Goal: Task Accomplishment & Management: Use online tool/utility

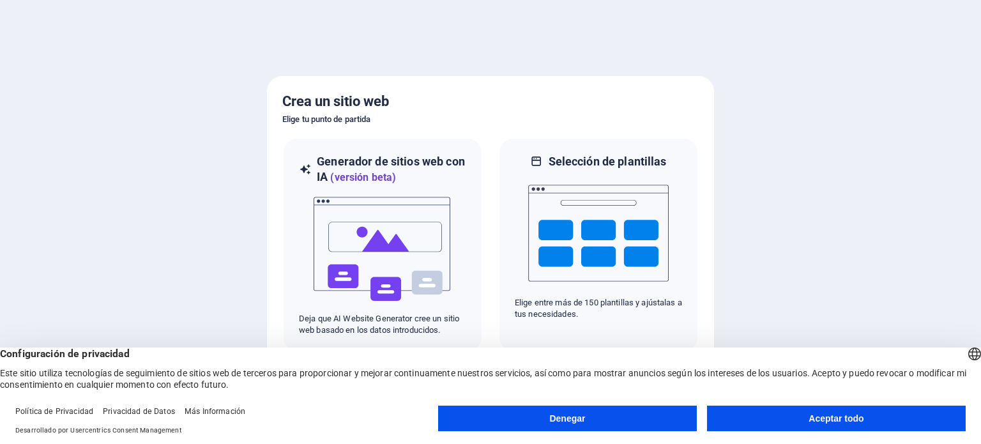
click at [629, 420] on button "Denegar" at bounding box center [567, 419] width 259 height 26
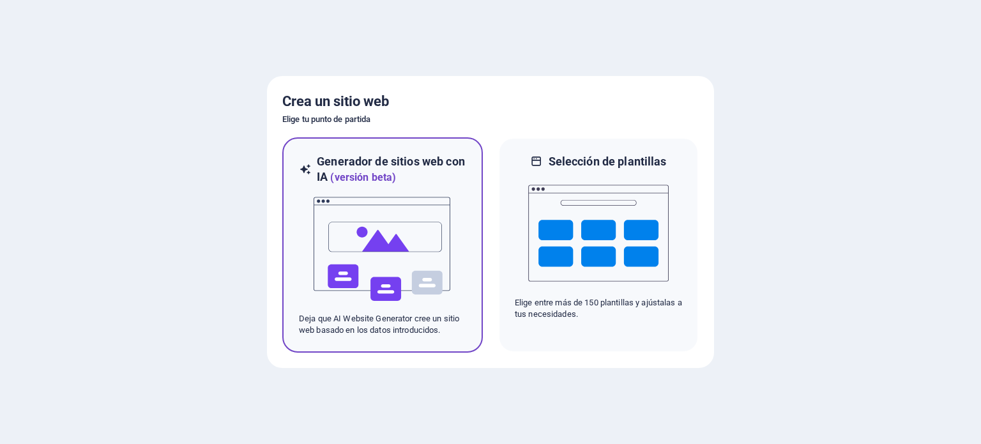
click at [402, 270] on img at bounding box center [382, 249] width 141 height 128
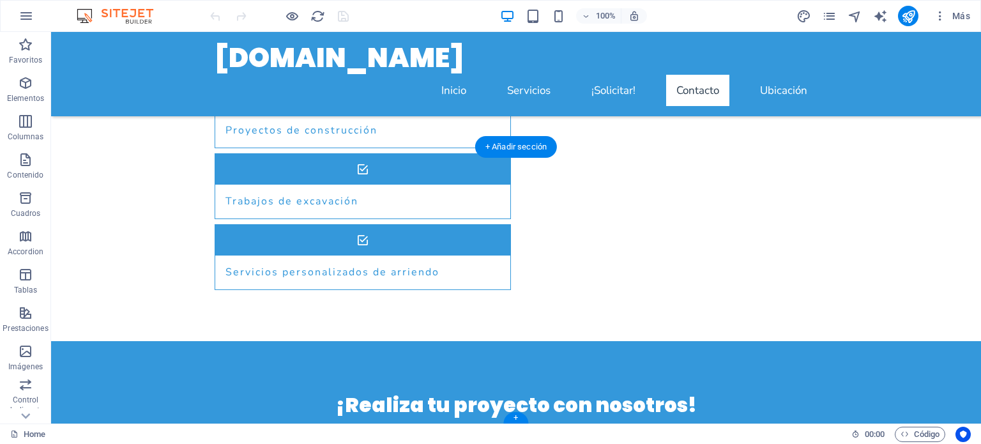
scroll to position [907, 0]
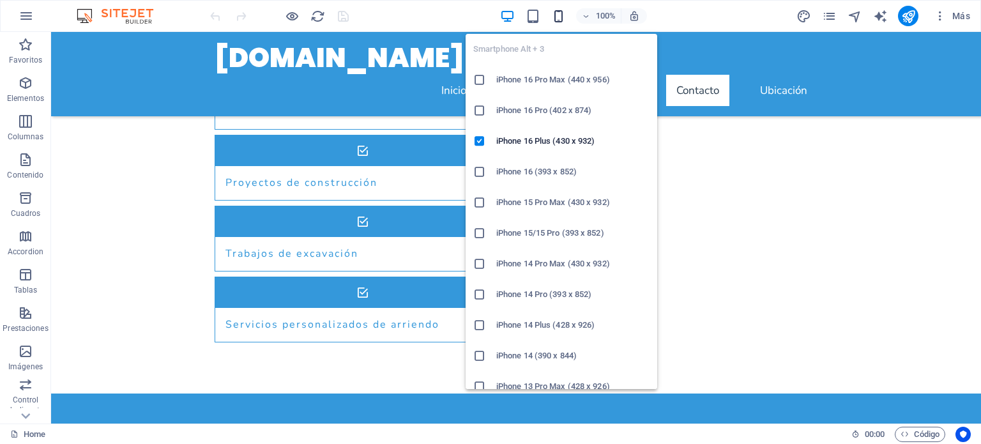
click at [556, 15] on icon "button" at bounding box center [558, 16] width 15 height 15
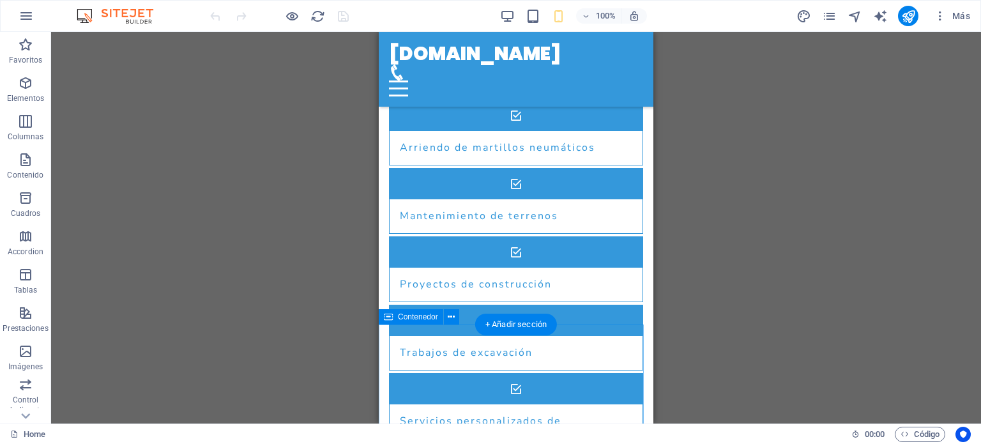
scroll to position [833, 0]
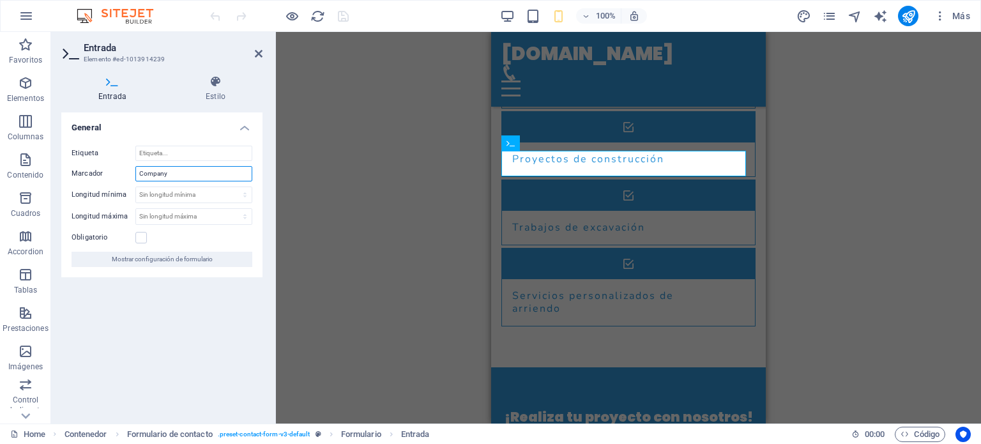
click at [174, 174] on input "Company" at bounding box center [193, 173] width 117 height 15
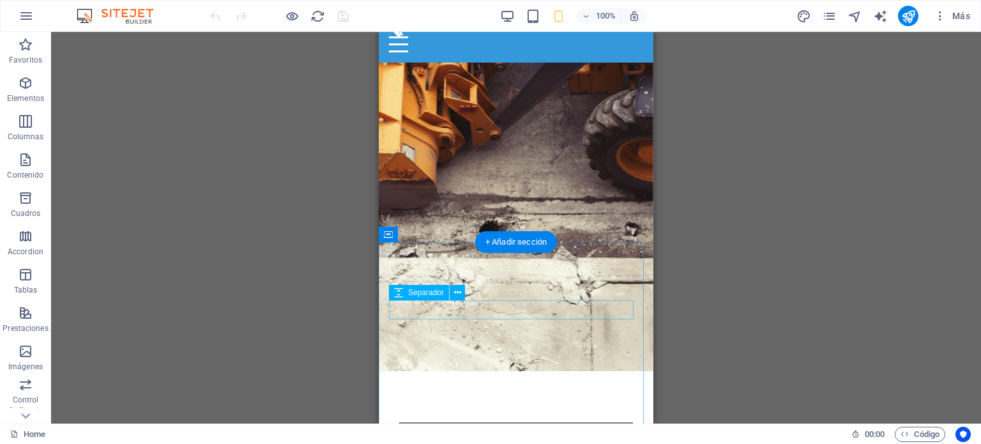
scroll to position [0, 0]
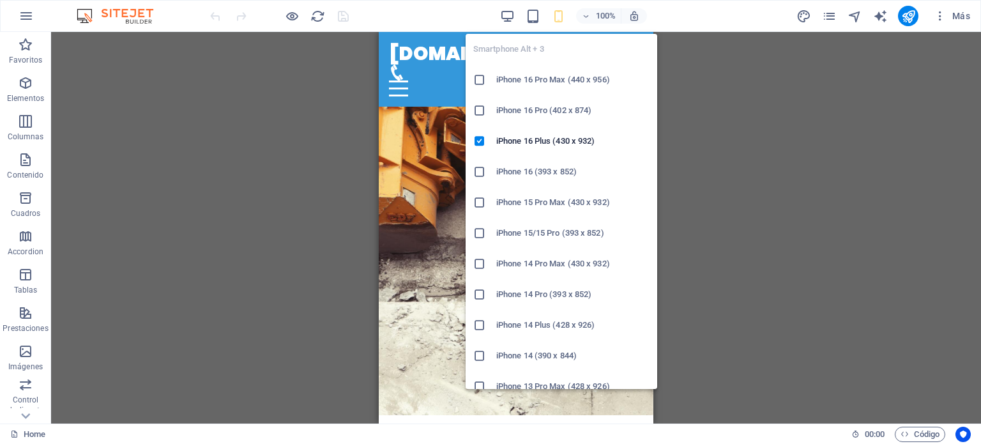
click at [561, 17] on icon "button" at bounding box center [558, 16] width 15 height 15
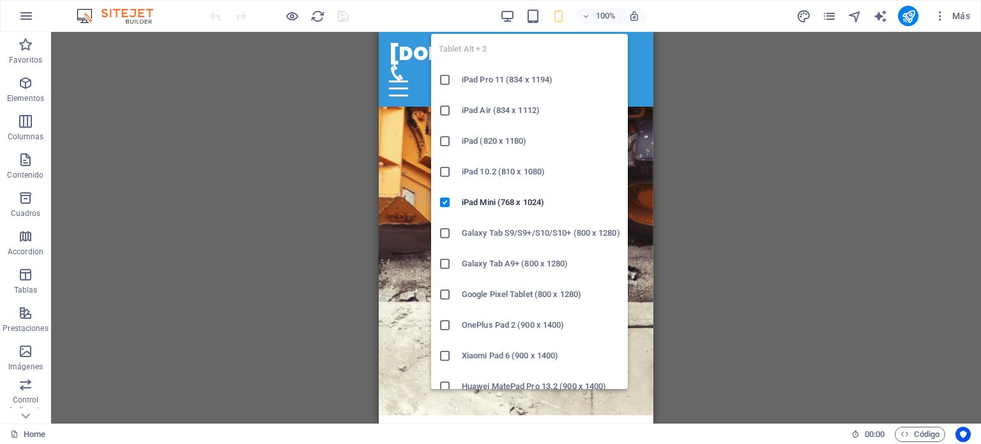
click at [472, 170] on h6 "iPad 10.2 (810 x 1080)" at bounding box center [541, 171] width 158 height 15
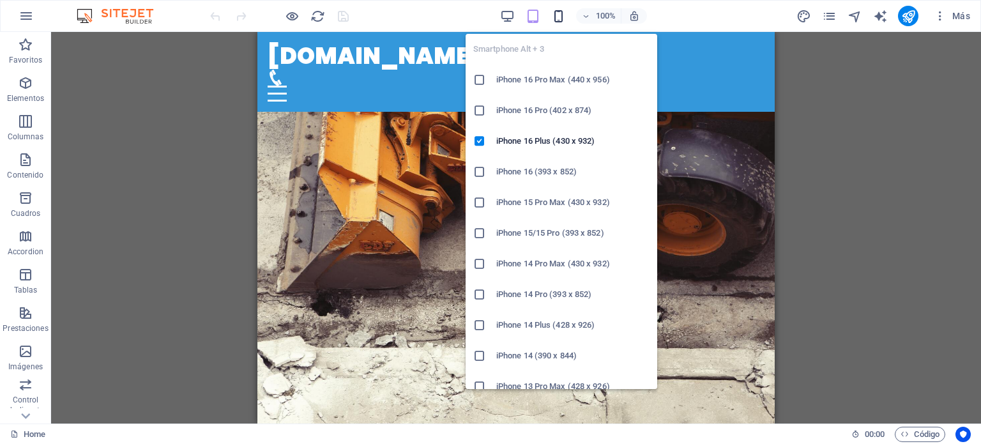
click at [556, 14] on icon "button" at bounding box center [558, 16] width 15 height 15
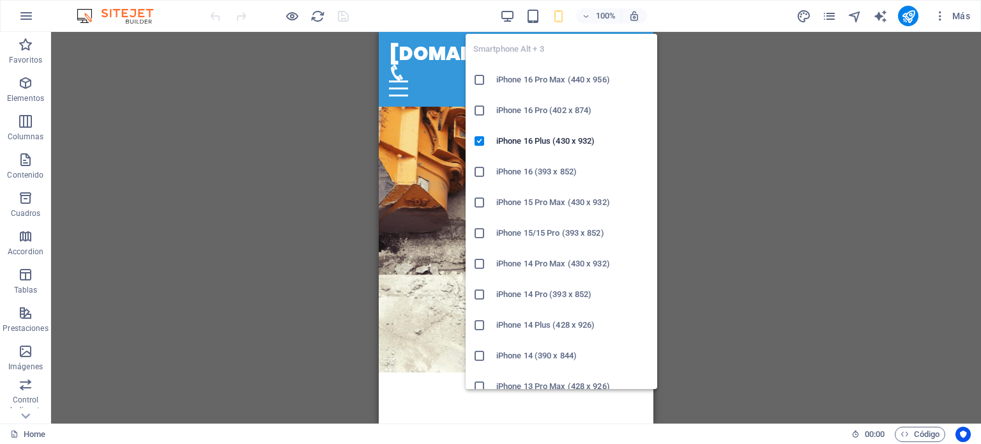
click at [524, 294] on h6 "iPhone 14 Pro (393 x 852)" at bounding box center [572, 294] width 153 height 15
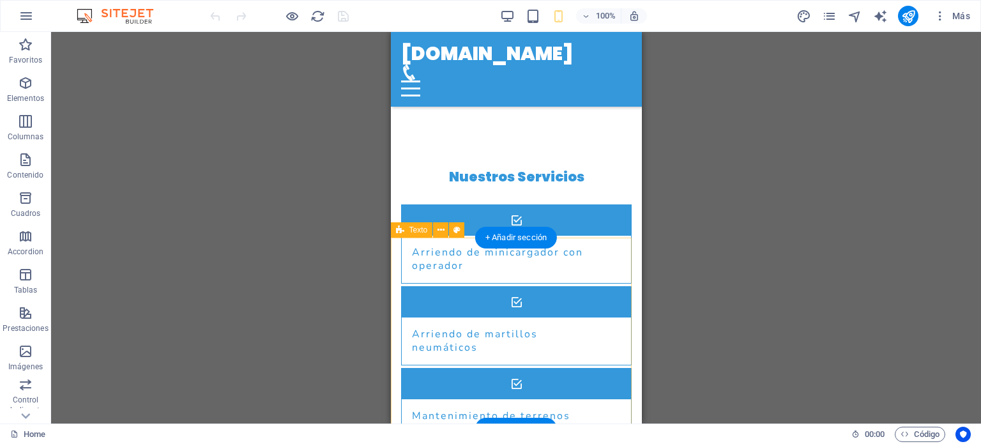
scroll to position [767, 0]
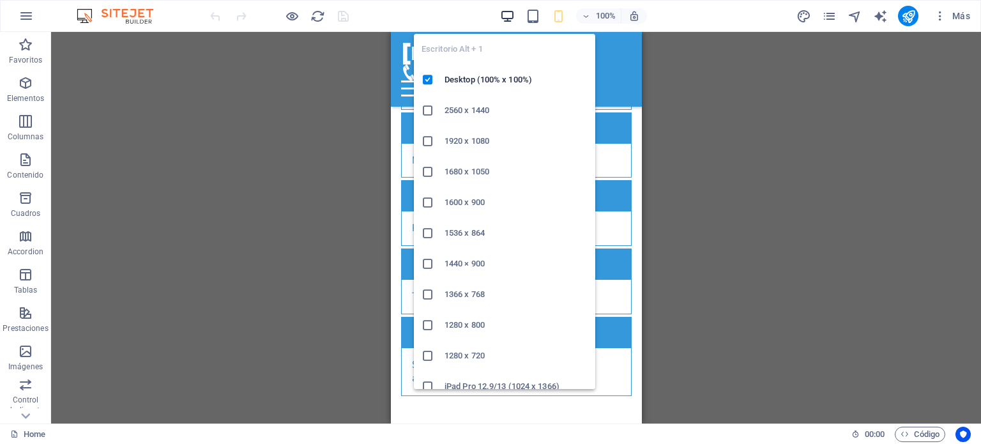
click at [512, 19] on icon "button" at bounding box center [507, 16] width 15 height 15
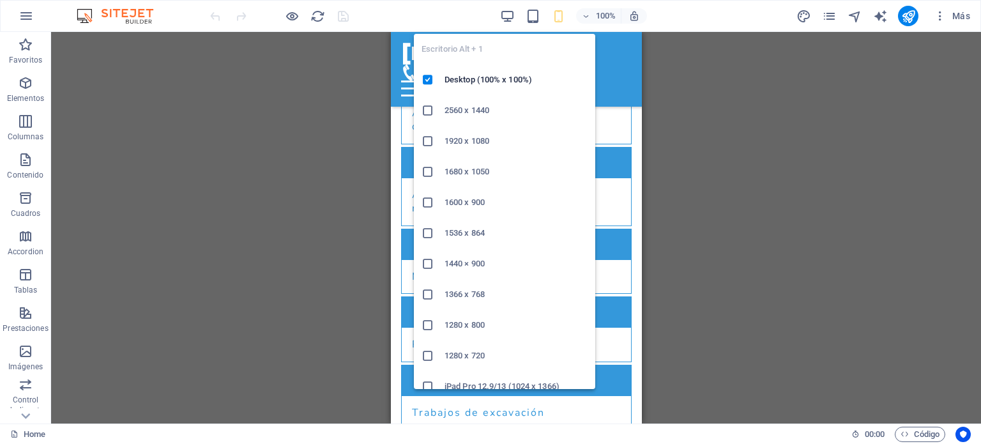
scroll to position [777, 0]
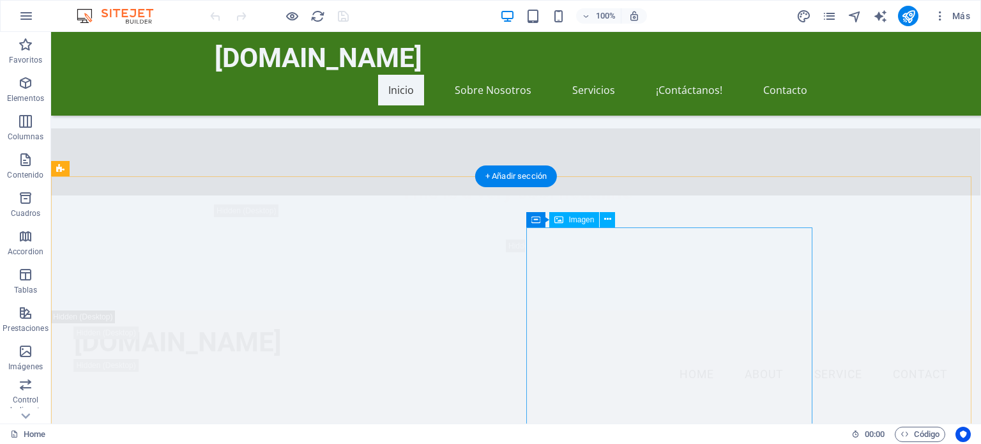
scroll to position [1852, 0]
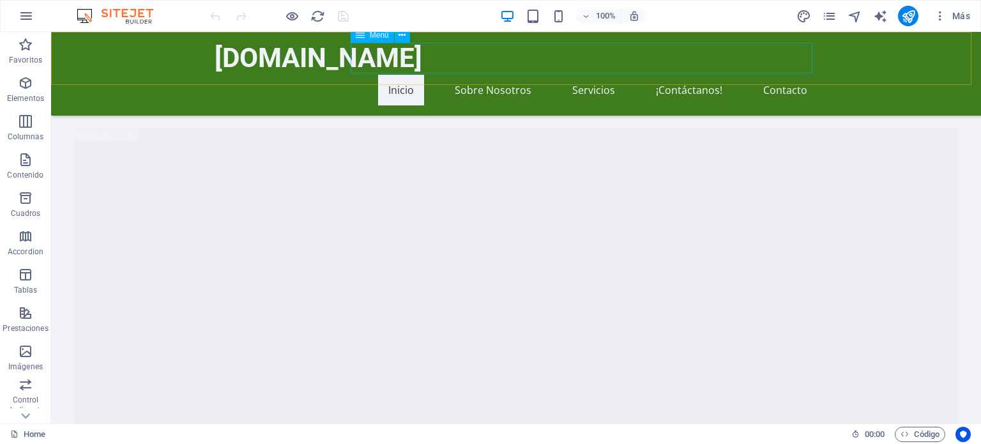
click at [491, 75] on nav "Inicio Sobre Nosotros Servicios ¡Contáctanos! Contacto" at bounding box center [516, 90] width 603 height 31
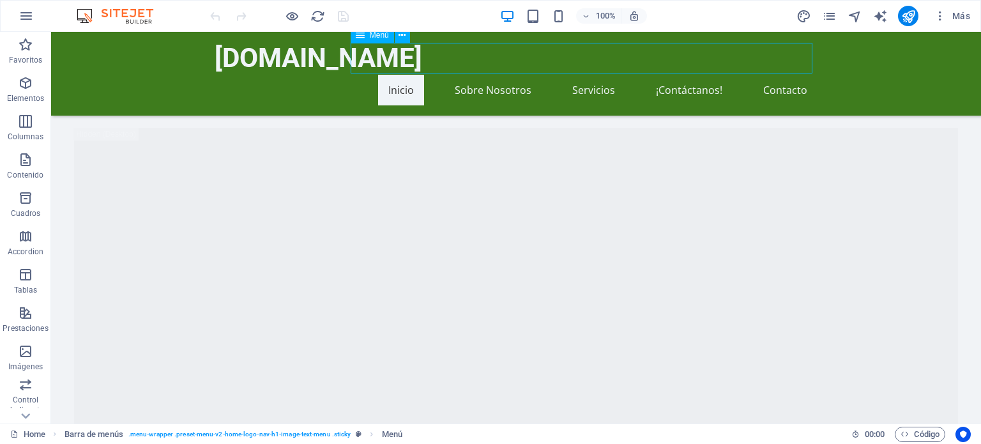
click at [621, 75] on nav "Inicio Sobre Nosotros Servicios ¡Contáctanos! Contacto" at bounding box center [516, 90] width 603 height 31
drag, startPoint x: 401, startPoint y: 56, endPoint x: 423, endPoint y: 61, distance: 22.2
click at [401, 75] on nav "Inicio Sobre Nosotros Servicios ¡Contáctanos! Contacto" at bounding box center [516, 90] width 603 height 31
click at [494, 75] on nav "Inicio Sobre Nosotros Servicios ¡Contáctanos! Contacto" at bounding box center [516, 90] width 603 height 31
click at [293, 69] on div "[DOMAIN_NAME]" at bounding box center [516, 58] width 603 height 33
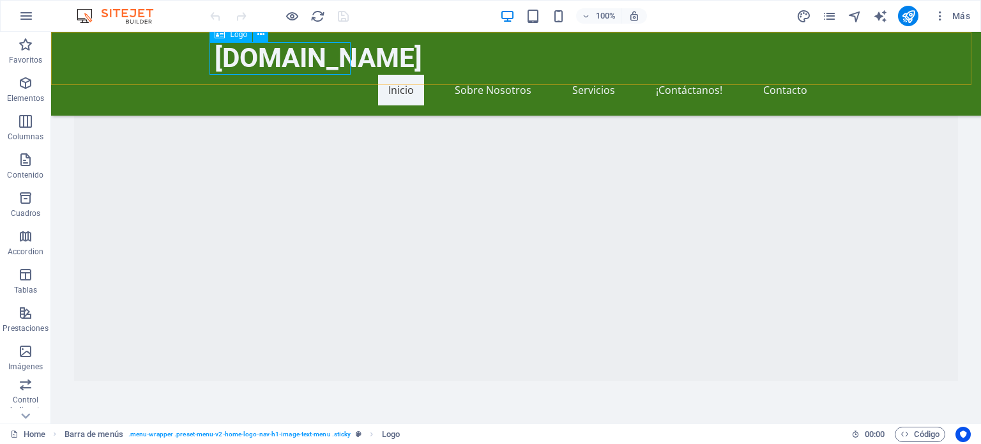
drag, startPoint x: 282, startPoint y: 60, endPoint x: 187, endPoint y: 61, distance: 95.2
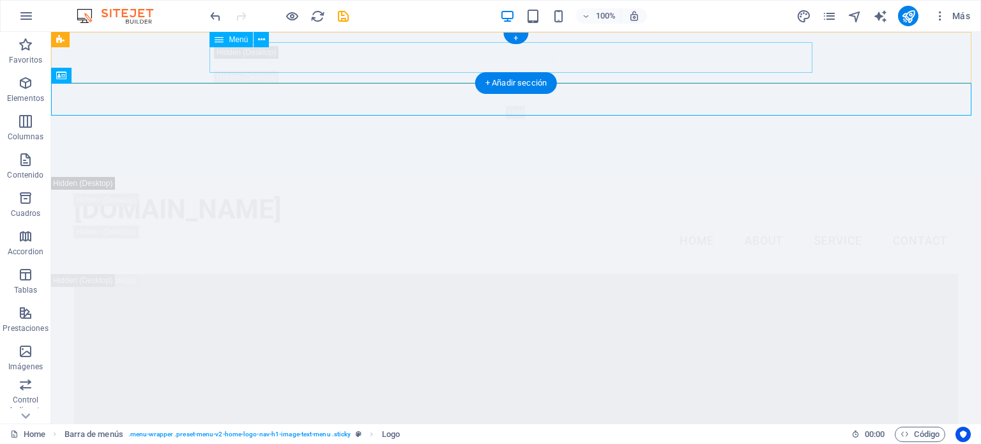
scroll to position [0, 0]
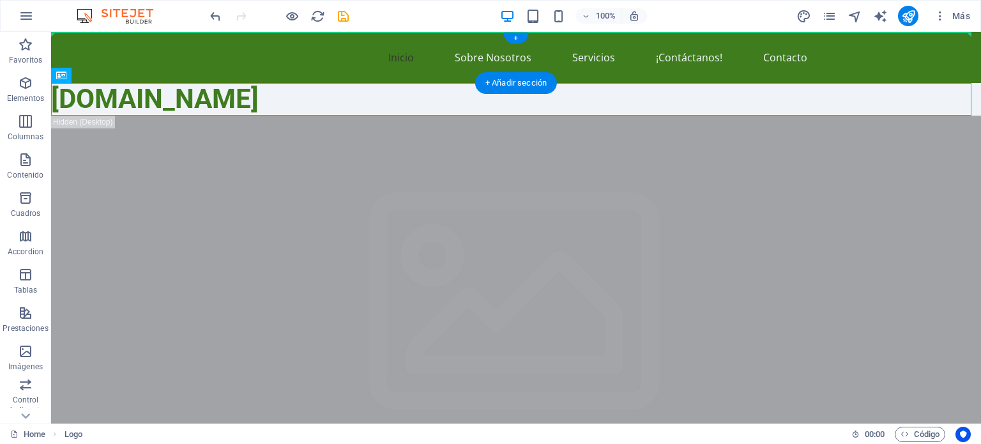
drag, startPoint x: 149, startPoint y: 101, endPoint x: 209, endPoint y: 56, distance: 74.7
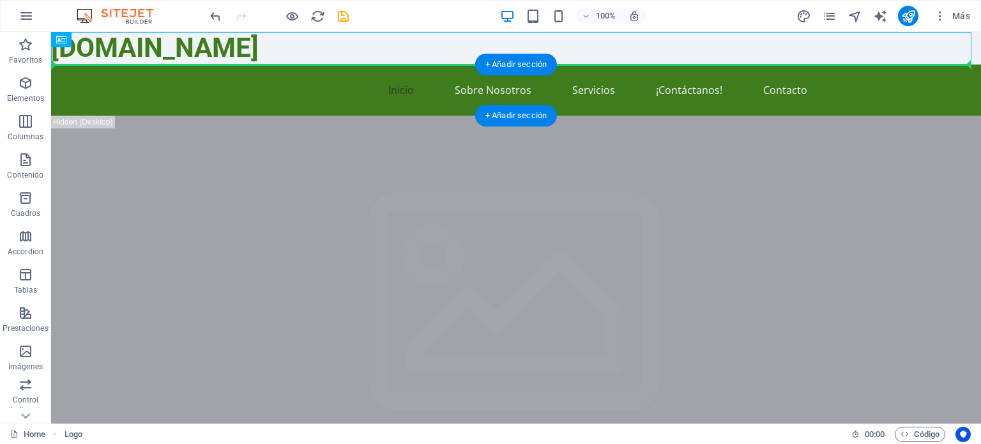
drag, startPoint x: 131, startPoint y: 48, endPoint x: 189, endPoint y: 79, distance: 66.0
click at [245, 92] on nav "Inicio Sobre Nosotros Servicios ¡Contáctanos! Contacto" at bounding box center [516, 90] width 603 height 31
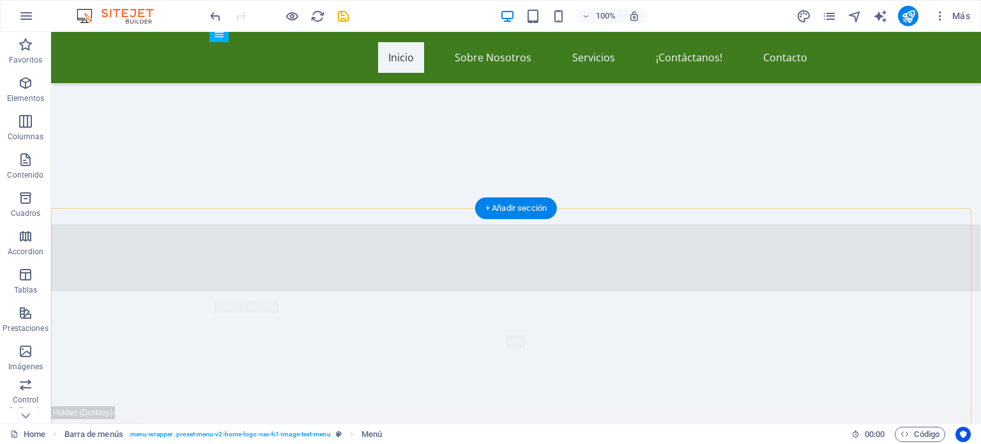
scroll to position [1661, 0]
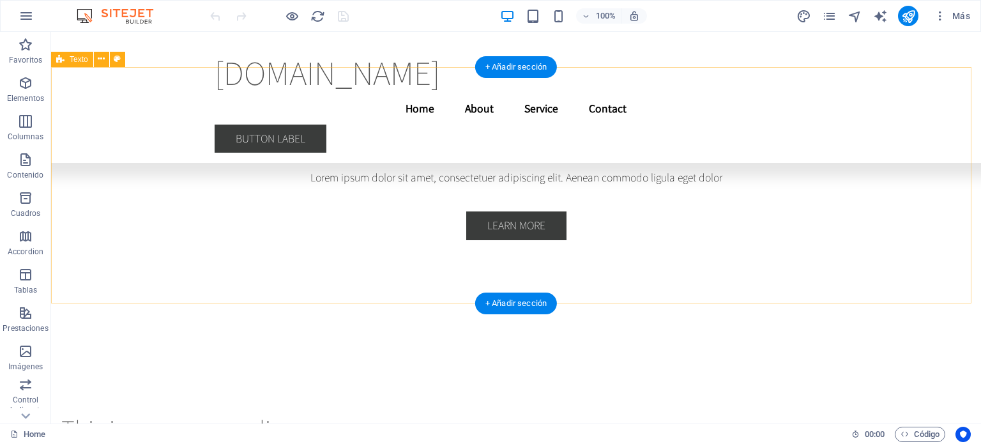
scroll to position [2974, 0]
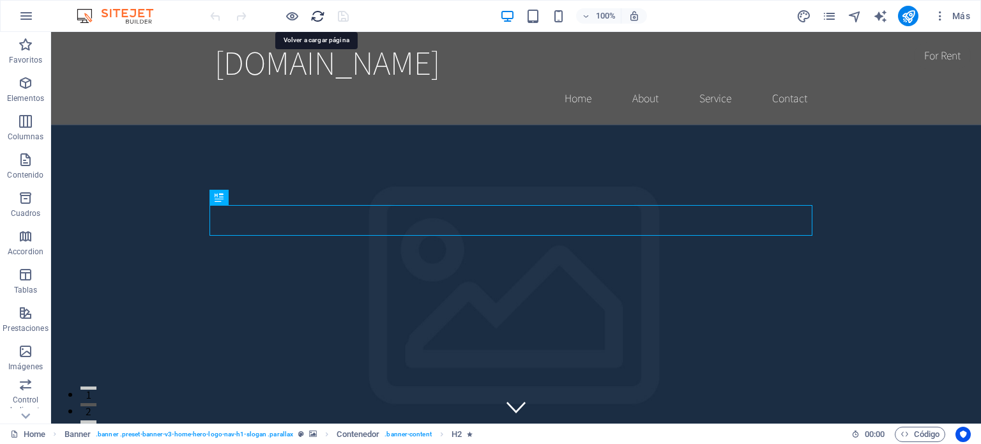
click at [318, 15] on icon "reload" at bounding box center [317, 16] width 15 height 15
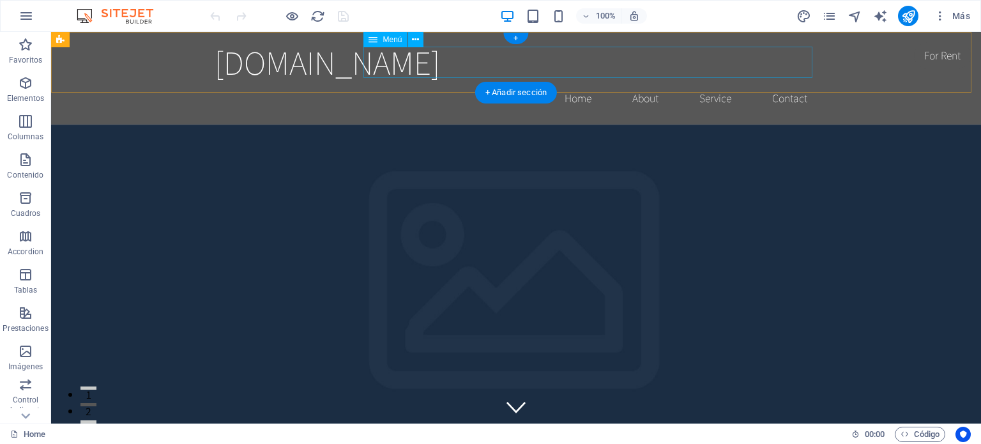
click at [468, 82] on nav "Home About Service Contact" at bounding box center [516, 98] width 603 height 32
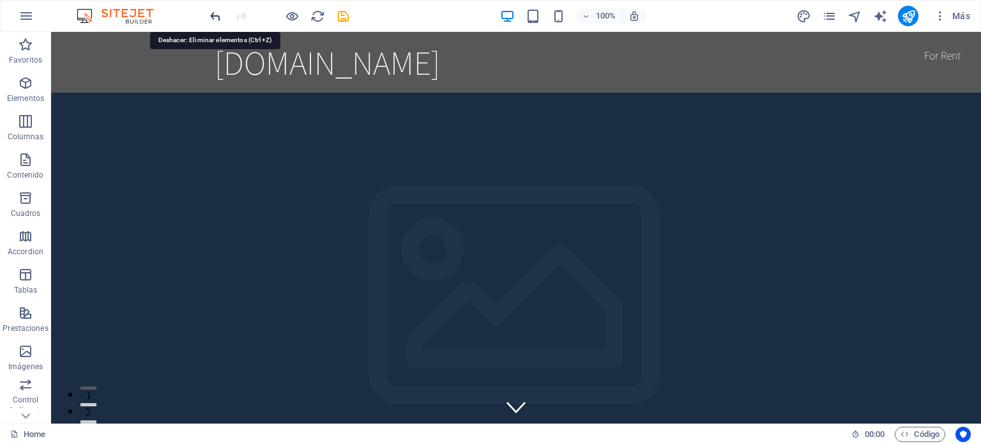
click at [216, 19] on icon "undo" at bounding box center [215, 16] width 15 height 15
click at [216, 18] on icon "undo" at bounding box center [215, 16] width 15 height 15
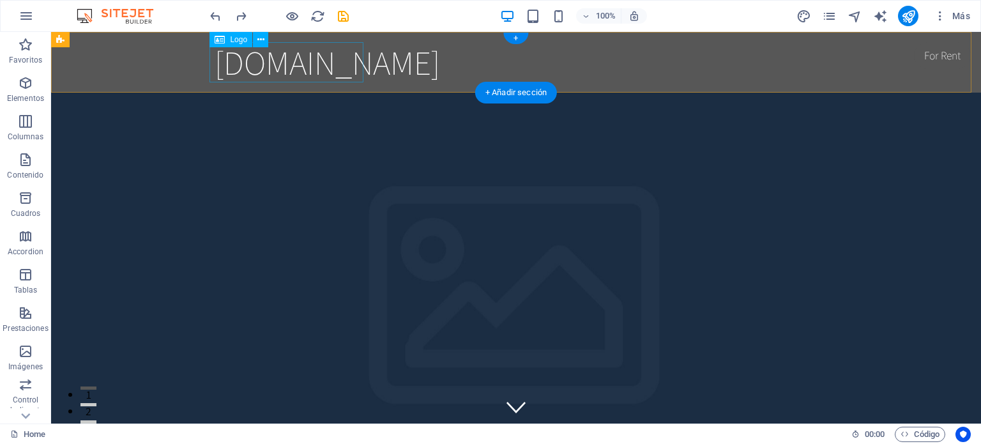
click at [291, 70] on div "[DOMAIN_NAME]" at bounding box center [516, 62] width 603 height 40
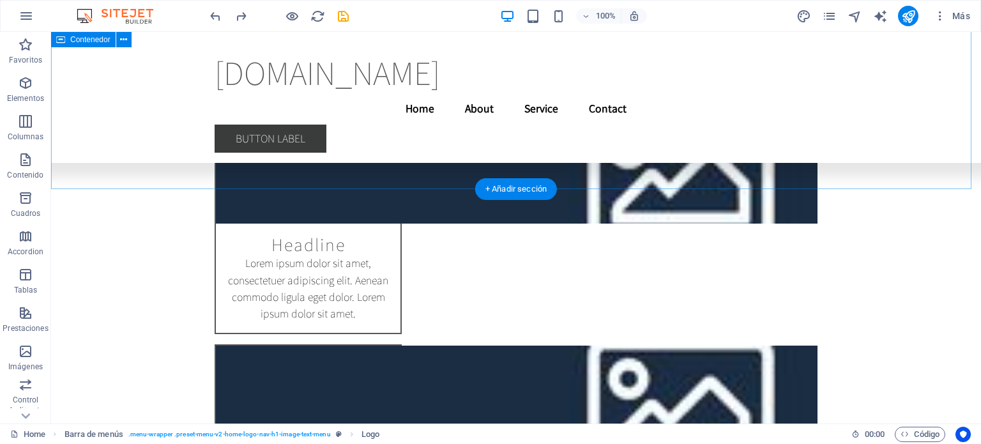
scroll to position [8157, 0]
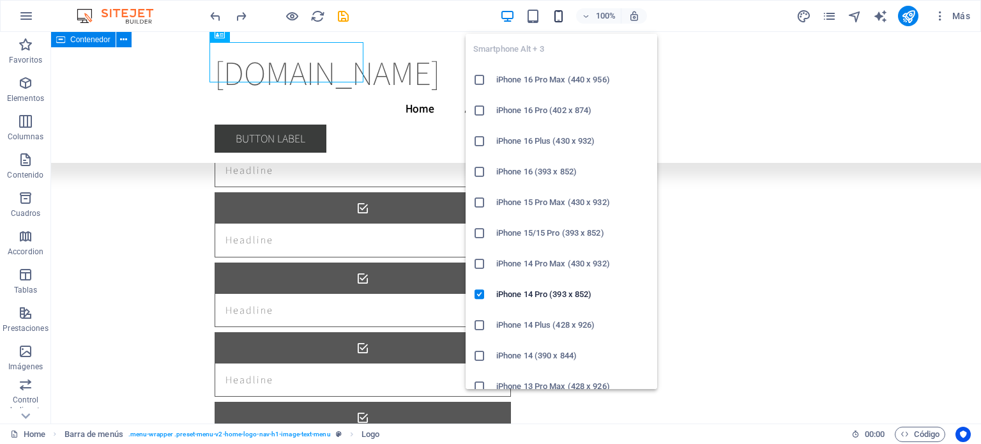
click at [557, 15] on icon "button" at bounding box center [558, 16] width 15 height 15
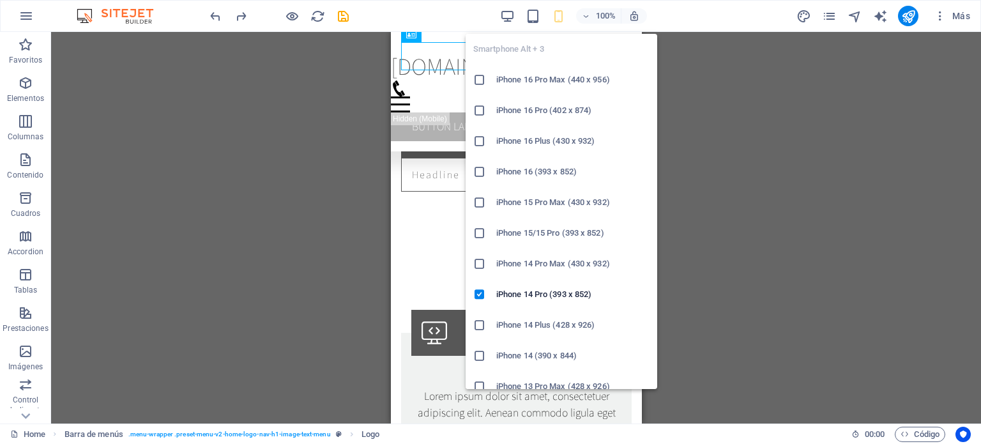
scroll to position [8221, 0]
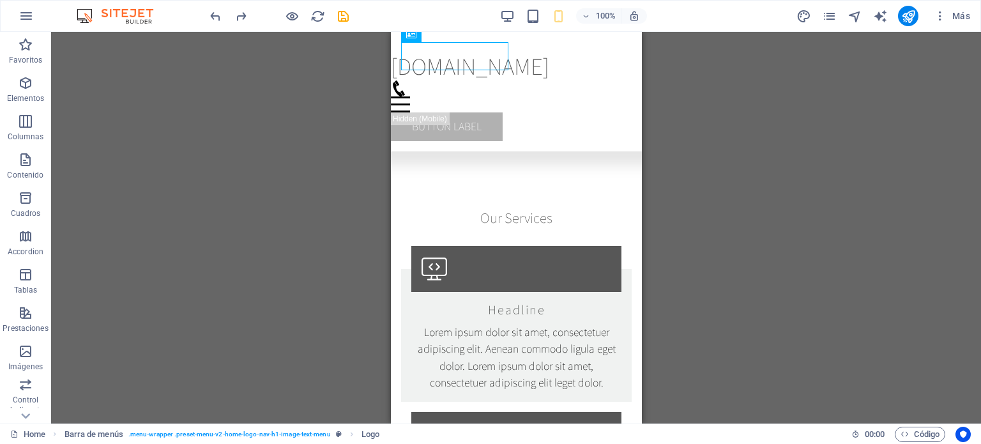
click at [873, 224] on div "Arrastra aquí para reemplazar el contenido existente. Si quieres crear un eleme…" at bounding box center [516, 228] width 930 height 392
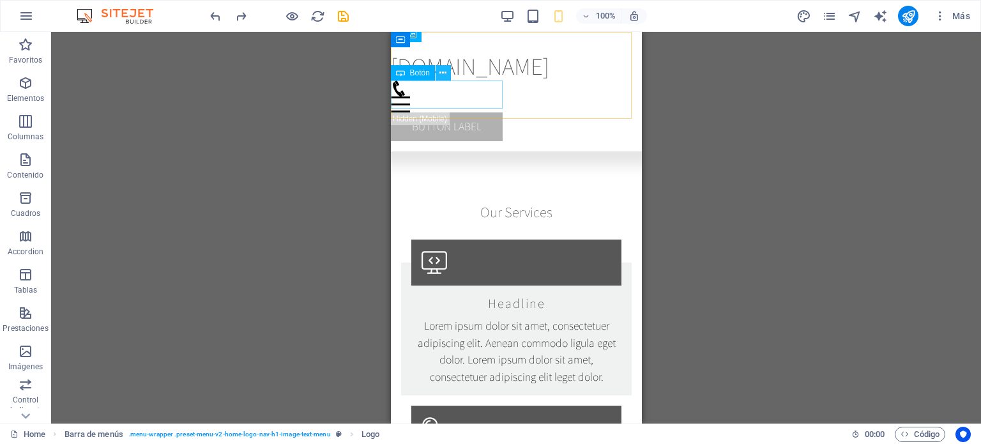
scroll to position [7777, 0]
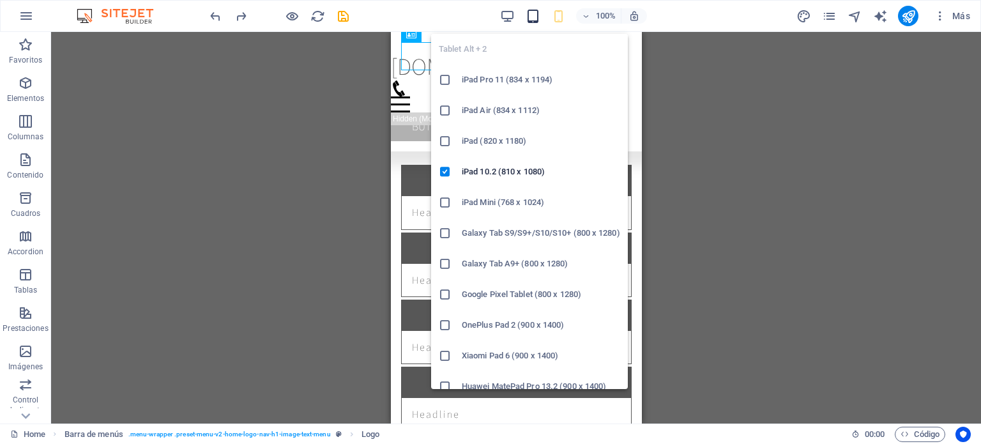
click at [531, 17] on icon "button" at bounding box center [533, 16] width 15 height 15
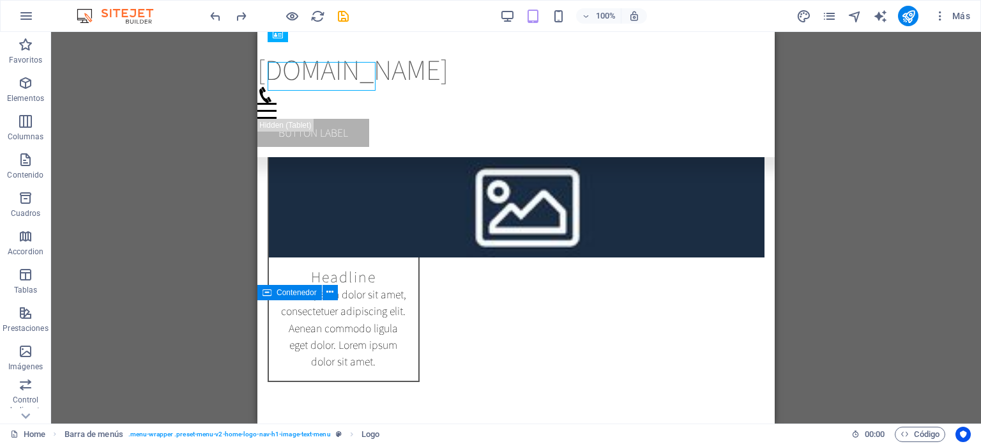
scroll to position [7757, 0]
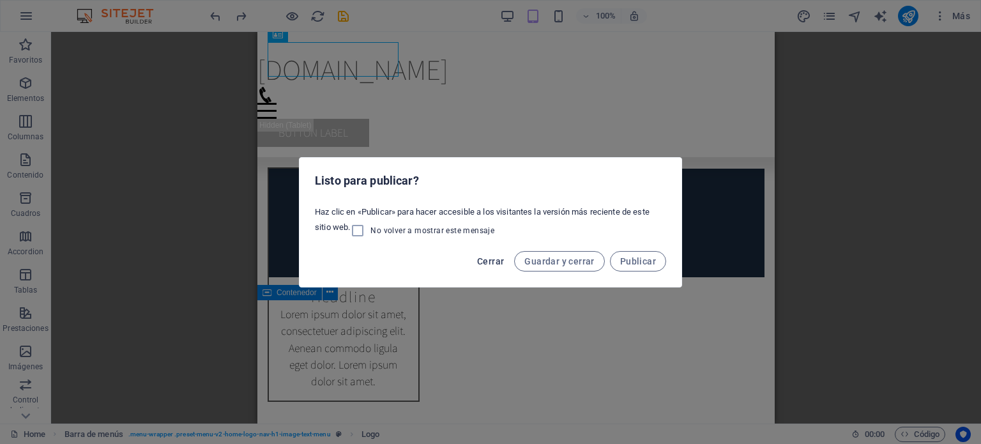
click at [493, 261] on span "Cerrar" at bounding box center [490, 261] width 27 height 10
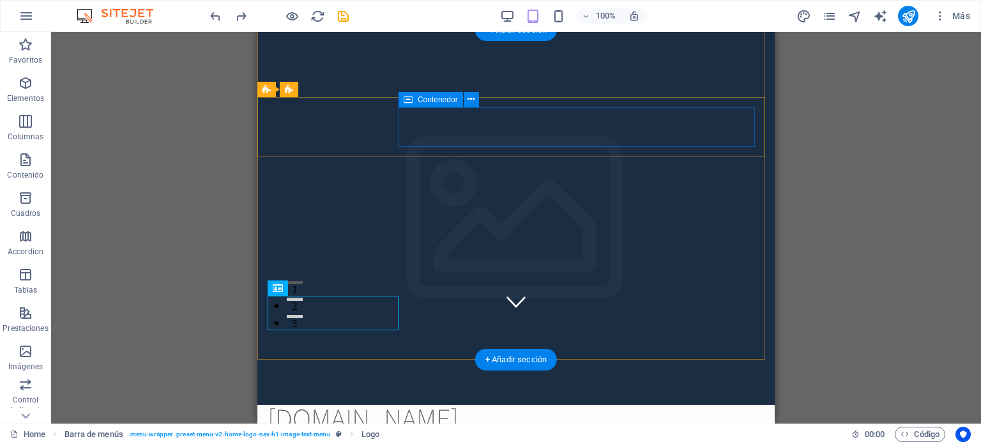
scroll to position [0, 0]
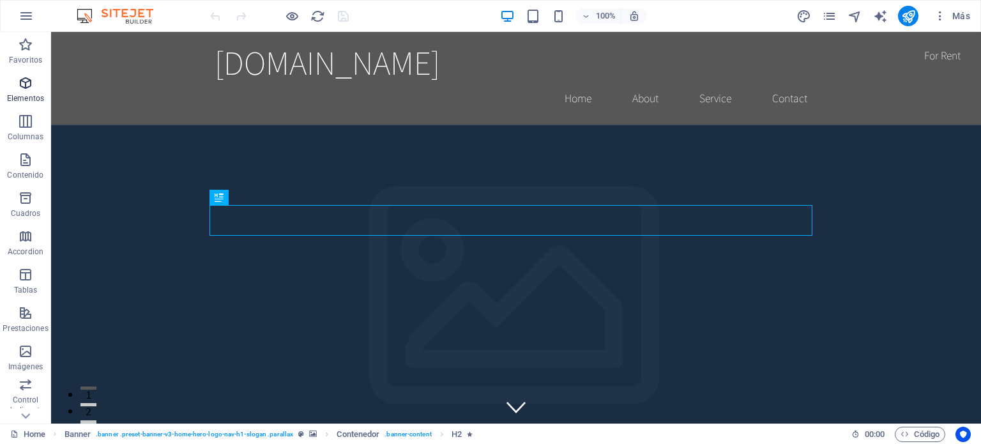
click at [27, 84] on icon "button" at bounding box center [25, 82] width 15 height 15
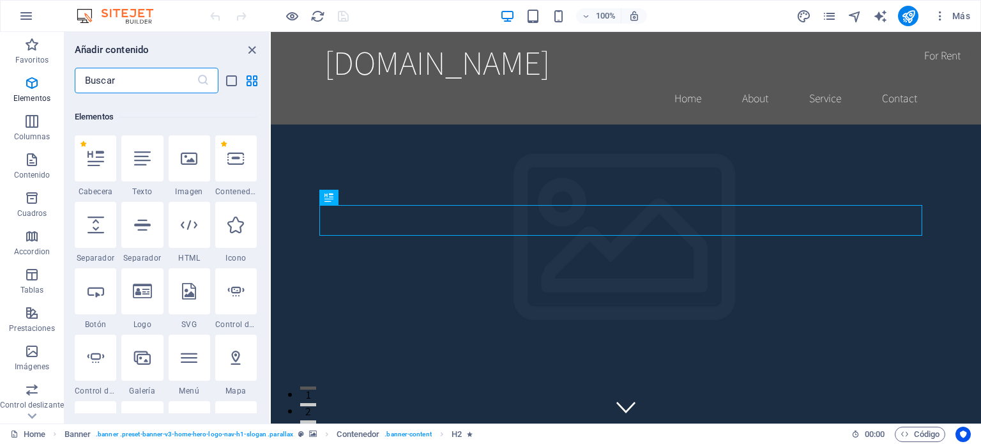
scroll to position [240, 0]
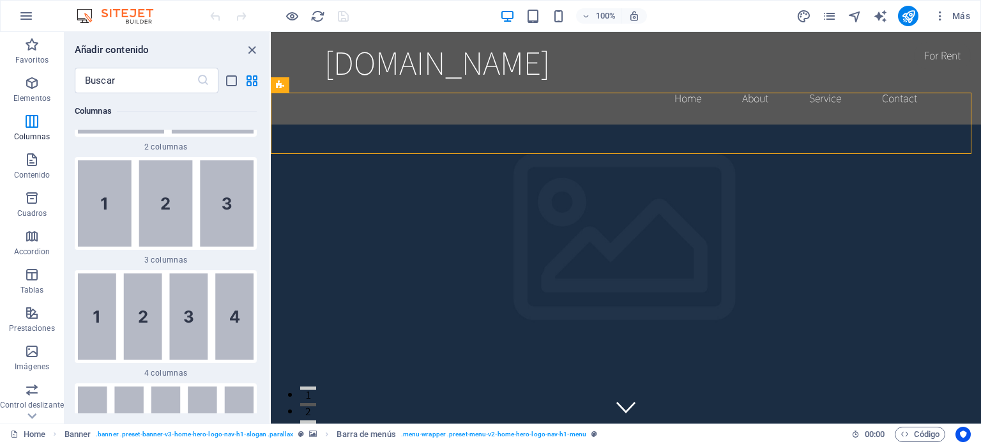
scroll to position [943, 0]
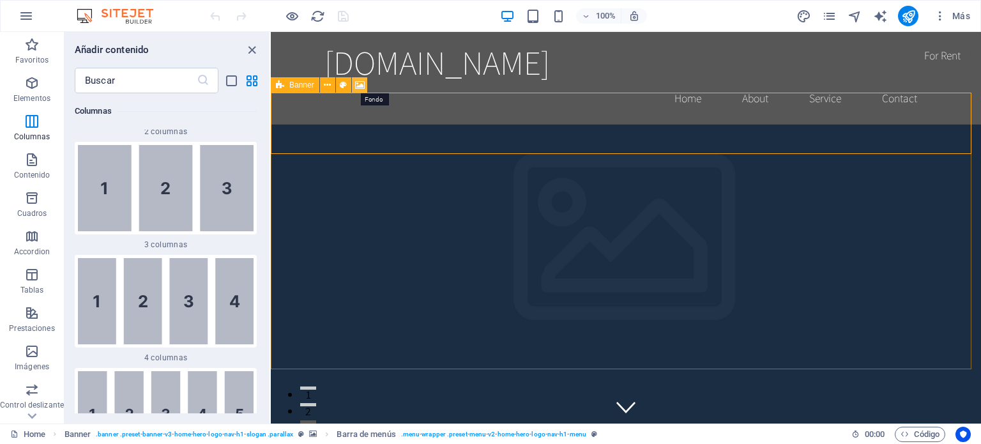
click at [362, 86] on icon at bounding box center [360, 85] width 10 height 13
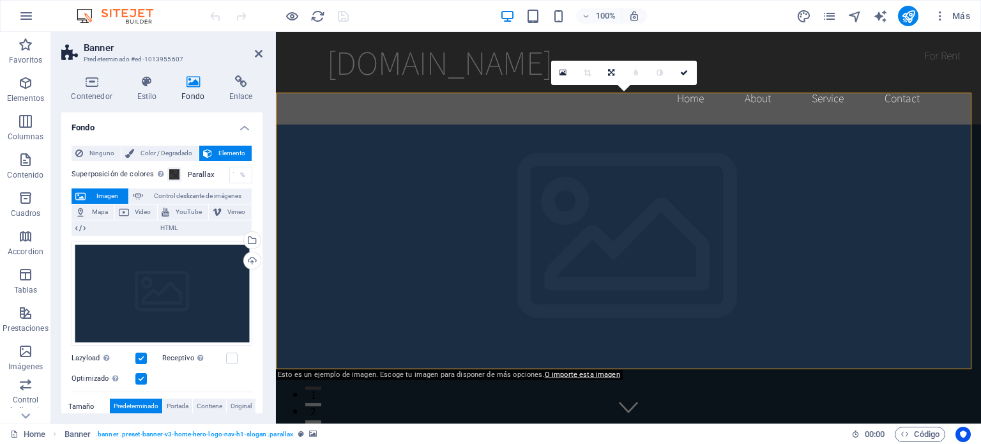
click at [107, 192] on span "Imagen" at bounding box center [106, 195] width 35 height 15
click at [188, 294] on div "Arrastra archivos aquí, haz clic para escoger archivos o selecciona archivos de…" at bounding box center [162, 293] width 181 height 105
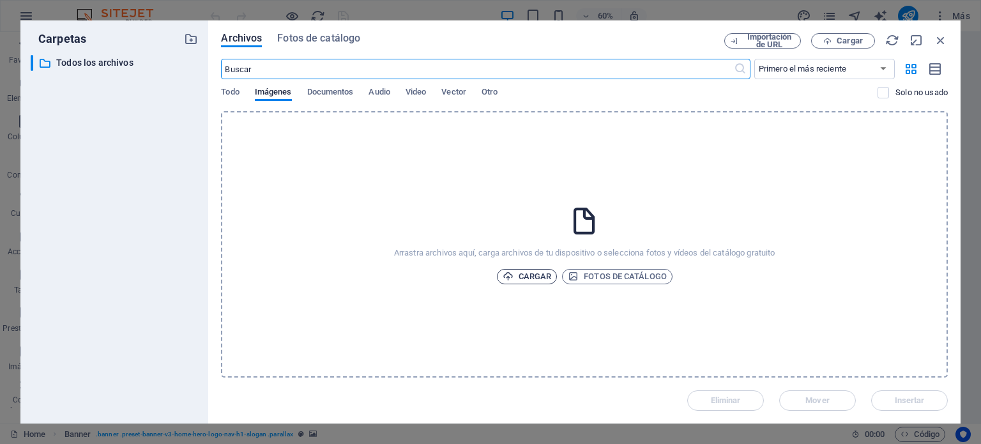
click at [523, 276] on span "Cargar" at bounding box center [527, 276] width 49 height 15
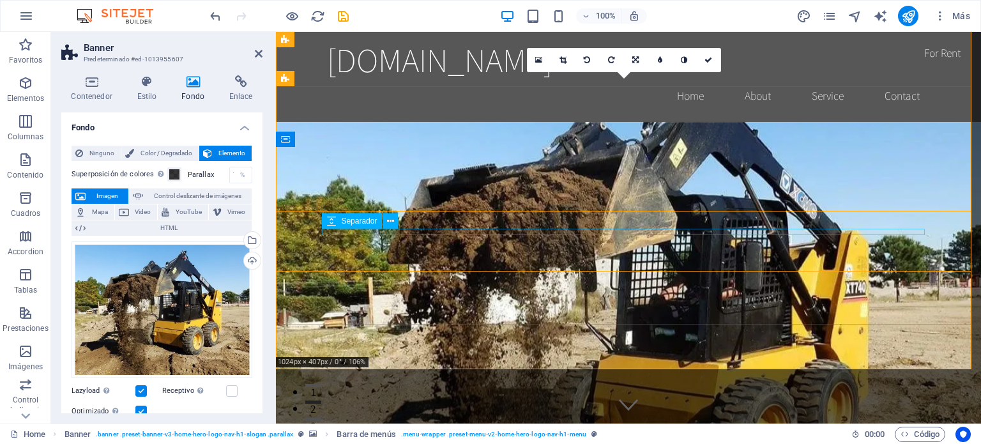
scroll to position [0, 0]
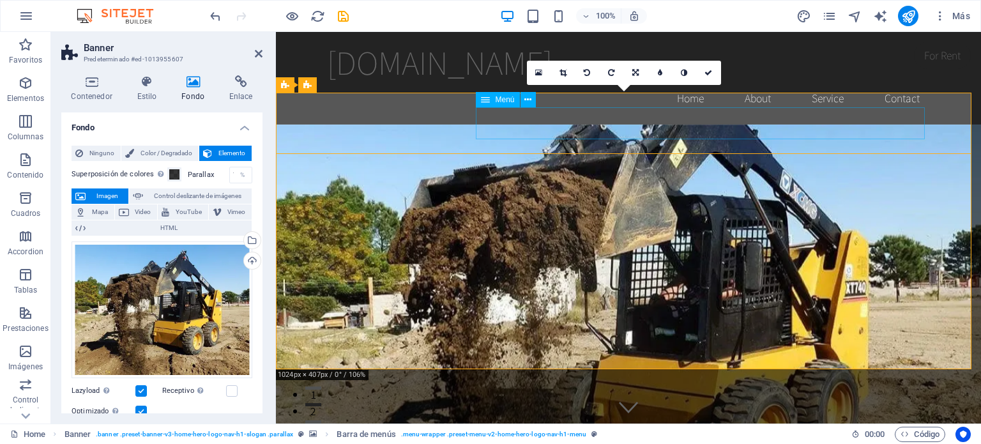
select select
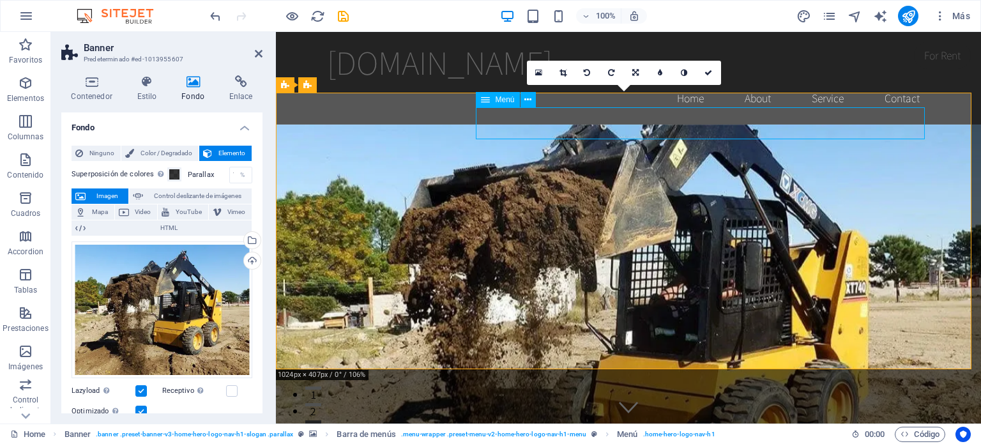
select select
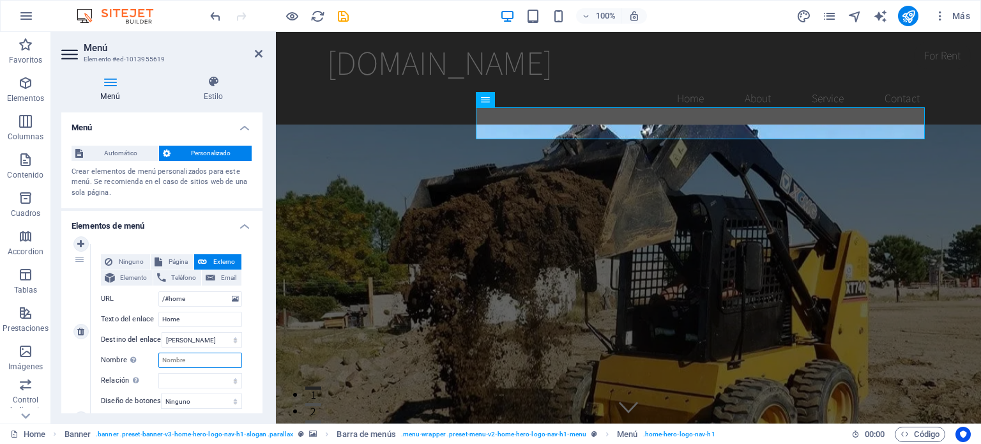
click at [198, 361] on input "Nombre Una descripción adicional del enlace no debería ser igual al texto del e…" at bounding box center [200, 360] width 84 height 15
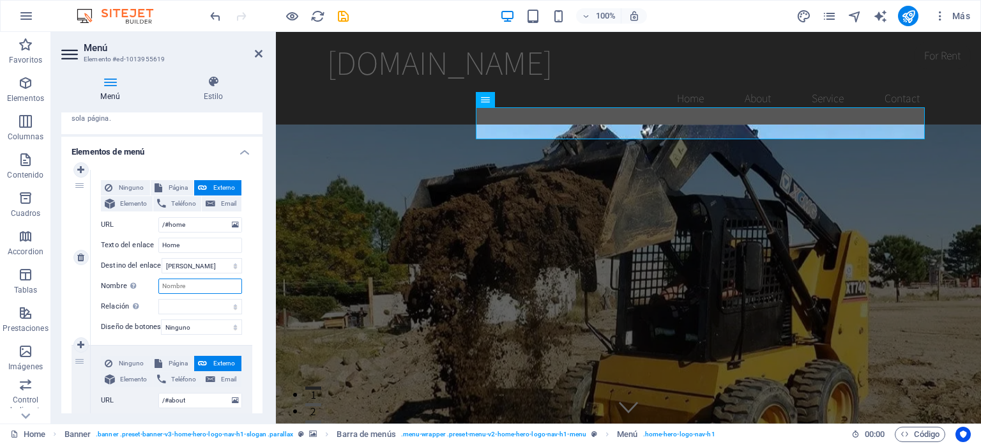
scroll to position [128, 0]
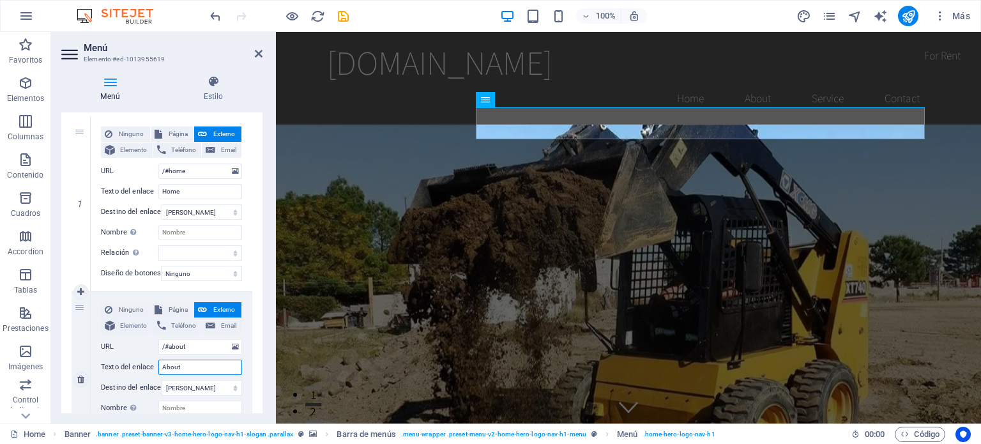
drag, startPoint x: 183, startPoint y: 367, endPoint x: 160, endPoint y: 372, distance: 23.1
click at [160, 372] on input "About" at bounding box center [200, 367] width 84 height 15
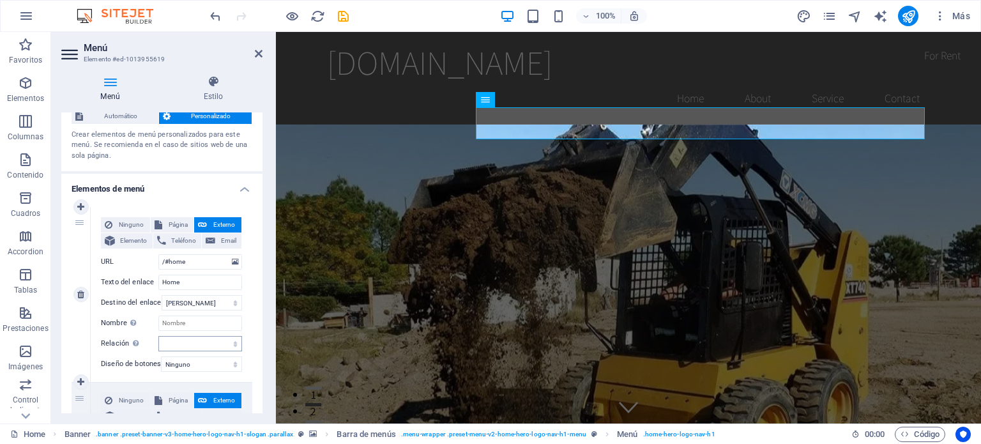
scroll to position [0, 0]
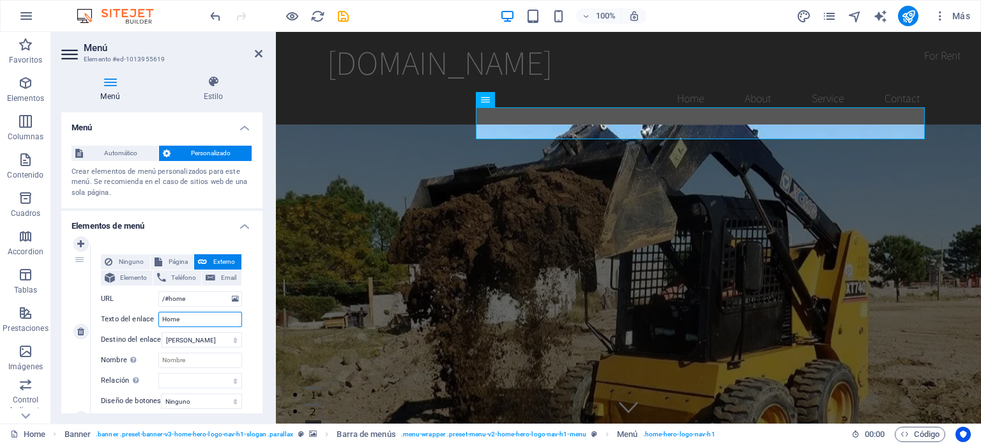
drag, startPoint x: 191, startPoint y: 319, endPoint x: 158, endPoint y: 319, distance: 32.6
click at [158, 319] on input "Home" at bounding box center [200, 319] width 84 height 15
type input "i"
select select
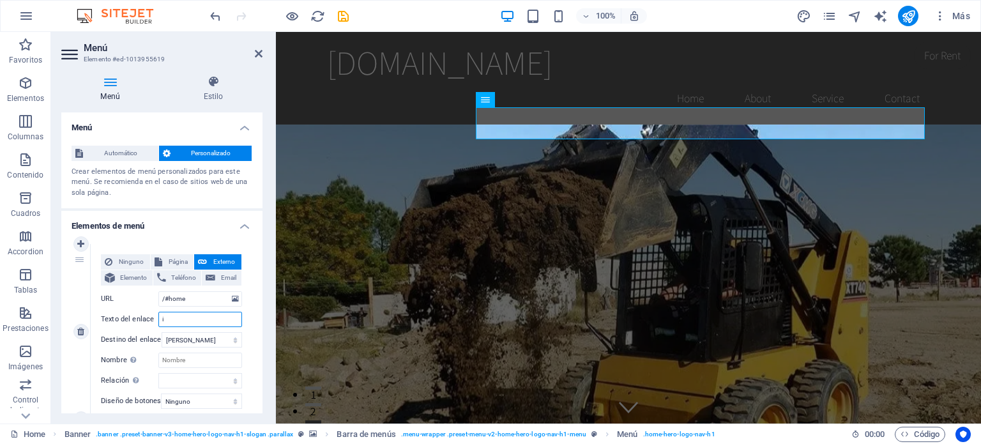
select select
type input "inicio"
select select
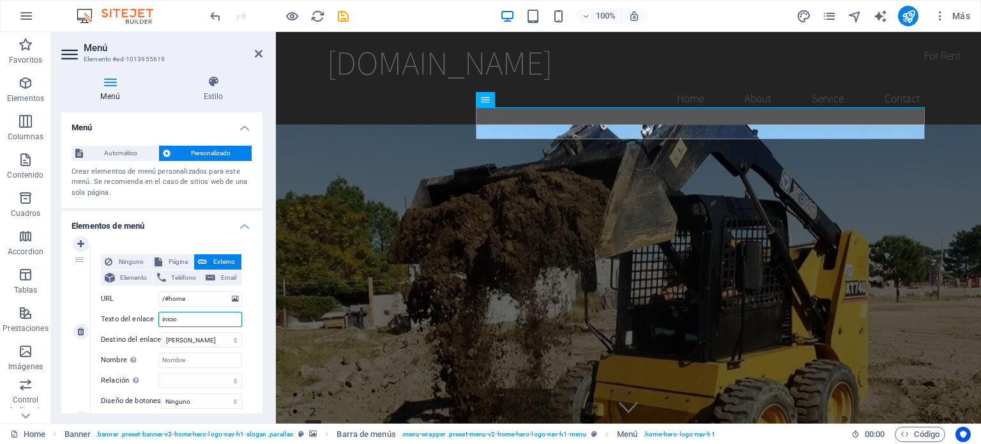
select select
click at [164, 319] on input "inicio" at bounding box center [200, 319] width 84 height 15
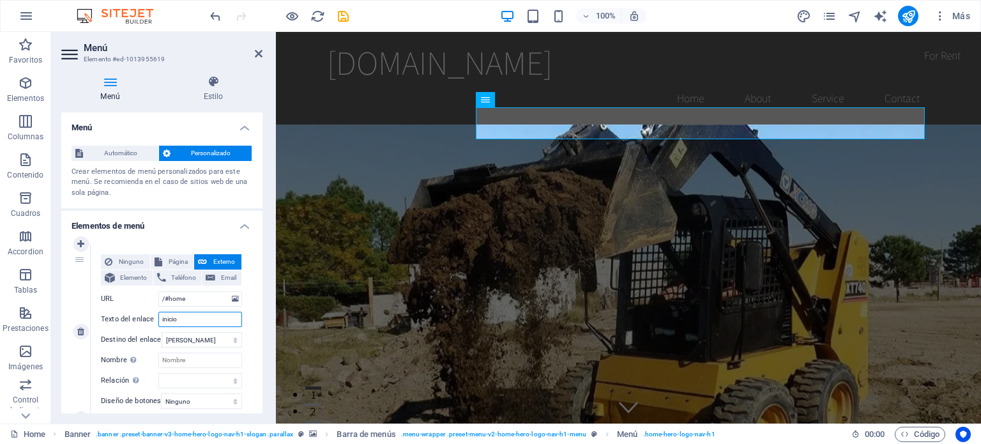
type input "nicio"
select select
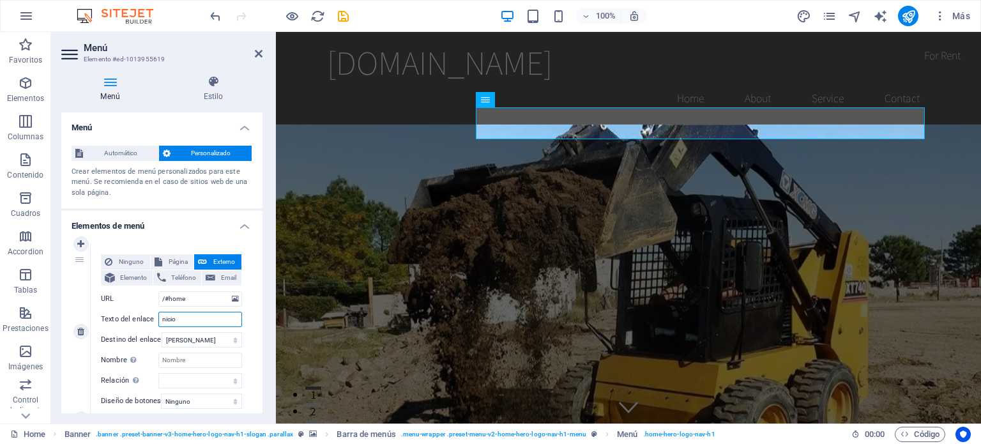
select select
type input "Inicio"
select select
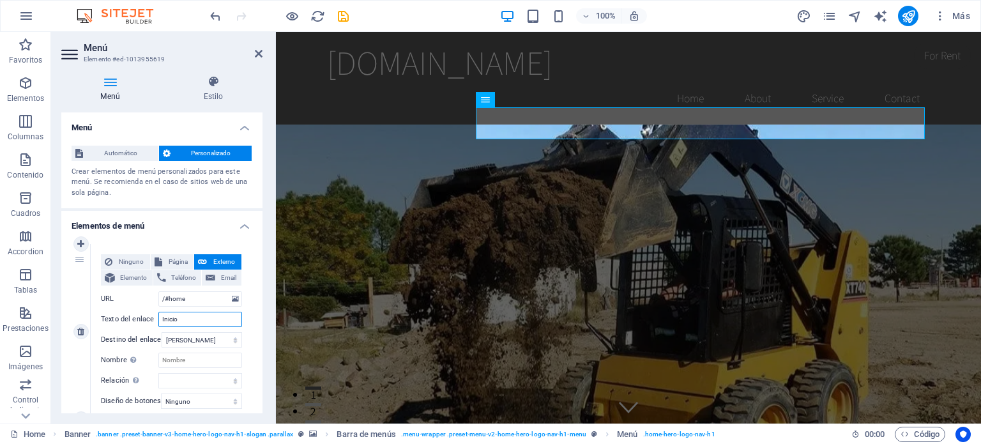
select select
type input "Inicio"
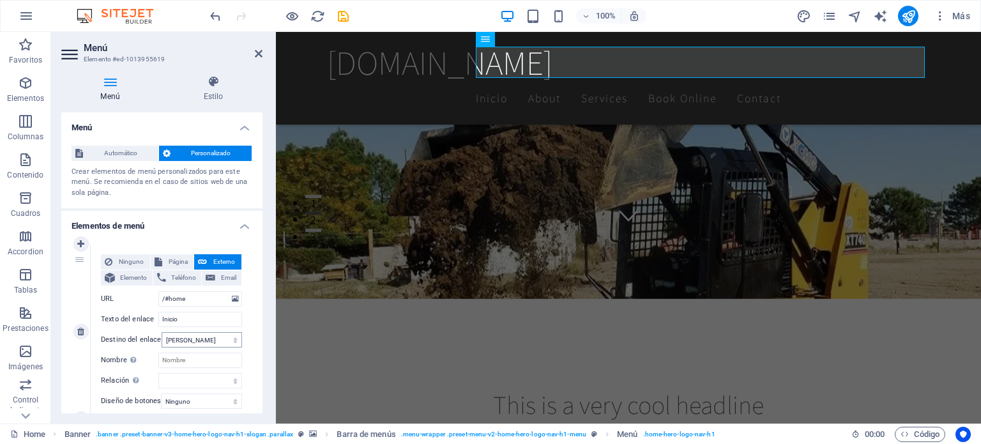
scroll to position [192, 0]
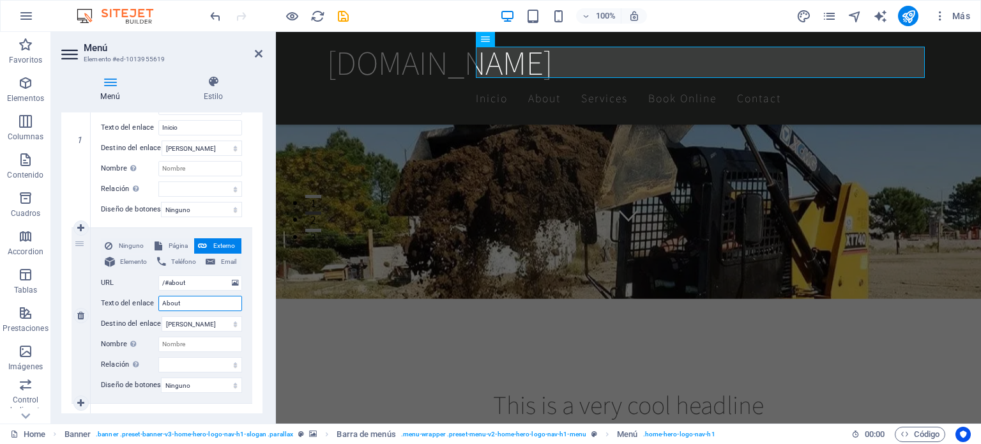
drag, startPoint x: 181, startPoint y: 303, endPoint x: 139, endPoint y: 302, distance: 42.8
click at [139, 302] on div "Texto del enlace About" at bounding box center [171, 303] width 141 height 15
click at [561, 82] on nav "Inicio About Services Book Online Contact" at bounding box center [628, 98] width 603 height 32
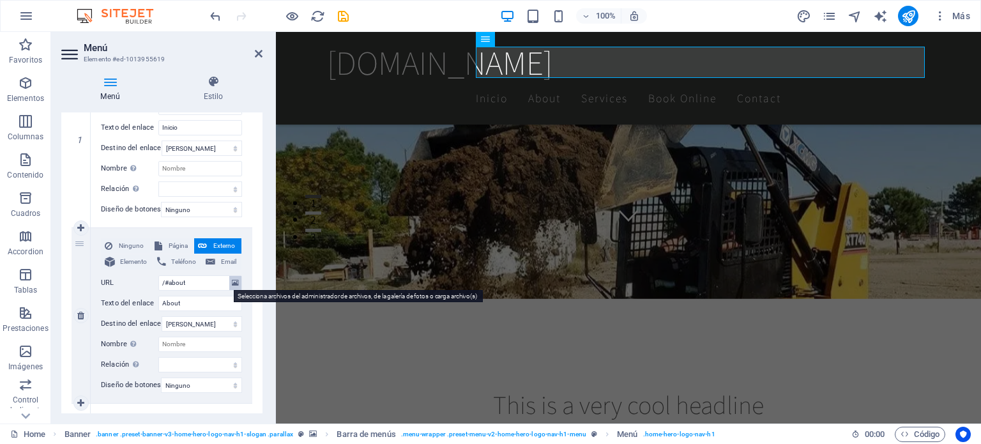
click at [233, 284] on icon at bounding box center [235, 283] width 7 height 14
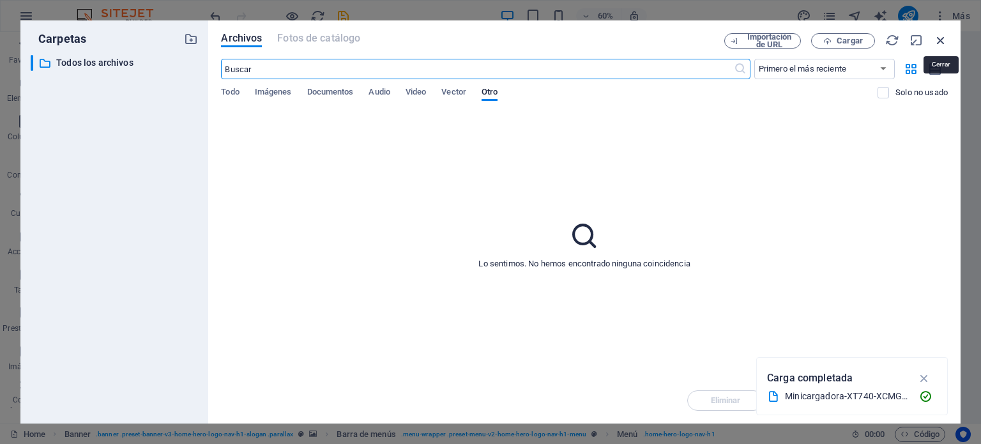
click at [945, 40] on icon "button" at bounding box center [941, 40] width 14 height 14
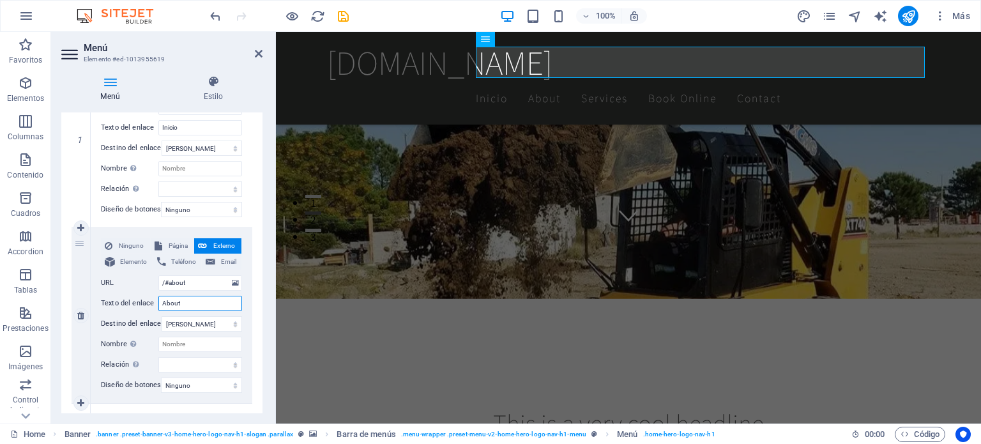
click at [185, 306] on input "About" at bounding box center [200, 303] width 84 height 15
click at [616, 82] on nav "Inicio About Services Book Online Contact" at bounding box center [628, 98] width 603 height 32
click at [560, 82] on nav "Inicio About Services Book Online Contact" at bounding box center [628, 98] width 603 height 32
click at [621, 82] on nav "Inicio About Services Book Online Contact" at bounding box center [628, 98] width 603 height 32
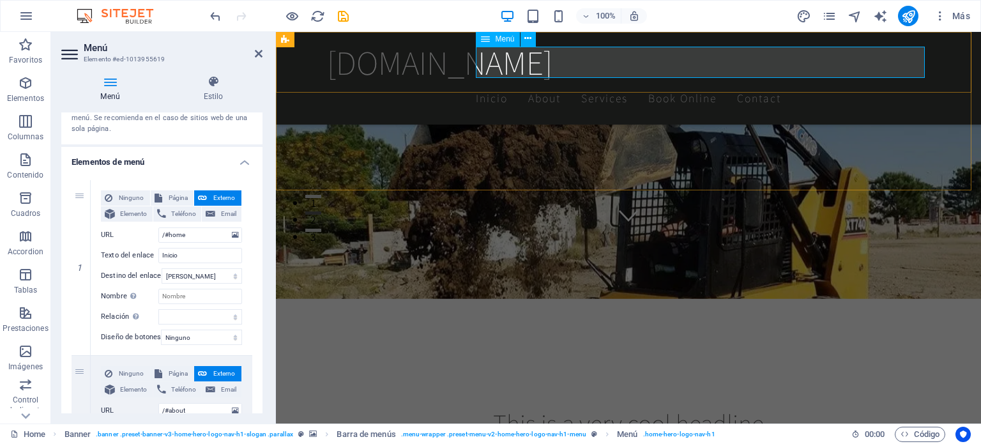
click at [675, 82] on nav "Inicio About Services Book Online Contact" at bounding box center [628, 98] width 603 height 32
click at [752, 82] on nav "Inicio About Services Book Online Contact" at bounding box center [628, 98] width 603 height 32
click at [829, 82] on nav "Inicio About Services Book Online Contact" at bounding box center [628, 98] width 603 height 32
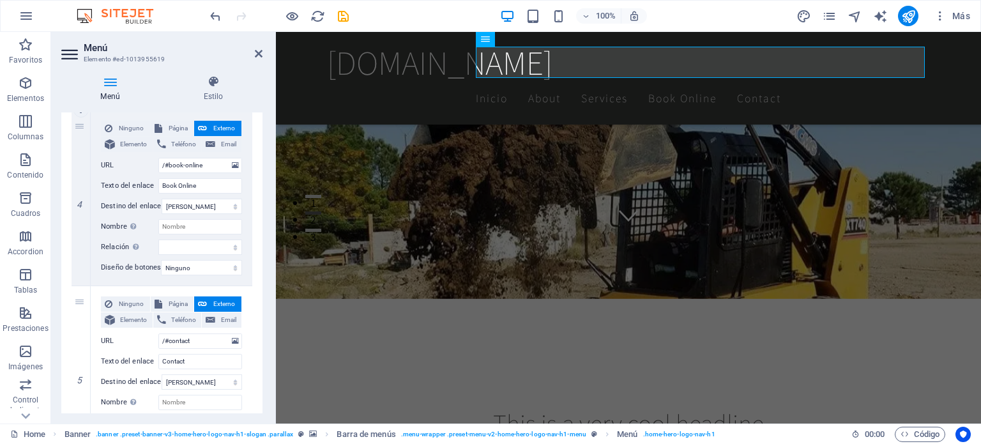
scroll to position [751, 0]
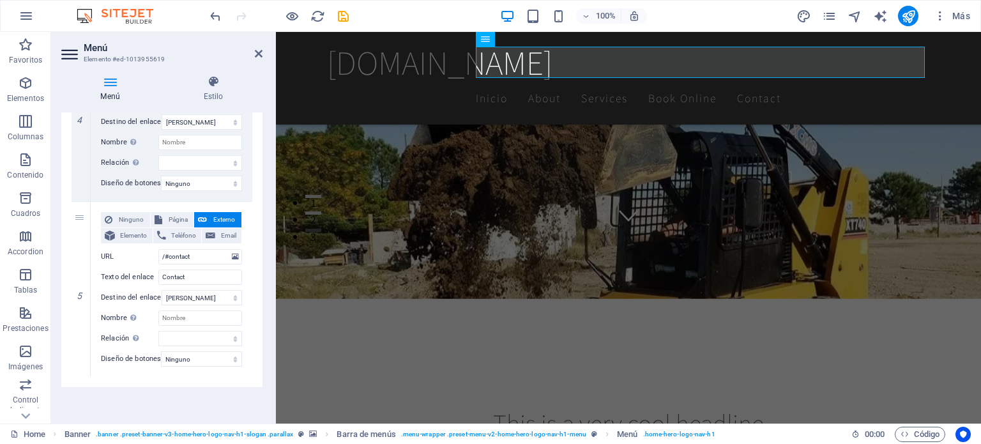
click at [263, 50] on aside "Menú Elemento #ed-1013955619 Menú Estilo Menú Automático Personalizado Crear el…" at bounding box center [163, 228] width 225 height 392
drag, startPoint x: 255, startPoint y: 53, endPoint x: 263, endPoint y: 3, distance: 50.4
click at [255, 53] on icon at bounding box center [259, 54] width 8 height 10
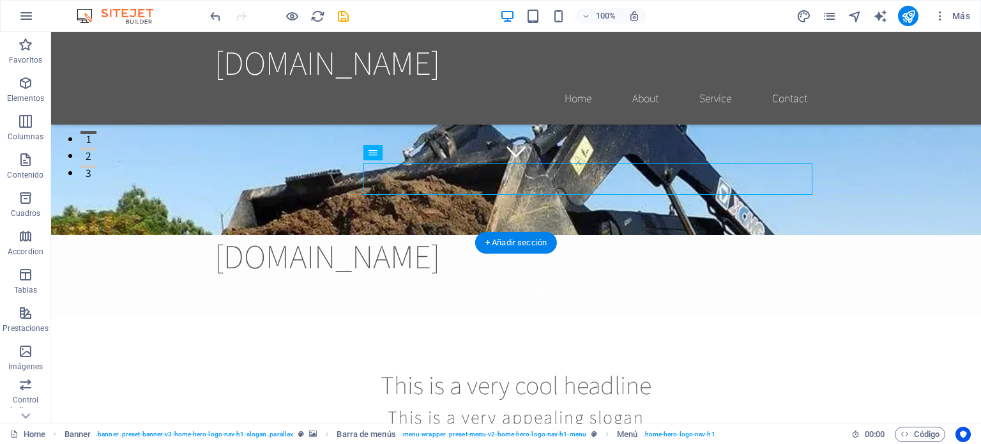
scroll to position [64, 0]
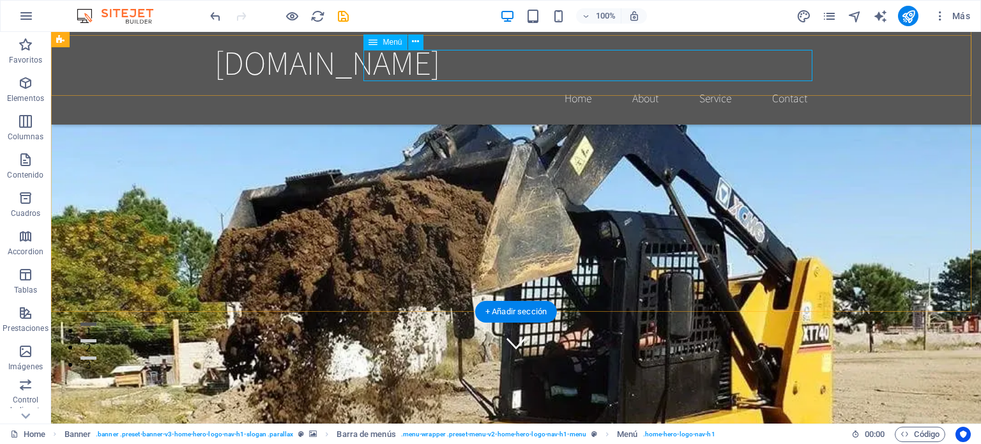
select select
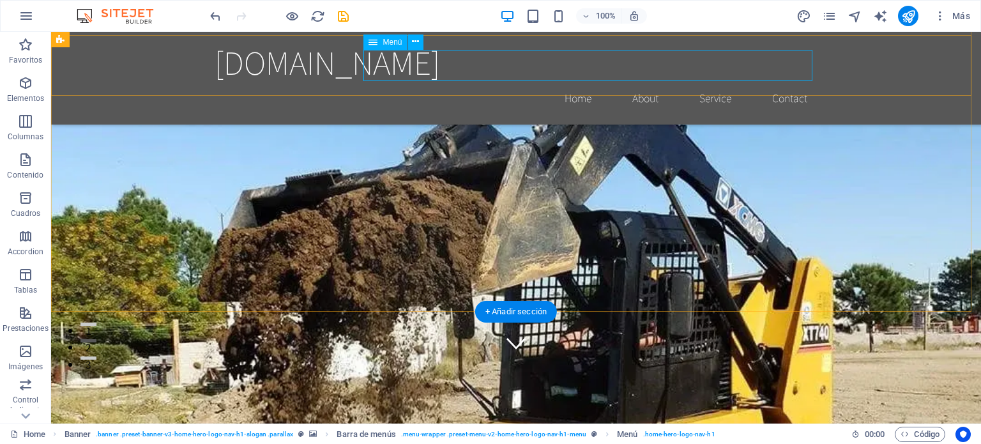
select select
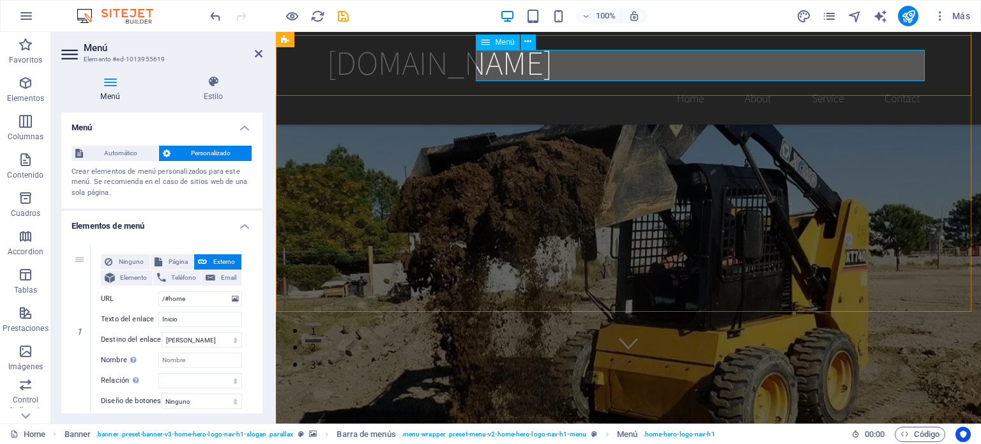
drag, startPoint x: 809, startPoint y: 58, endPoint x: 837, endPoint y: 68, distance: 29.9
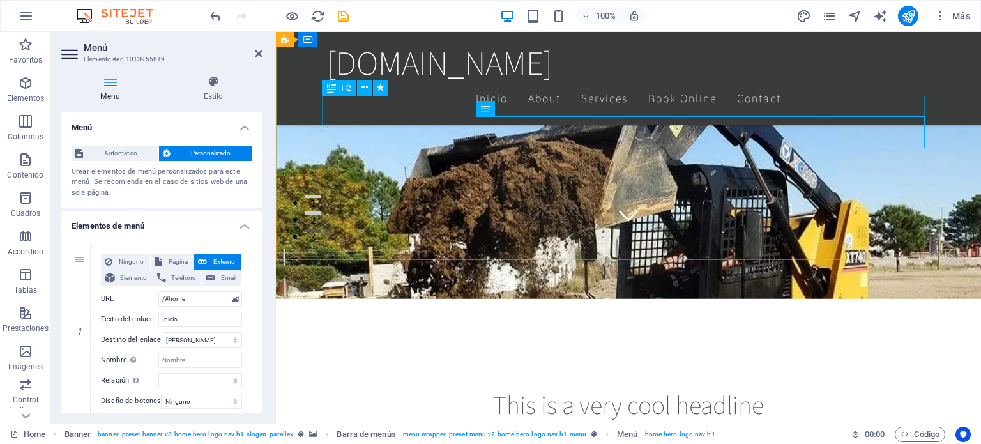
scroll to position [0, 0]
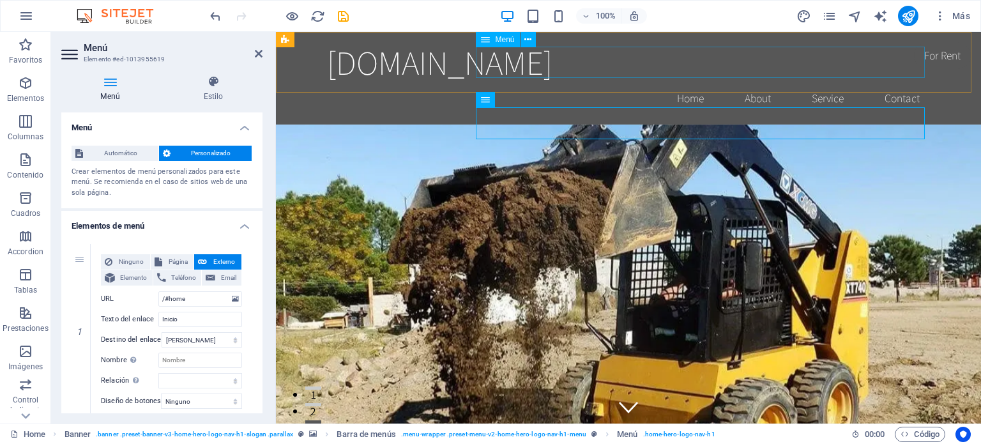
click at [693, 82] on nav "Home About Service Contact" at bounding box center [628, 98] width 603 height 32
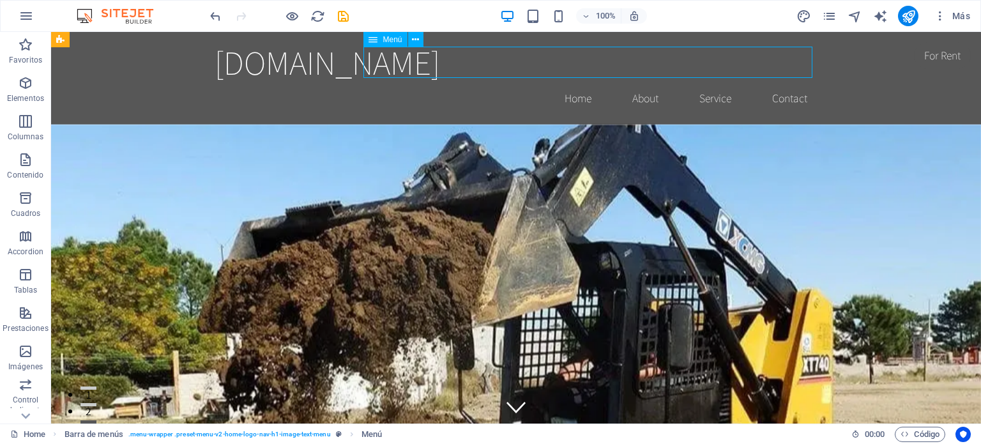
click at [690, 82] on nav "Home About Service Contact" at bounding box center [516, 98] width 603 height 32
click at [573, 82] on nav "Home About Service Contact" at bounding box center [516, 98] width 603 height 32
click at [649, 82] on nav "Home About Service Contact" at bounding box center [516, 98] width 603 height 32
select select
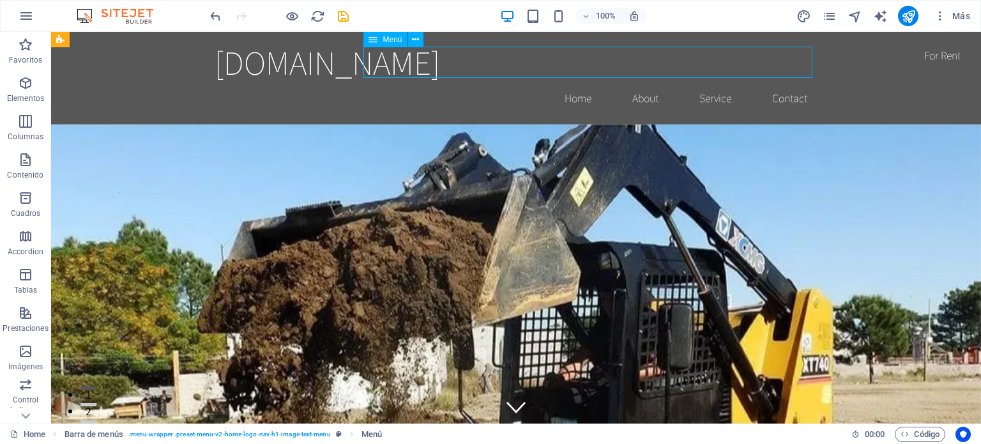
select select
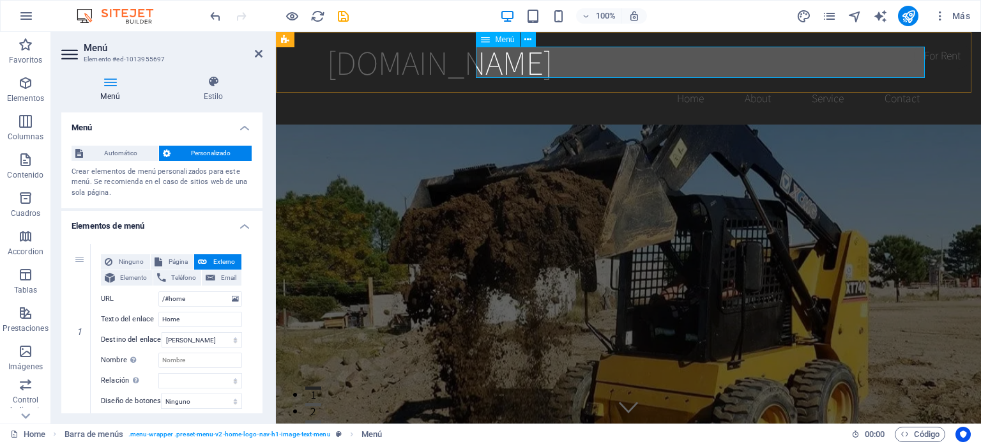
click at [832, 82] on nav "Home About Service Contact" at bounding box center [628, 98] width 603 height 32
click at [904, 82] on nav "Home About Service Contact" at bounding box center [628, 98] width 603 height 32
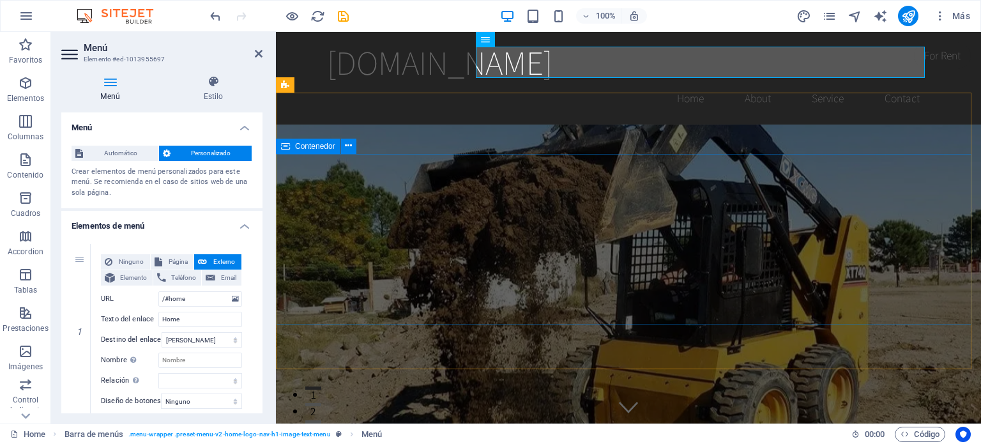
drag, startPoint x: 485, startPoint y: 177, endPoint x: 820, endPoint y: 235, distance: 339.7
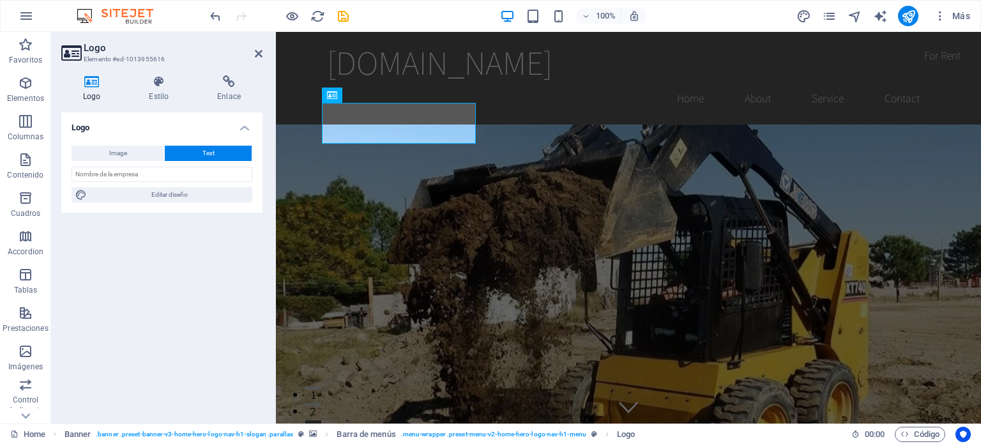
click at [88, 84] on icon at bounding box center [91, 81] width 61 height 13
click at [125, 157] on span "Image" at bounding box center [118, 153] width 18 height 15
select select "DISABLED_OPTION_VALUE"
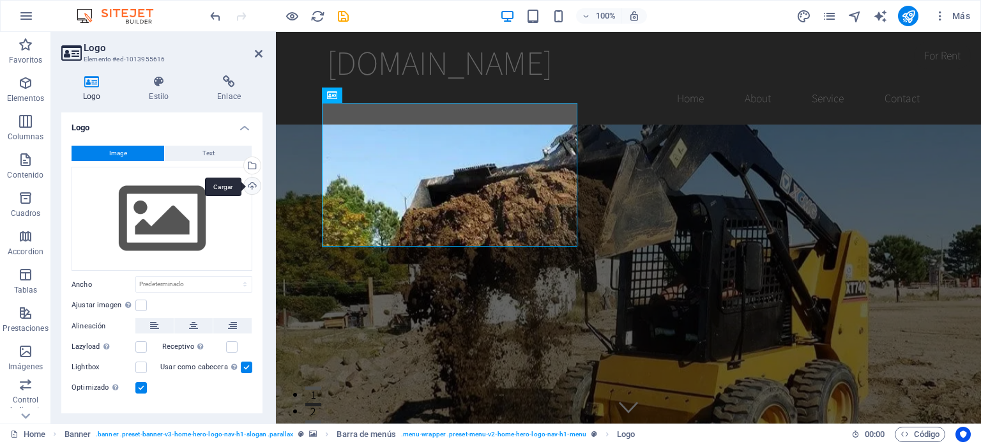
click at [248, 186] on div "Cargar" at bounding box center [250, 187] width 19 height 19
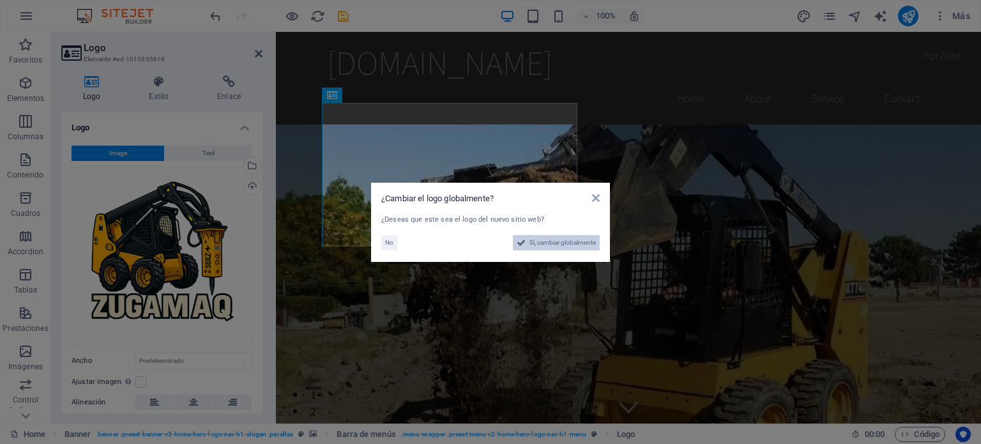
drag, startPoint x: 541, startPoint y: 245, endPoint x: 375, endPoint y: 349, distance: 196.4
click at [541, 245] on span "Sí, cambiar globalmente" at bounding box center [563, 242] width 66 height 15
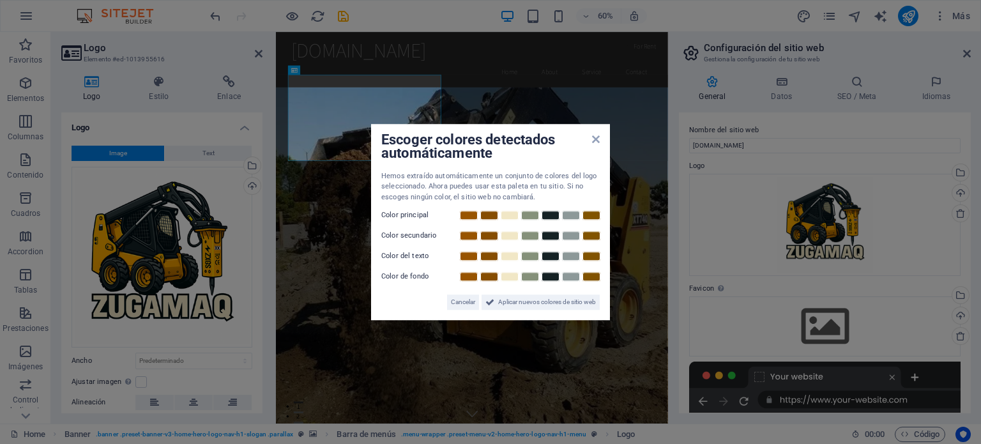
click at [569, 320] on div "Escoger colores detectados automáticamente Hemos extraído automáticamente un co…" at bounding box center [490, 222] width 239 height 197
click at [595, 137] on icon at bounding box center [596, 139] width 8 height 10
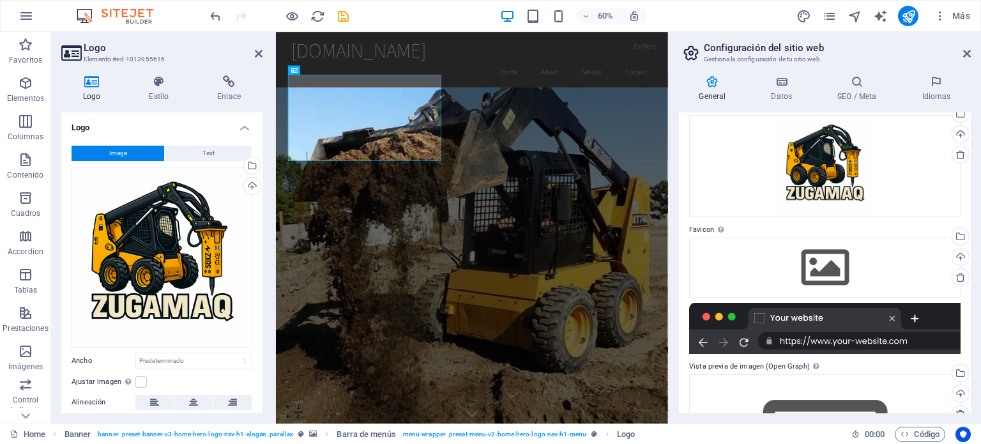
scroll to position [128, 0]
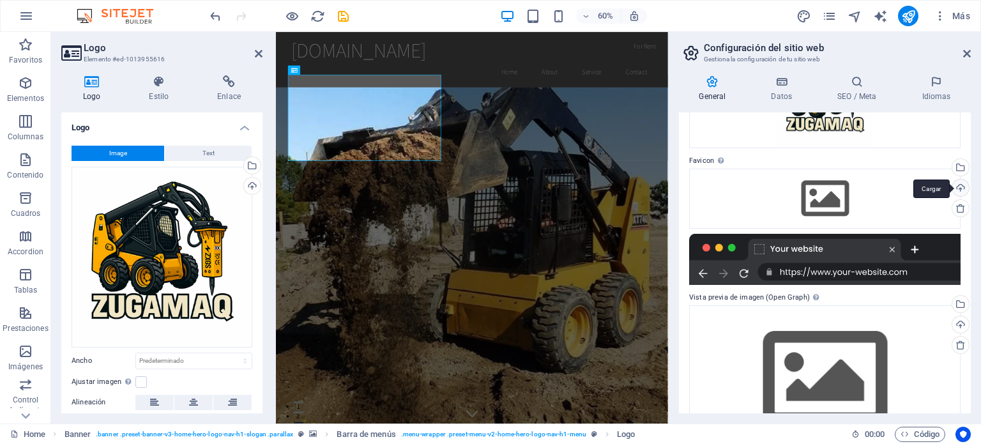
click at [956, 186] on div "Cargar" at bounding box center [959, 189] width 19 height 19
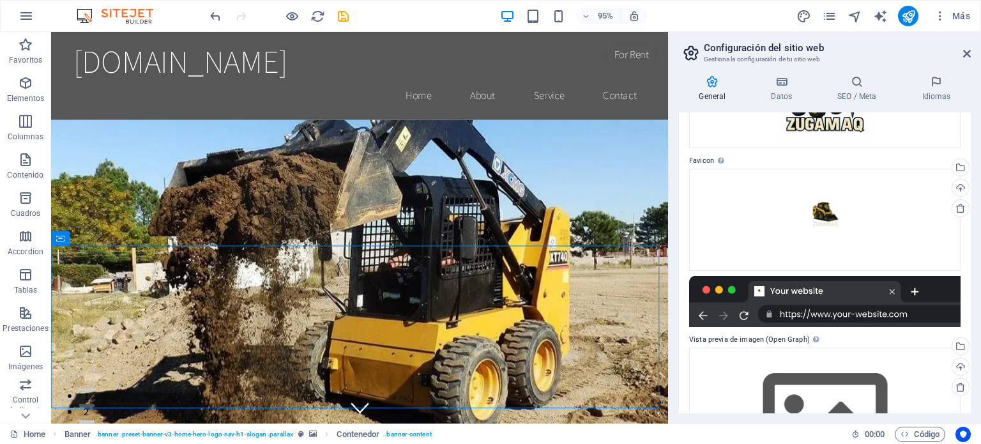
scroll to position [218, 0]
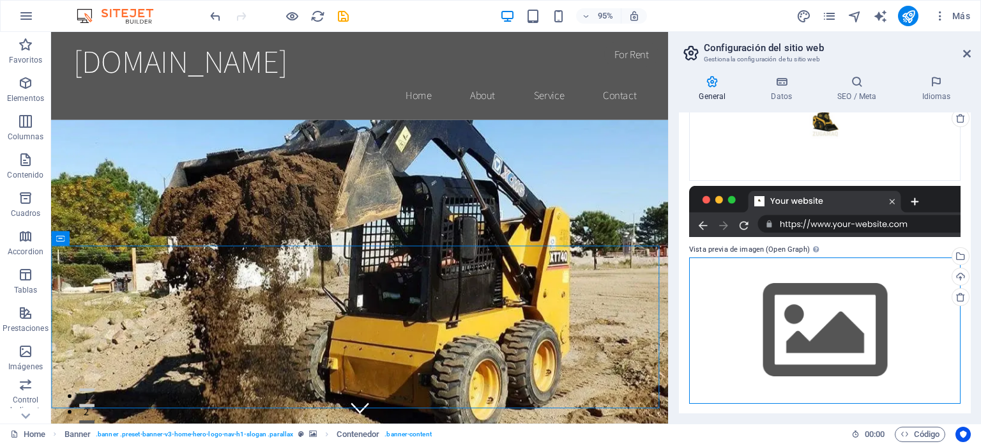
click at [827, 328] on div "Arrastra archivos aquí, haz clic para escoger archivos o selecciona archivos de…" at bounding box center [824, 330] width 271 height 146
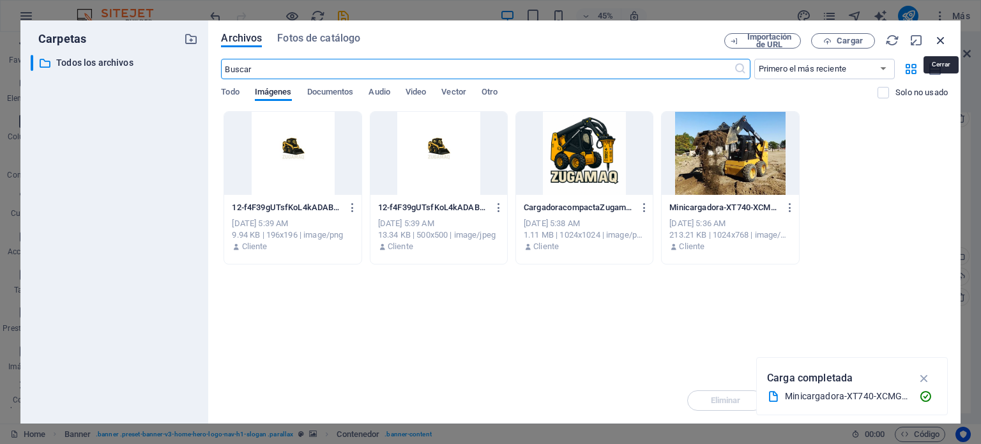
click at [938, 37] on icon "button" at bounding box center [941, 40] width 14 height 14
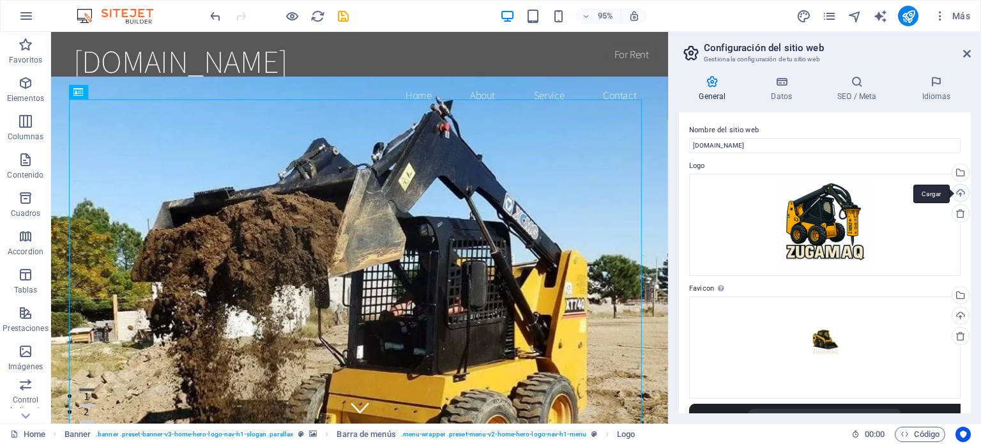
click at [958, 193] on div "Cargar" at bounding box center [959, 194] width 19 height 19
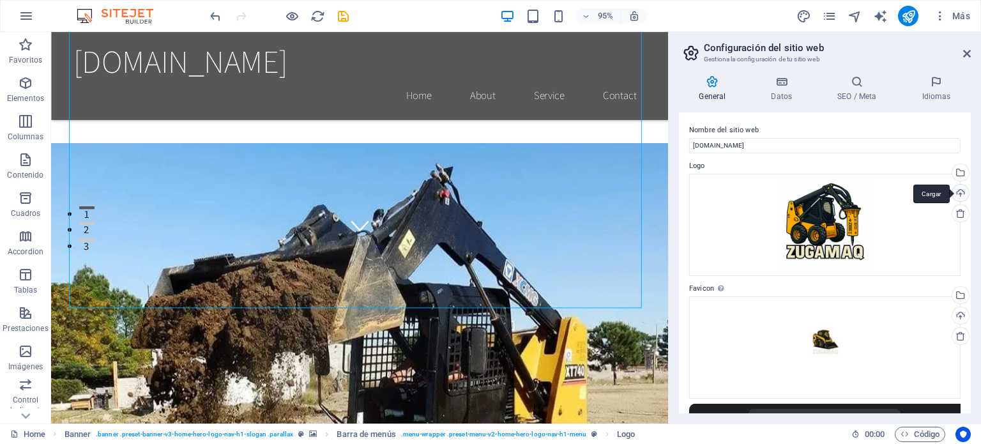
scroll to position [383, 0]
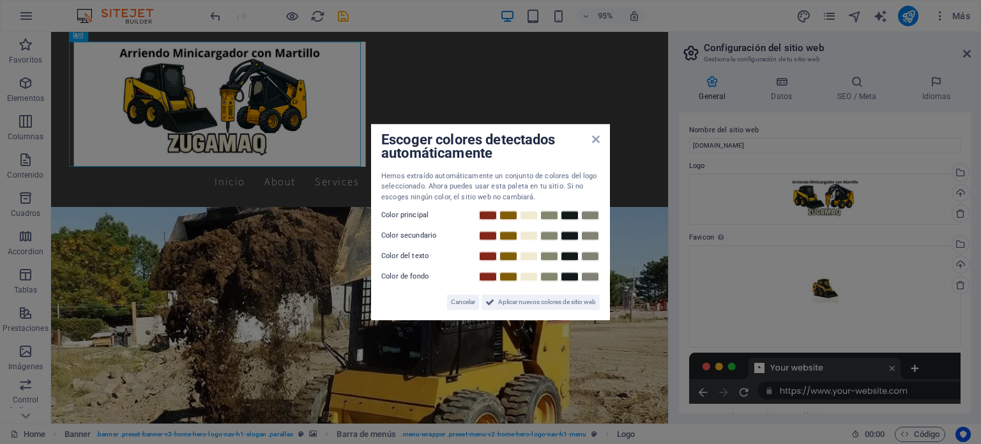
click at [274, 253] on aside "Escoger colores detectados automáticamente Hemos extraído automáticamente un co…" at bounding box center [490, 222] width 981 height 444
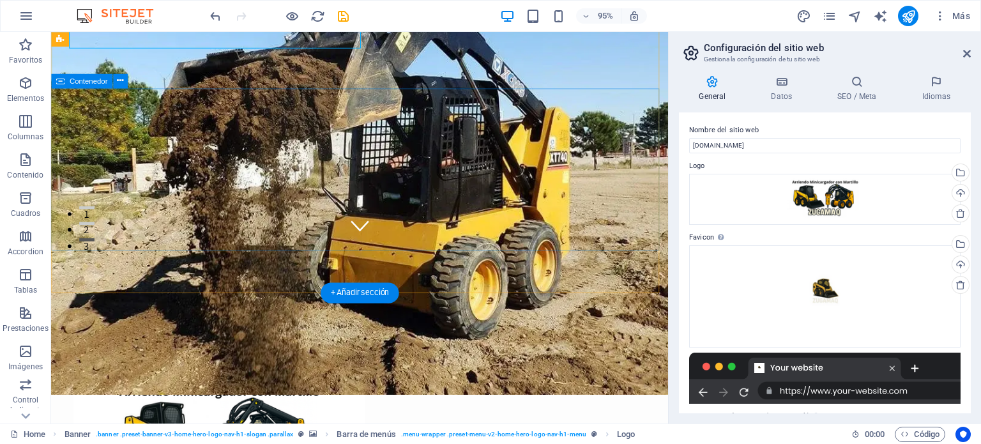
scroll to position [0, 0]
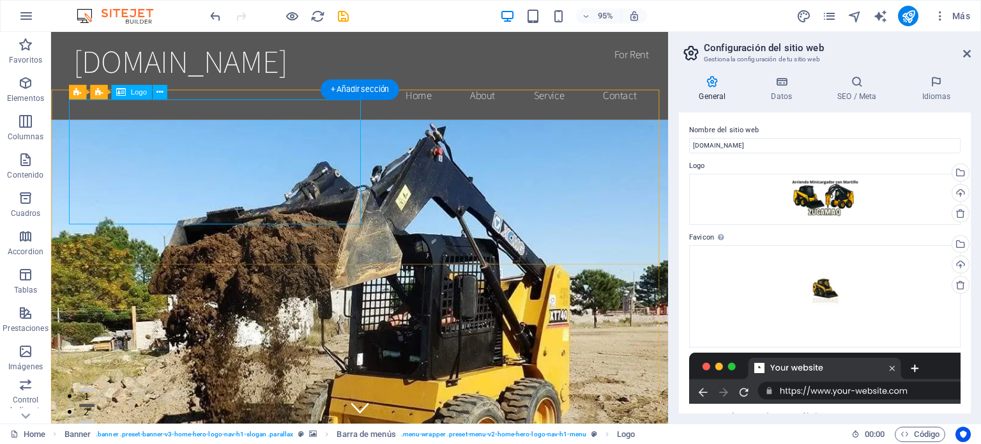
drag, startPoint x: 307, startPoint y: 172, endPoint x: 565, endPoint y: 194, distance: 259.0
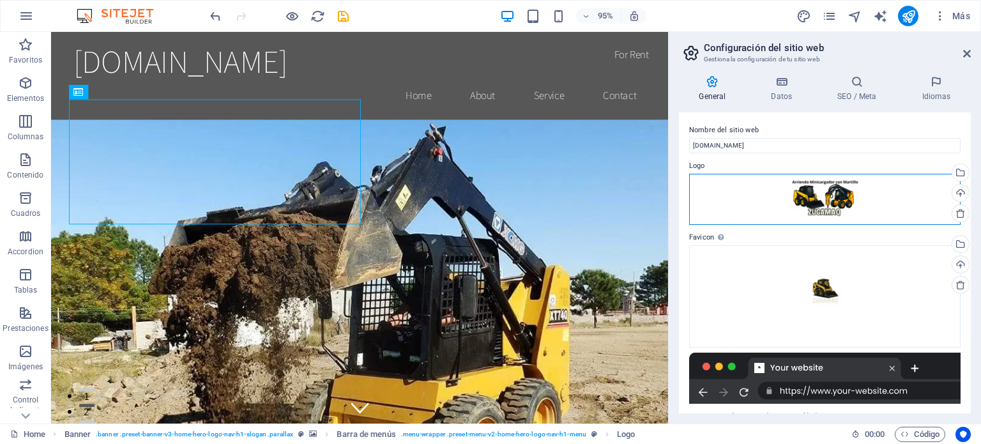
click at [771, 204] on div "Arrastra archivos aquí, haz clic para escoger archivos o selecciona archivos de…" at bounding box center [824, 199] width 271 height 51
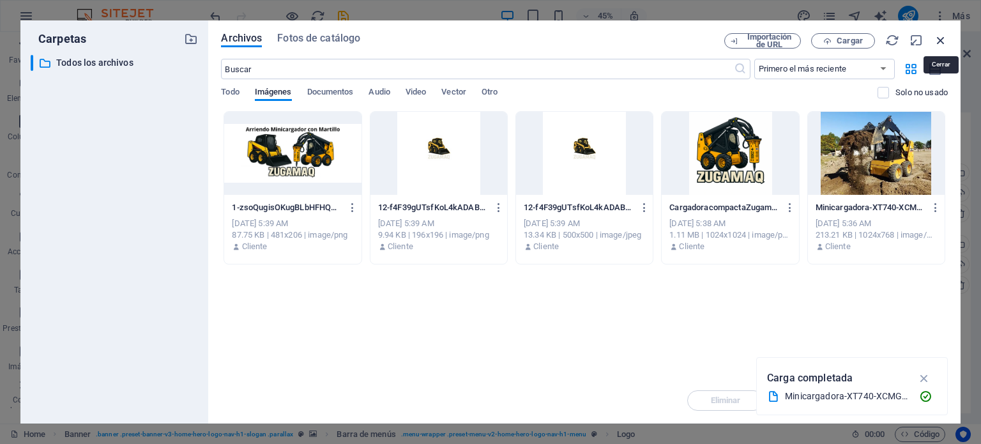
click at [941, 39] on icon "button" at bounding box center [941, 40] width 14 height 14
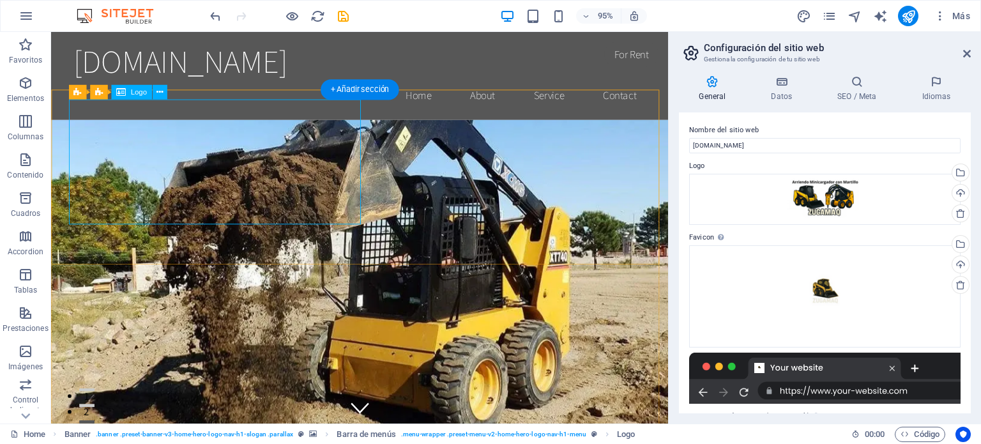
click at [161, 92] on icon at bounding box center [159, 92] width 6 height 13
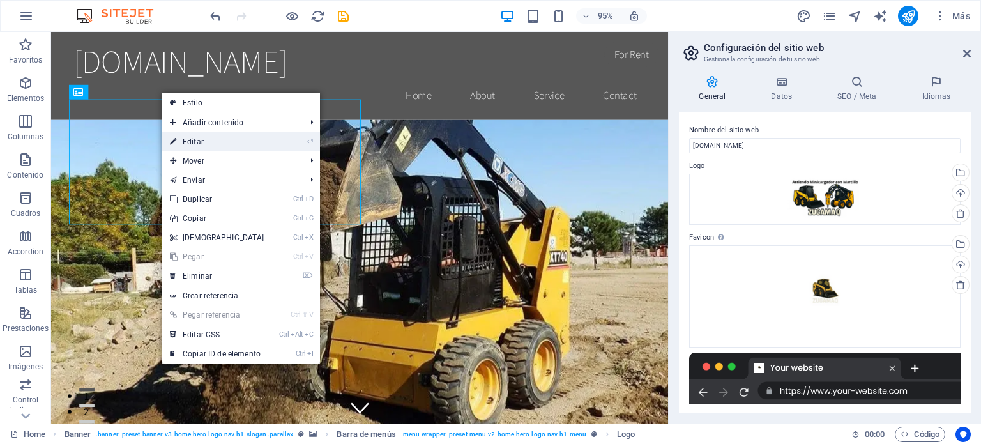
click at [209, 141] on link "⏎ Editar" at bounding box center [217, 141] width 110 height 19
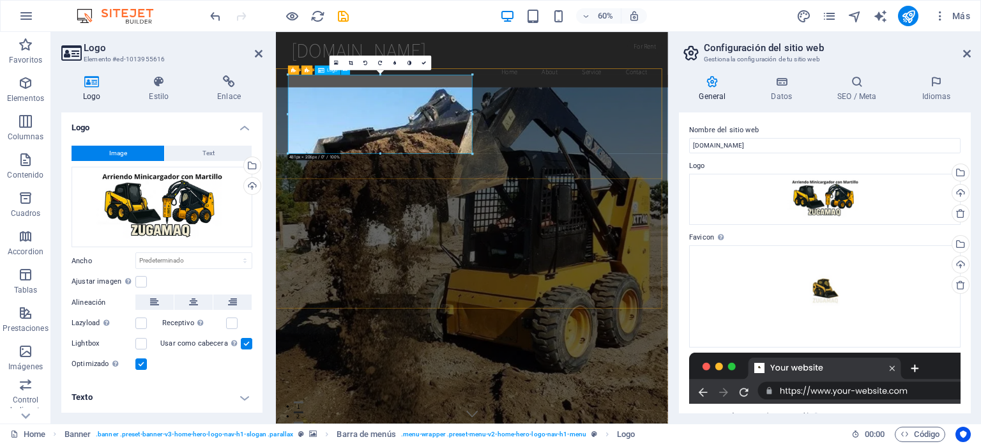
drag, startPoint x: 749, startPoint y: 146, endPoint x: 563, endPoint y: 170, distance: 186.8
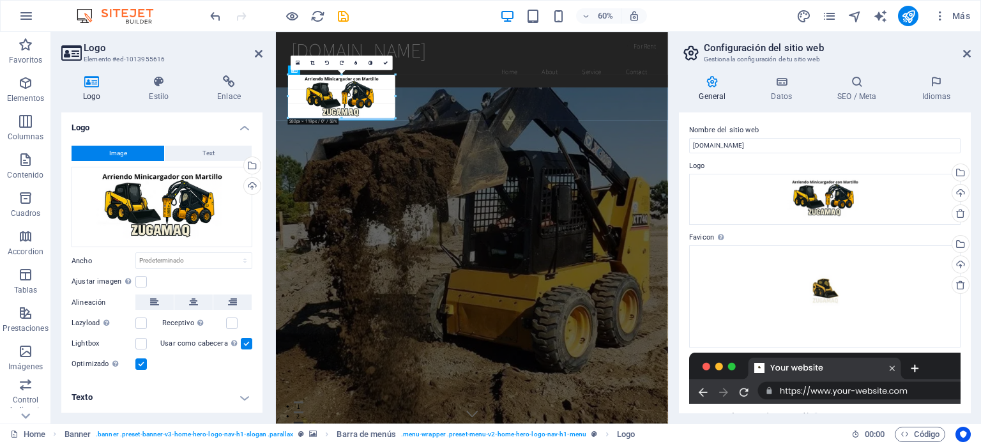
drag, startPoint x: 473, startPoint y: 112, endPoint x: 333, endPoint y: 110, distance: 139.9
type input "262"
select select "px"
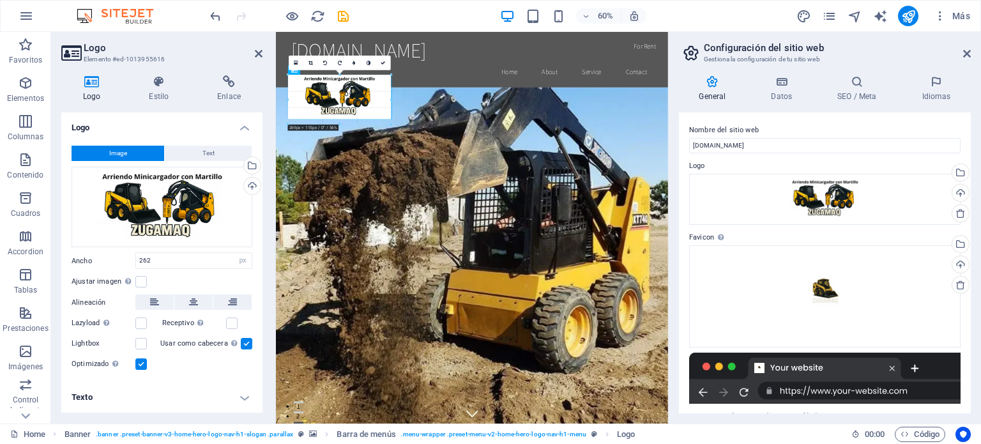
drag, startPoint x: 388, startPoint y: 96, endPoint x: 413, endPoint y: 95, distance: 24.3
type input "301"
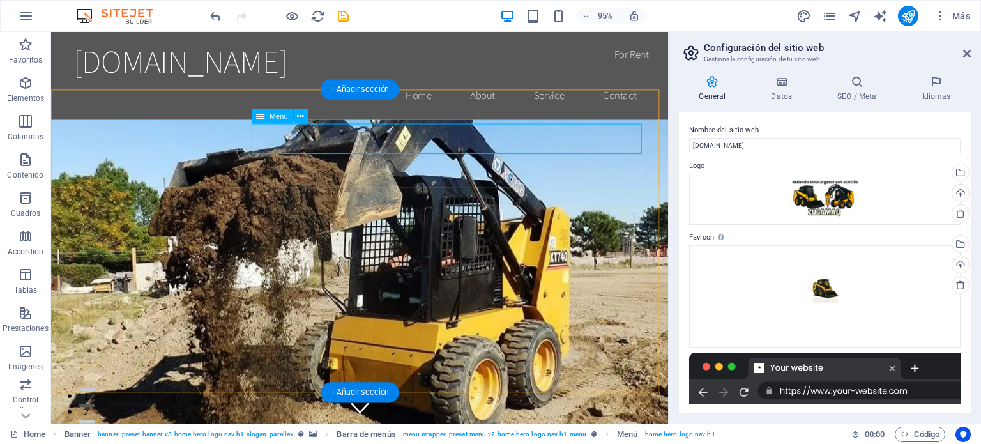
select select
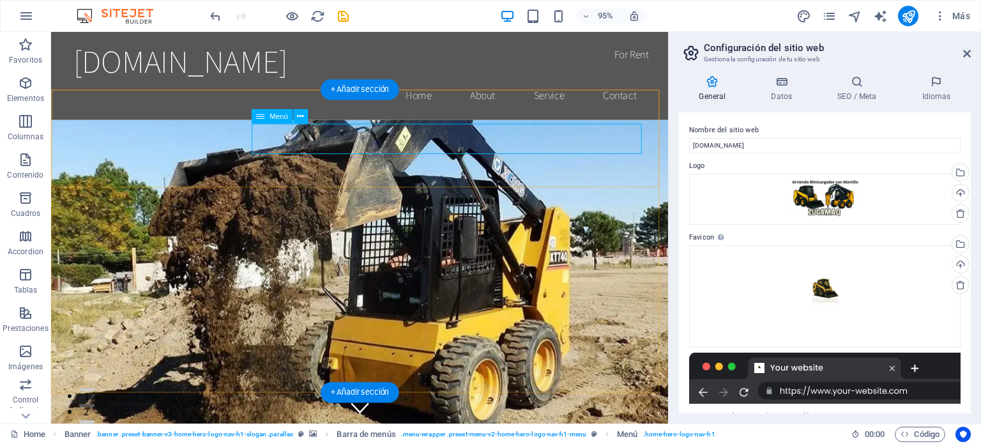
select select
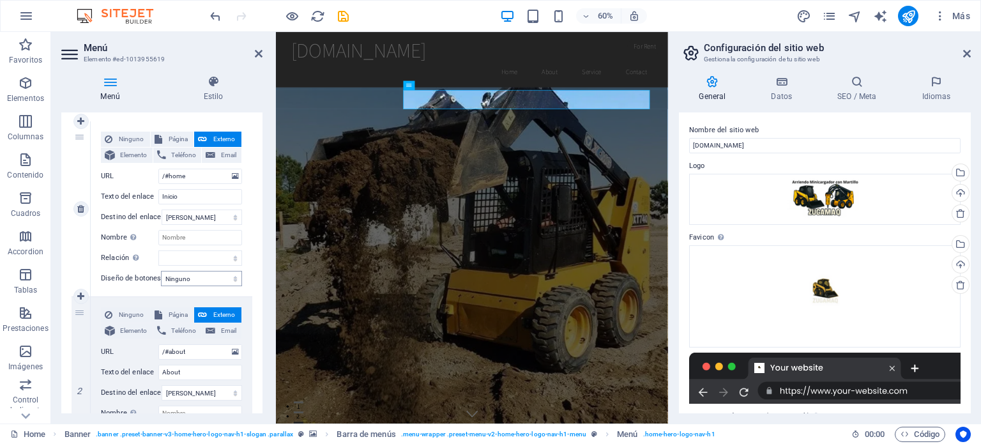
scroll to position [128, 0]
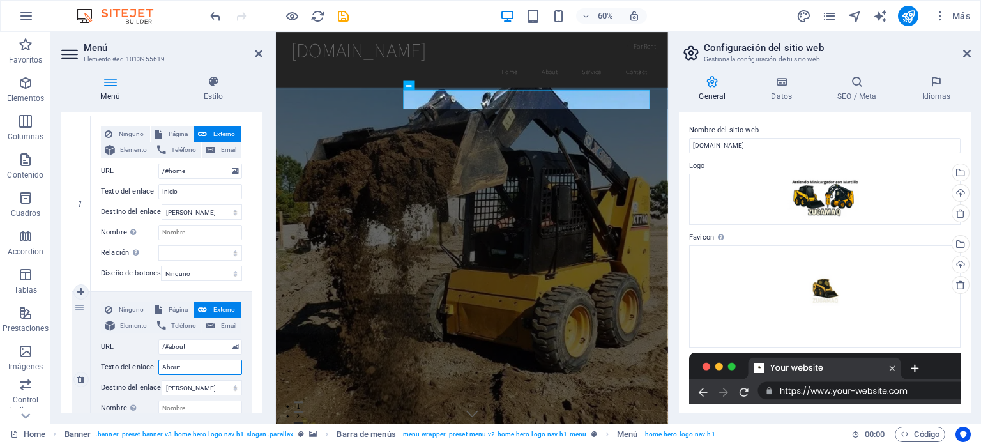
drag, startPoint x: 185, startPoint y: 368, endPoint x: 164, endPoint y: 365, distance: 20.7
click at [162, 365] on input "About" at bounding box center [200, 367] width 84 height 15
select select
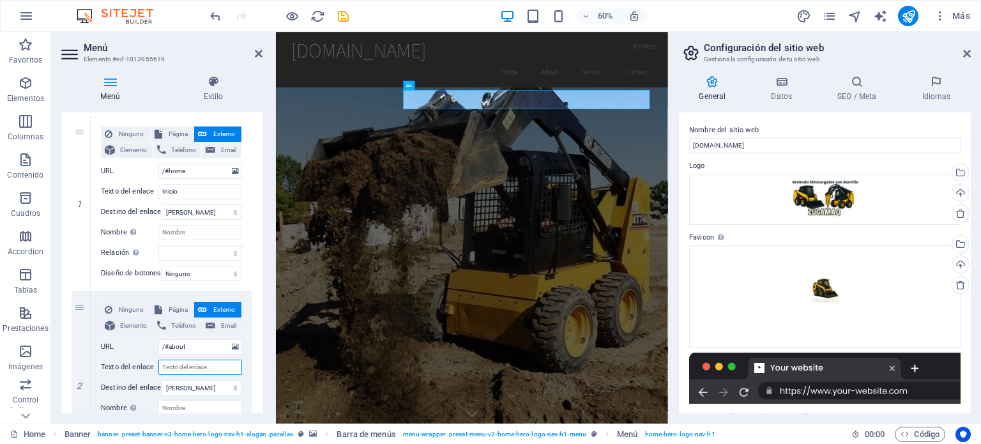
select select
type input "minicargador"
select select
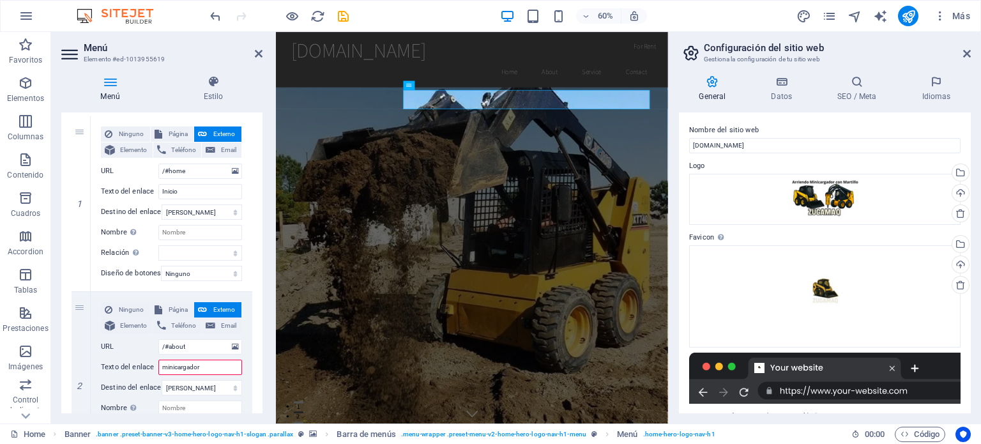
select select
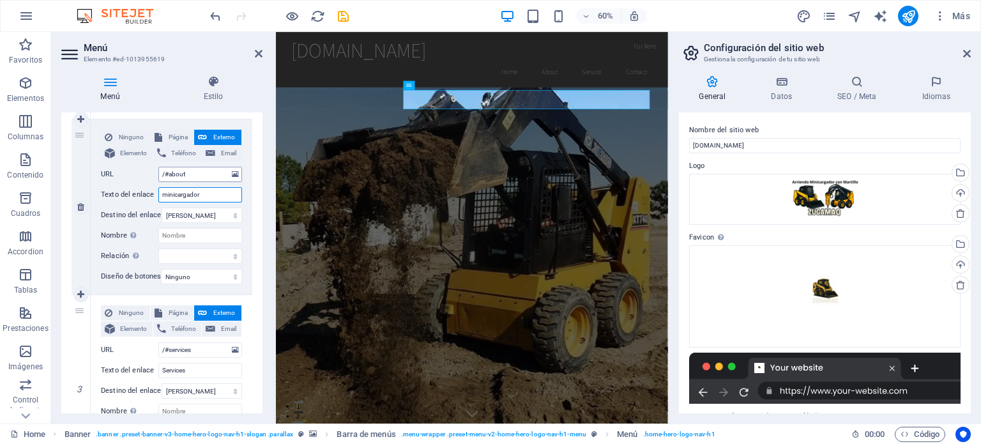
scroll to position [319, 0]
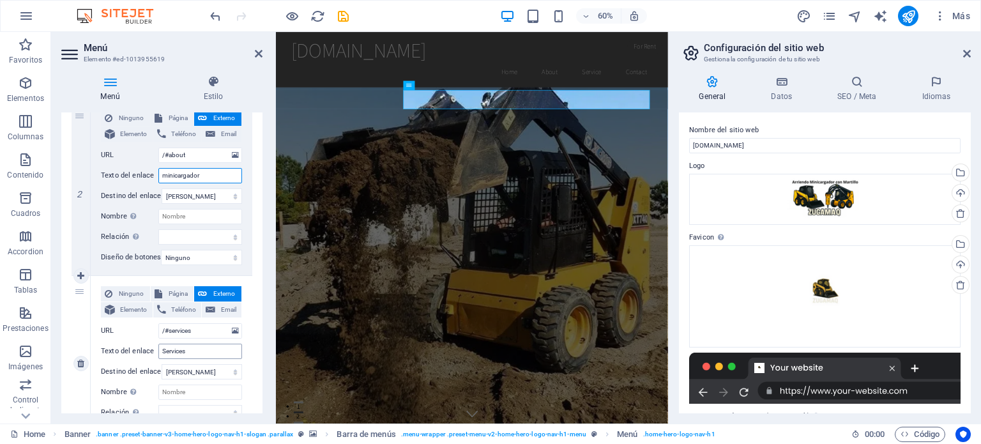
type input "minicargador"
drag, startPoint x: 188, startPoint y: 351, endPoint x: 151, endPoint y: 352, distance: 37.1
click at [149, 352] on div "Texto del enlace Services" at bounding box center [171, 351] width 141 height 15
select select
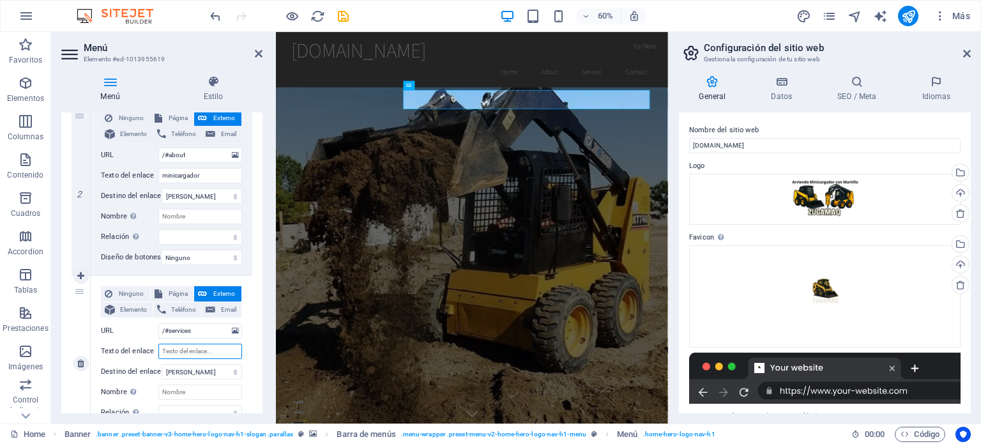
select select
type input "SE"
select select
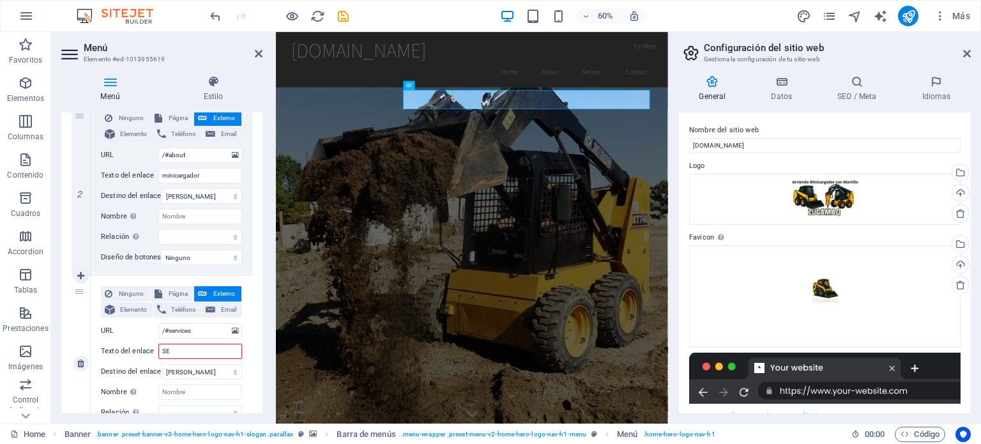
select select
type input "Serviv"
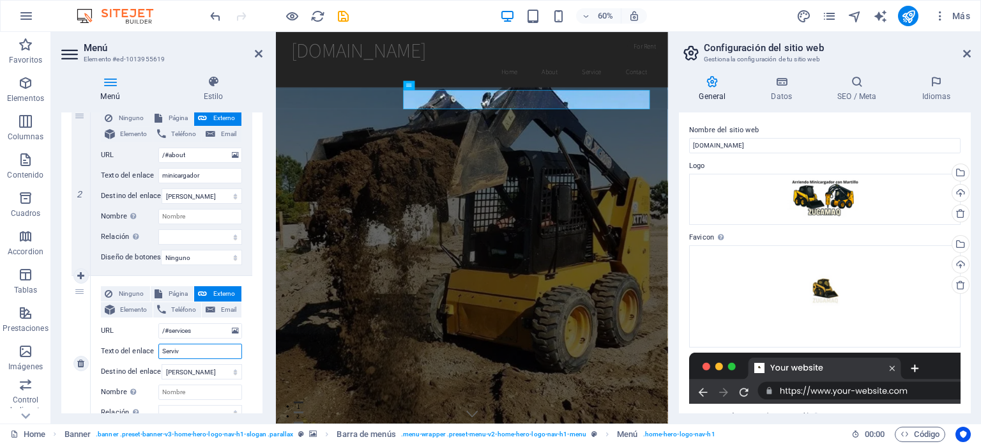
select select
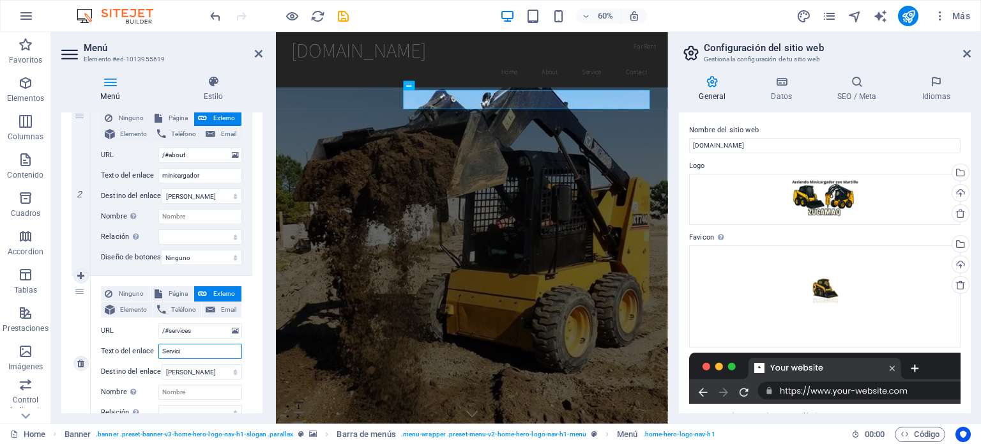
type input "Servicio"
select select
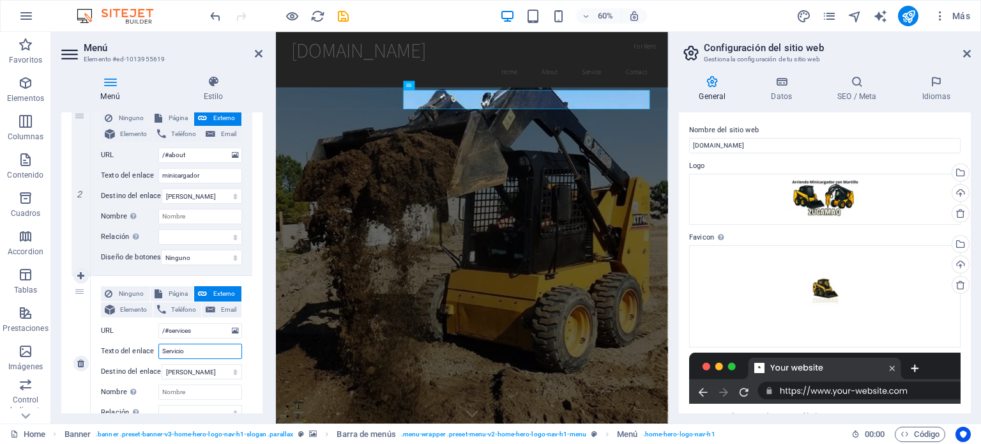
select select
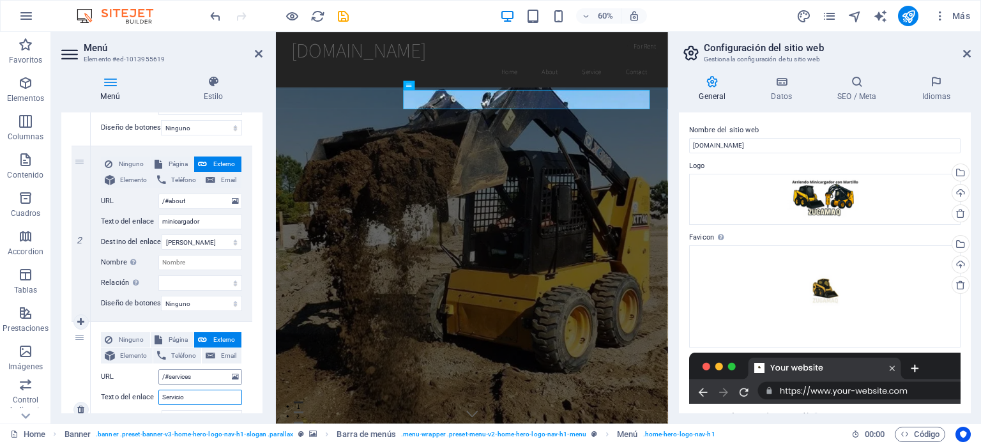
scroll to position [256, 0]
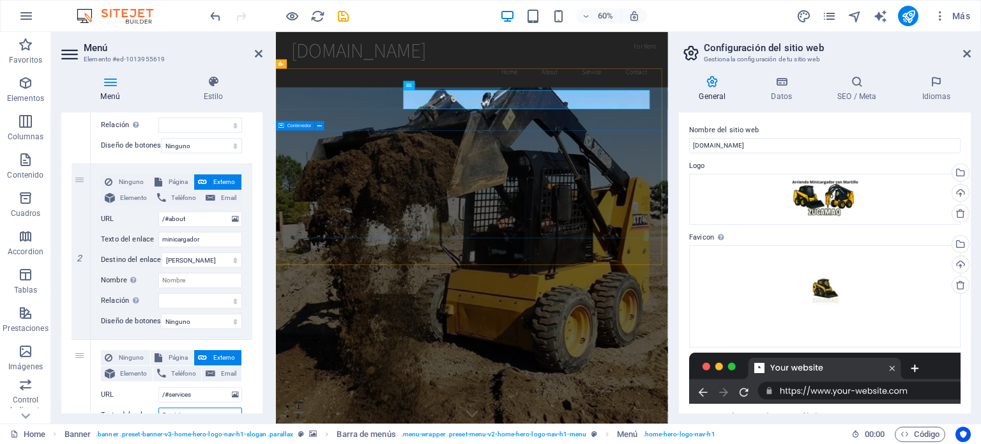
type input "Servicio"
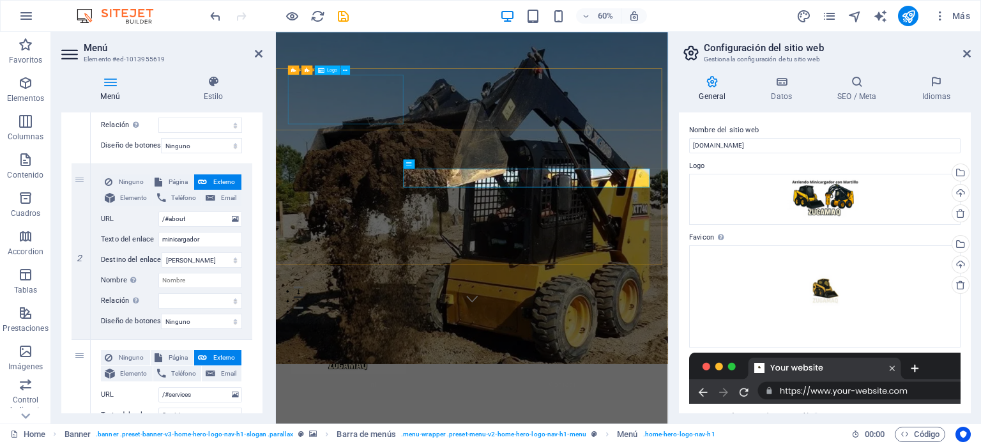
scroll to position [0, 0]
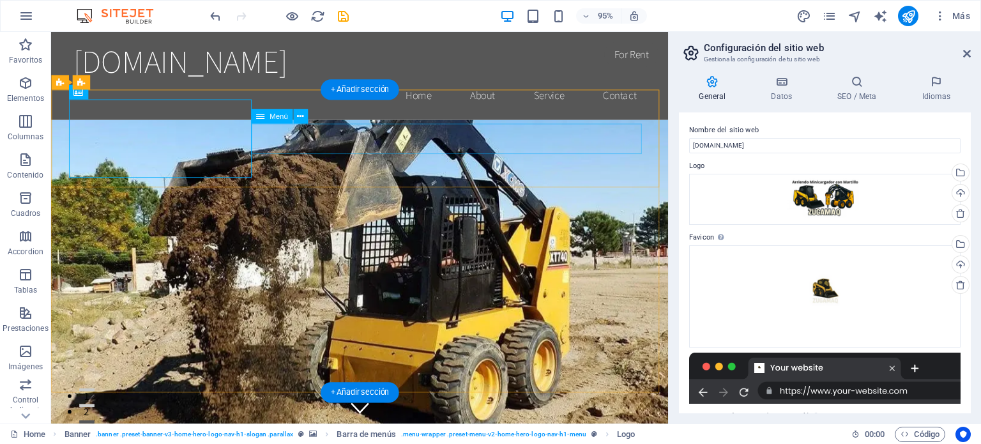
select select
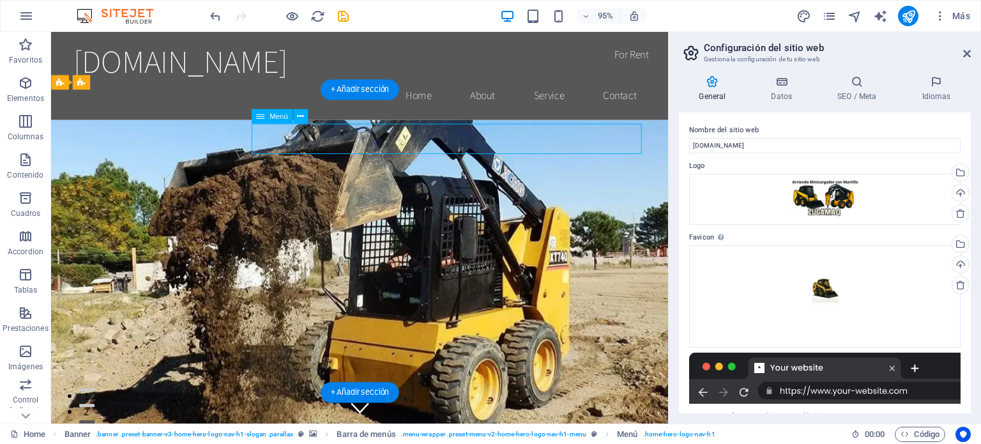
select select
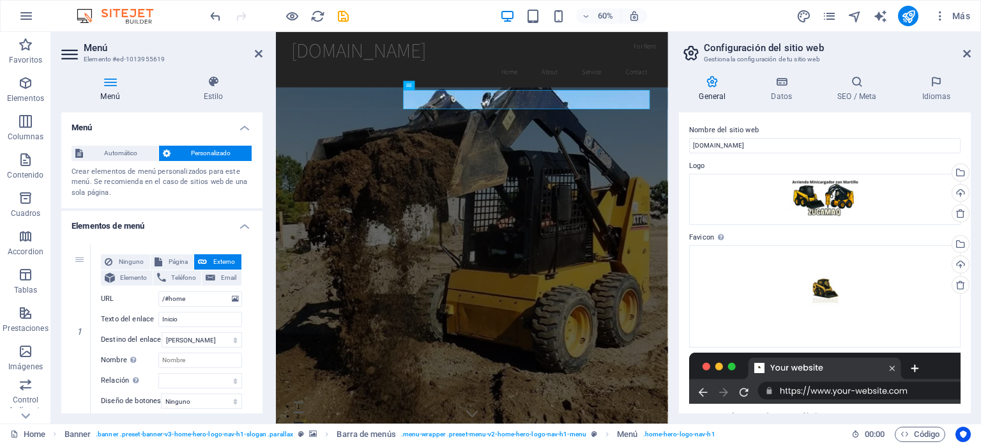
click at [207, 156] on span "Personalizado" at bounding box center [211, 153] width 74 height 15
click at [213, 86] on icon at bounding box center [213, 81] width 98 height 13
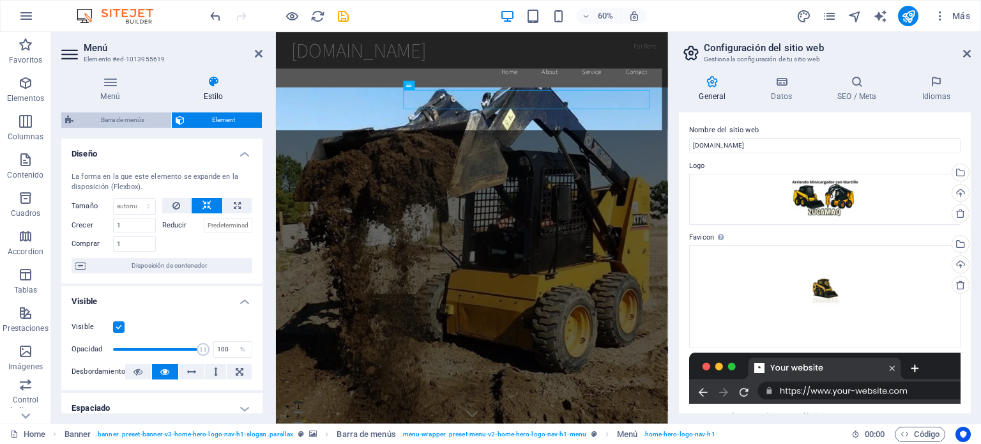
click at [134, 121] on span "Barra de menús" at bounding box center [122, 119] width 90 height 15
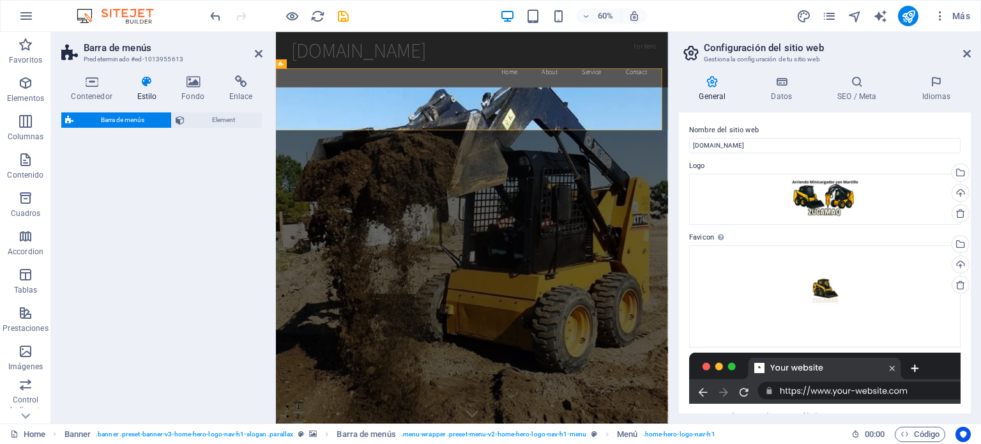
select select "rem"
select select "preset-menu-v2-home-hero-logo-nav-h1-menu"
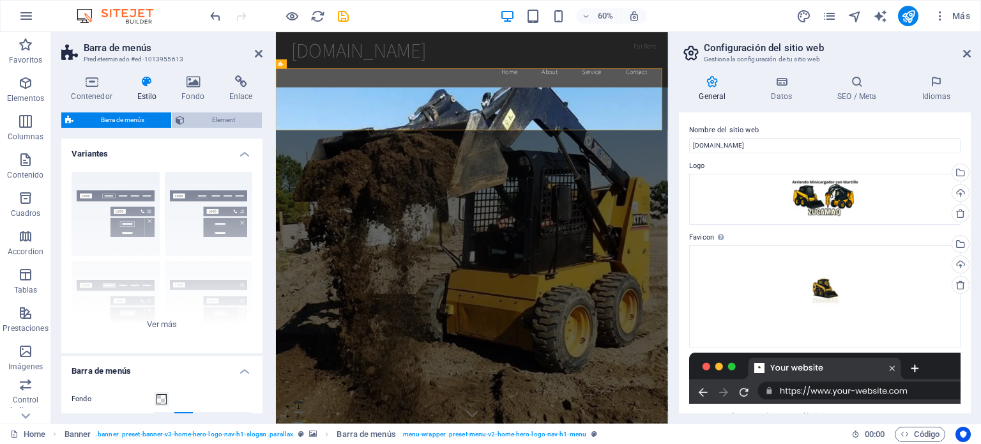
click at [222, 120] on span "Element" at bounding box center [223, 119] width 70 height 15
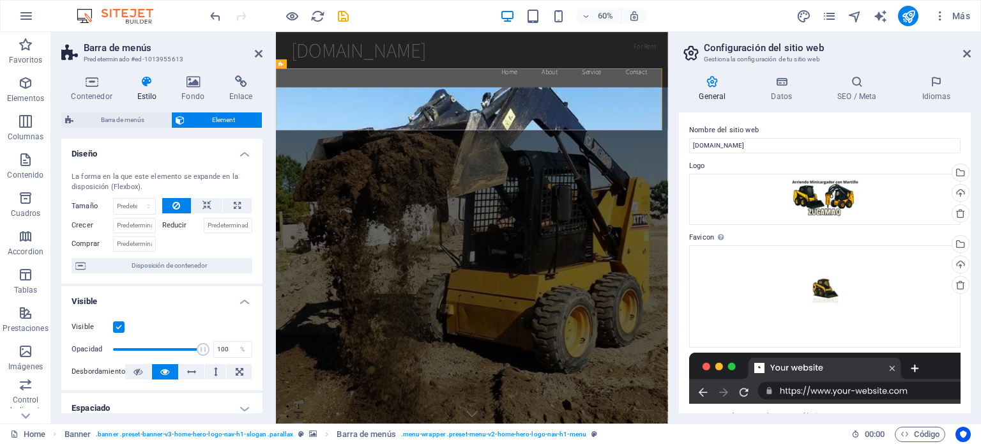
click at [141, 82] on icon at bounding box center [147, 81] width 40 height 13
click at [91, 88] on h4 "Contenedor" at bounding box center [94, 88] width 66 height 27
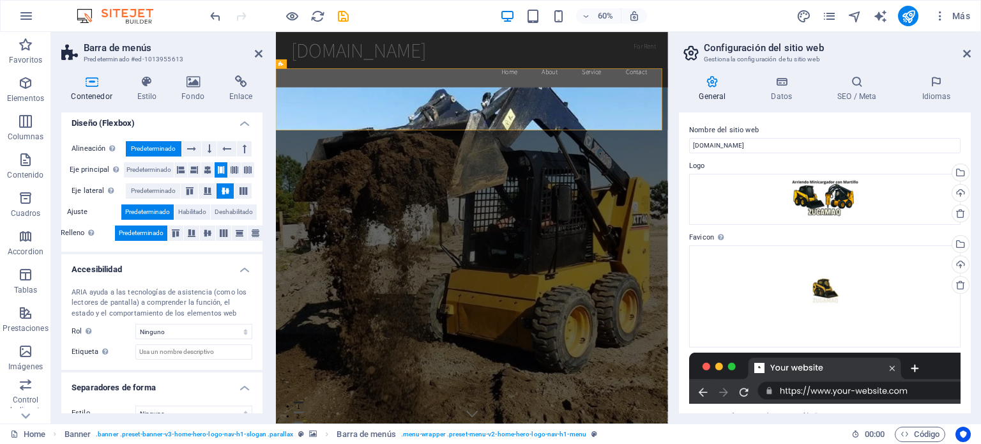
scroll to position [128, 0]
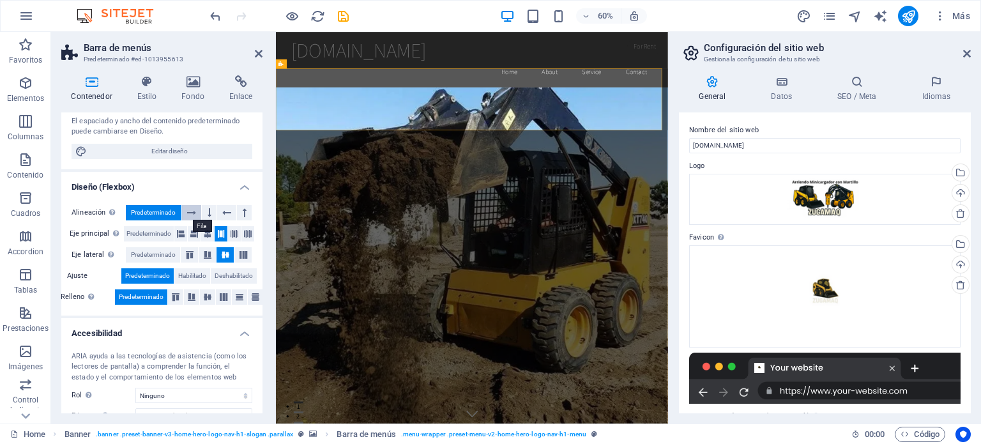
click at [191, 208] on icon at bounding box center [191, 212] width 9 height 15
click at [222, 213] on icon at bounding box center [226, 212] width 9 height 15
click at [192, 212] on icon at bounding box center [191, 212] width 9 height 15
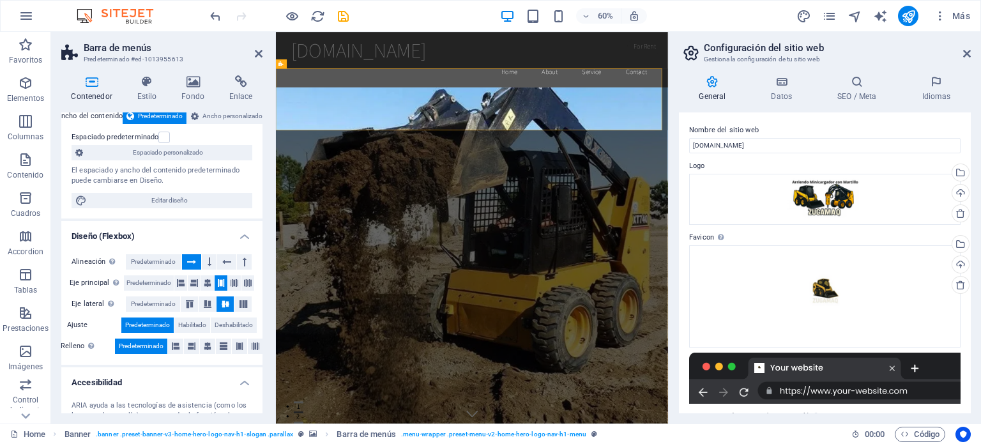
scroll to position [17, 0]
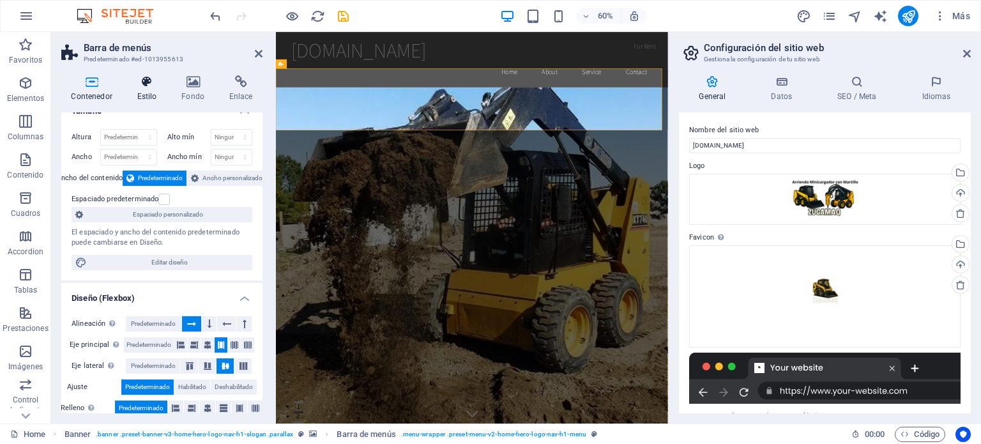
click at [150, 81] on icon at bounding box center [147, 81] width 40 height 13
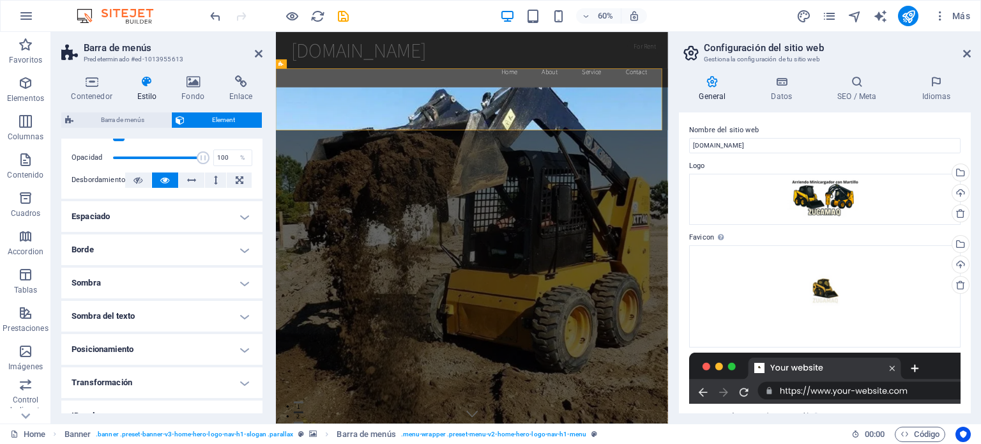
scroll to position [0, 0]
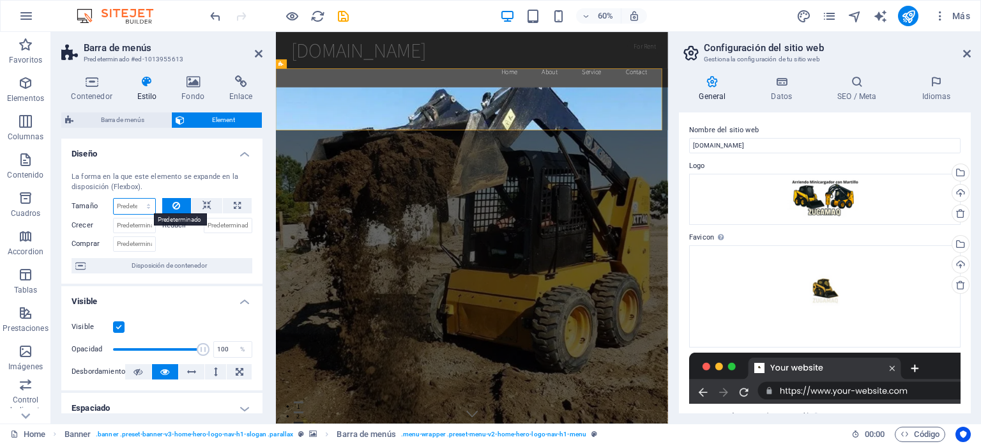
click at [146, 206] on select "Predeterminado automático px % 1/1 1/2 1/3 1/4 1/5 1/6 1/7 1/8 1/9 1/10" at bounding box center [135, 206] width 42 height 15
select select "1/3"
click at [135, 199] on select "Predeterminado automático px % 1/1 1/2 1/3 1/4 1/5 1/6 1/7 1/8 1/9 1/10" at bounding box center [135, 206] width 42 height 15
type input "33.33"
click at [144, 208] on select "Predeterminado automático px % 1/1 1/2 1/3 1/4 1/5 1/6 1/7 1/8 1/9 1/10" at bounding box center [146, 206] width 18 height 15
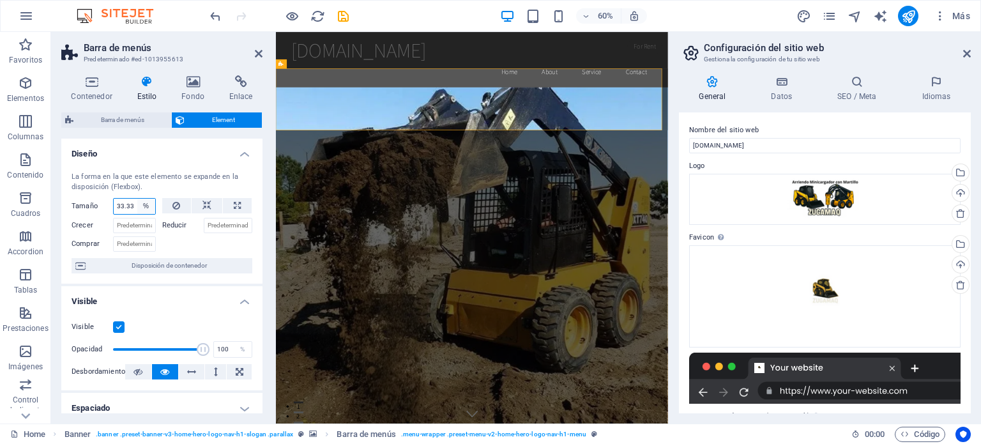
select select "1/8"
click at [137, 199] on select "Predeterminado automático px % 1/1 1/2 1/3 1/4 1/5 1/6 1/7 1/8 1/9 1/10" at bounding box center [146, 206] width 18 height 15
type input "12.5"
click at [146, 203] on select "Predeterminado automático px % 1/1 1/2 1/3 1/4 1/5 1/6 1/7 1/8 1/9 1/10" at bounding box center [146, 206] width 18 height 15
select select "auto"
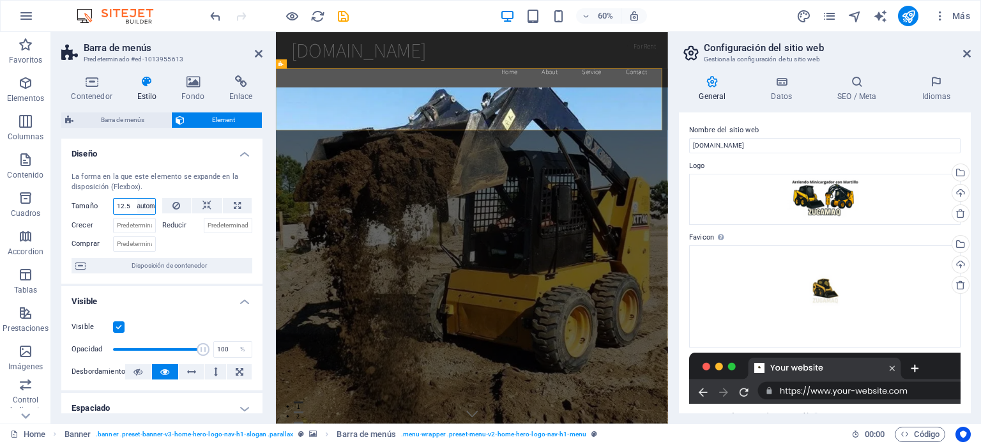
click at [137, 199] on select "Predeterminado automático px % 1/1 1/2 1/3 1/4 1/5 1/6 1/7 1/8 1/9 1/10" at bounding box center [146, 206] width 18 height 15
select select "DISABLED_OPTION_VALUE"
click at [146, 205] on select "Predeterminado automático px % 1/1 1/2 1/3 1/4 1/5 1/6 1/7 1/8 1/9 1/10" at bounding box center [135, 206] width 42 height 15
click at [145, 202] on select "Predeterminado automático px % 1/1 1/2 1/3 1/4 1/5 1/6 1/7 1/8 1/9 1/10" at bounding box center [135, 206] width 42 height 15
click at [236, 209] on icon at bounding box center [237, 205] width 7 height 15
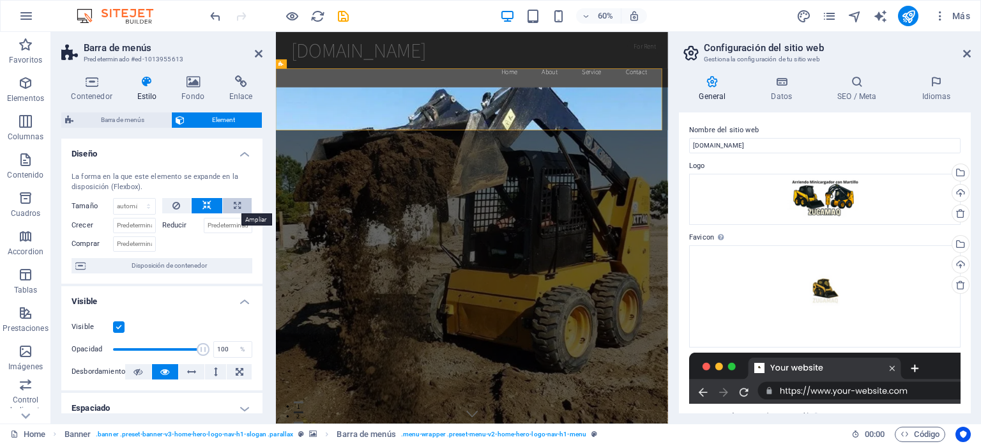
type input "100"
select select "%"
click at [207, 205] on icon at bounding box center [206, 205] width 9 height 15
select select "DISABLED_OPTION_VALUE"
click at [237, 204] on icon at bounding box center [237, 205] width 7 height 15
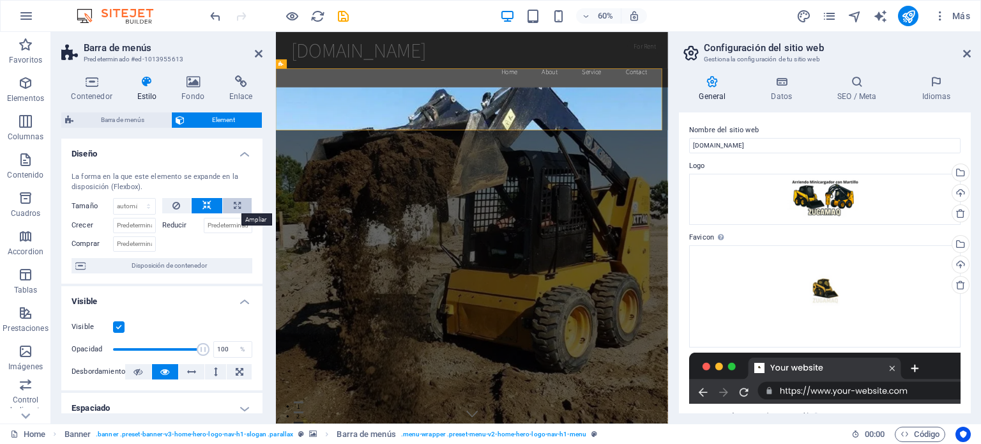
type input "100"
select select "%"
click at [204, 204] on icon at bounding box center [206, 205] width 9 height 15
select select "DISABLED_OPTION_VALUE"
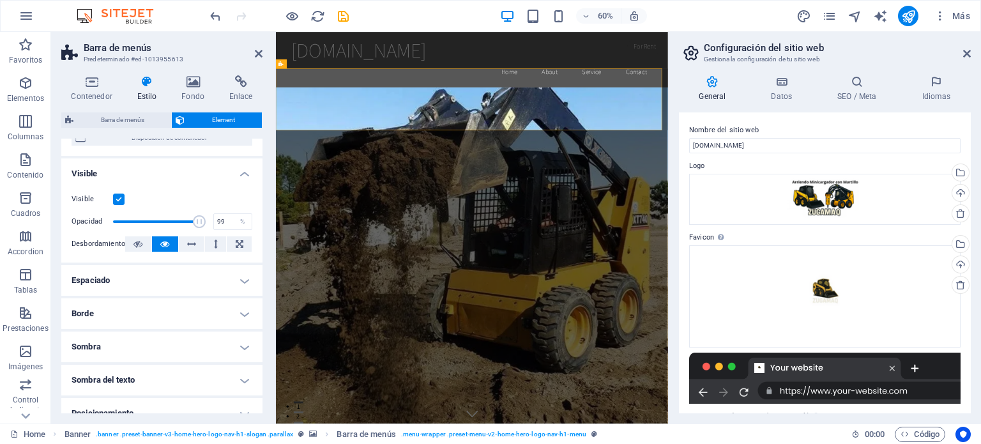
type input "100"
drag, startPoint x: 198, startPoint y: 217, endPoint x: 233, endPoint y: 203, distance: 37.0
click at [206, 208] on div "Visible Opacidad 100 % Desbordamiento" at bounding box center [161, 221] width 201 height 81
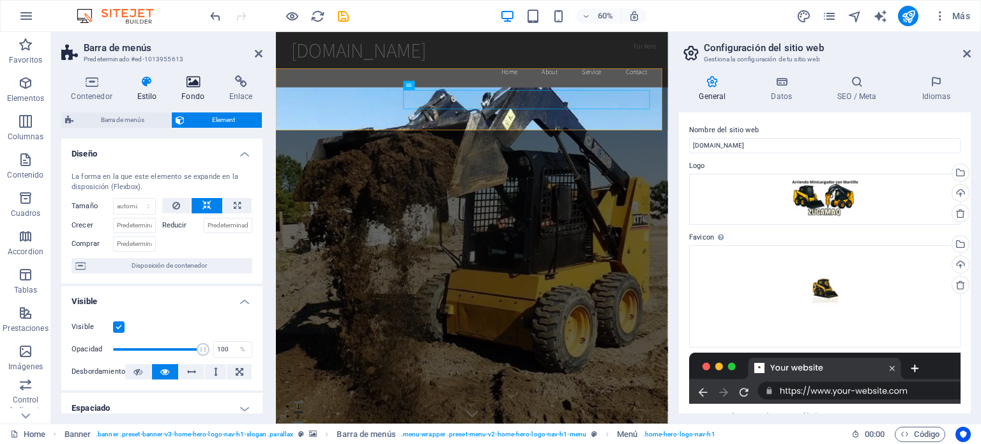
click at [195, 86] on icon at bounding box center [193, 81] width 43 height 13
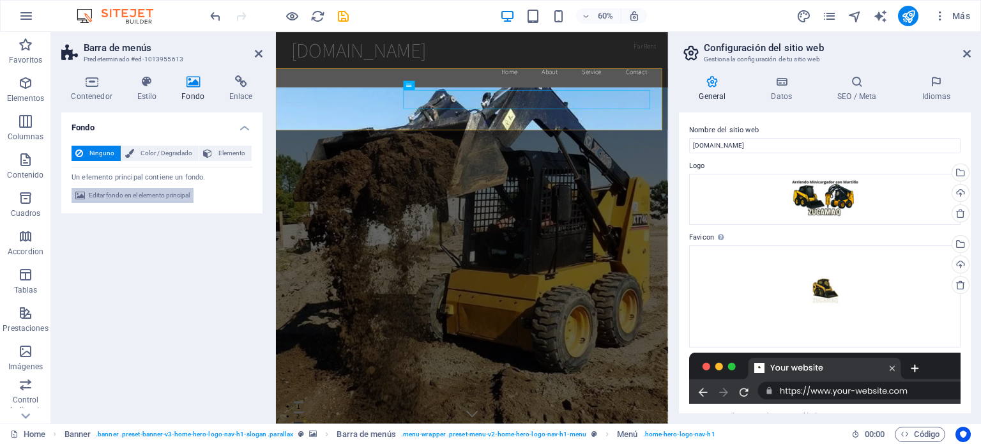
click at [148, 197] on span "Editar fondo en el elemento principal" at bounding box center [139, 195] width 101 height 15
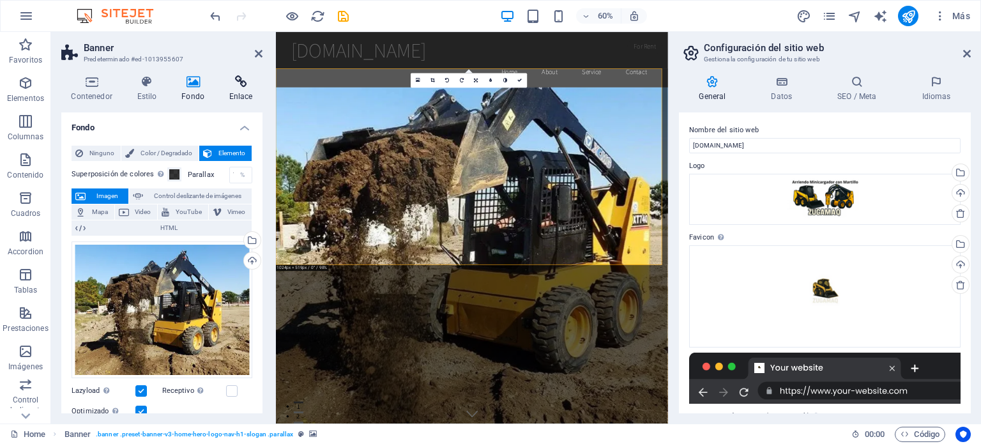
click at [237, 86] on icon at bounding box center [240, 81] width 43 height 13
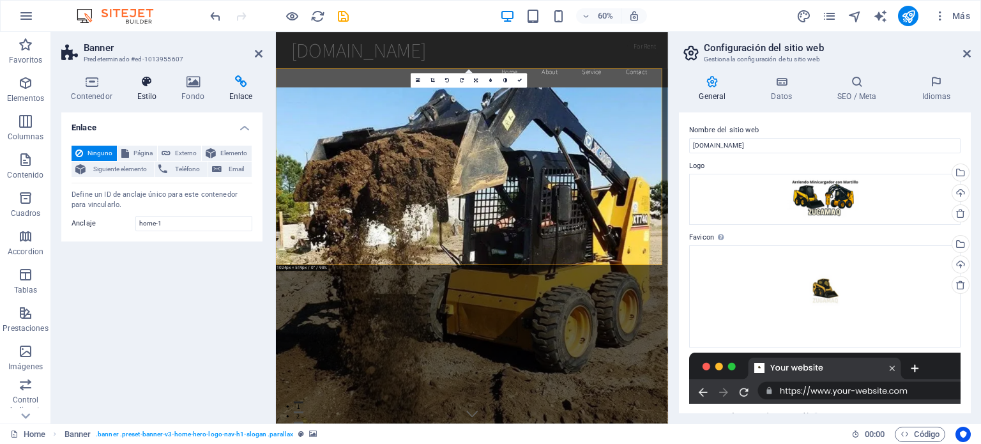
click at [144, 88] on icon at bounding box center [147, 81] width 40 height 13
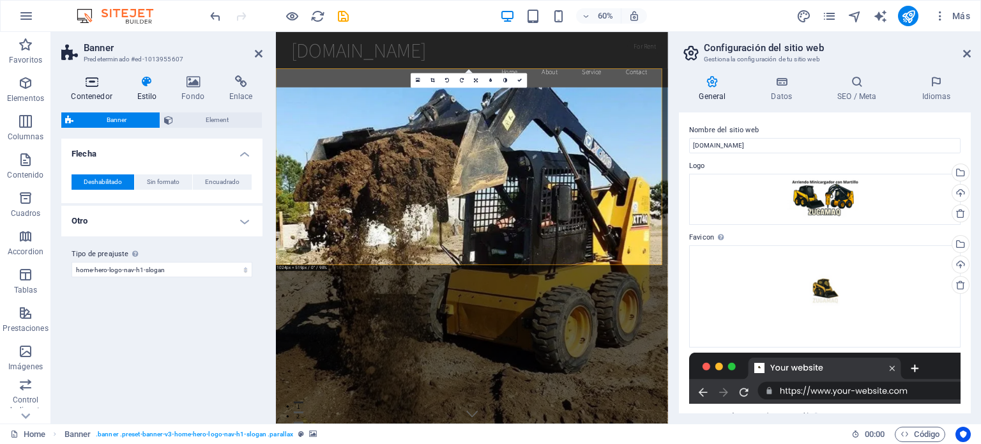
click at [96, 79] on icon at bounding box center [91, 81] width 61 height 13
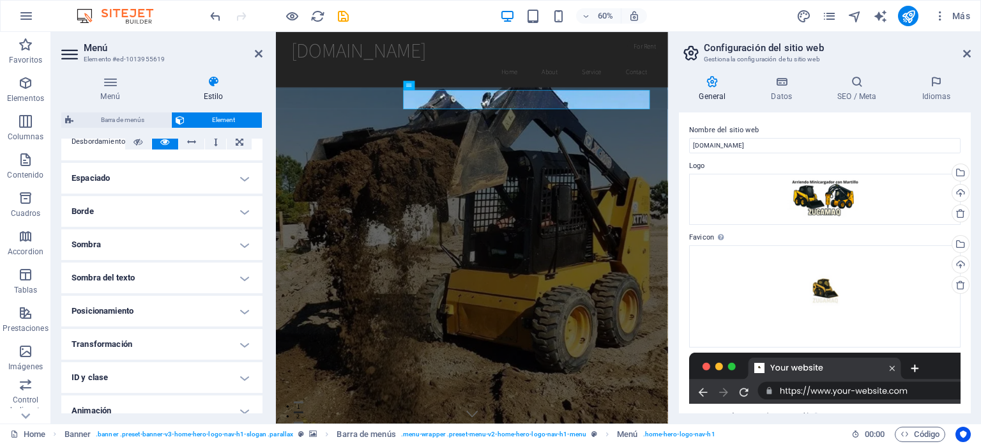
scroll to position [211, 0]
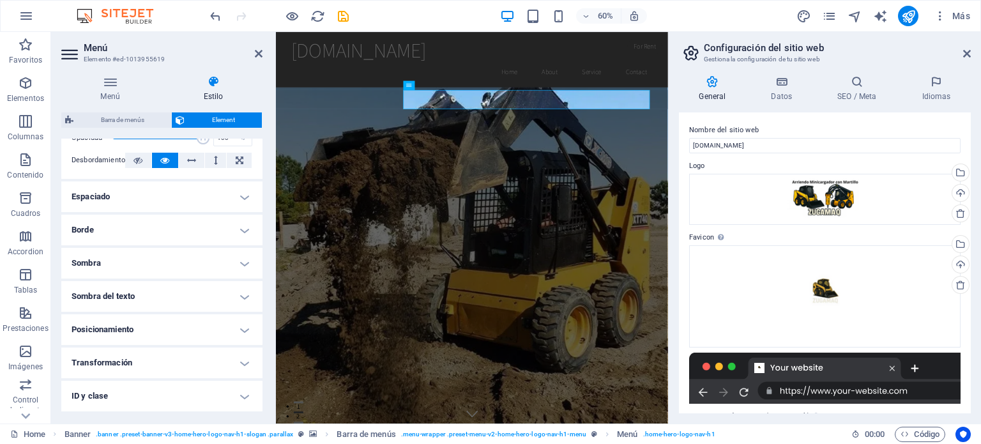
click at [214, 79] on icon at bounding box center [213, 81] width 98 height 13
click at [109, 84] on icon at bounding box center [110, 81] width 98 height 13
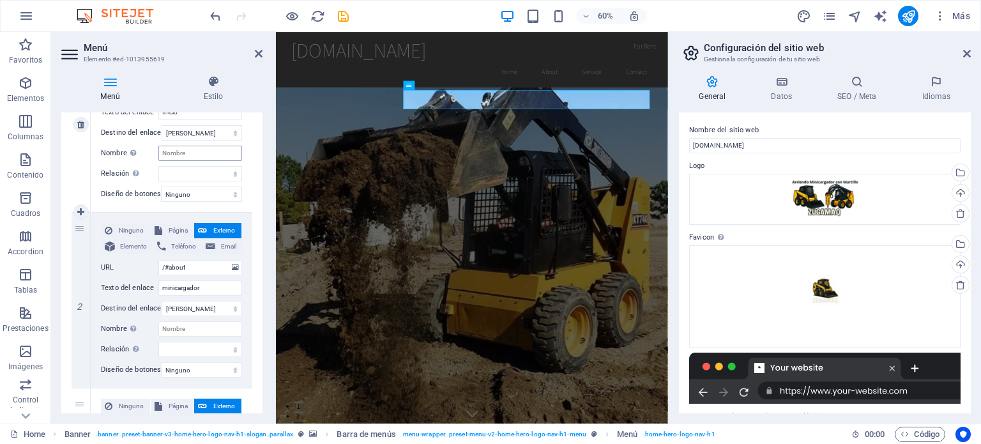
scroll to position [256, 0]
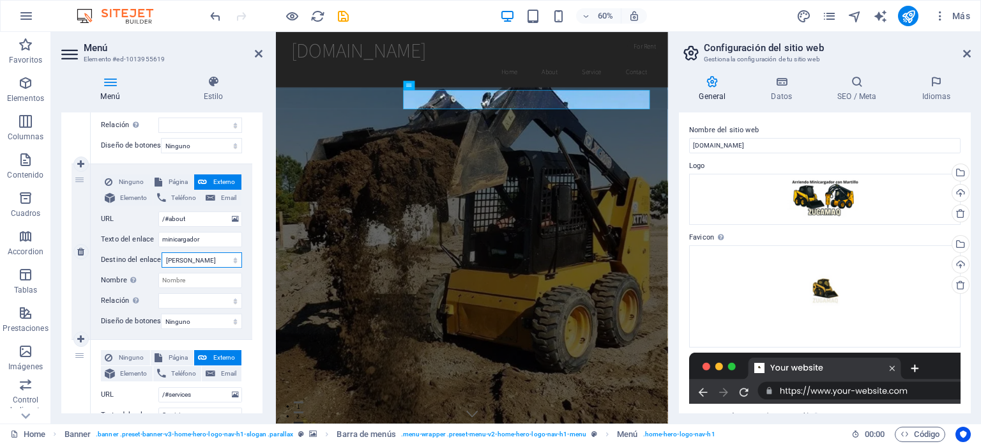
click at [222, 259] on select "Nueva pestaña Misma pestaña Superposición" at bounding box center [202, 259] width 80 height 15
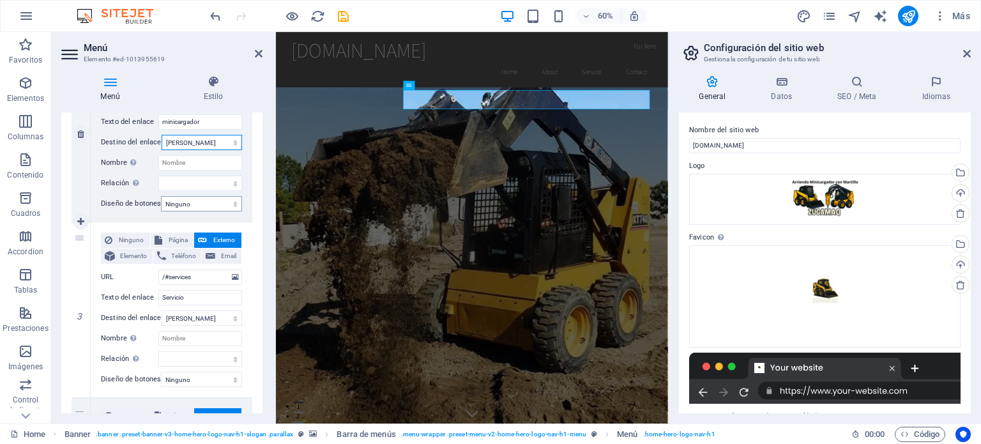
scroll to position [447, 0]
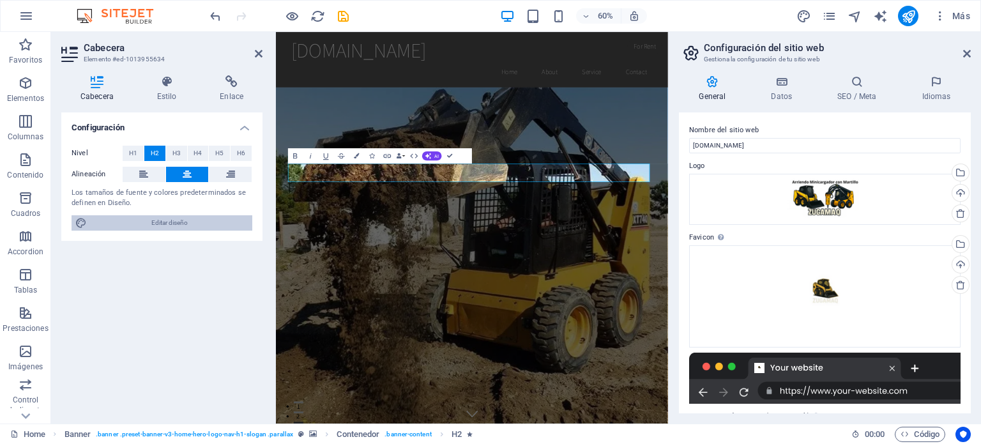
click at [178, 220] on span "Editar diseño" at bounding box center [170, 222] width 158 height 15
select select "rem"
select select "200"
select select "px"
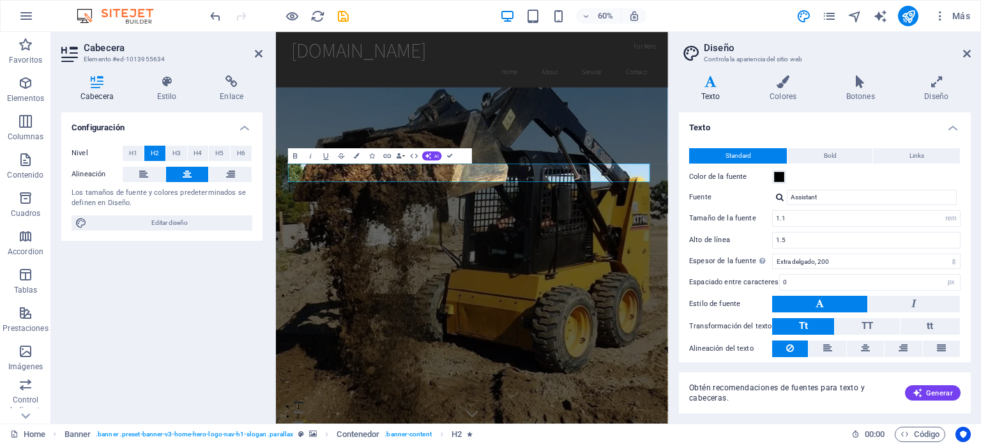
click at [705, 82] on icon at bounding box center [710, 81] width 63 height 13
click at [779, 86] on icon at bounding box center [783, 81] width 72 height 13
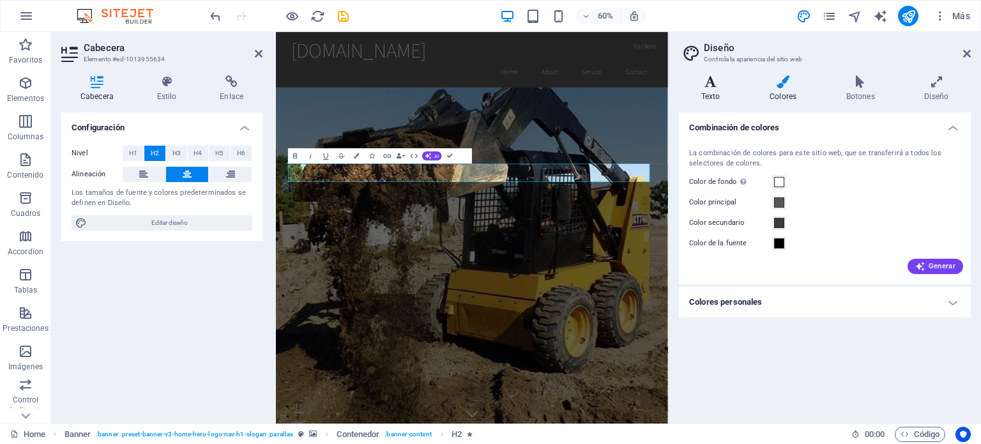
click at [718, 83] on icon at bounding box center [710, 81] width 63 height 13
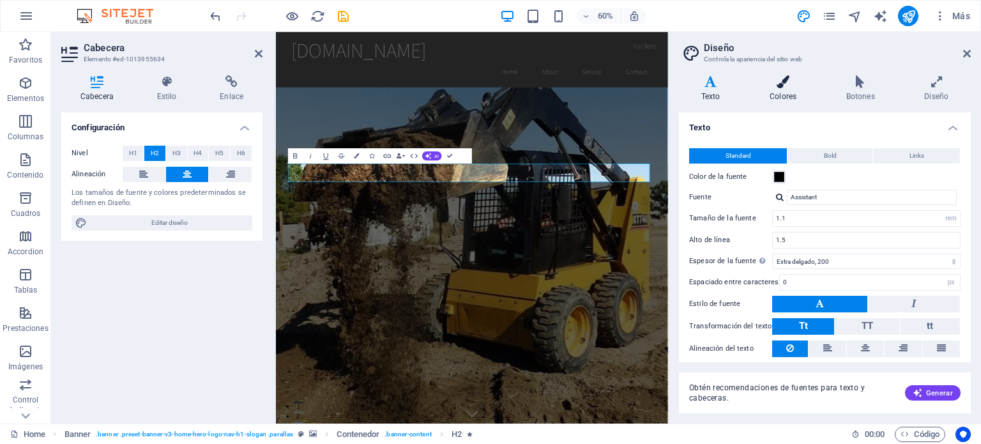
click at [781, 77] on icon at bounding box center [783, 81] width 72 height 13
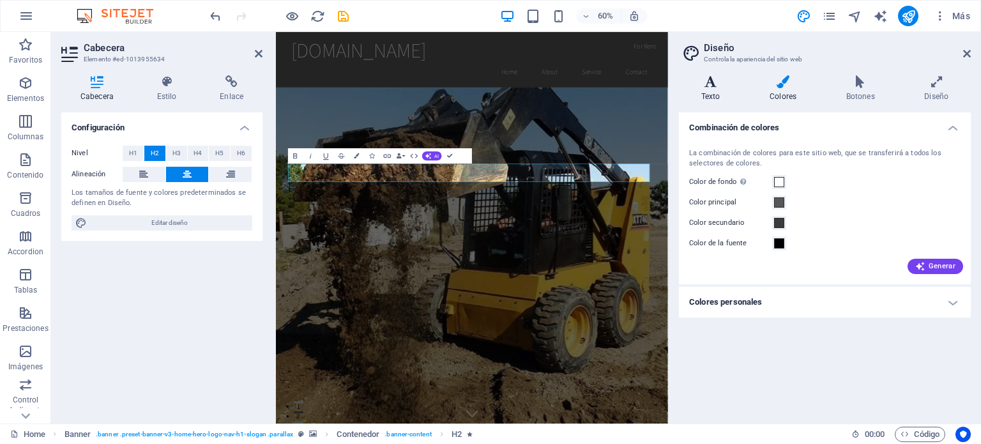
click at [700, 88] on h4 "Texto" at bounding box center [713, 88] width 68 height 27
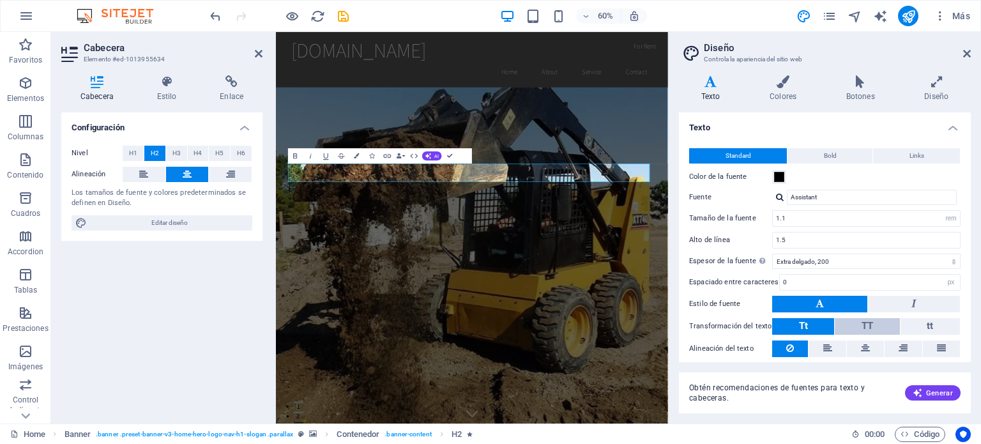
click at [862, 324] on span "TT" at bounding box center [867, 325] width 11 height 11
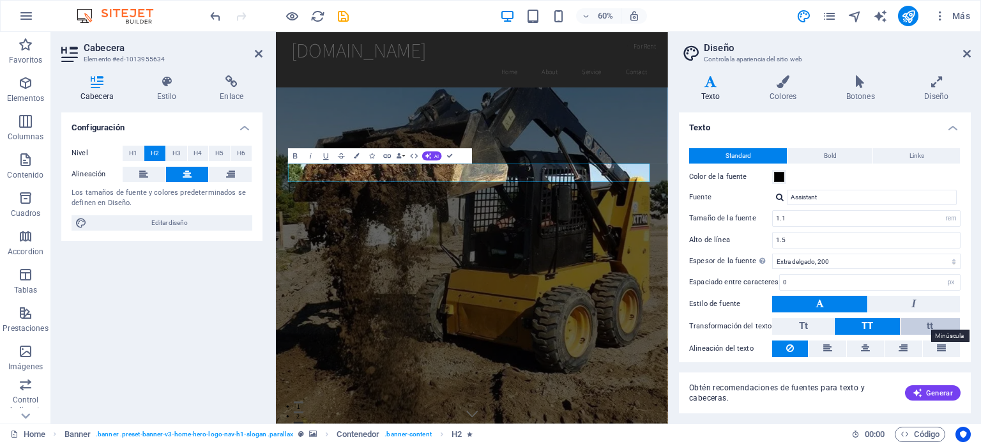
click at [929, 323] on span "tt" at bounding box center [930, 325] width 6 height 11
drag, startPoint x: 811, startPoint y: 326, endPoint x: 837, endPoint y: 314, distance: 29.7
click at [811, 326] on button "Tt" at bounding box center [803, 326] width 62 height 17
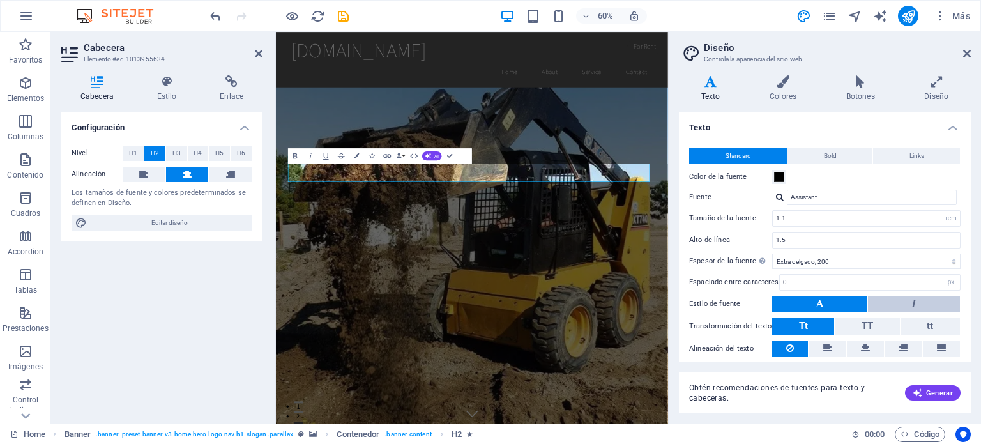
click at [924, 303] on button at bounding box center [914, 304] width 92 height 17
drag, startPoint x: 829, startPoint y: 298, endPoint x: 833, endPoint y: 303, distance: 6.8
click at [829, 298] on button at bounding box center [819, 304] width 95 height 17
click at [856, 263] on select "Fino, 100 Extra delgado, 200 Delgado, 300 Normal, 400 Medio, 500 Seminegrita, 6…" at bounding box center [866, 261] width 188 height 15
select select "500"
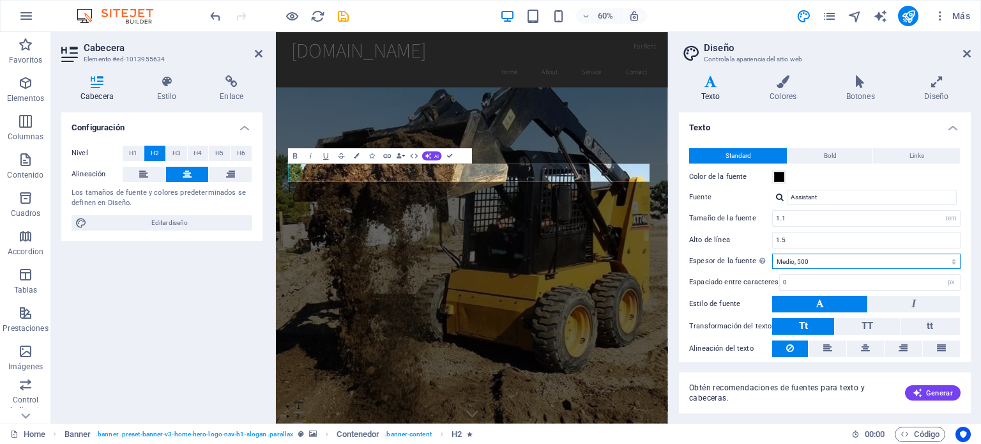
click at [772, 254] on select "Fino, 100 Extra delgado, 200 Delgado, 300 Normal, 400 Medio, 500 Seminegrita, 6…" at bounding box center [866, 261] width 188 height 15
click at [934, 390] on span "Generar" at bounding box center [933, 393] width 40 height 10
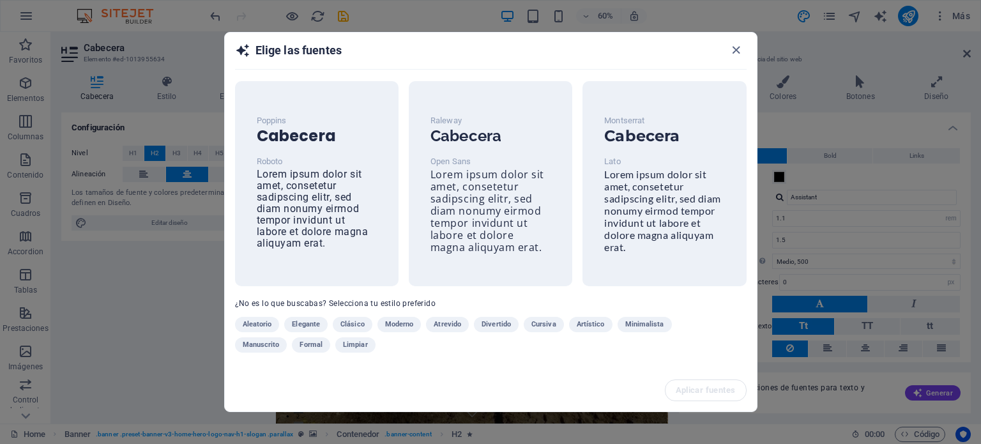
click at [404, 323] on span "Moderno" at bounding box center [399, 324] width 29 height 15
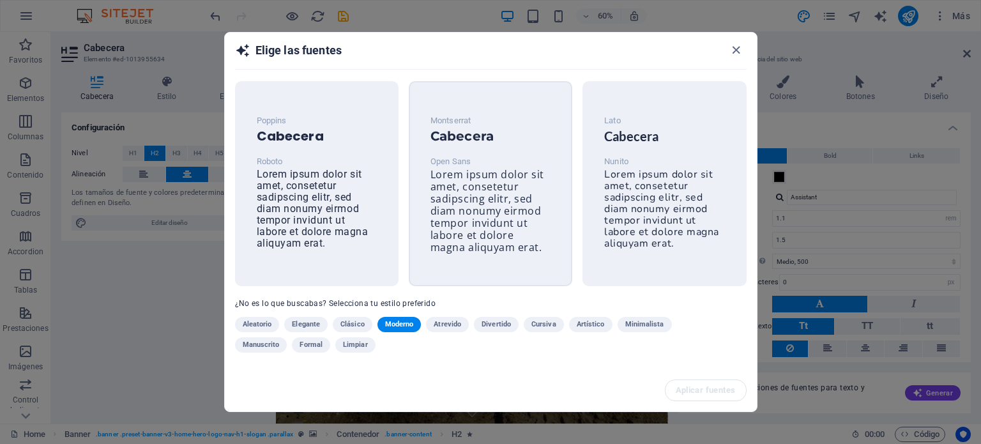
click at [488, 263] on div "Montserrat Cabecera Open Sans Lorem ipsum dolor sit amet, consetetur sadipscing…" at bounding box center [490, 184] width 141 height 162
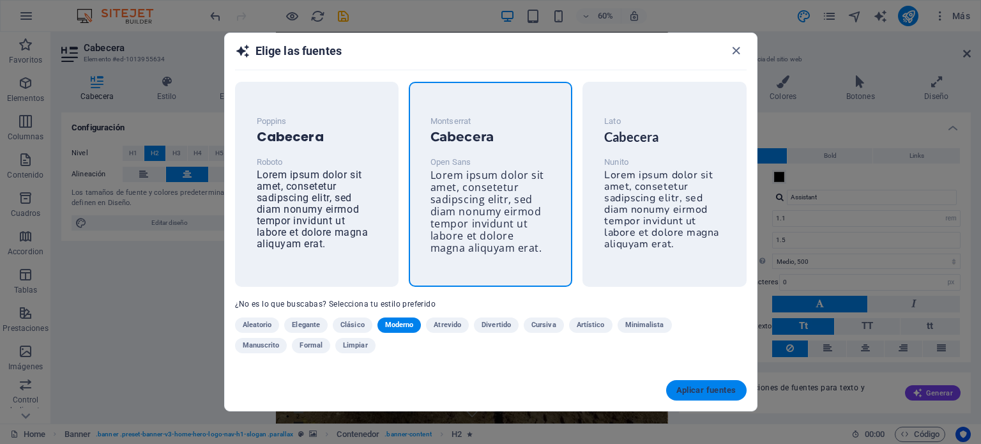
click at [726, 390] on span "Aplicar fuentes" at bounding box center [706, 390] width 60 height 10
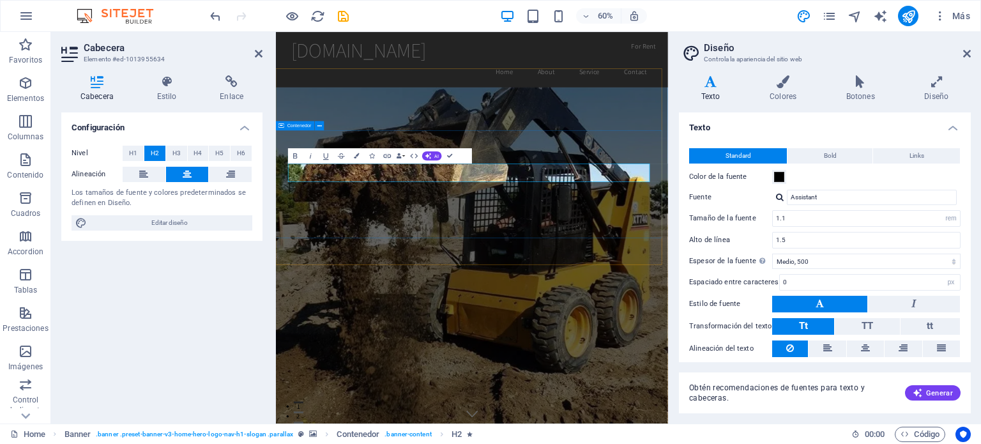
click at [611, 375] on figure at bounding box center [602, 451] width 653 height 653
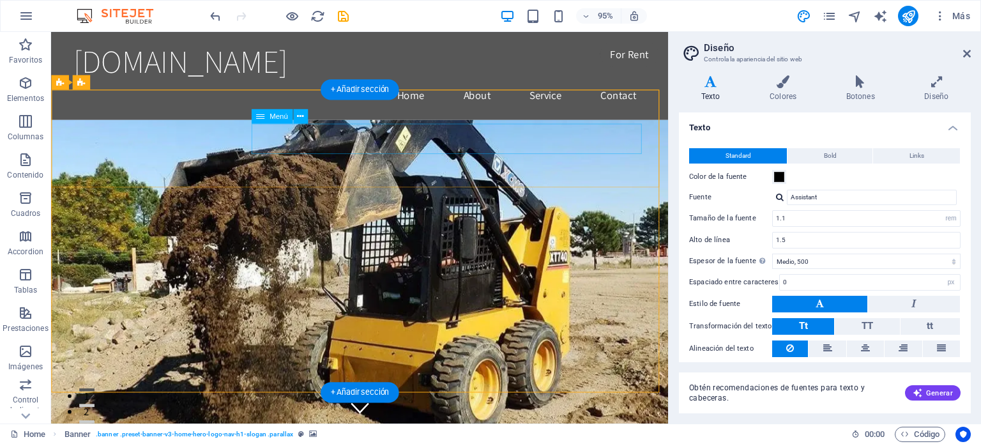
type input "Open Sans"
type input "16"
select select "px"
type input "1.6"
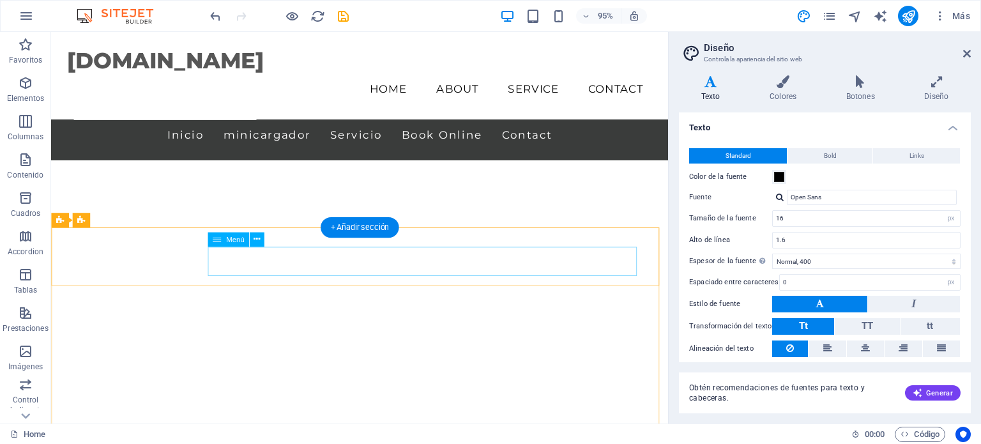
scroll to position [1301, 0]
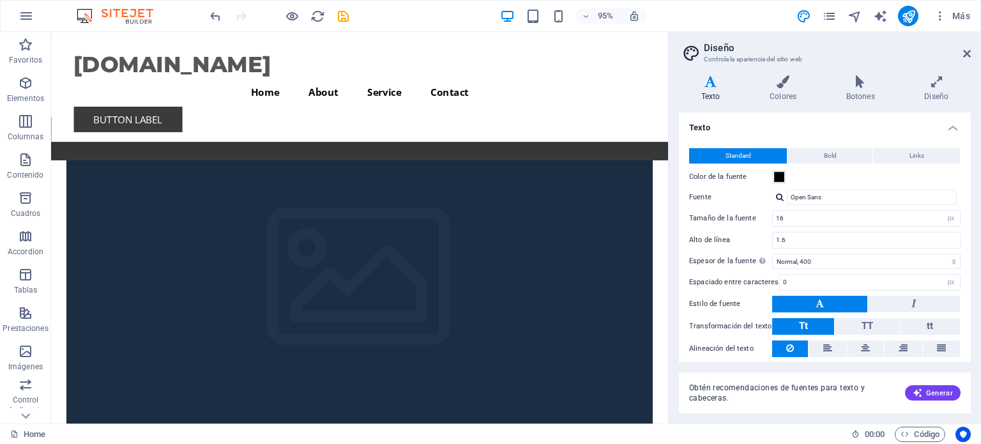
scroll to position [3173, 0]
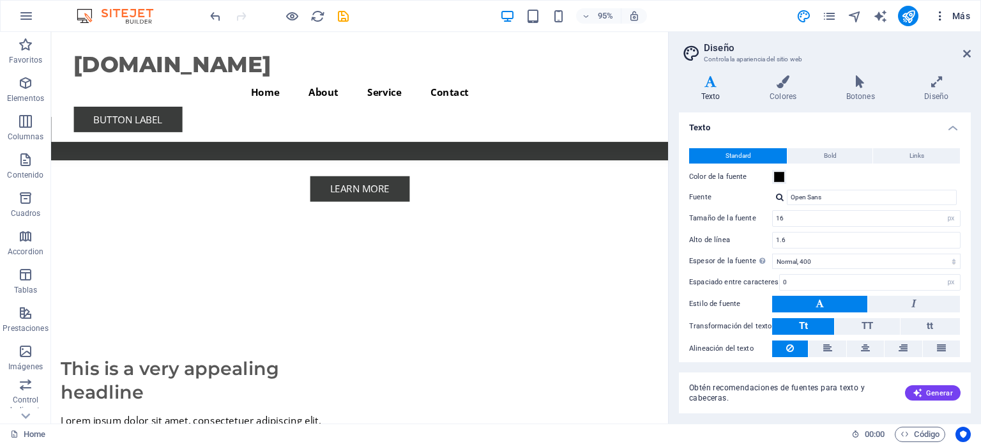
click at [963, 18] on span "Más" at bounding box center [952, 16] width 36 height 13
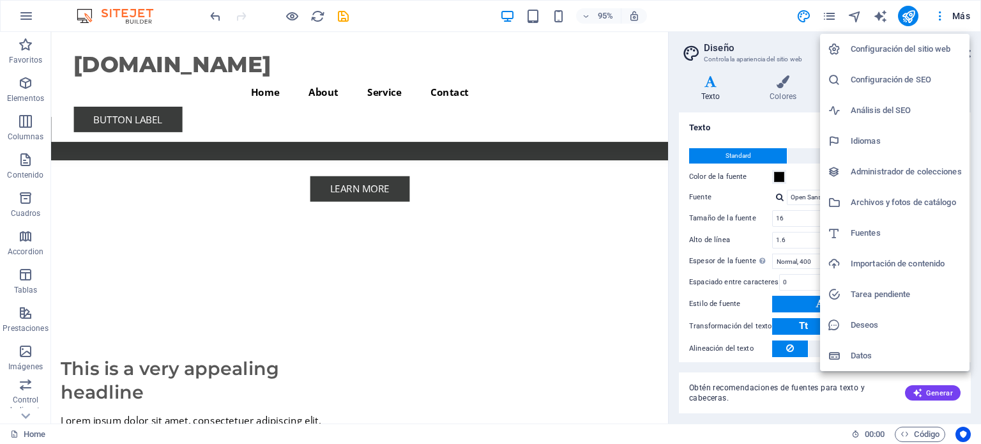
click at [938, 15] on div at bounding box center [490, 222] width 981 height 444
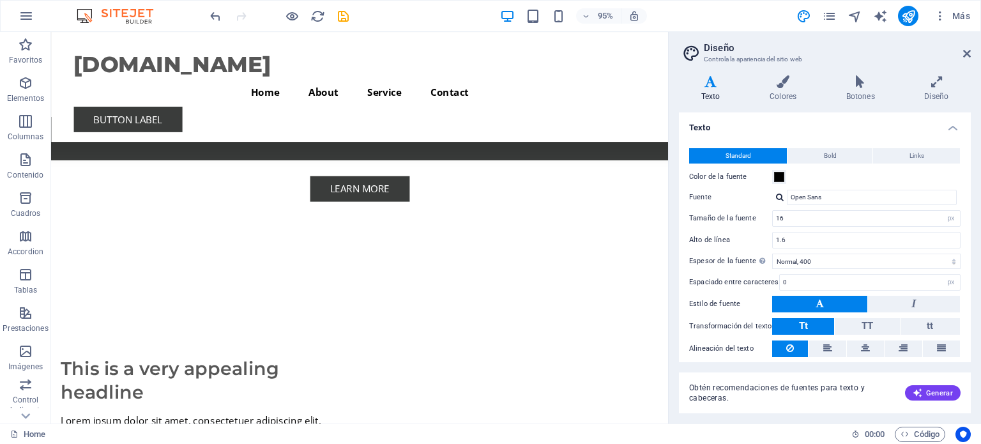
click at [938, 15] on icon "button" at bounding box center [940, 16] width 13 height 13
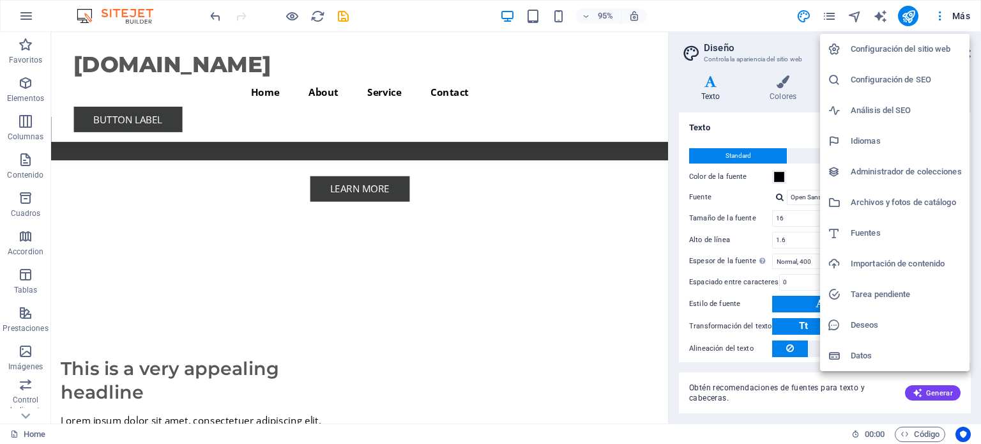
click at [905, 18] on div at bounding box center [490, 222] width 981 height 444
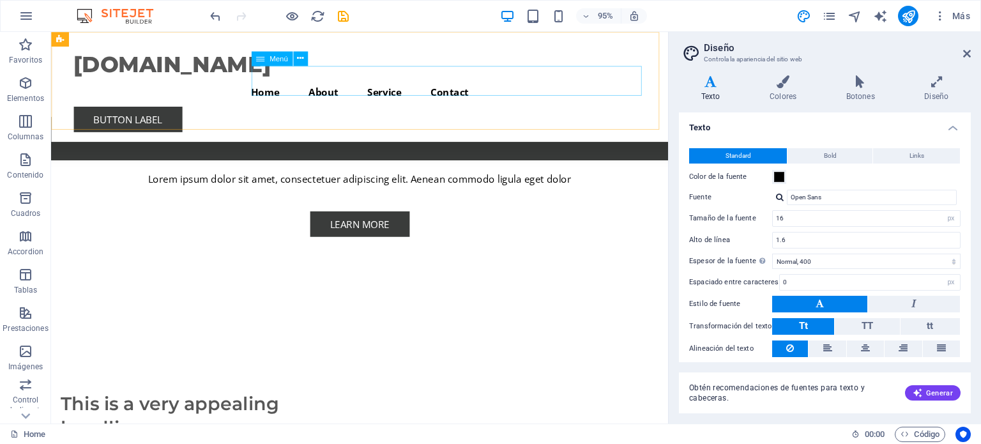
scroll to position [2560, 0]
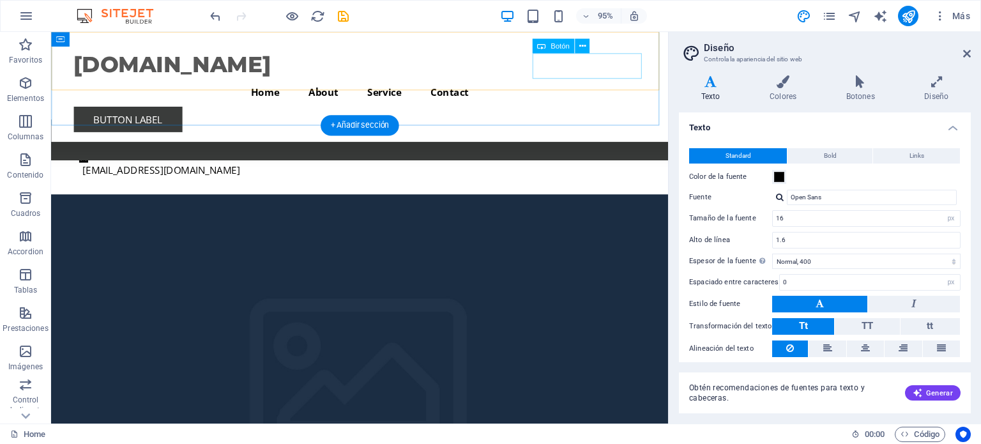
click at [613, 111] on div "Button label" at bounding box center [376, 124] width 603 height 27
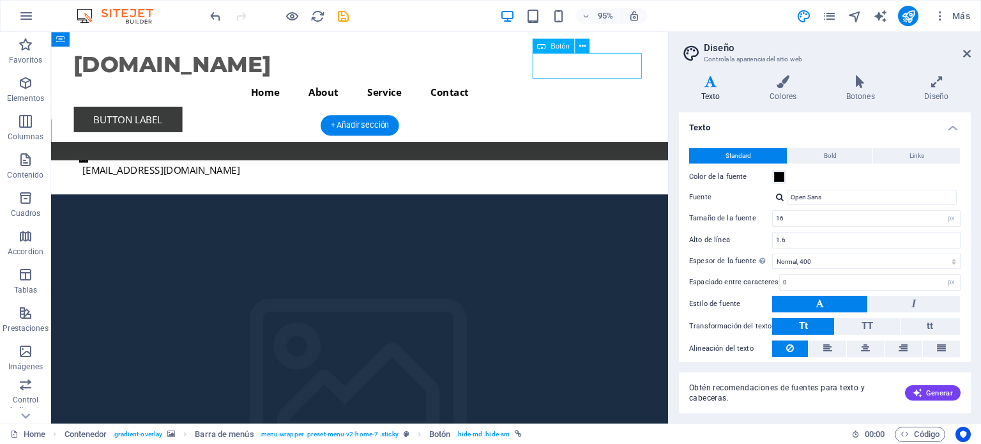
click at [613, 111] on div "Button label" at bounding box center [376, 124] width 603 height 27
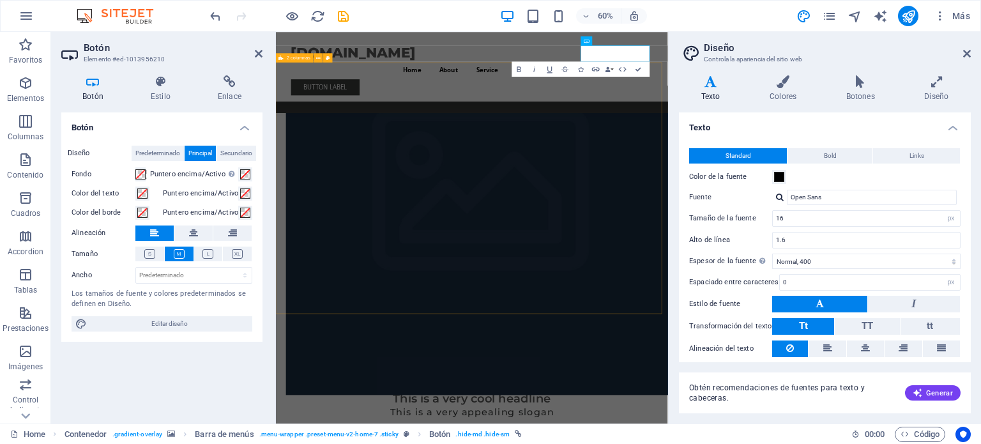
scroll to position [2541, 0]
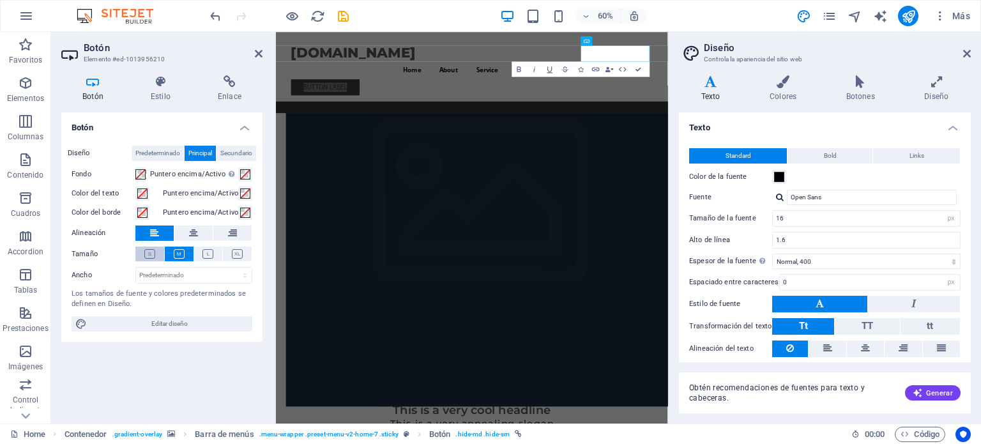
click at [151, 252] on icon at bounding box center [149, 254] width 11 height 10
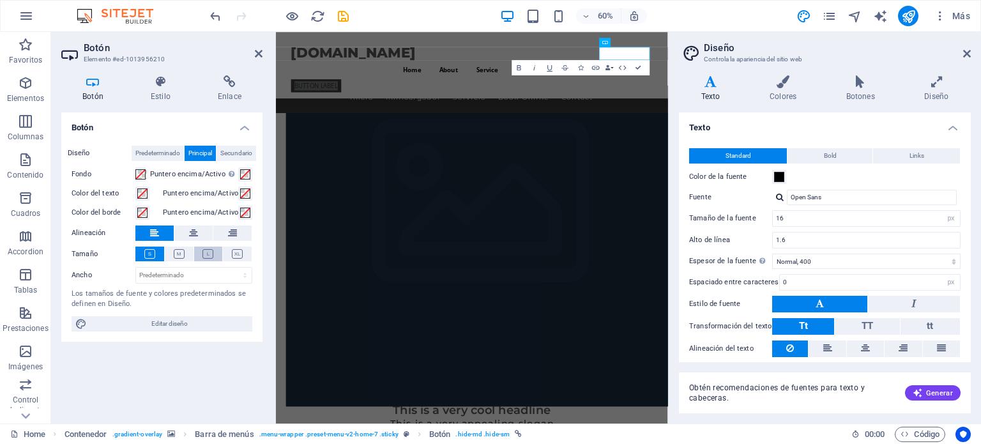
click at [213, 255] on icon at bounding box center [207, 254] width 11 height 10
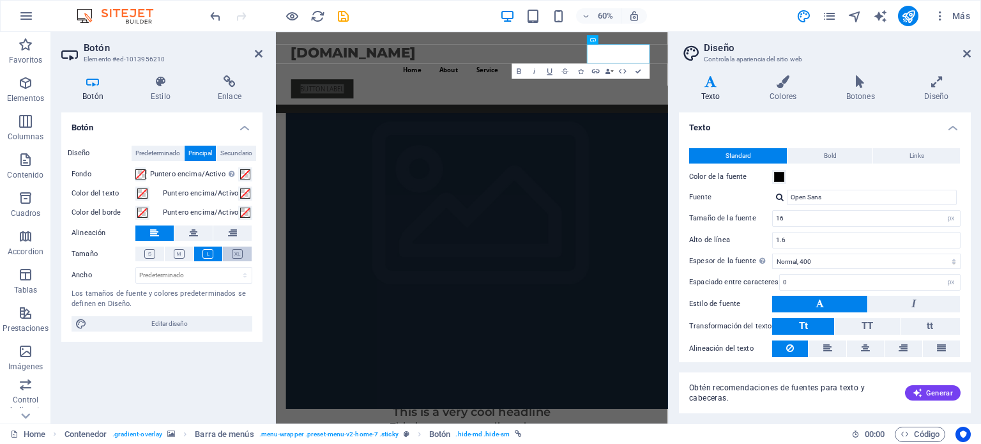
click at [236, 255] on icon at bounding box center [237, 254] width 11 height 10
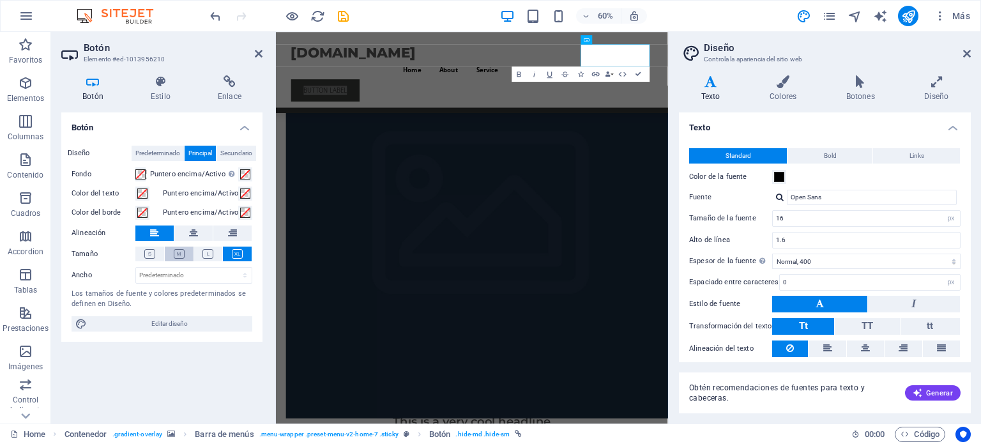
click at [174, 252] on icon at bounding box center [179, 254] width 11 height 10
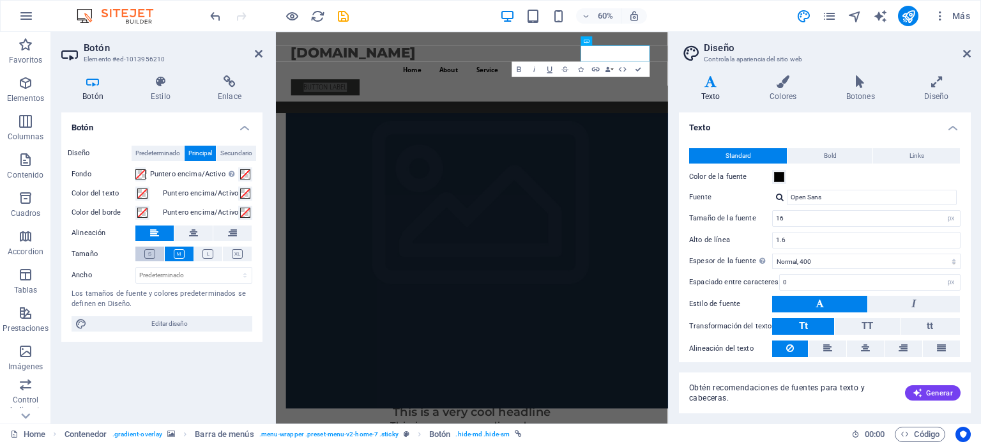
click at [153, 254] on icon at bounding box center [149, 254] width 11 height 10
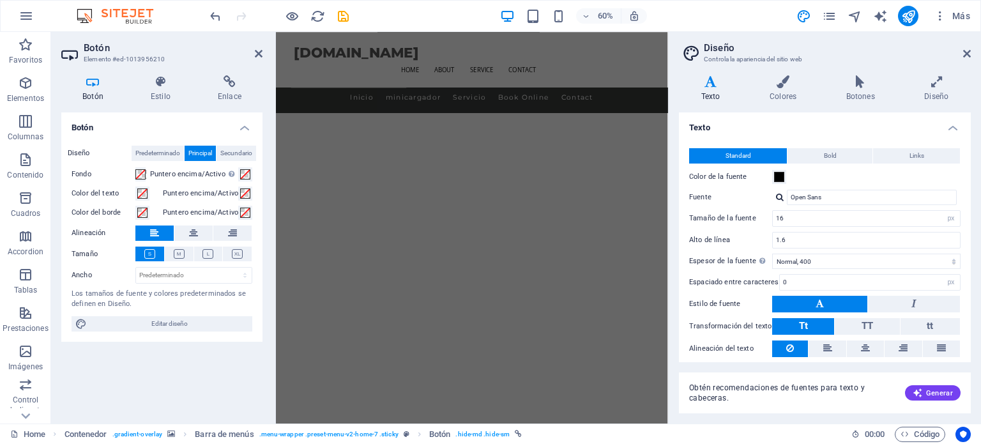
scroll to position [1717, 0]
click at [824, 155] on span "Bold" at bounding box center [830, 155] width 13 height 15
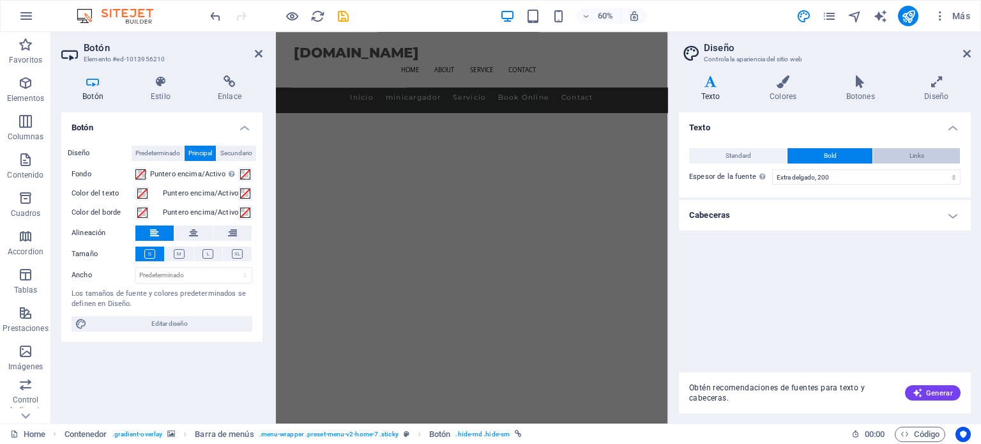
click at [924, 163] on span "Links" at bounding box center [917, 155] width 15 height 15
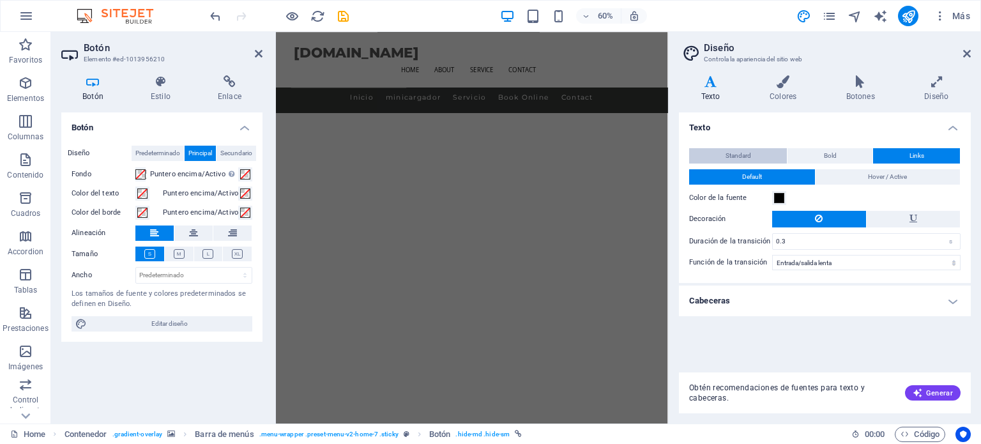
click at [737, 151] on span "Standard" at bounding box center [739, 155] width 26 height 15
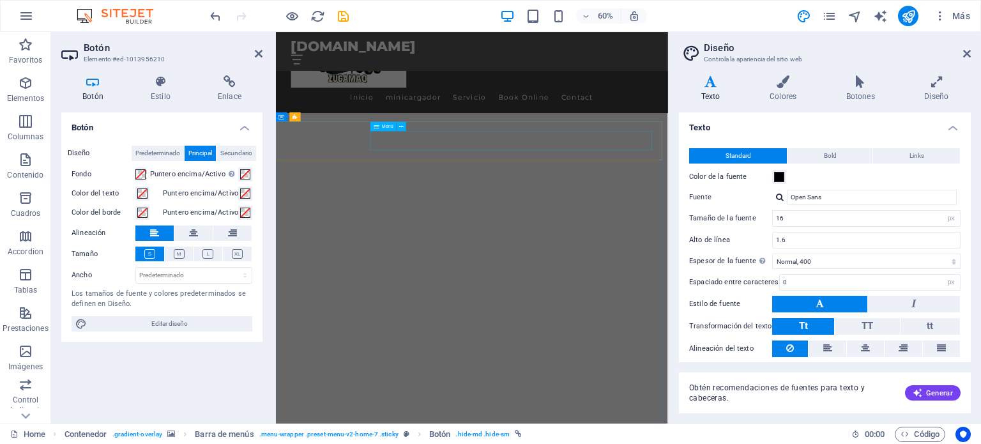
scroll to position [1134, 0]
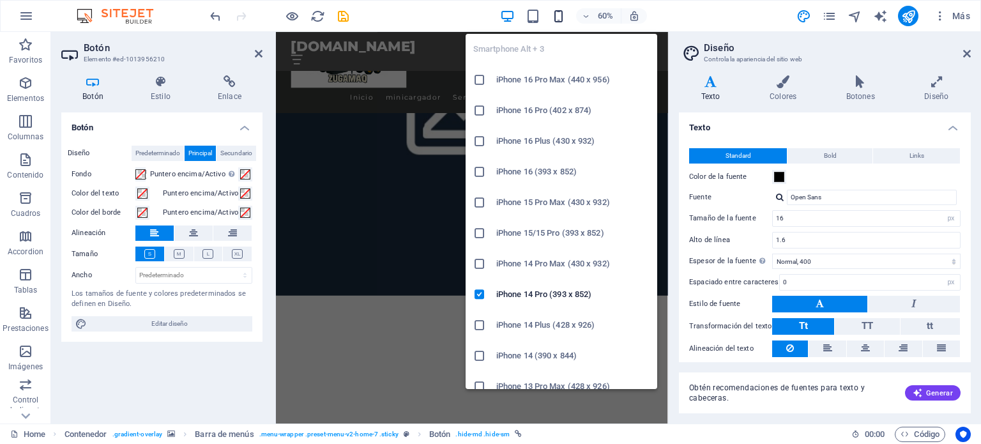
click at [557, 19] on icon "button" at bounding box center [558, 16] width 15 height 15
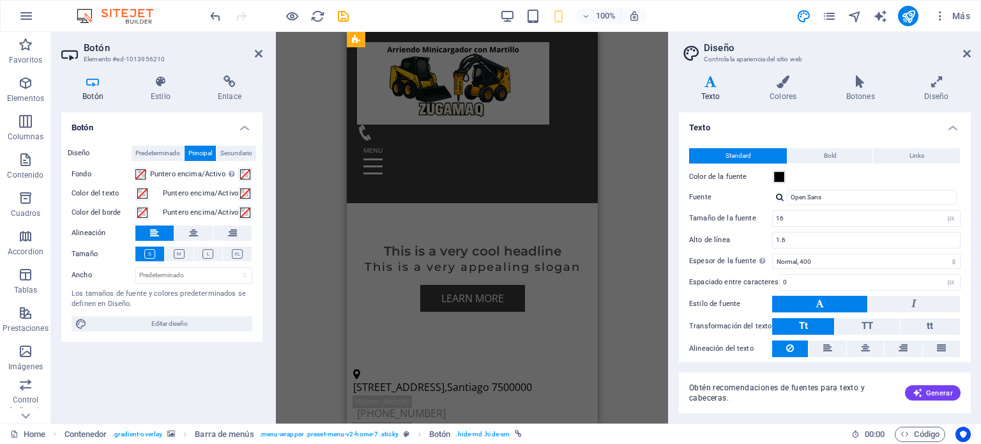
scroll to position [556, 0]
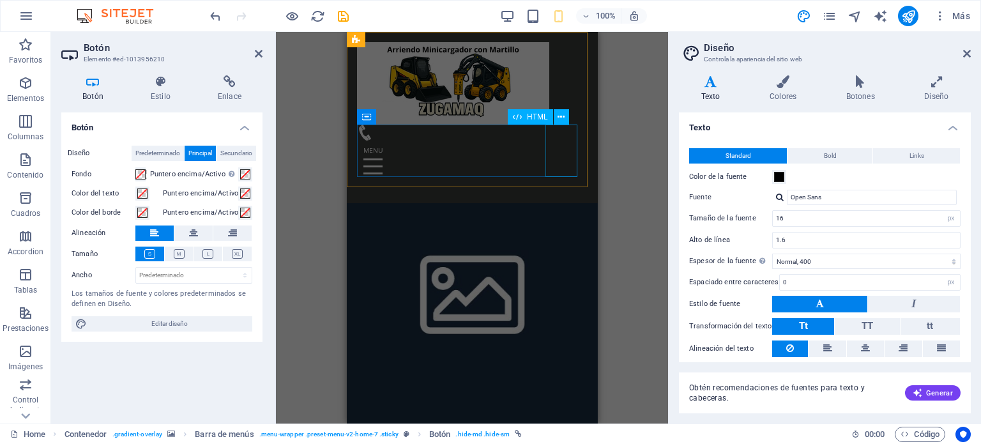
click at [561, 145] on div at bounding box center [471, 167] width 231 height 52
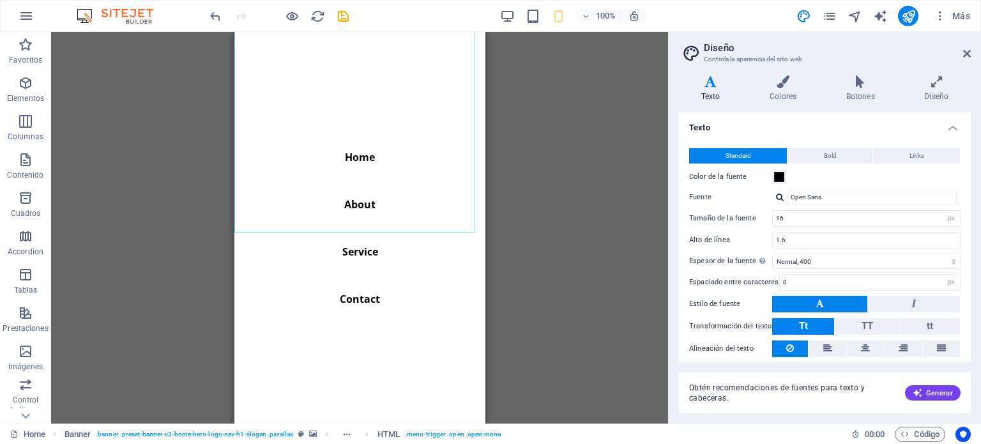
scroll to position [812, 0]
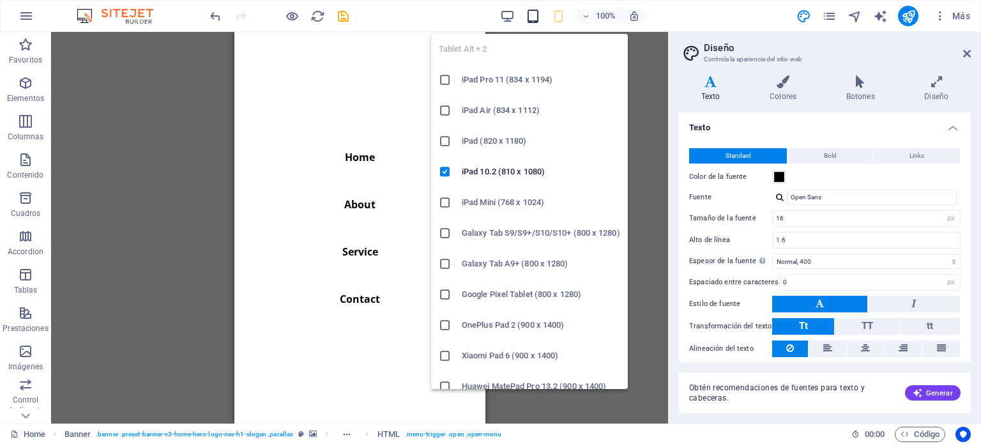
click at [534, 19] on icon "button" at bounding box center [533, 16] width 15 height 15
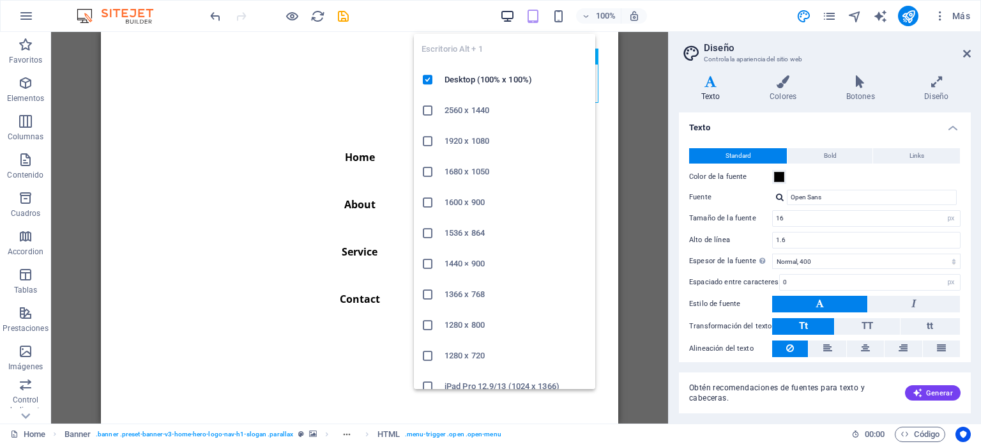
click at [508, 17] on icon "button" at bounding box center [507, 16] width 15 height 15
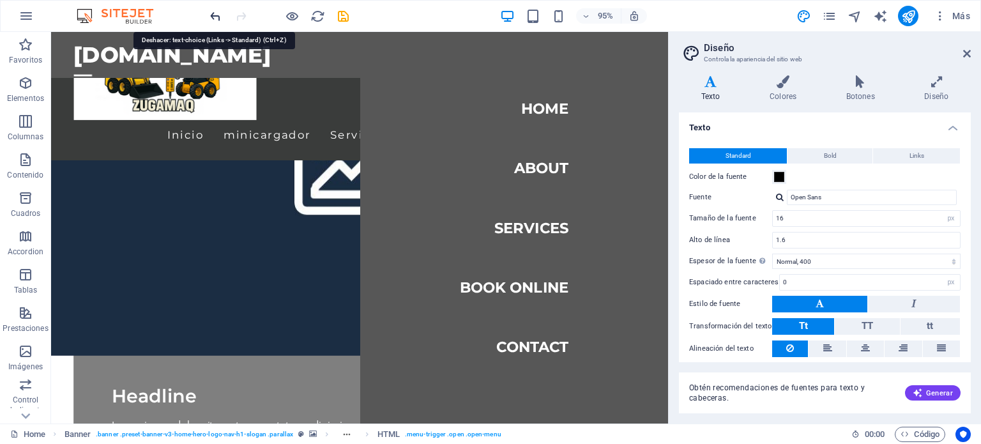
click at [217, 17] on icon "undo" at bounding box center [215, 16] width 15 height 15
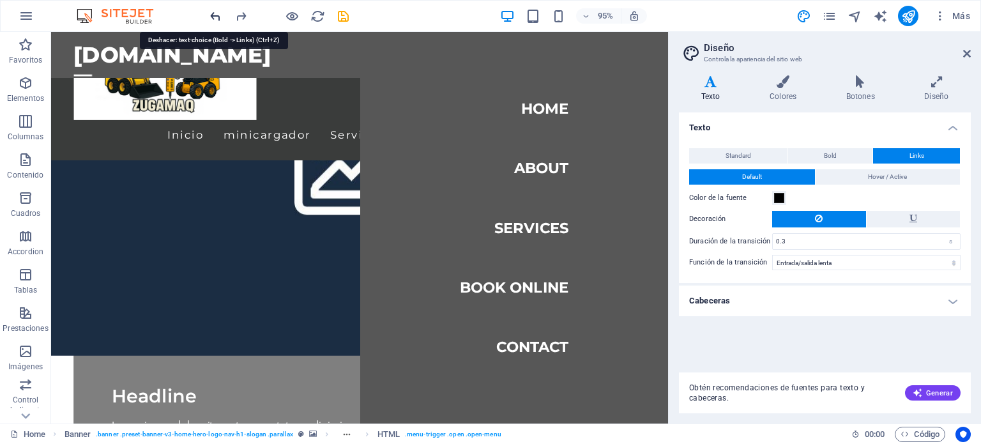
click at [217, 17] on icon "undo" at bounding box center [215, 16] width 15 height 15
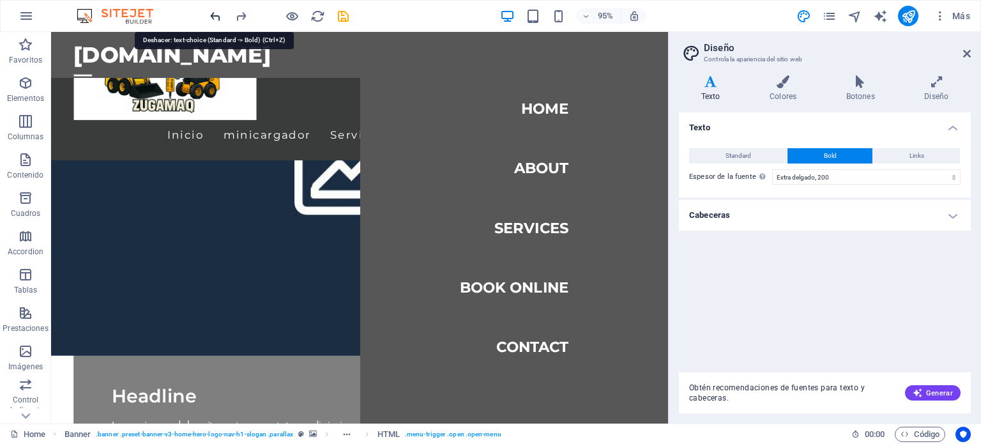
click at [217, 17] on icon "undo" at bounding box center [215, 16] width 15 height 15
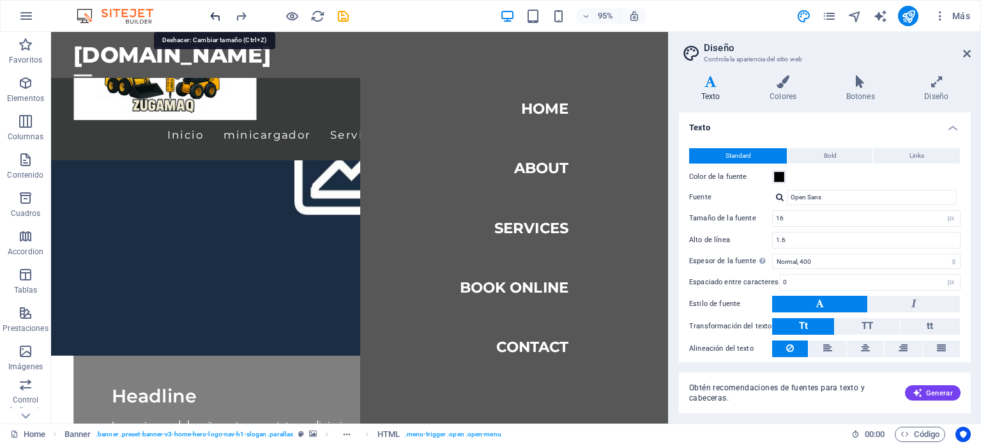
click at [217, 17] on icon "undo" at bounding box center [215, 16] width 15 height 15
click at [217, 16] on icon "undo" at bounding box center [215, 16] width 15 height 15
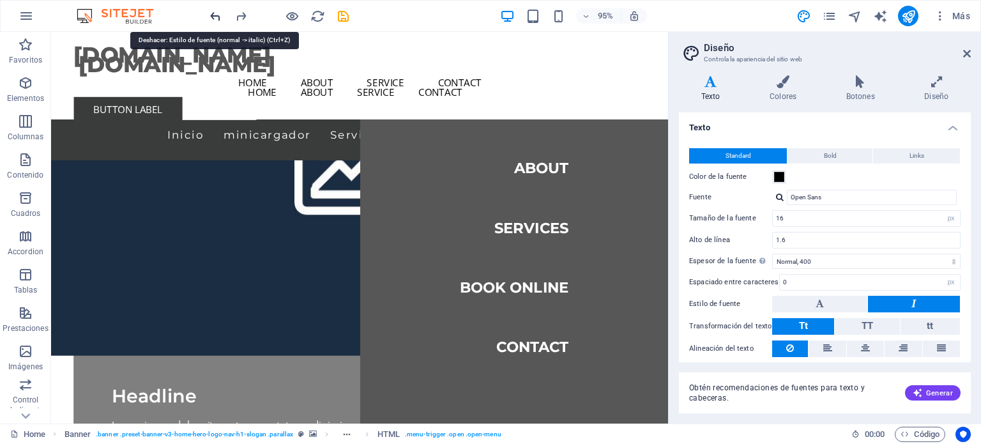
click at [217, 16] on icon "undo" at bounding box center [215, 16] width 15 height 15
select select "200"
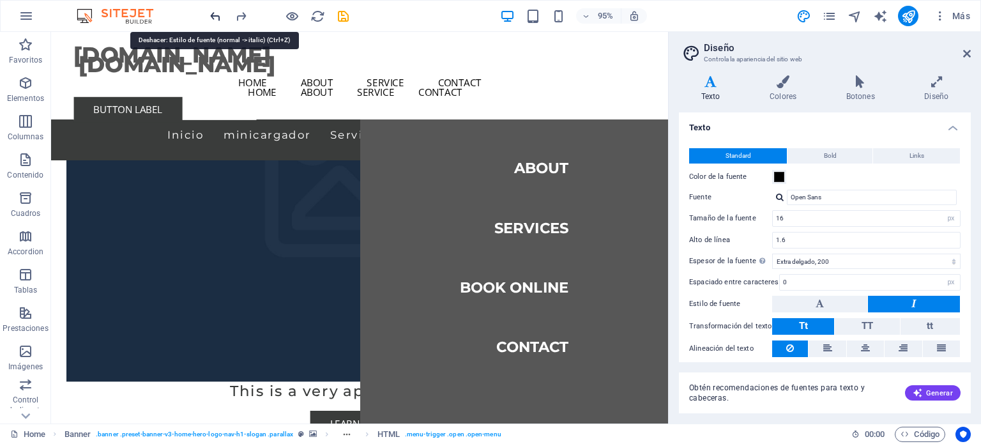
click at [217, 16] on icon "undo" at bounding box center [215, 16] width 15 height 15
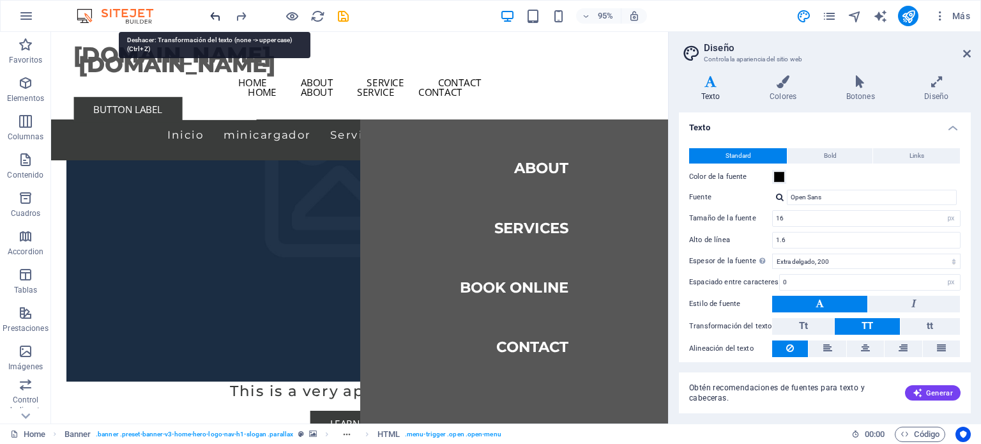
click at [217, 16] on icon "undo" at bounding box center [215, 16] width 15 height 15
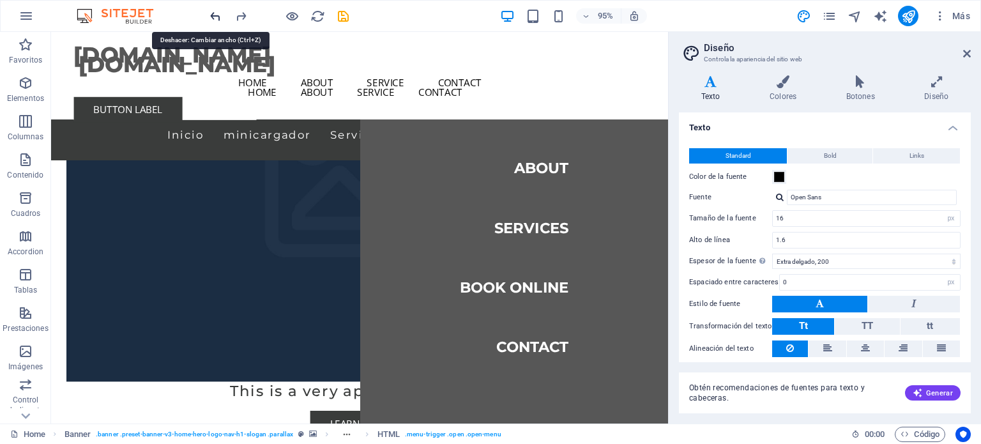
click at [217, 16] on icon "undo" at bounding box center [215, 16] width 15 height 15
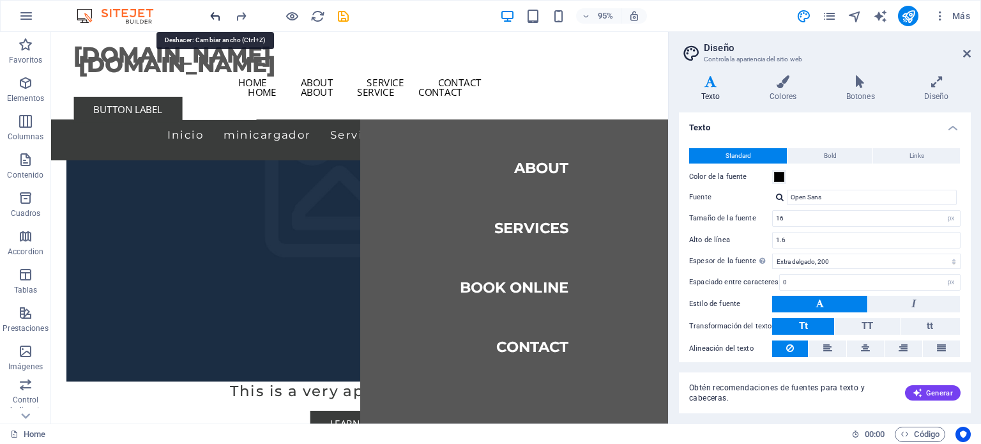
click at [217, 16] on icon "undo" at bounding box center [215, 16] width 15 height 15
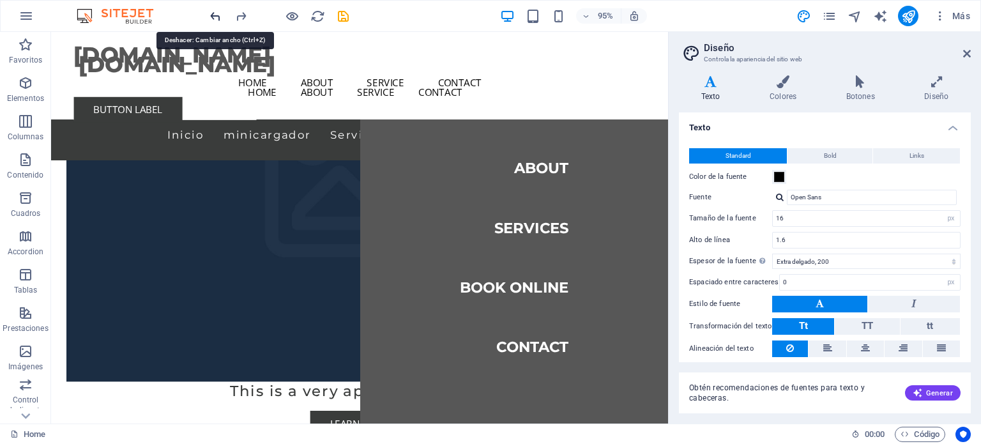
click at [217, 16] on icon "undo" at bounding box center [215, 16] width 15 height 15
click at [240, 132] on div "Inicio minicargador Servicio Book Online Contact" at bounding box center [376, 99] width 650 height 135
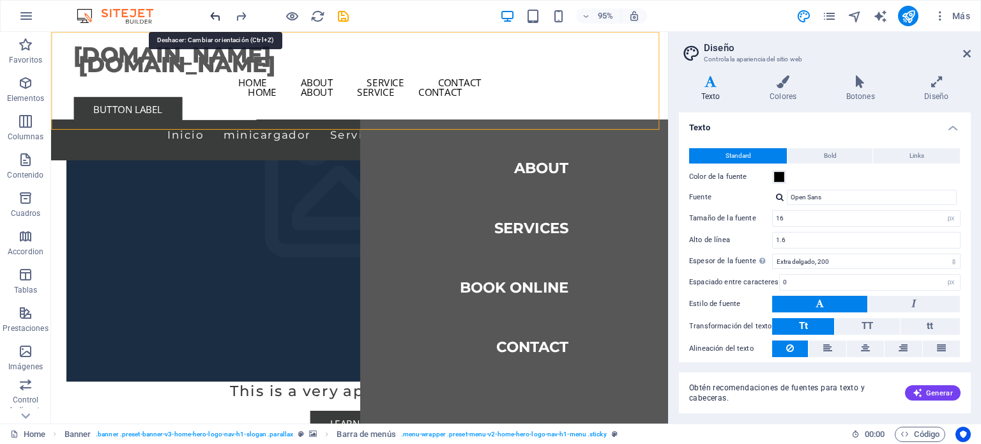
click at [217, 17] on icon "undo" at bounding box center [215, 16] width 15 height 15
click at [317, 19] on icon "reload" at bounding box center [317, 16] width 15 height 15
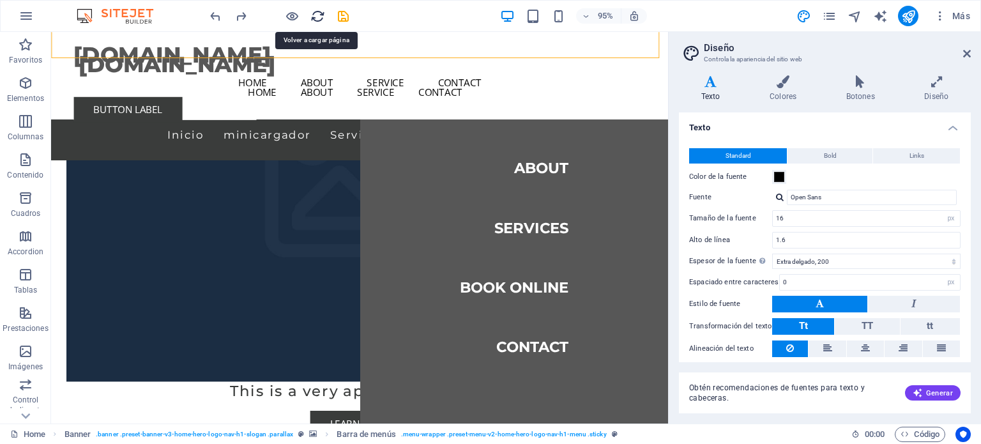
type input "Assistant"
type input "1.1"
select select "rem"
type input "1.5"
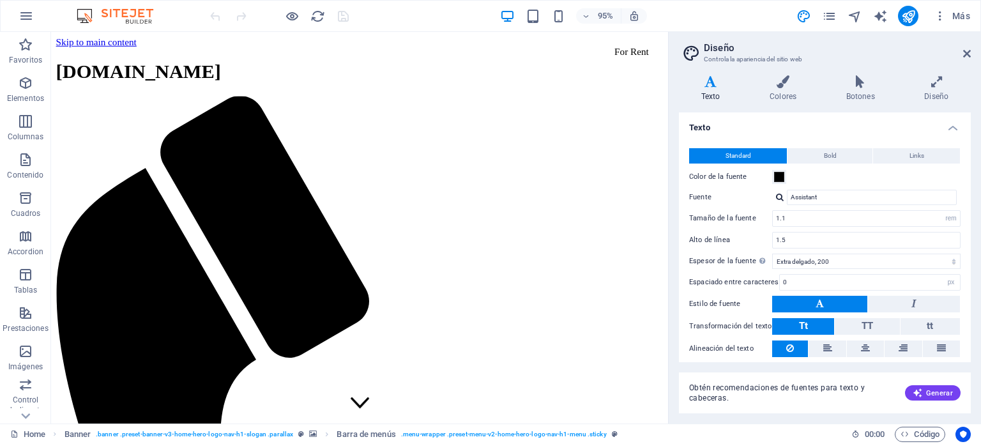
scroll to position [0, 0]
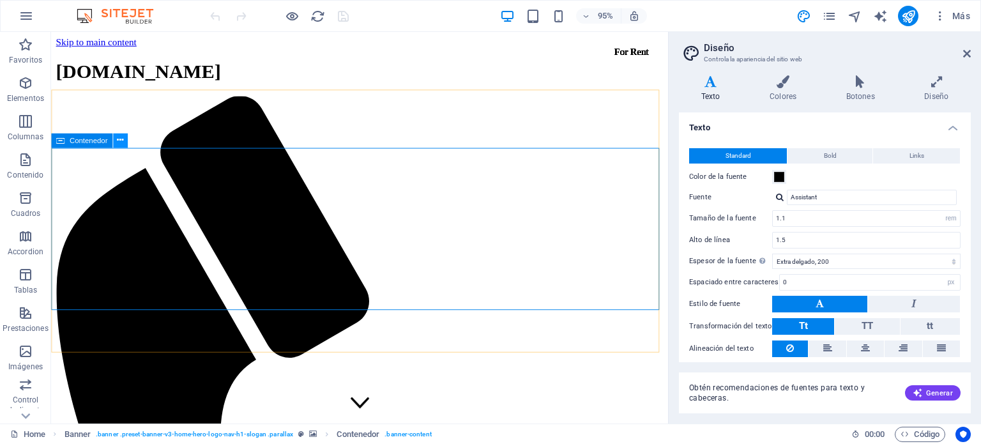
click at [117, 142] on icon at bounding box center [120, 140] width 6 height 13
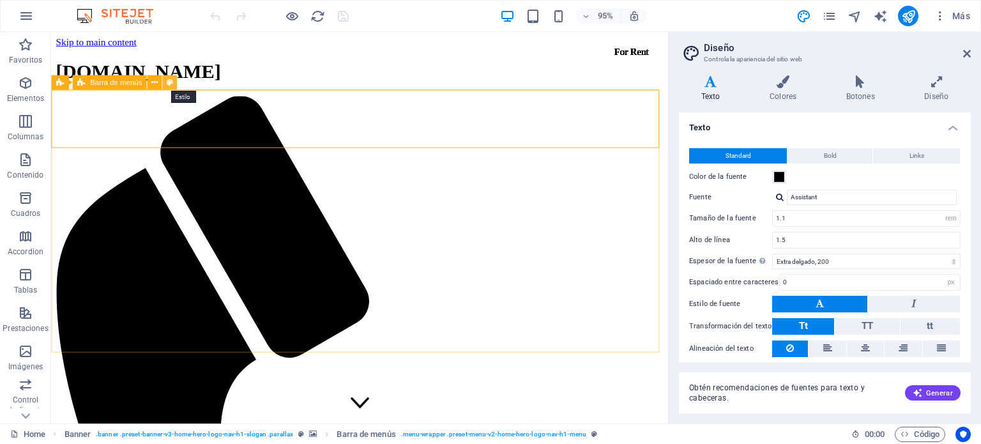
click at [167, 81] on icon at bounding box center [169, 82] width 6 height 13
select select "rem"
select select "preset-menu-v2-home-hero-logo-nav-h1-menu"
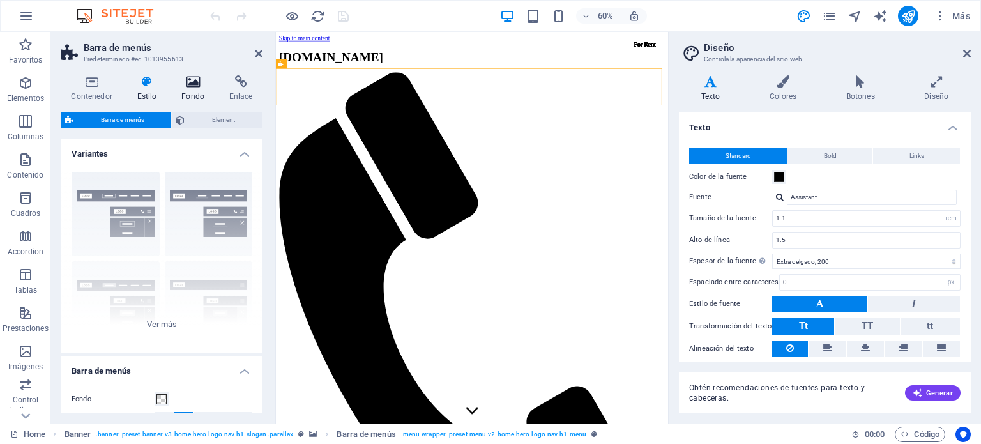
click at [195, 86] on icon at bounding box center [193, 81] width 43 height 13
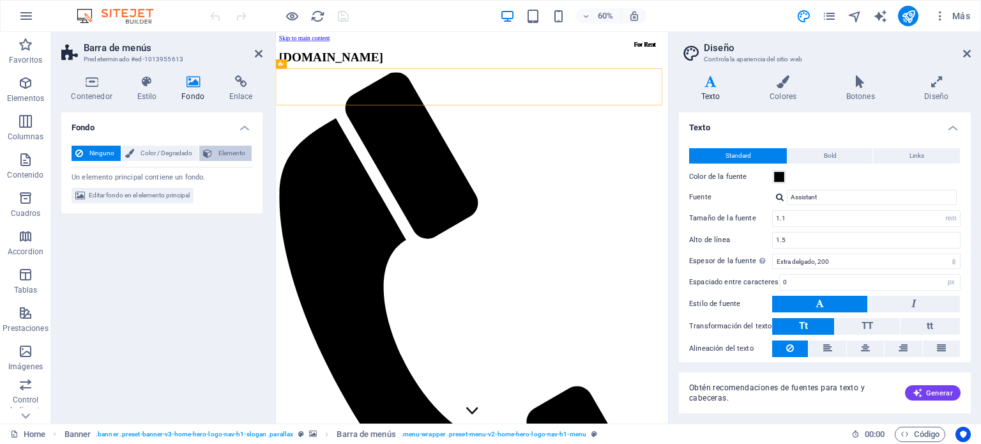
click at [234, 151] on span "Elemento" at bounding box center [232, 153] width 32 height 15
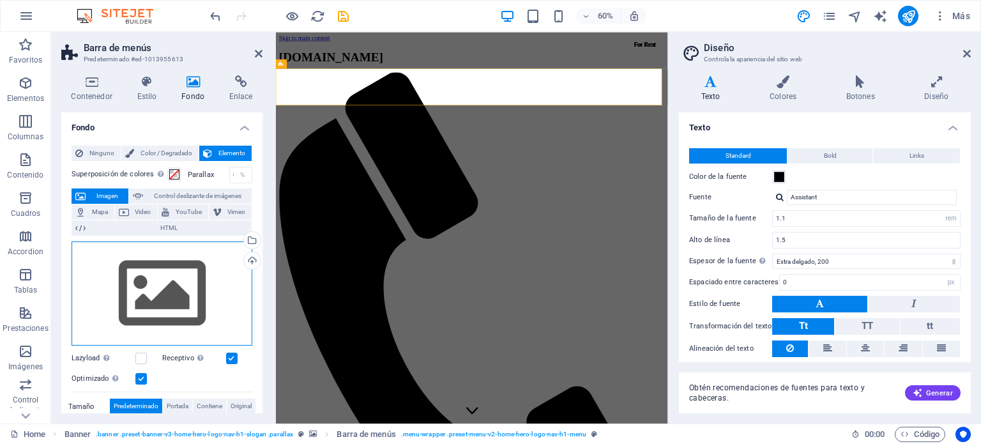
drag, startPoint x: 203, startPoint y: 308, endPoint x: 225, endPoint y: 286, distance: 31.2
click at [203, 308] on div "Arrastra archivos aquí, haz clic para escoger archivos o selecciona archivos de…" at bounding box center [162, 293] width 181 height 105
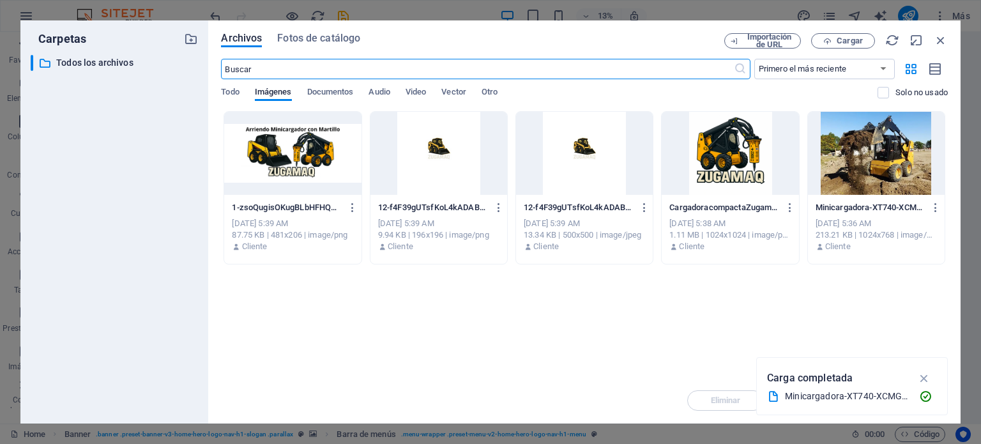
click at [883, 163] on div at bounding box center [876, 153] width 137 height 83
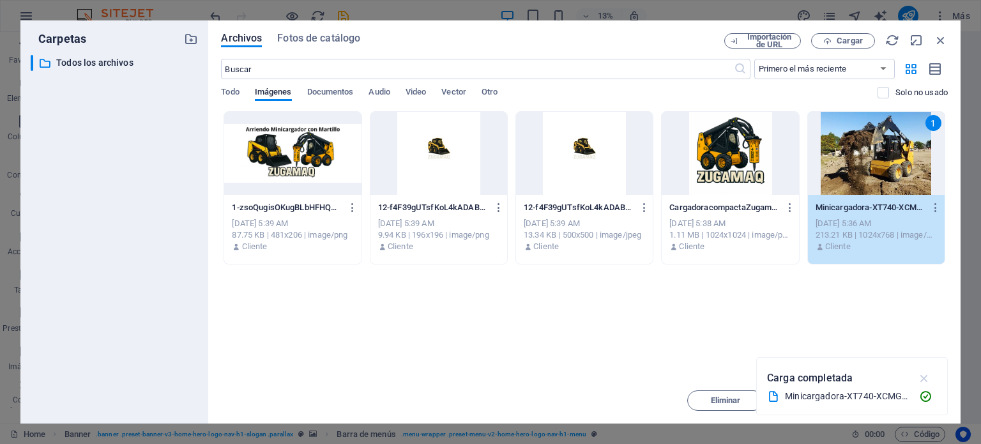
click at [926, 378] on icon "button" at bounding box center [924, 378] width 15 height 14
click at [913, 403] on span "Insertar" at bounding box center [910, 401] width 30 height 8
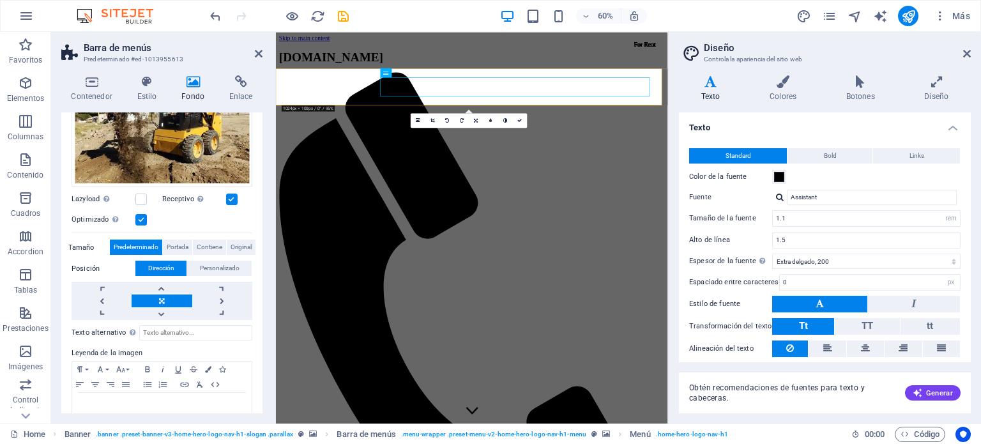
scroll to position [260, 0]
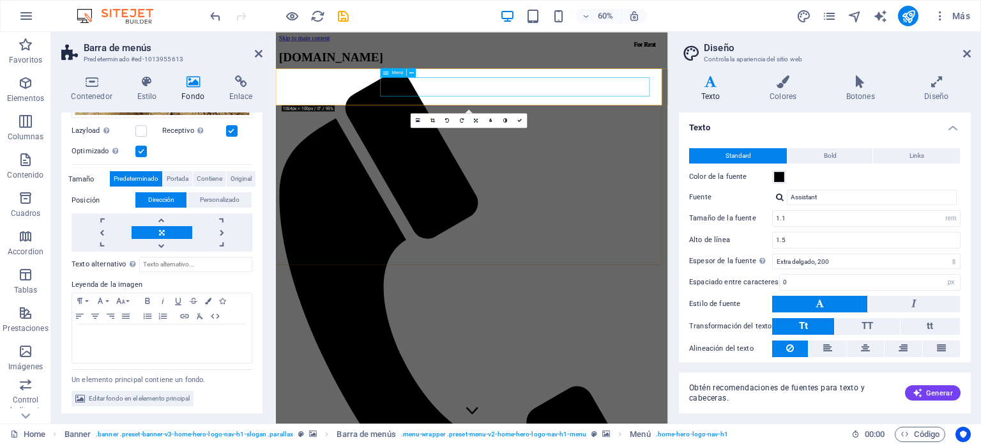
select select
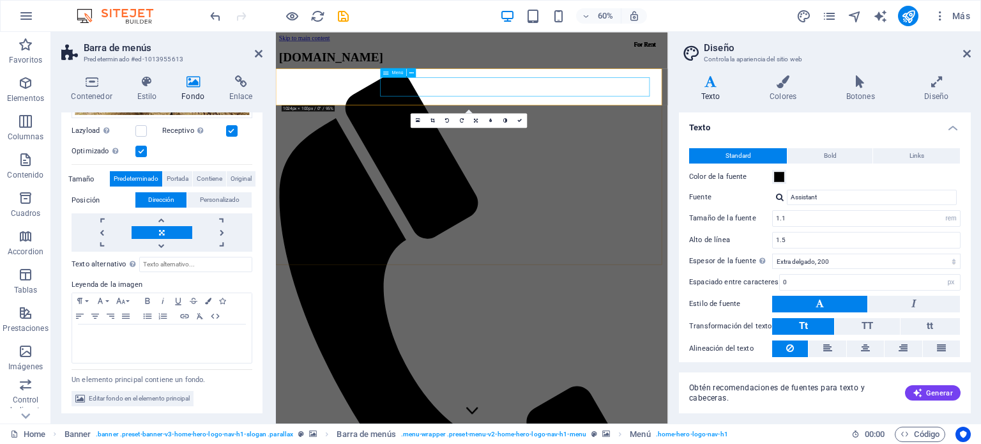
select select
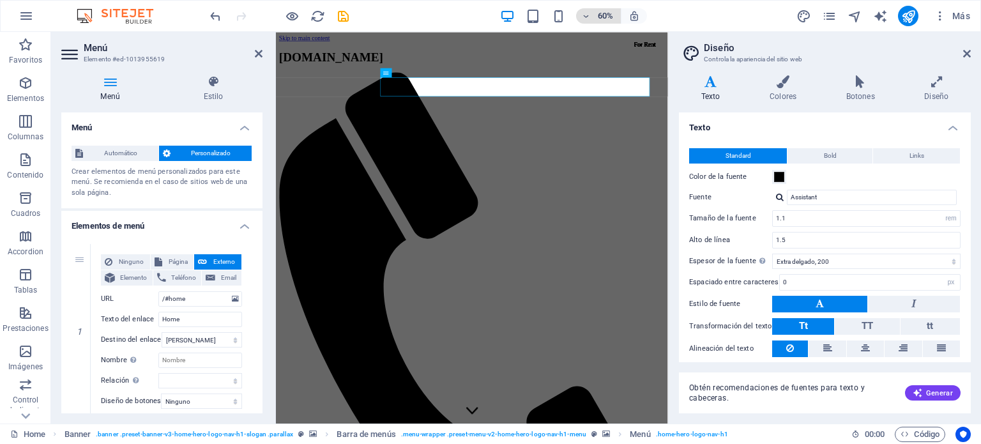
click at [584, 15] on icon "button" at bounding box center [585, 16] width 9 height 8
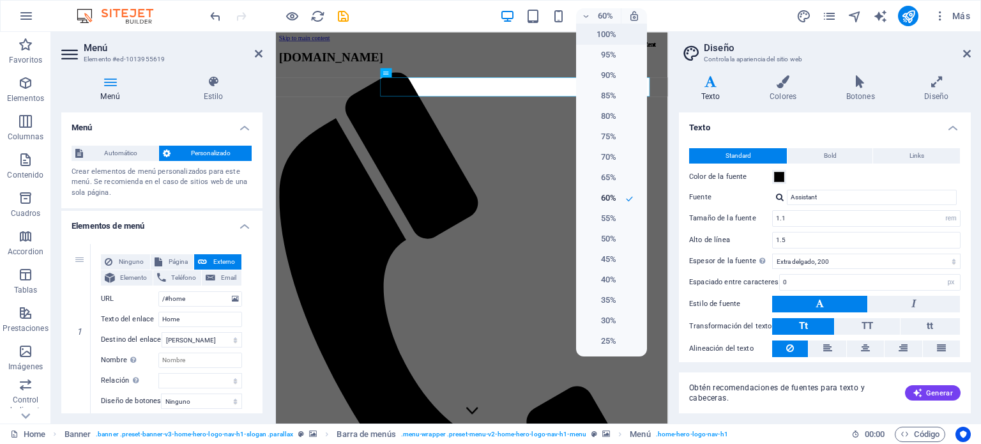
click at [603, 35] on h6 "100%" at bounding box center [600, 34] width 33 height 15
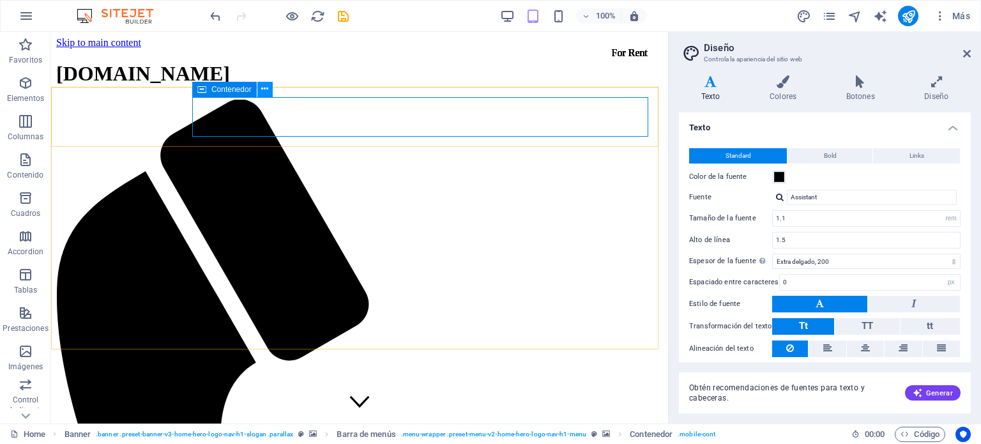
click at [263, 91] on icon at bounding box center [264, 88] width 7 height 13
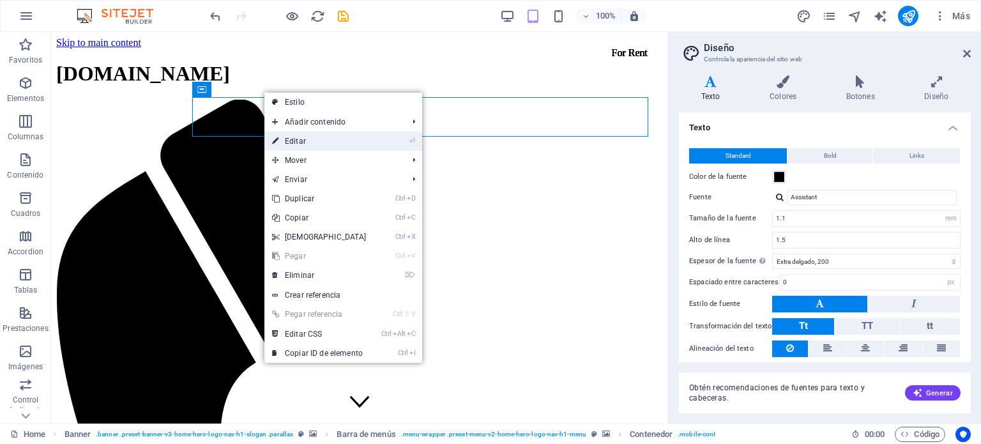
drag, startPoint x: 303, startPoint y: 140, endPoint x: 27, endPoint y: 108, distance: 277.2
click at [303, 140] on link "⏎ Editar" at bounding box center [319, 141] width 110 height 19
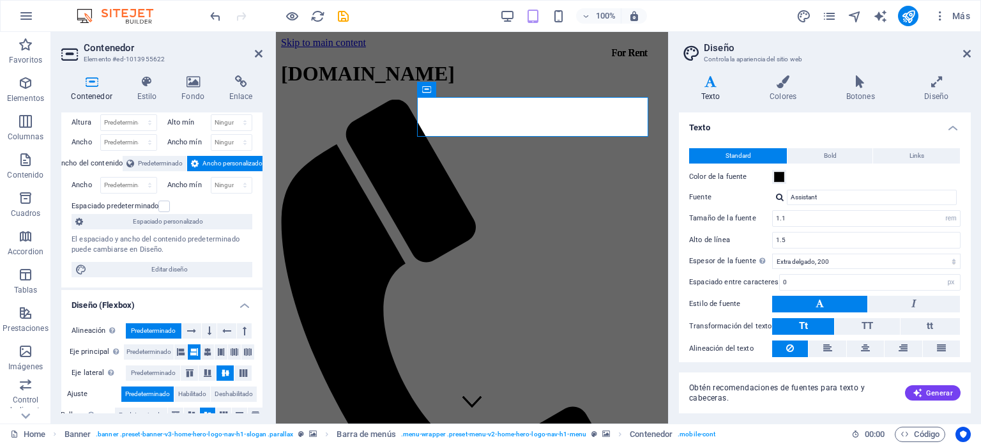
scroll to position [0, 0]
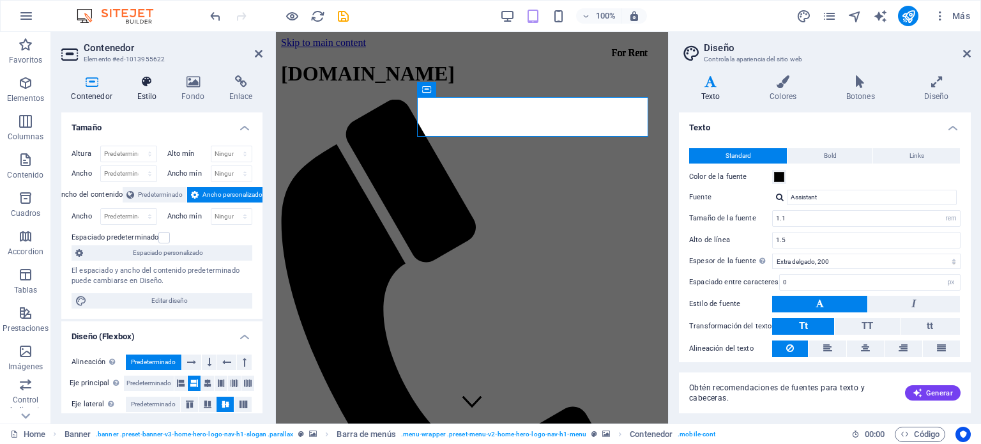
click at [149, 86] on icon at bounding box center [147, 81] width 40 height 13
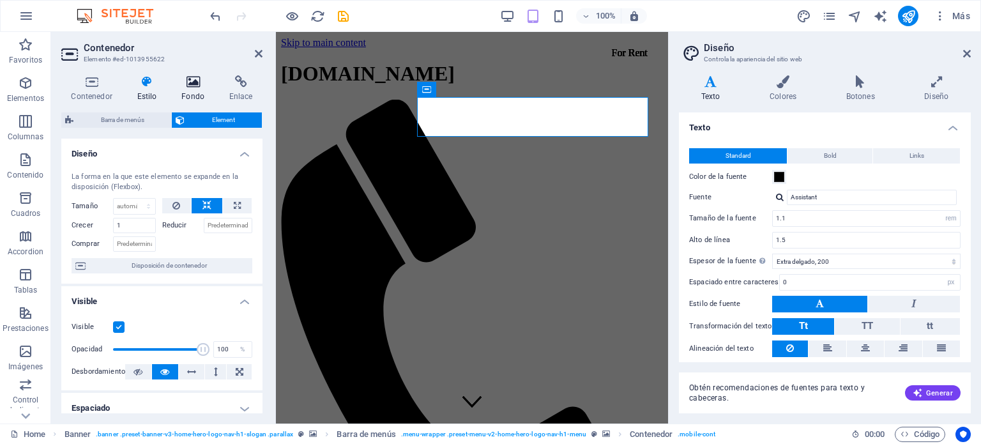
click at [190, 86] on icon at bounding box center [193, 81] width 43 height 13
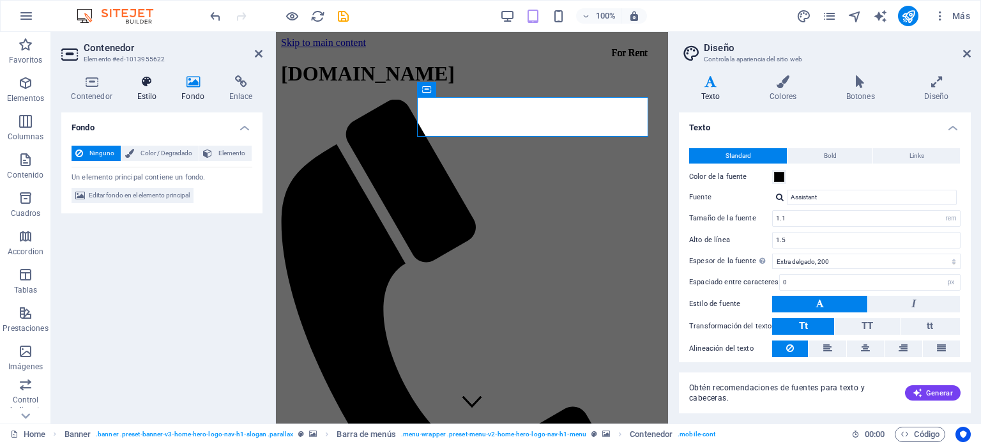
click at [144, 91] on h4 "Estilo" at bounding box center [149, 88] width 45 height 27
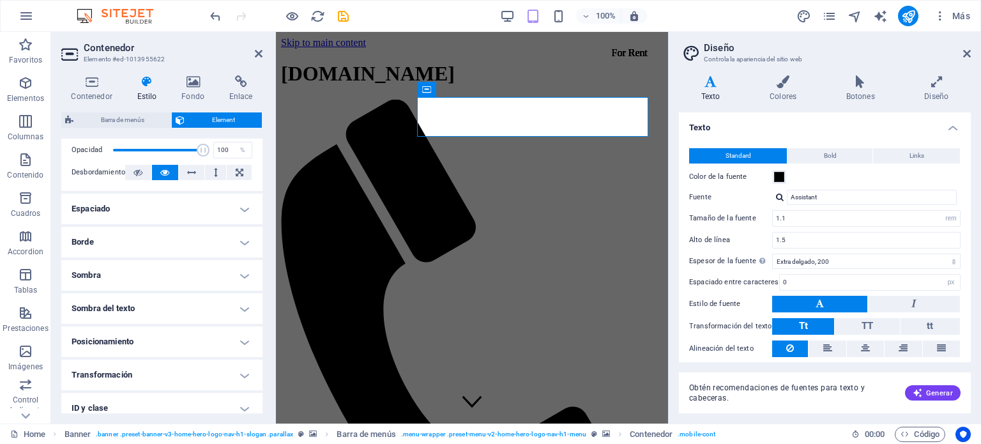
scroll to position [148, 0]
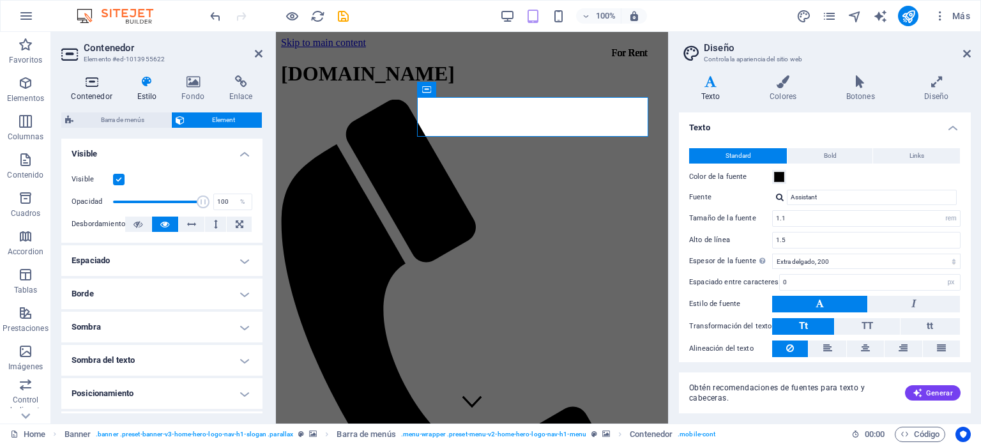
click at [89, 80] on icon at bounding box center [91, 81] width 61 height 13
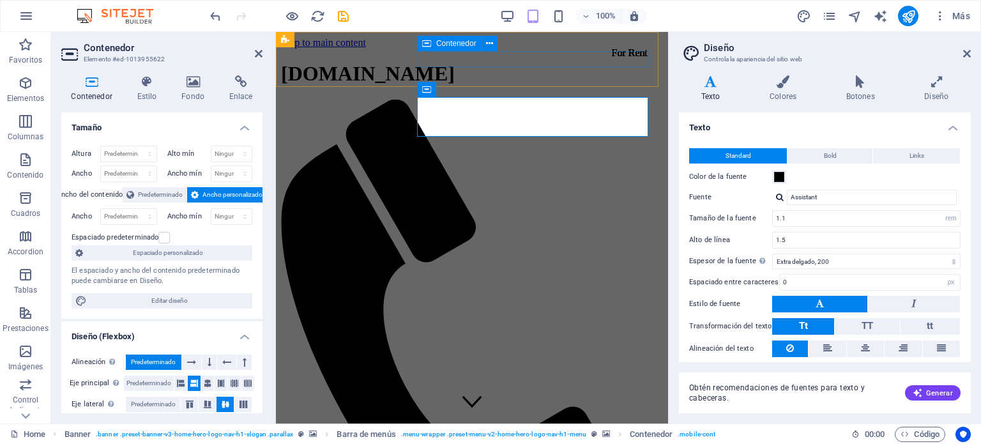
click at [449, 100] on div at bounding box center [472, 348] width 382 height 496
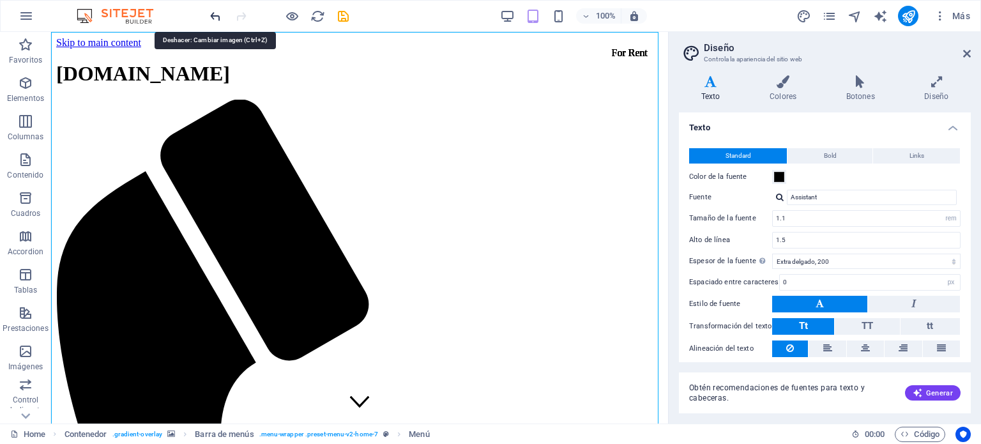
click at [214, 17] on icon "undo" at bounding box center [215, 16] width 15 height 15
click at [214, 16] on icon "undo" at bounding box center [215, 16] width 15 height 15
click at [214, 16] on div at bounding box center [279, 16] width 143 height 20
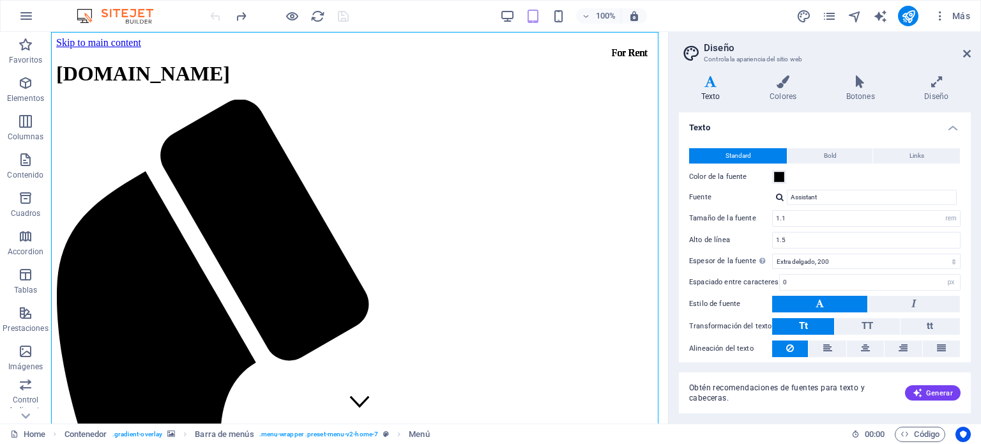
click at [214, 16] on div at bounding box center [279, 16] width 143 height 20
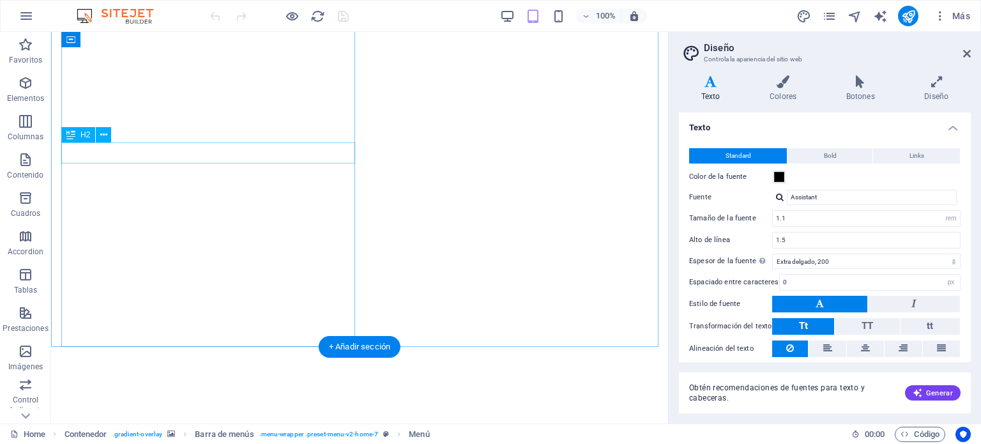
scroll to position [2335, 0]
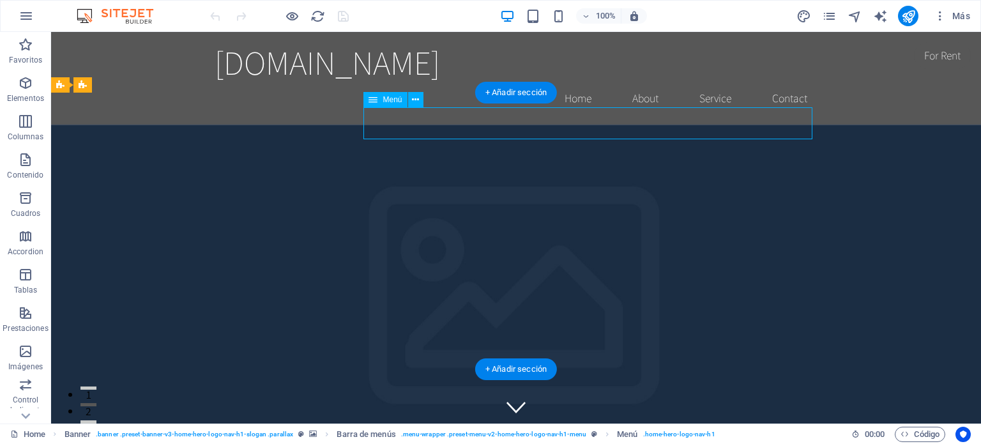
select select
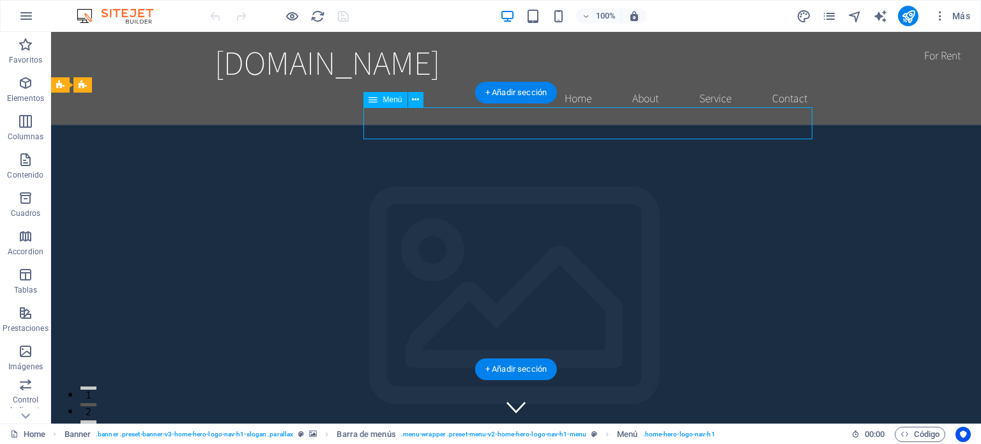
select select
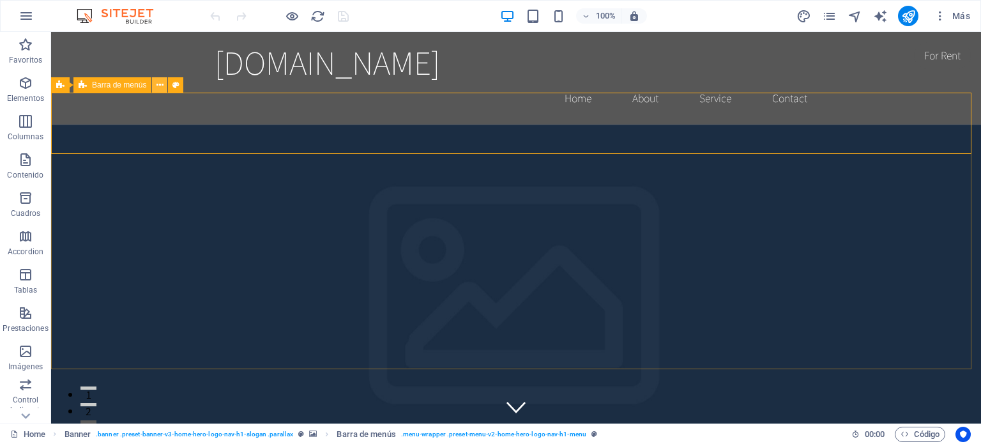
click at [158, 86] on icon at bounding box center [160, 85] width 7 height 13
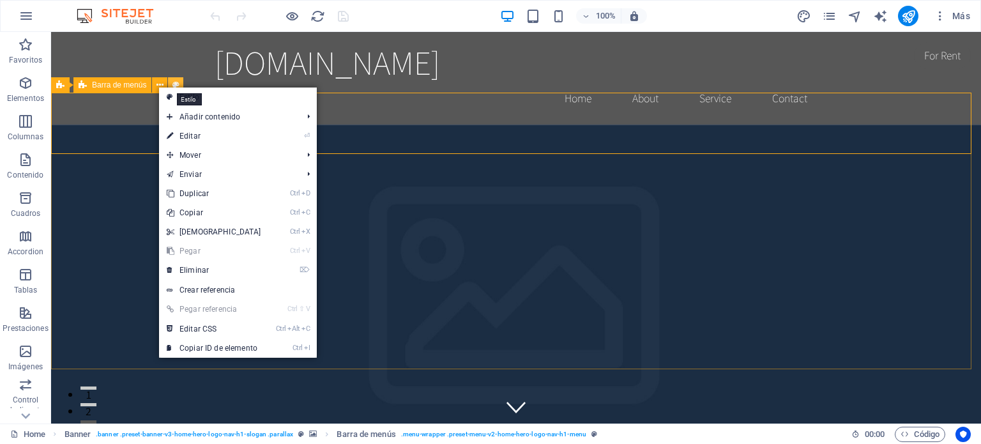
click at [176, 83] on icon at bounding box center [175, 85] width 7 height 13
select select "rem"
select select "preset-menu-v2-home-hero-logo-nav-h1-menu"
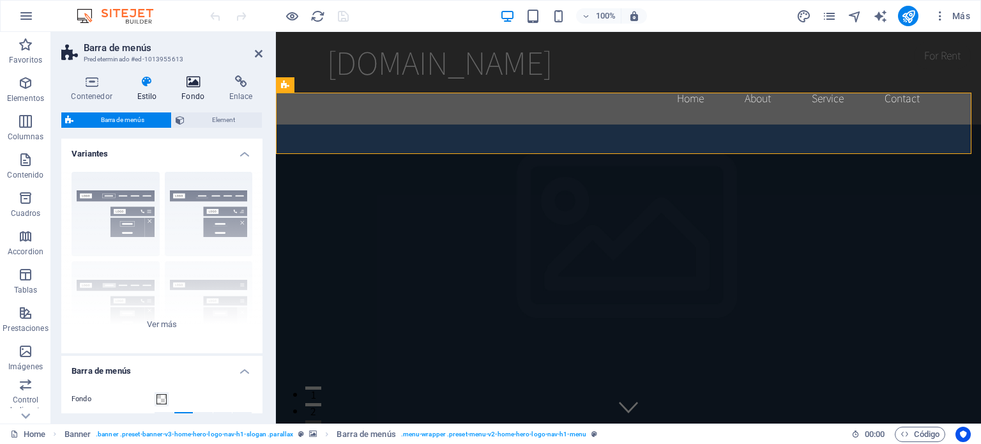
click at [197, 86] on icon at bounding box center [193, 81] width 43 height 13
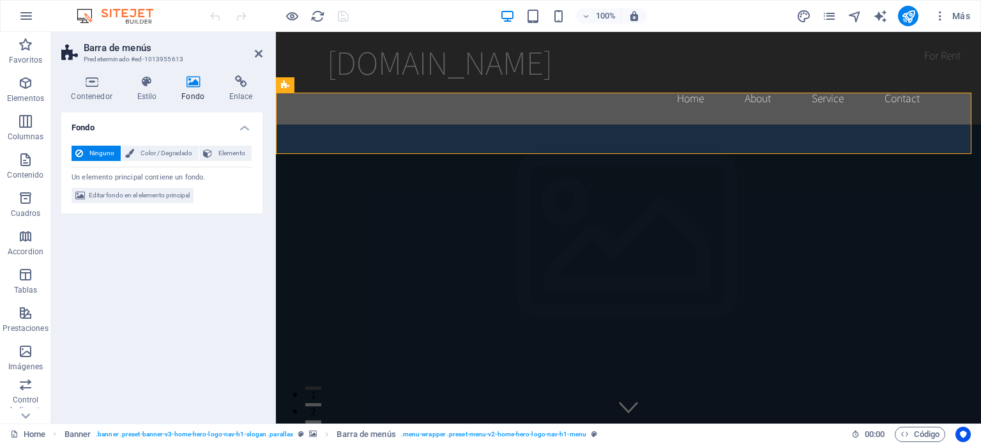
click at [189, 84] on icon at bounding box center [193, 81] width 43 height 13
click at [225, 153] on span "Elemento" at bounding box center [232, 153] width 32 height 15
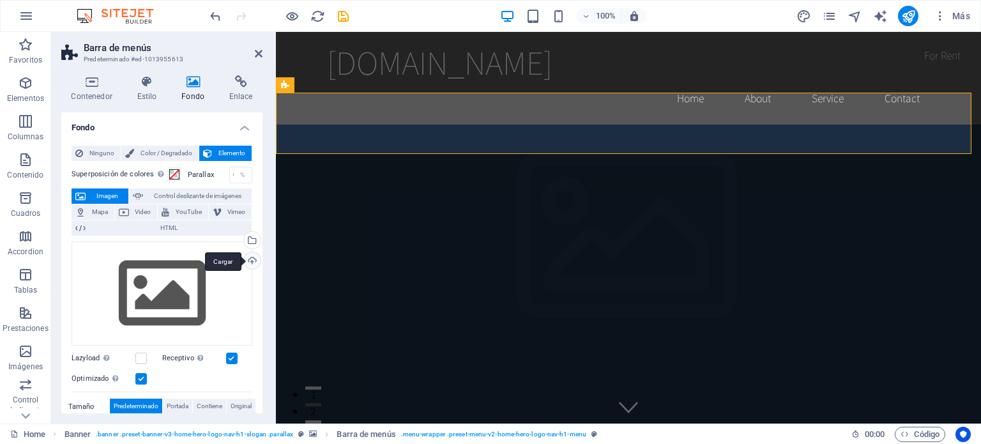
click at [252, 261] on div "Cargar" at bounding box center [250, 261] width 19 height 19
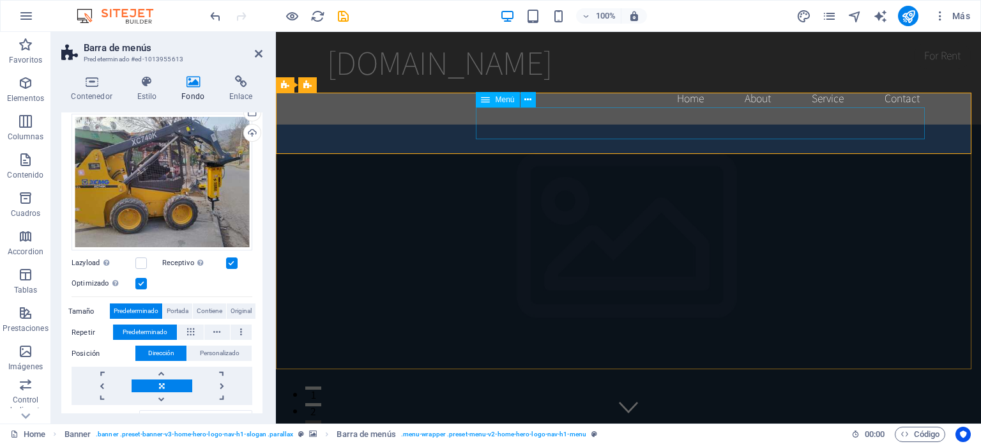
select select
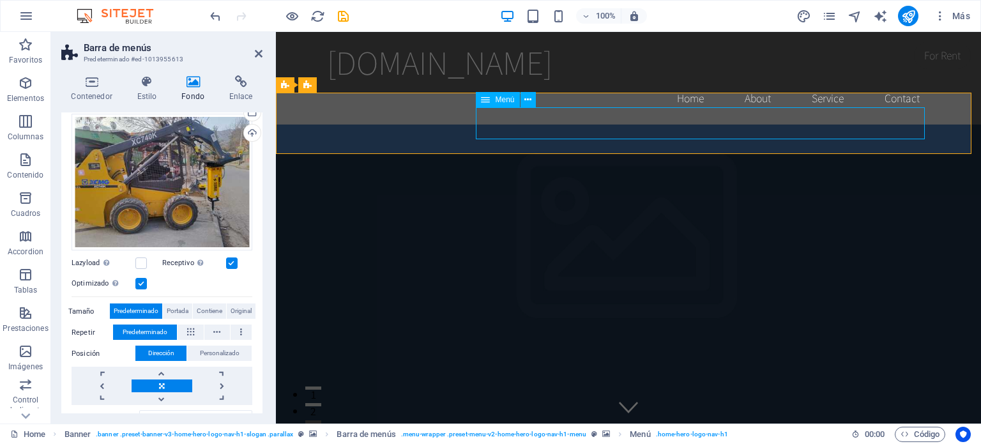
select select
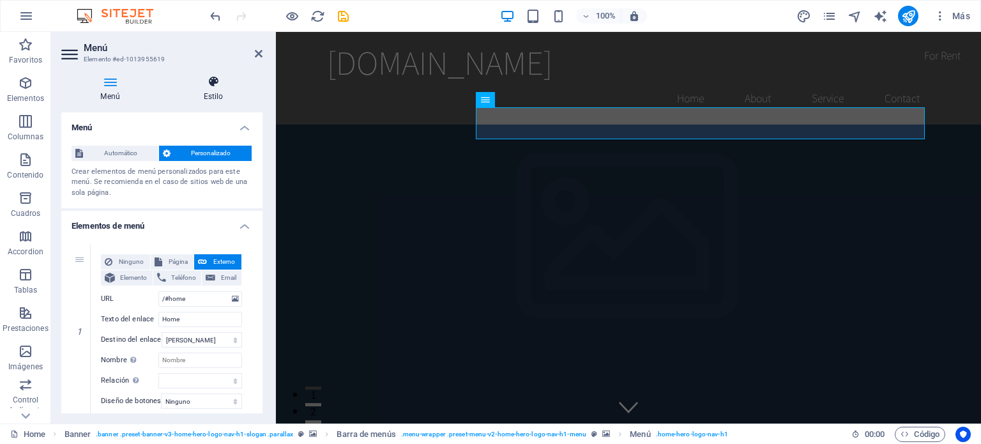
click at [212, 88] on icon at bounding box center [213, 81] width 98 height 13
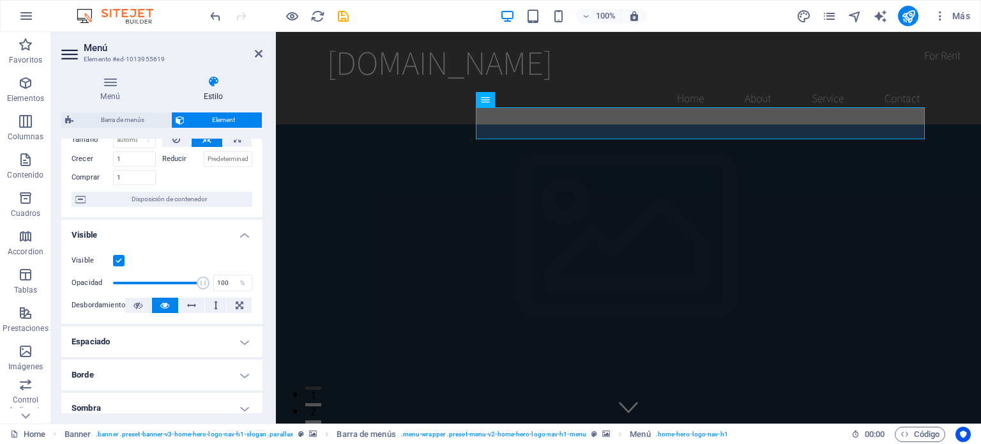
scroll to position [128, 0]
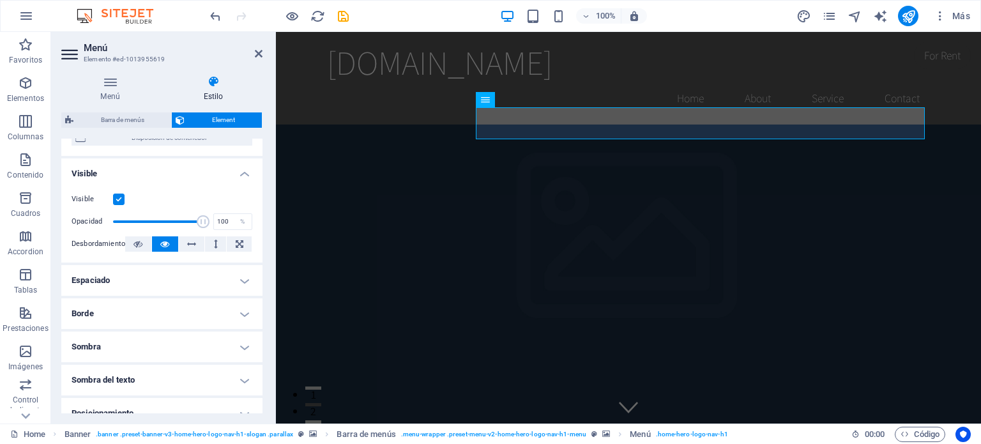
click at [113, 280] on h4 "Espaciado" at bounding box center [161, 280] width 201 height 31
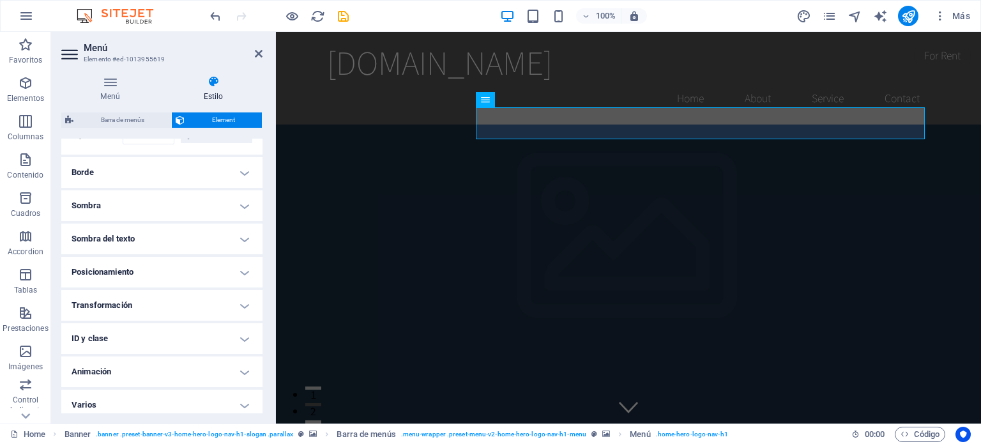
scroll to position [326, 0]
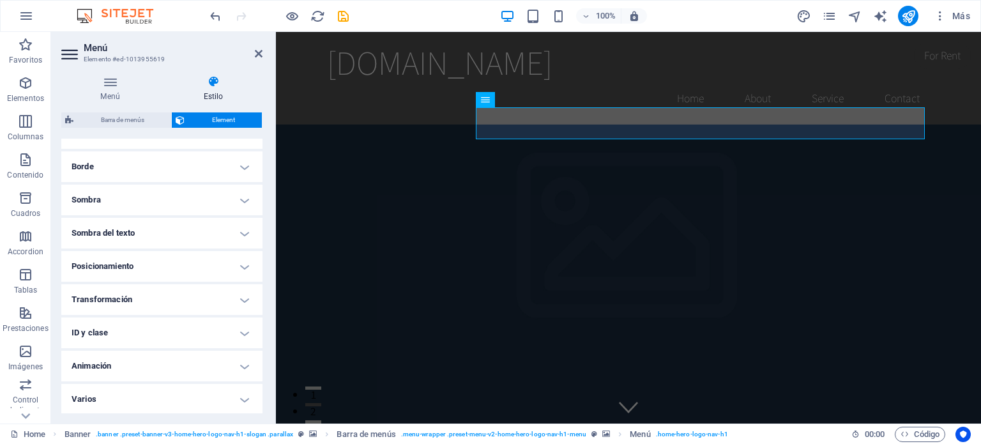
click at [107, 162] on h4 "Borde" at bounding box center [161, 166] width 201 height 31
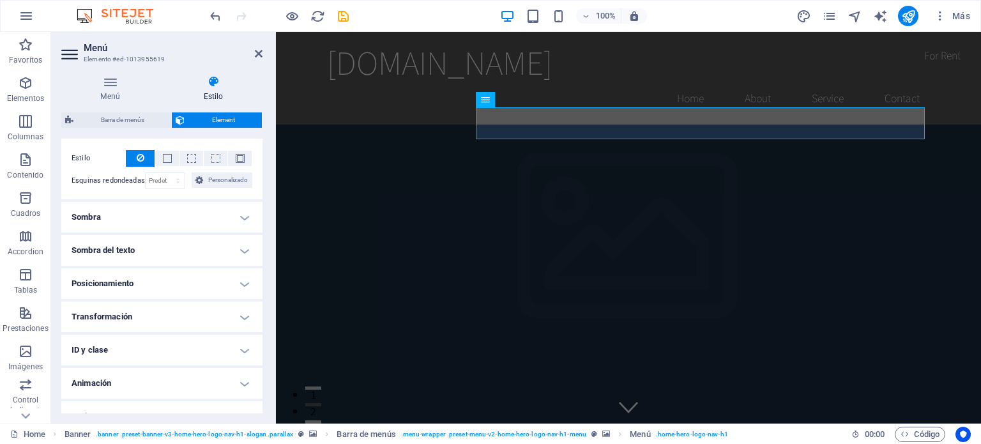
scroll to position [377, 0]
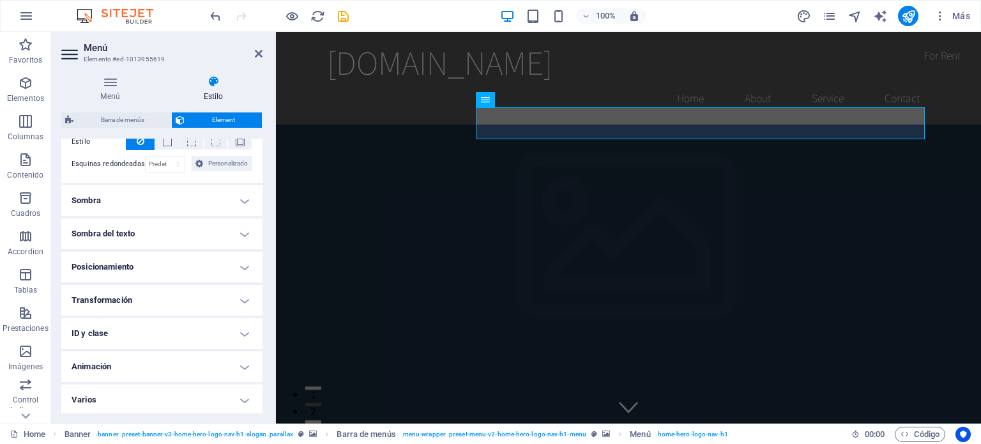
click at [118, 199] on h4 "Sombra" at bounding box center [161, 200] width 201 height 31
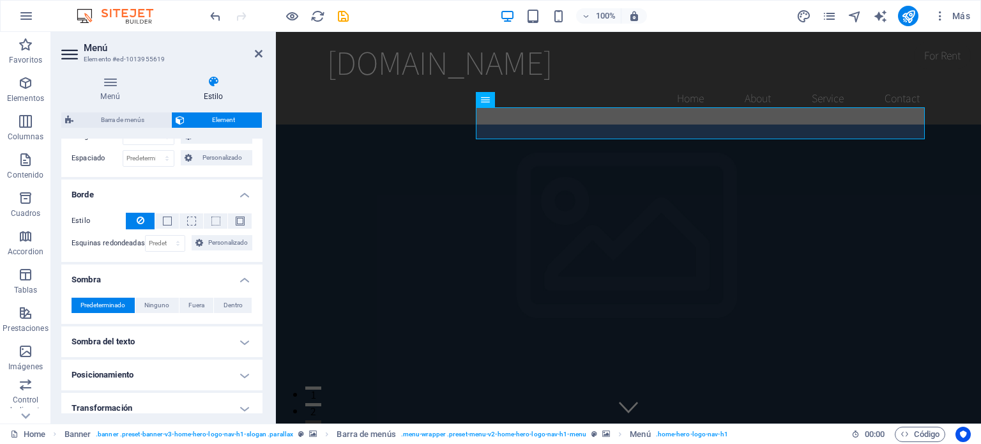
scroll to position [249, 0]
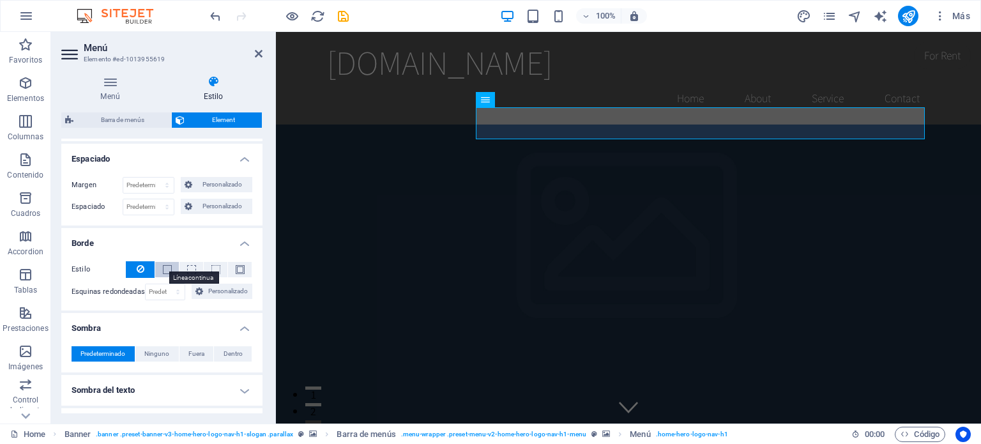
click at [166, 265] on span at bounding box center [167, 269] width 9 height 9
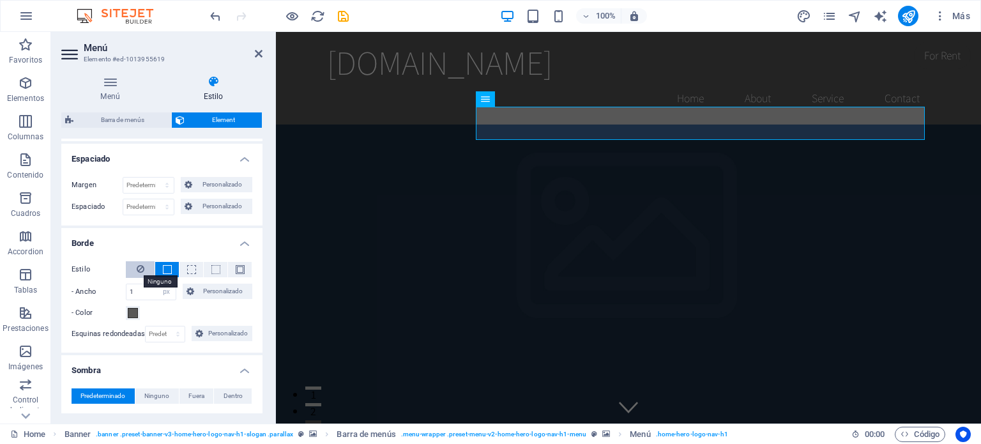
click at [138, 270] on icon at bounding box center [141, 268] width 8 height 15
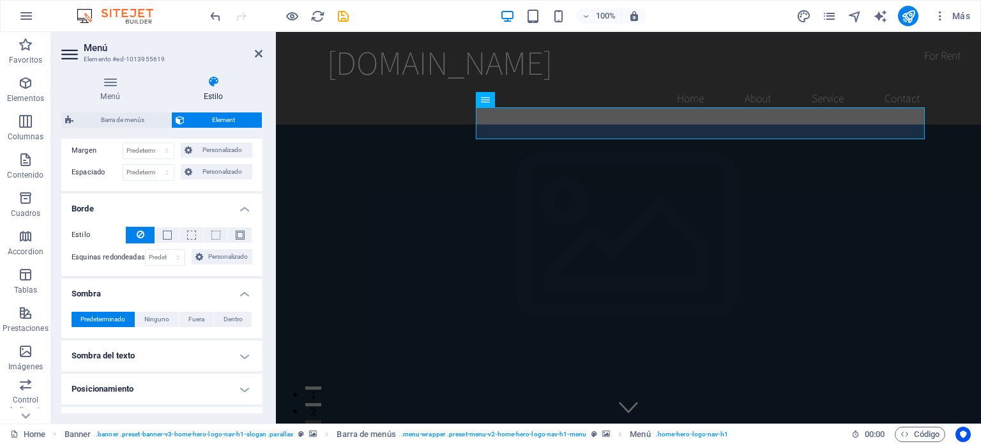
scroll to position [377, 0]
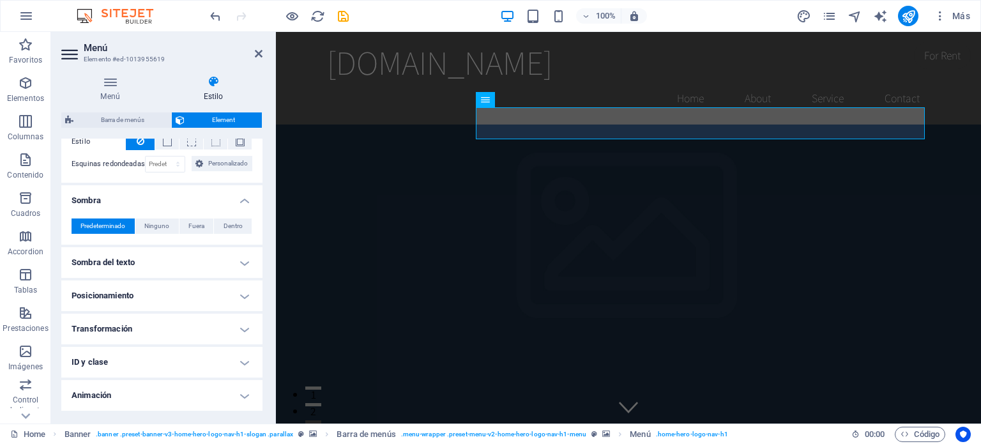
click at [153, 252] on h4 "Sombra del texto" at bounding box center [161, 262] width 201 height 31
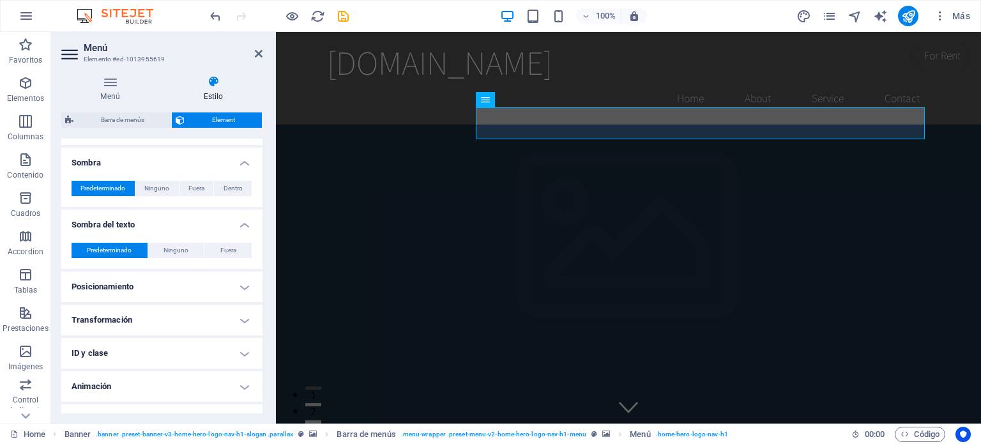
scroll to position [434, 0]
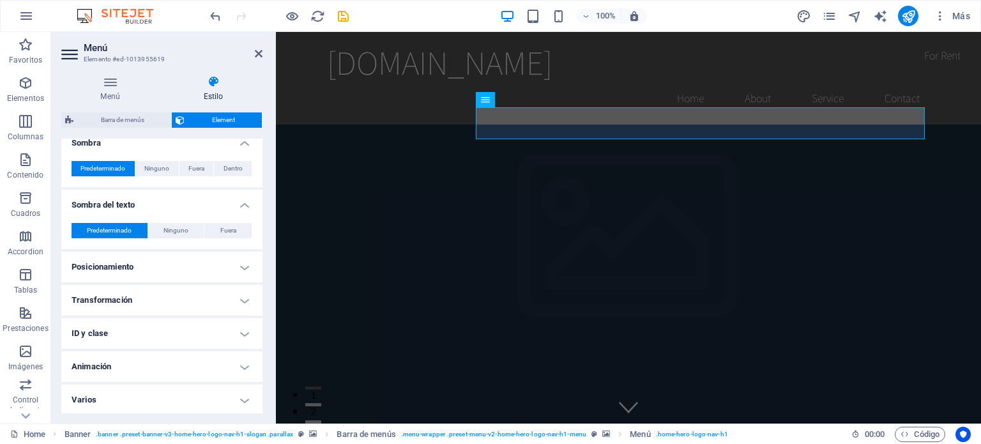
drag, startPoint x: 136, startPoint y: 261, endPoint x: 162, endPoint y: 265, distance: 25.8
click at [138, 261] on h4 "Posicionamiento" at bounding box center [161, 267] width 201 height 31
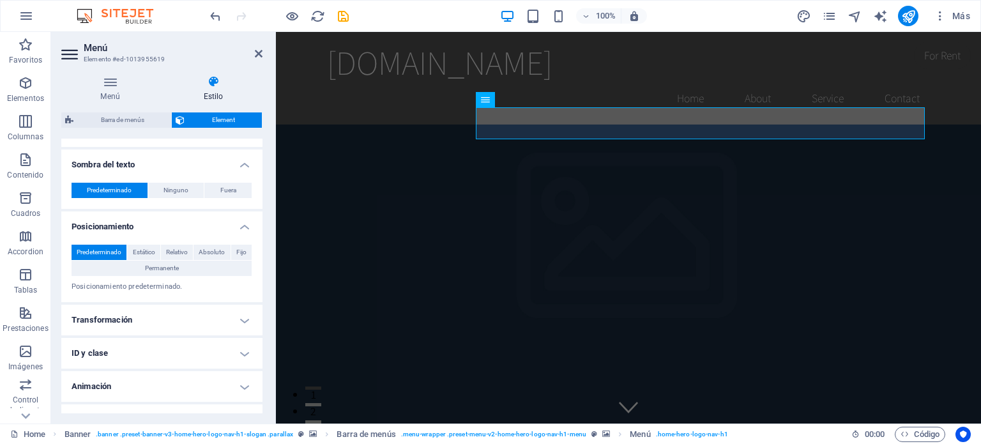
scroll to position [495, 0]
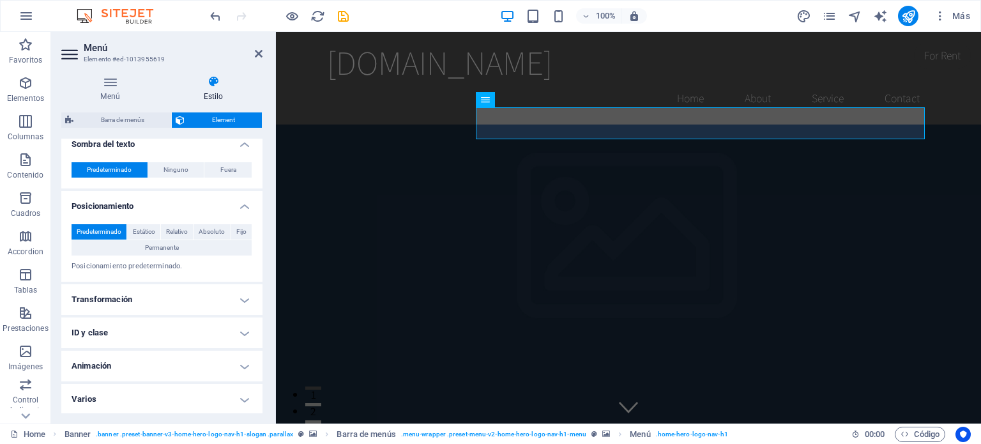
click at [142, 296] on h4 "Transformación" at bounding box center [161, 299] width 201 height 31
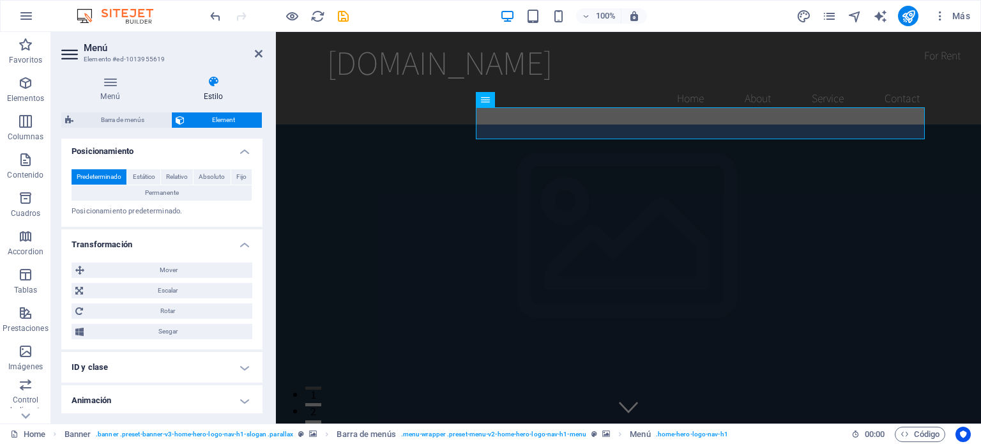
scroll to position [584, 0]
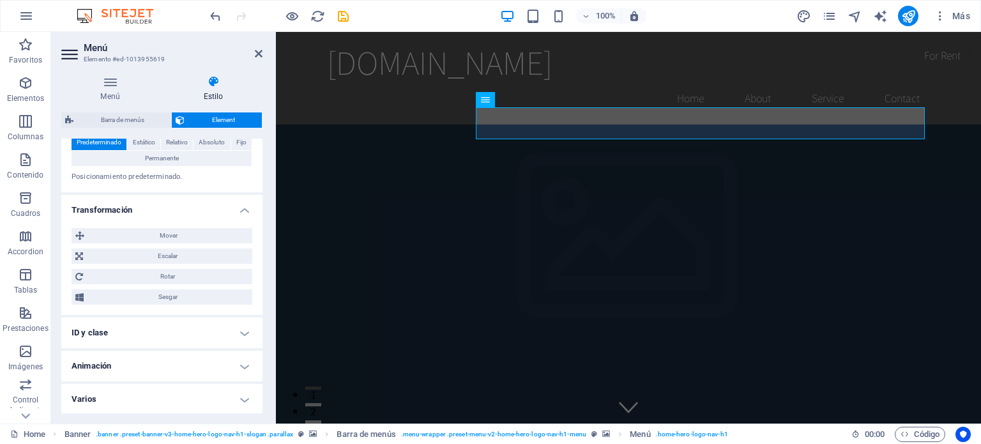
click at [129, 329] on h4 "ID y clase" at bounding box center [161, 332] width 201 height 31
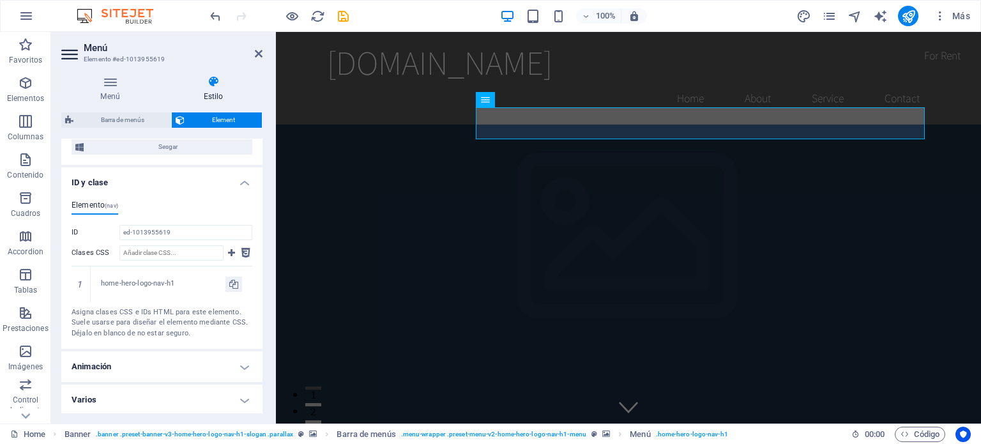
click at [163, 370] on h4 "Animación" at bounding box center [161, 366] width 201 height 31
click at [106, 86] on icon at bounding box center [110, 81] width 98 height 13
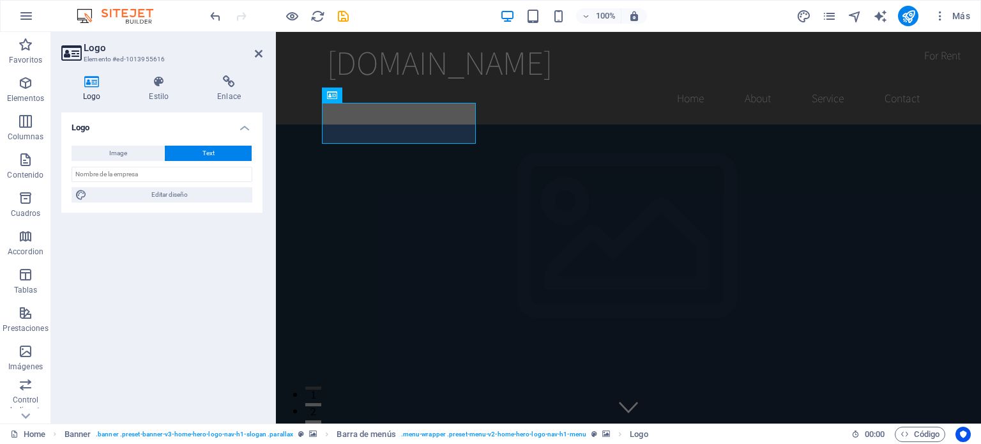
click at [90, 84] on icon at bounding box center [91, 81] width 61 height 13
click at [89, 79] on icon at bounding box center [91, 81] width 61 height 13
click at [125, 155] on span "Image" at bounding box center [118, 153] width 18 height 15
select select "DISABLED_OPTION_VALUE"
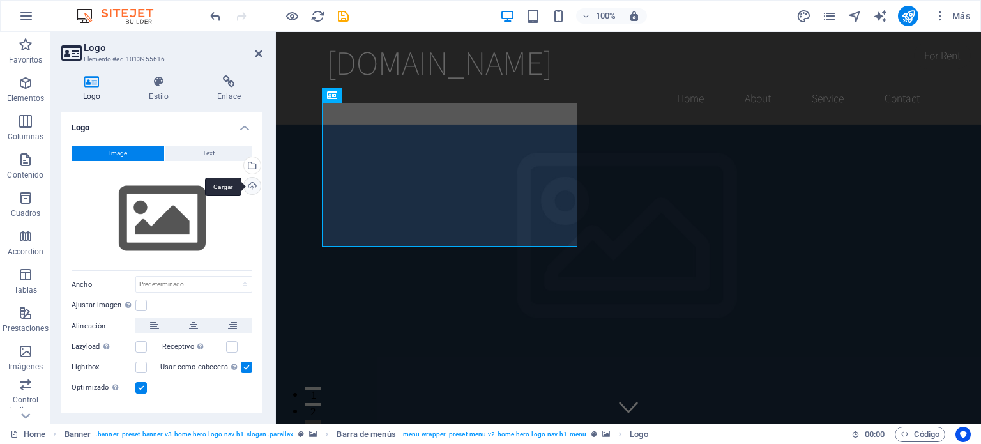
click at [247, 184] on div "Cargar" at bounding box center [250, 187] width 19 height 19
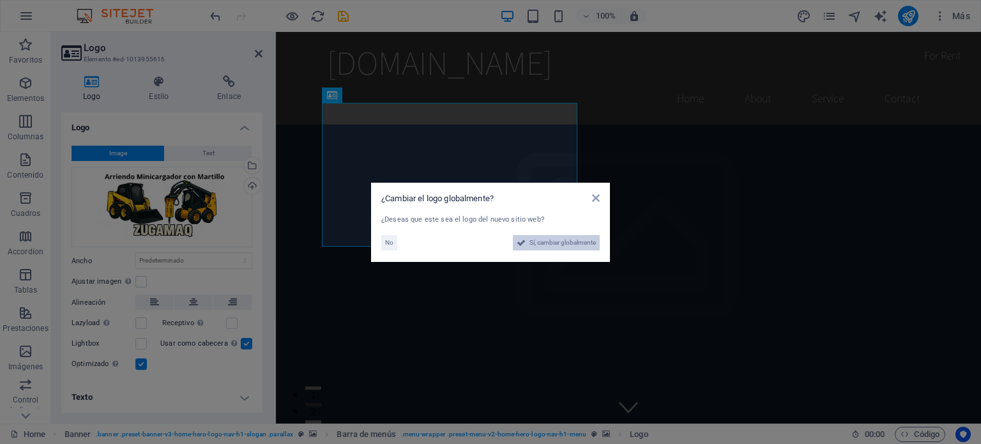
click at [549, 245] on span "Sí, cambiar globalmente" at bounding box center [563, 242] width 66 height 15
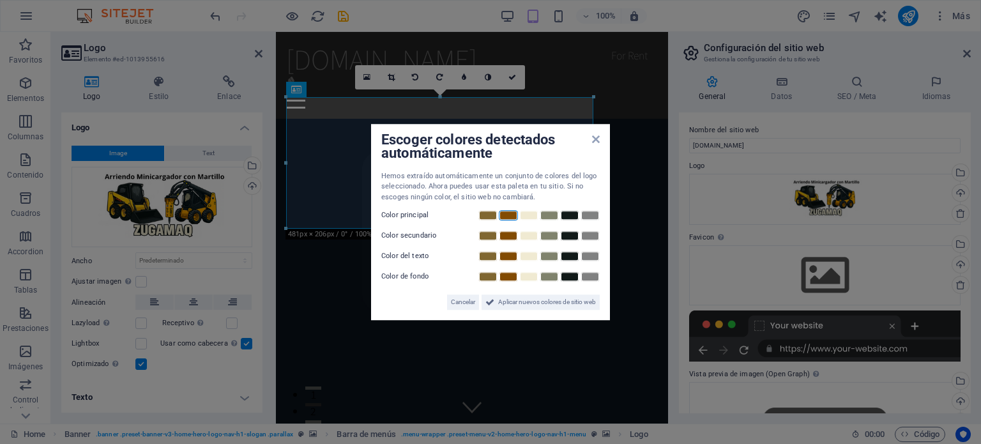
click at [507, 216] on link at bounding box center [508, 215] width 19 height 10
click at [531, 215] on link at bounding box center [528, 215] width 19 height 10
click at [596, 140] on icon at bounding box center [596, 139] width 8 height 10
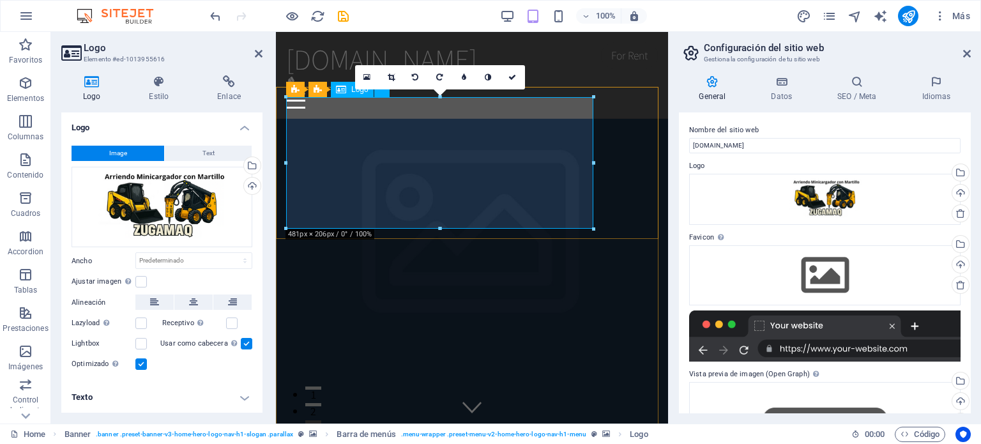
drag, startPoint x: 869, startPoint y: 197, endPoint x: 575, endPoint y: 162, distance: 295.9
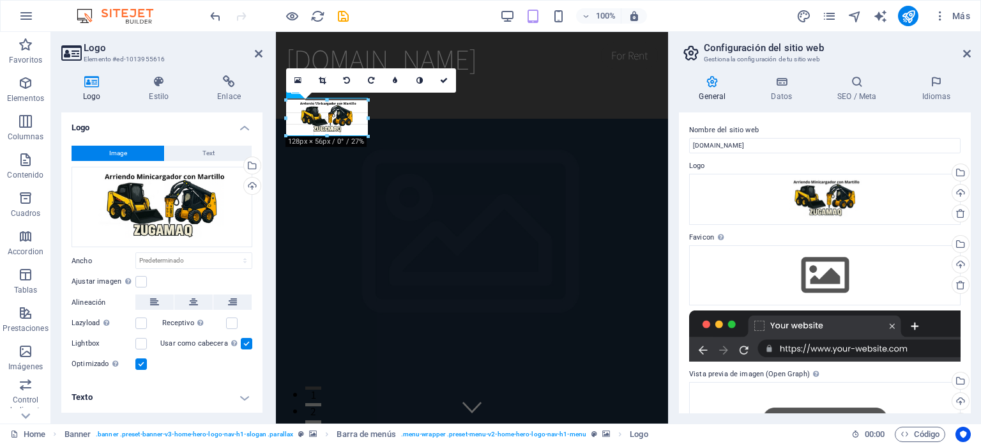
drag, startPoint x: 593, startPoint y: 95, endPoint x: 368, endPoint y: 170, distance: 237.0
type input "129"
select select "px"
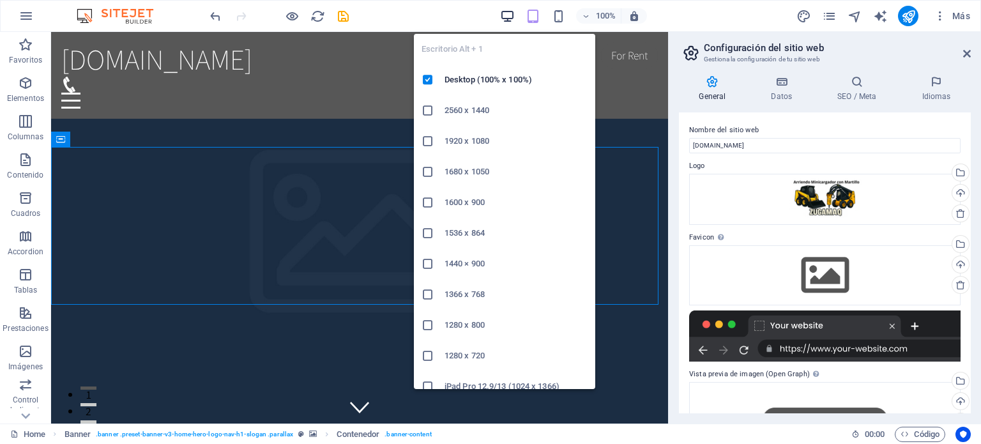
click at [508, 16] on icon "button" at bounding box center [507, 16] width 15 height 15
click at [507, 15] on icon "button" at bounding box center [507, 16] width 15 height 15
click at [457, 86] on h6 "Desktop (100% x 100%)" at bounding box center [516, 79] width 143 height 15
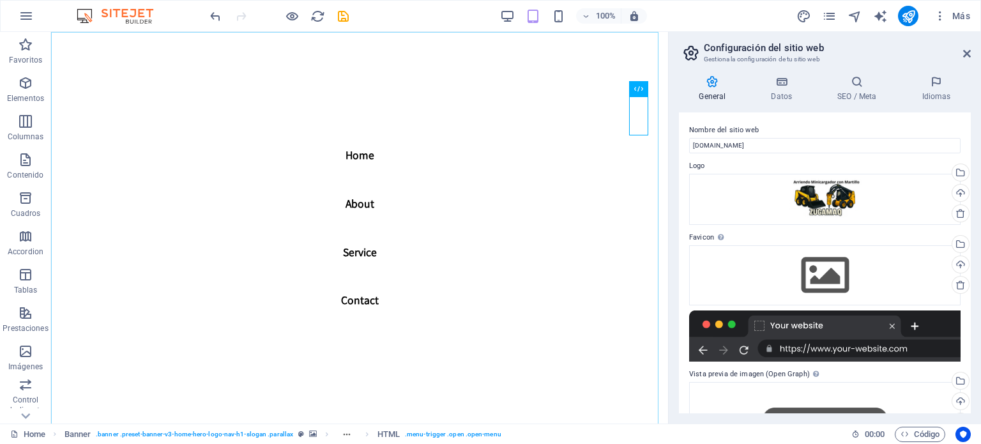
click at [641, 119] on nav "Home About Service Contact" at bounding box center [359, 228] width 617 height 392
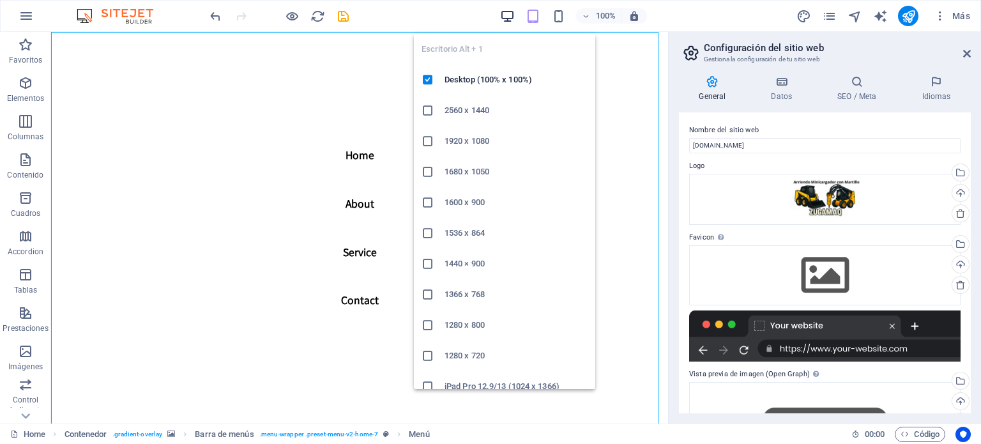
click at [507, 11] on icon "button" at bounding box center [507, 16] width 15 height 15
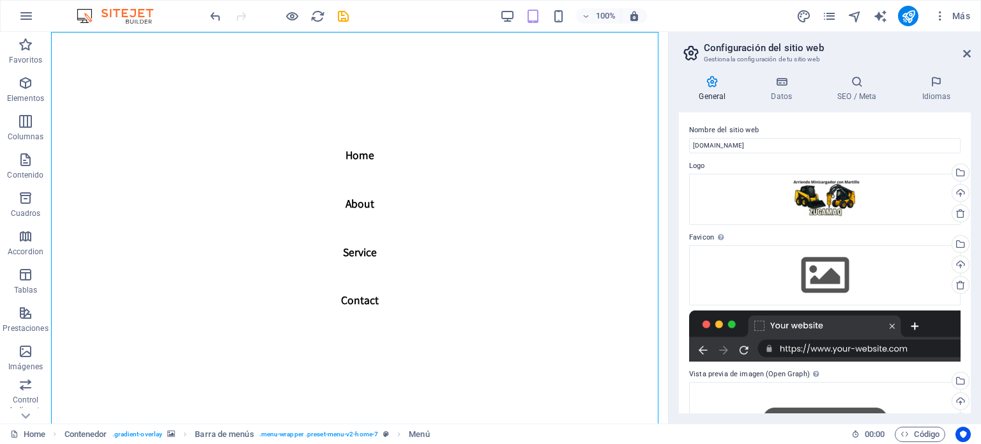
drag, startPoint x: 478, startPoint y: 100, endPoint x: 372, endPoint y: 89, distance: 106.7
click at [478, 100] on nav "Home About Service Contact" at bounding box center [359, 228] width 617 height 392
click at [217, 17] on icon "undo" at bounding box center [215, 16] width 15 height 15
drag, startPoint x: 230, startPoint y: 14, endPoint x: 256, endPoint y: 18, distance: 25.8
click at [231, 14] on div at bounding box center [279, 16] width 143 height 20
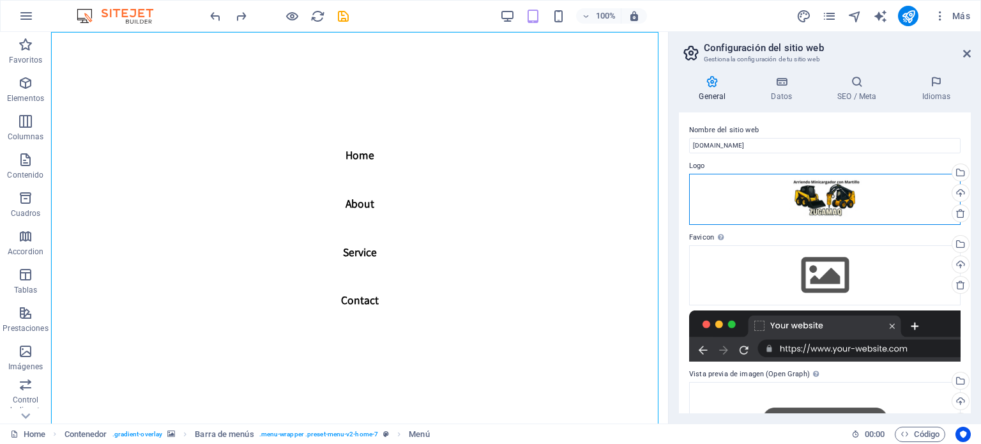
click at [763, 180] on div "Arrastra archivos aquí, haz clic para escoger archivos o selecciona archivos de…" at bounding box center [824, 199] width 271 height 51
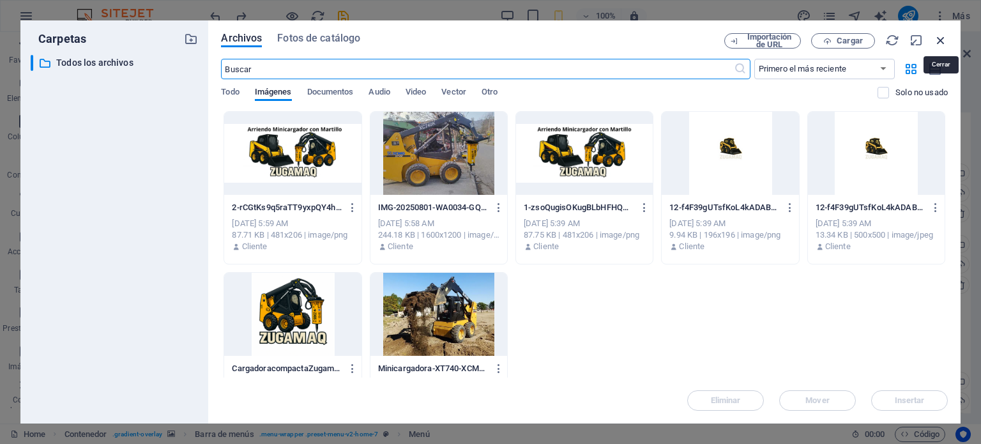
click at [935, 40] on icon "button" at bounding box center [941, 40] width 14 height 14
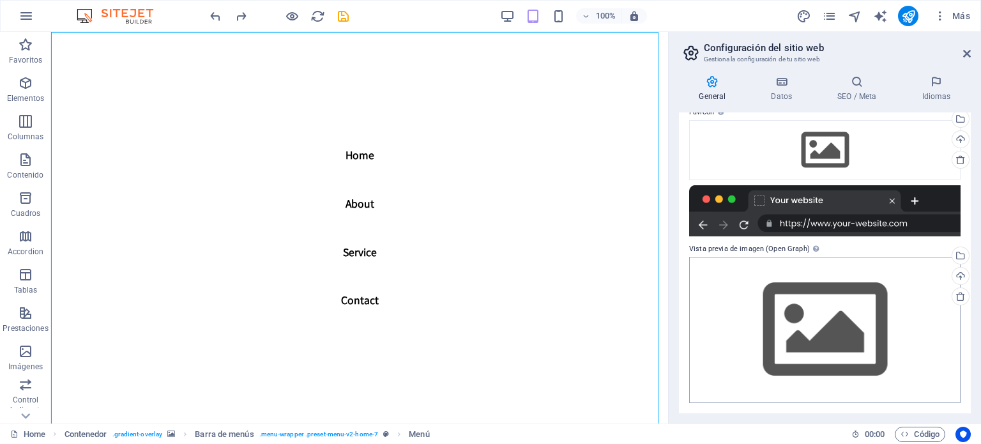
scroll to position [61, 0]
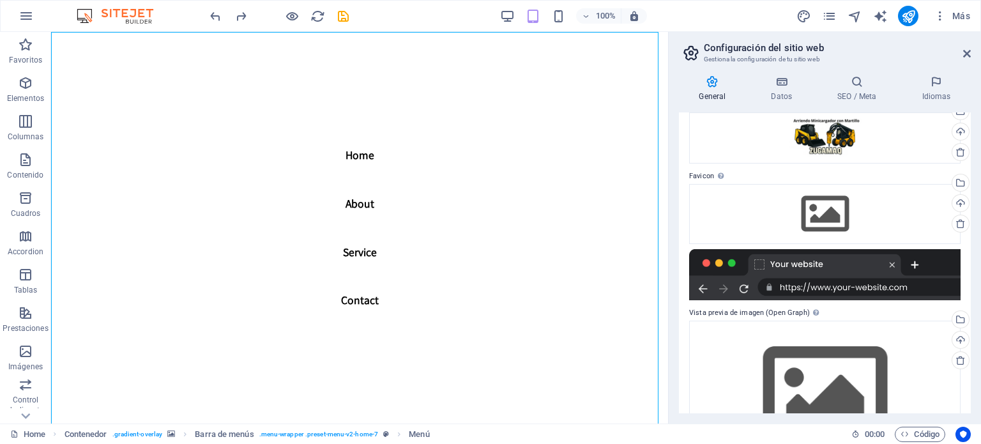
click at [353, 161] on nav "Home About Service Contact" at bounding box center [359, 228] width 617 height 392
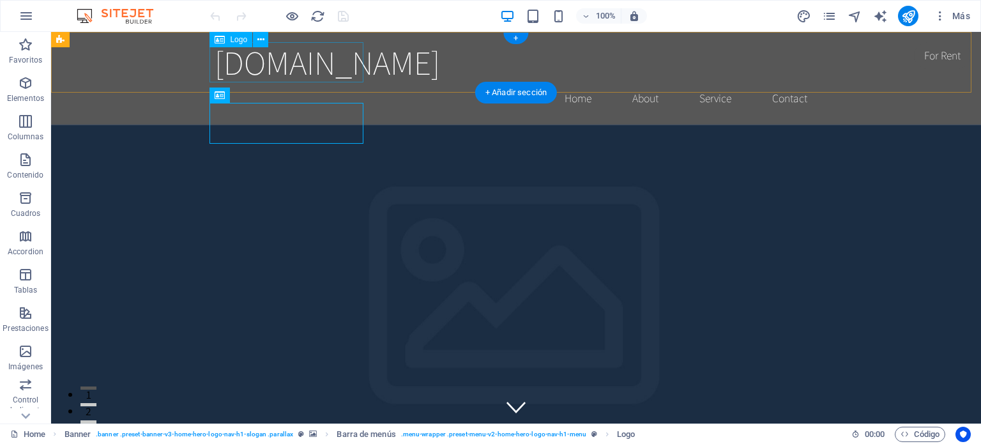
click at [283, 70] on div "[DOMAIN_NAME]" at bounding box center [516, 62] width 603 height 40
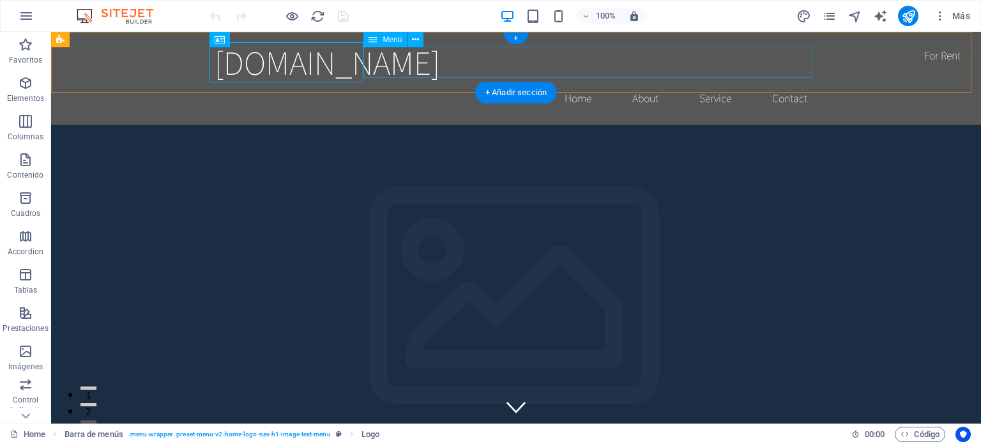
click at [575, 82] on nav "Home About Service Contact" at bounding box center [516, 98] width 603 height 32
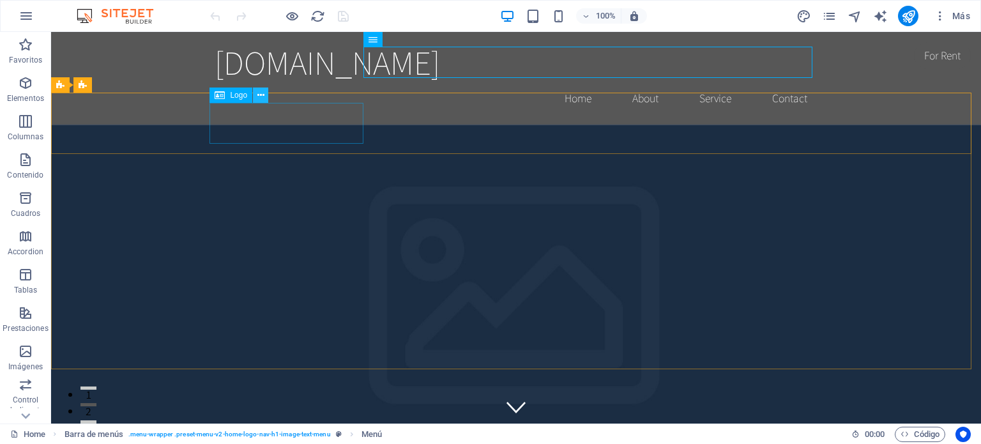
click at [263, 94] on icon at bounding box center [260, 95] width 7 height 13
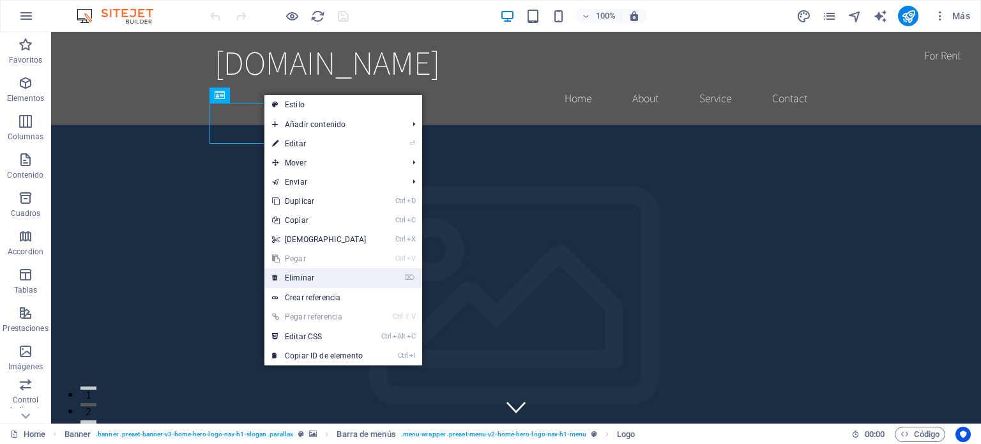
click at [317, 278] on link "⌦ Eliminar" at bounding box center [319, 277] width 110 height 19
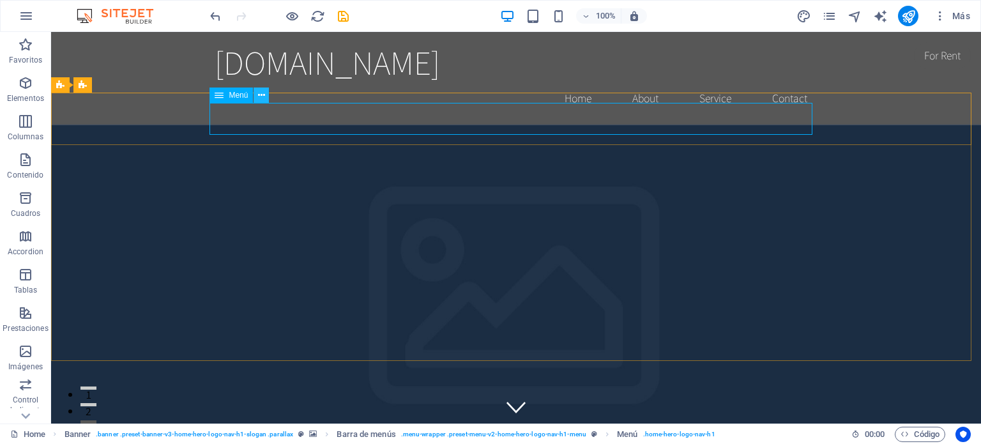
click at [261, 92] on icon at bounding box center [261, 95] width 7 height 13
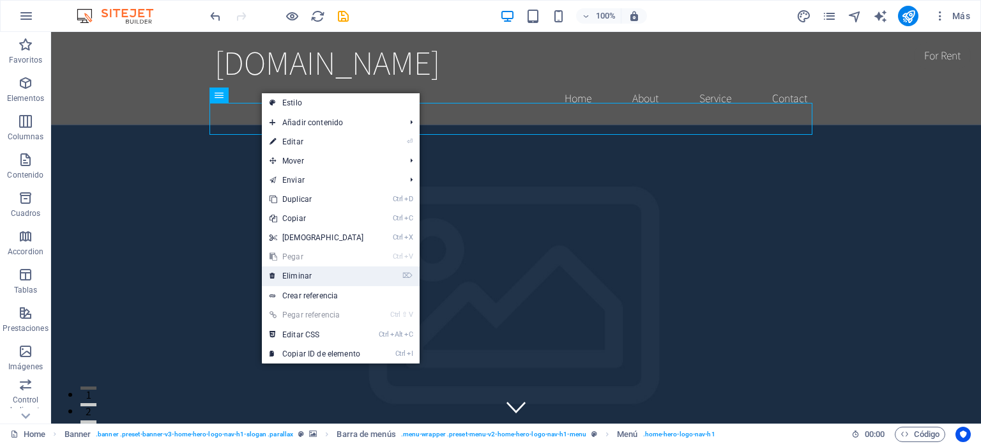
click at [311, 266] on link "⌦ Eliminar" at bounding box center [317, 275] width 110 height 19
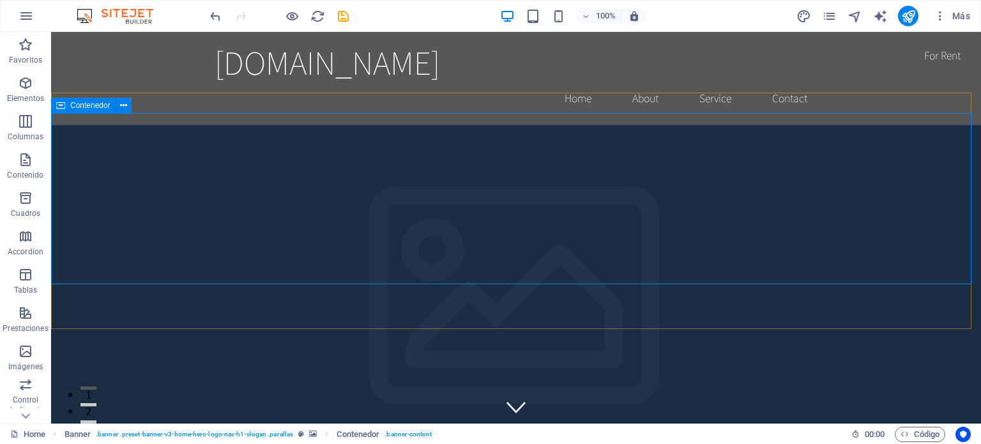
click at [89, 108] on span "Contenedor" at bounding box center [90, 106] width 40 height 8
click at [121, 105] on icon at bounding box center [123, 105] width 7 height 13
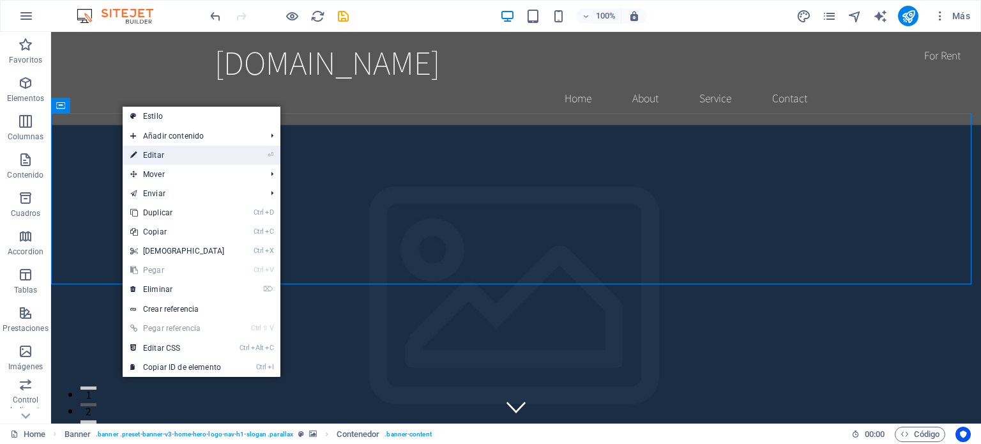
click at [171, 154] on link "⏎ Editar" at bounding box center [178, 155] width 110 height 19
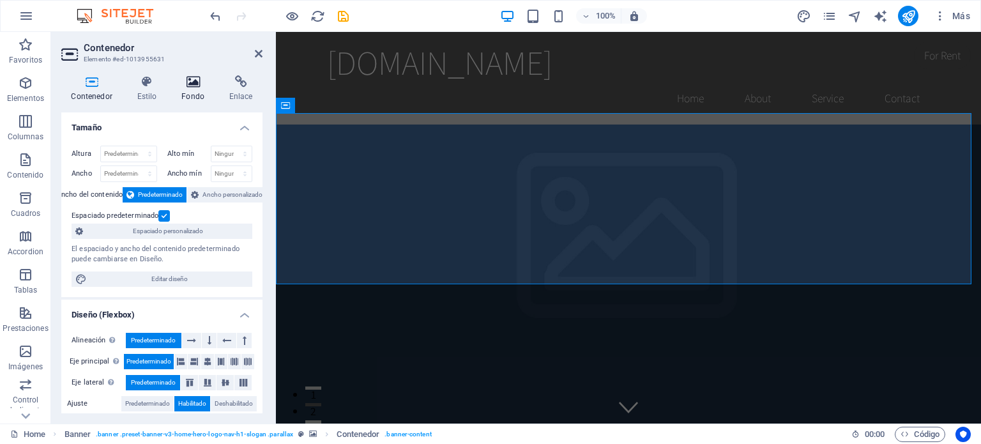
click at [195, 79] on icon at bounding box center [193, 81] width 43 height 13
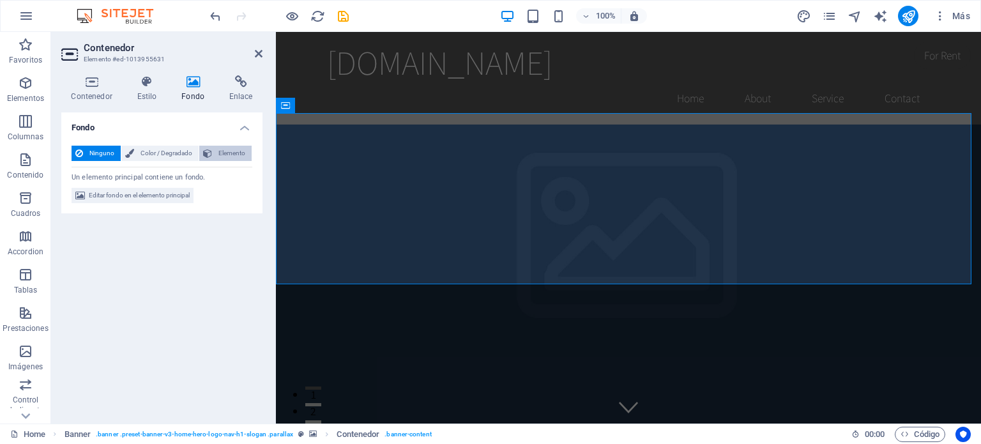
click at [222, 154] on span "Elemento" at bounding box center [232, 153] width 32 height 15
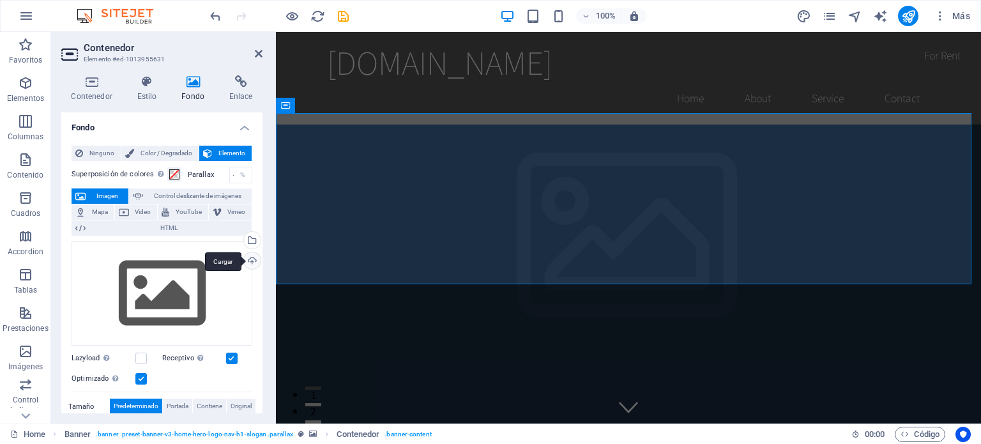
click at [251, 261] on div "Cargar" at bounding box center [250, 261] width 19 height 19
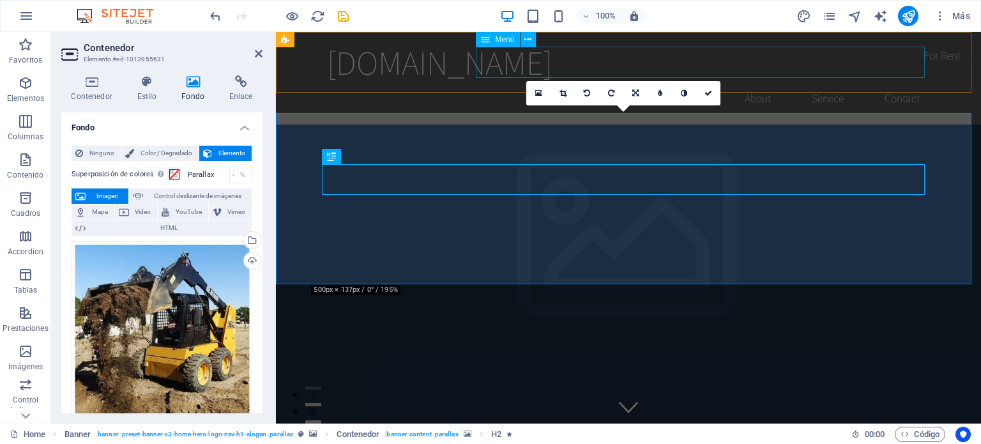
click at [690, 82] on nav "Home About Service Contact" at bounding box center [628, 98] width 603 height 32
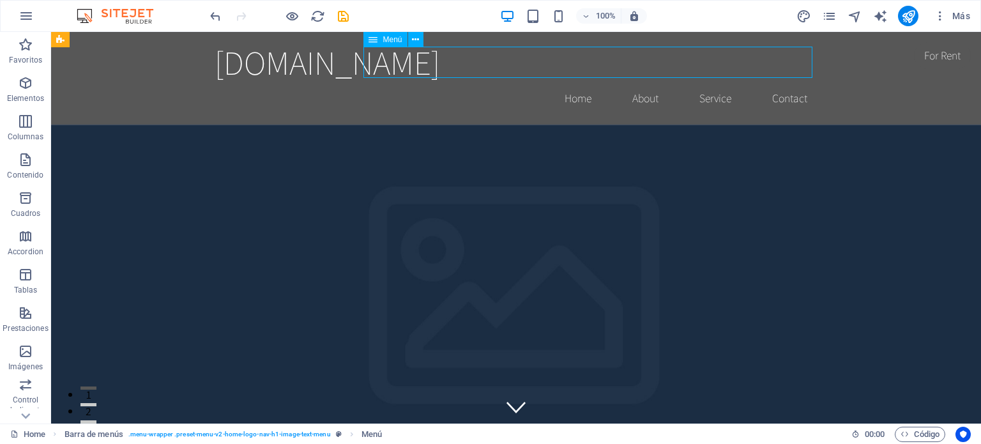
click at [569, 82] on nav "Home About Service Contact" at bounding box center [516, 98] width 603 height 32
select select
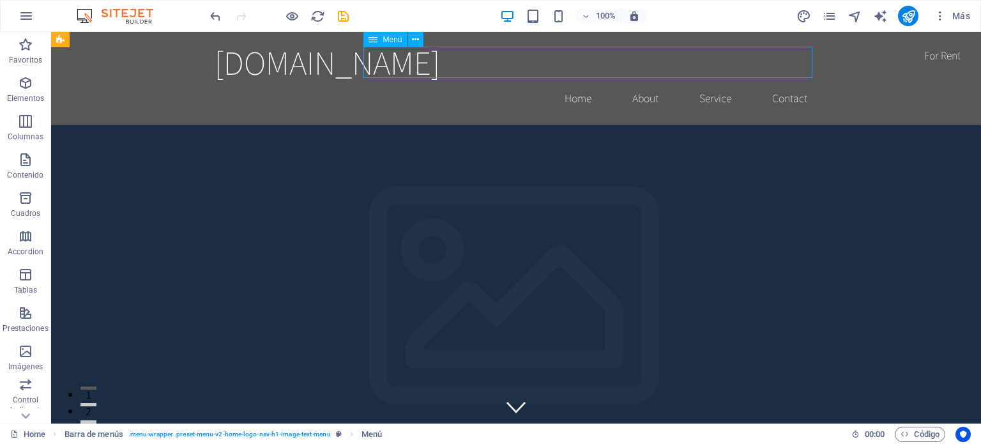
select select
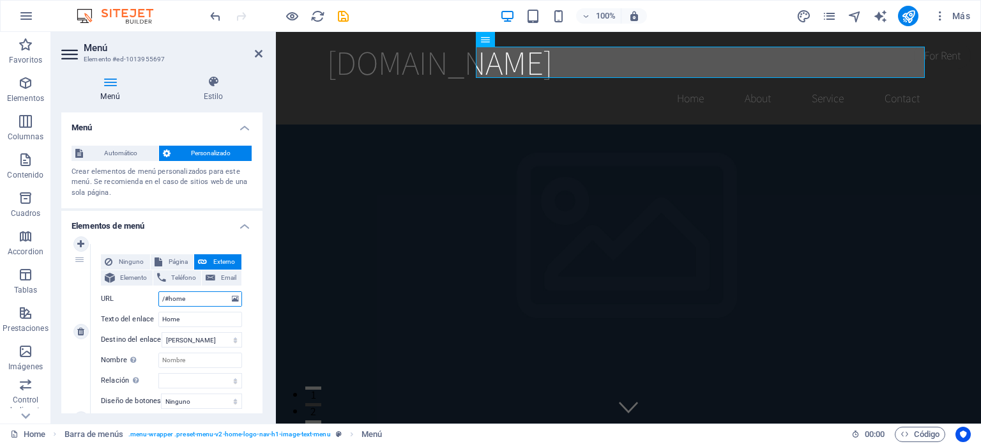
click at [188, 301] on input "/#home" at bounding box center [200, 298] width 84 height 15
drag, startPoint x: 187, startPoint y: 319, endPoint x: 146, endPoint y: 319, distance: 40.9
click at [146, 319] on div "Texto del enlace Home" at bounding box center [171, 319] width 141 height 15
select select
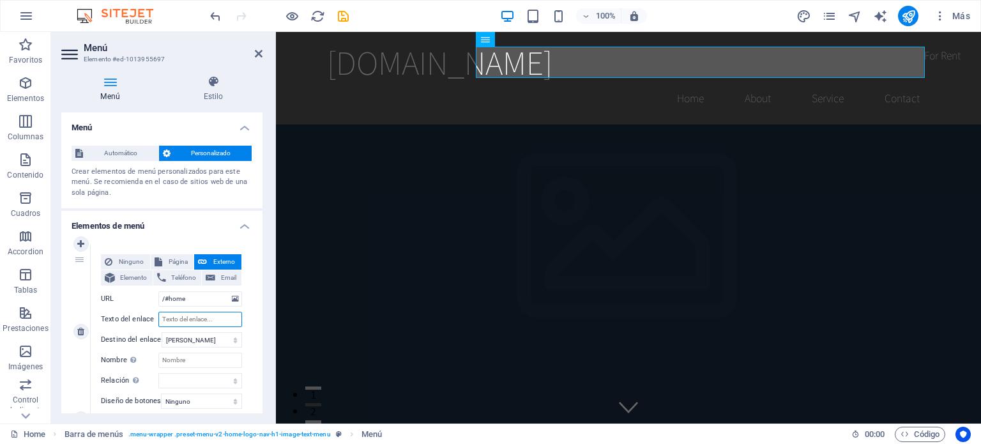
select select
type input "Inicio"
select select
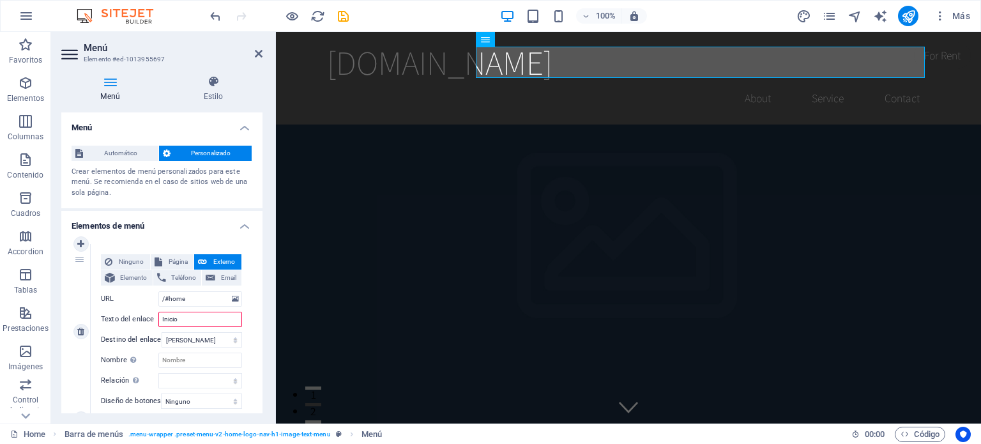
select select
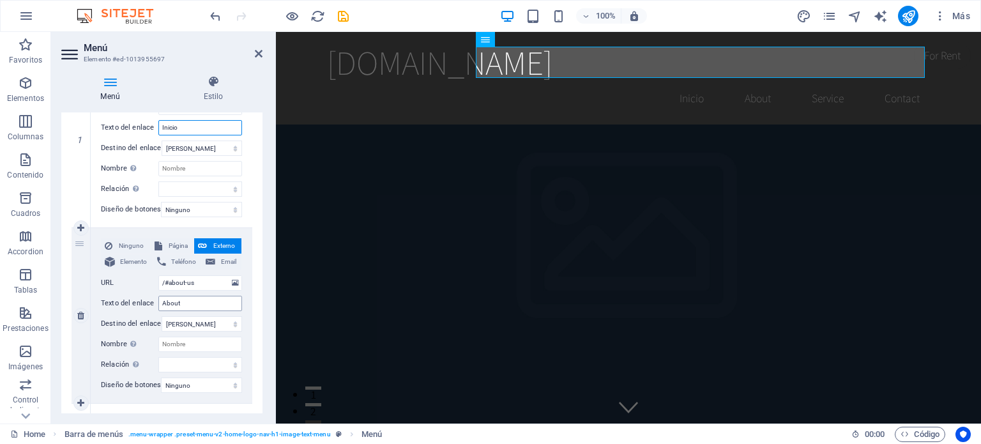
type input "Inicio"
click at [185, 300] on input "About" at bounding box center [200, 303] width 84 height 15
type input "A"
select select
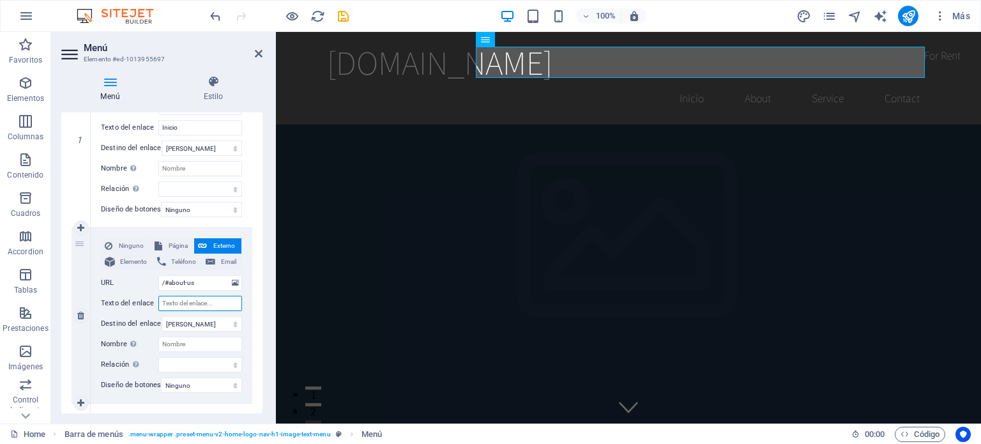
select select
type input "quienes somos"
select select
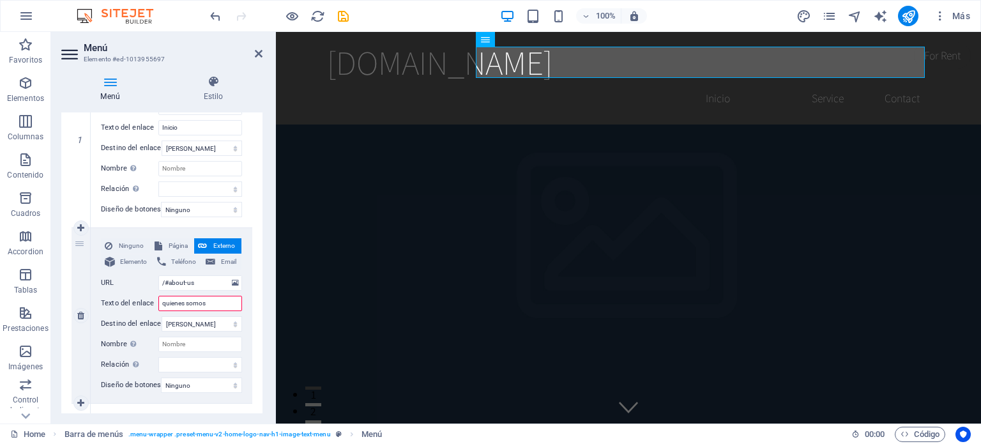
select select
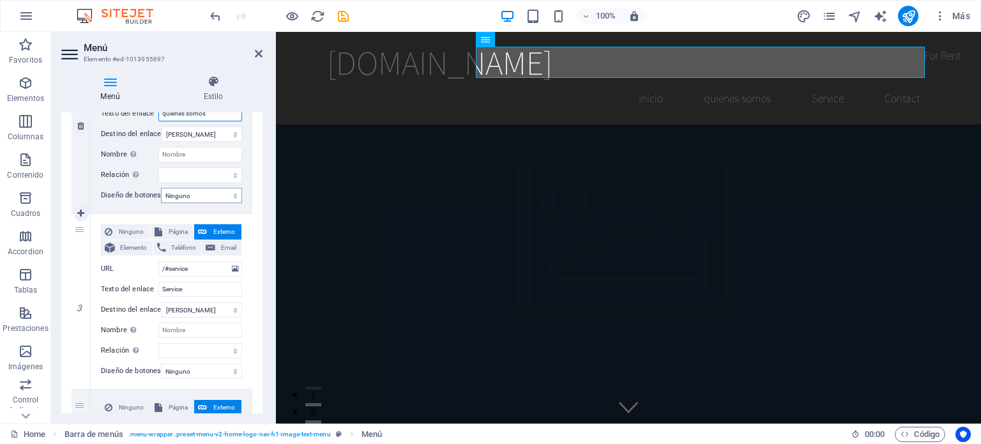
scroll to position [383, 0]
type input "quienes somos"
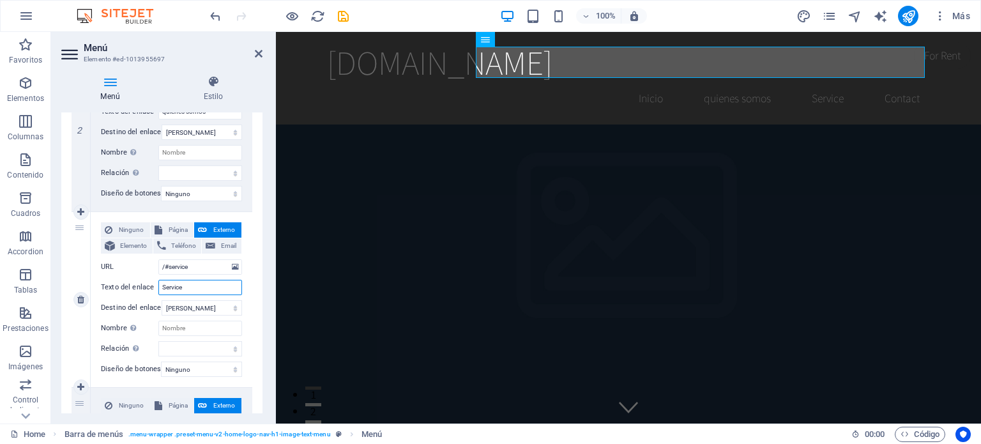
click at [189, 289] on input "Service" at bounding box center [200, 287] width 84 height 15
type input "Servicio"
select select
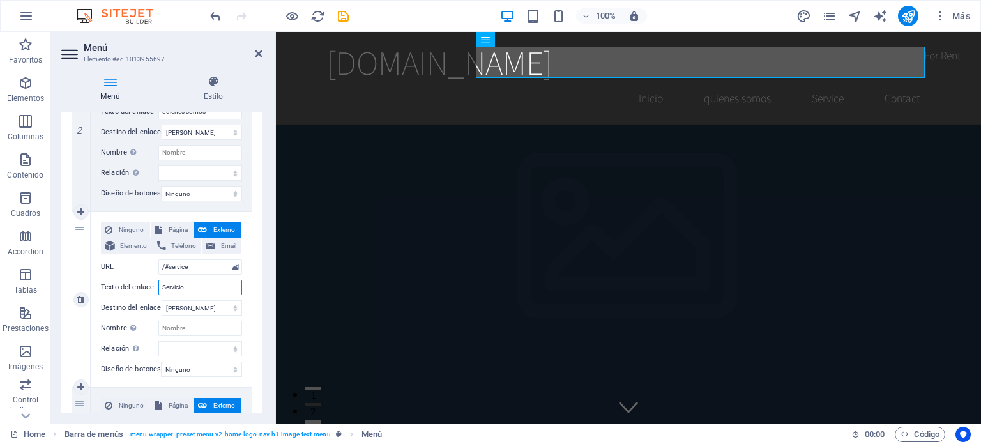
select select
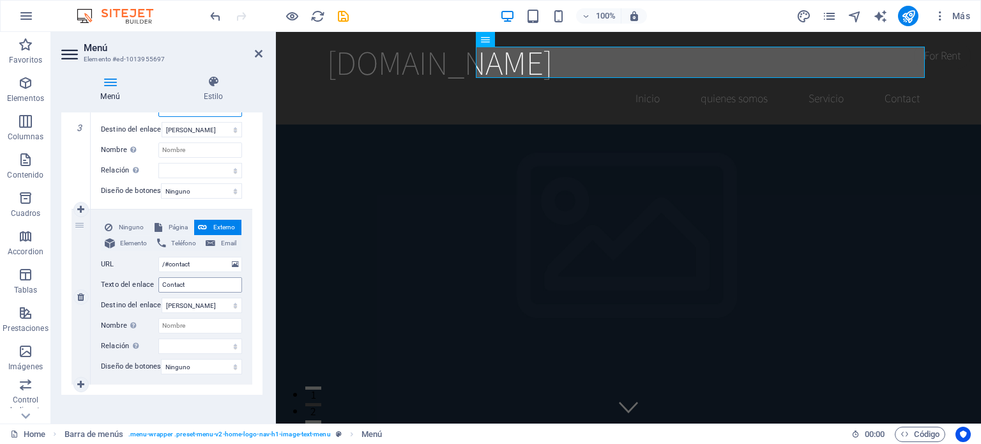
scroll to position [575, 0]
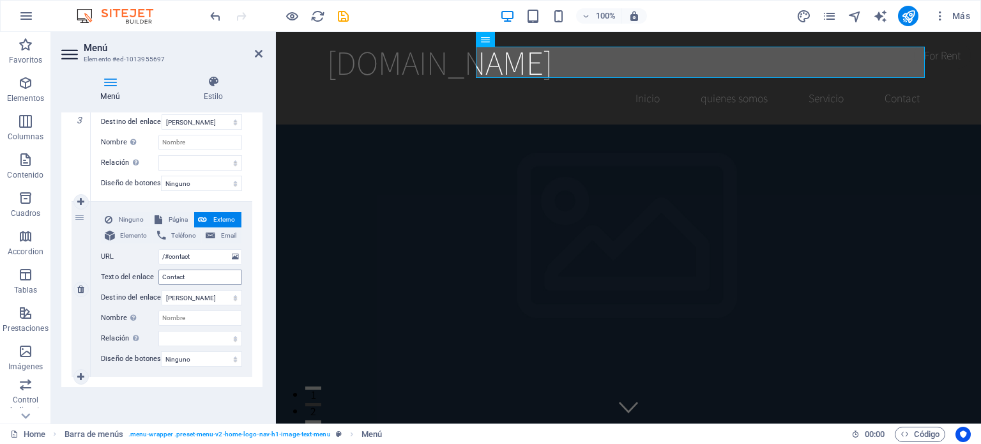
type input "Servicio"
click at [186, 270] on input "Contact" at bounding box center [200, 277] width 84 height 15
type input "Contacto"
select select
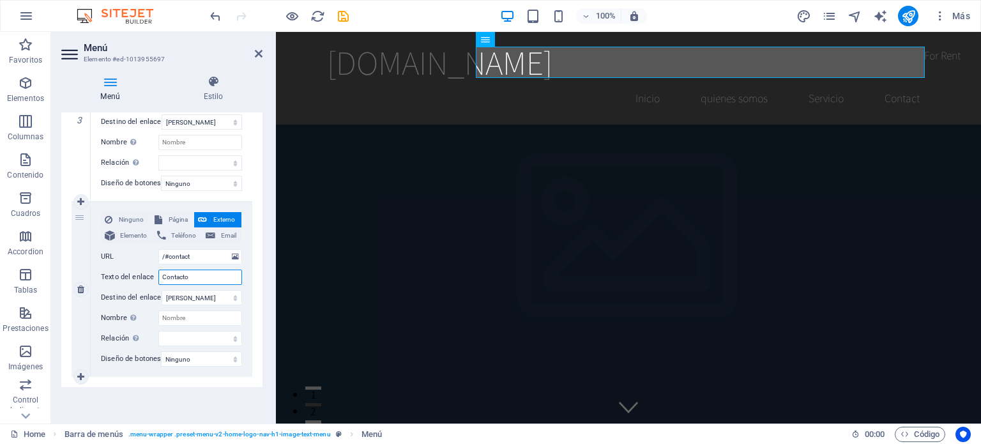
select select
type input "Contacto"
click at [809, 312] on figure at bounding box center [628, 321] width 705 height 392
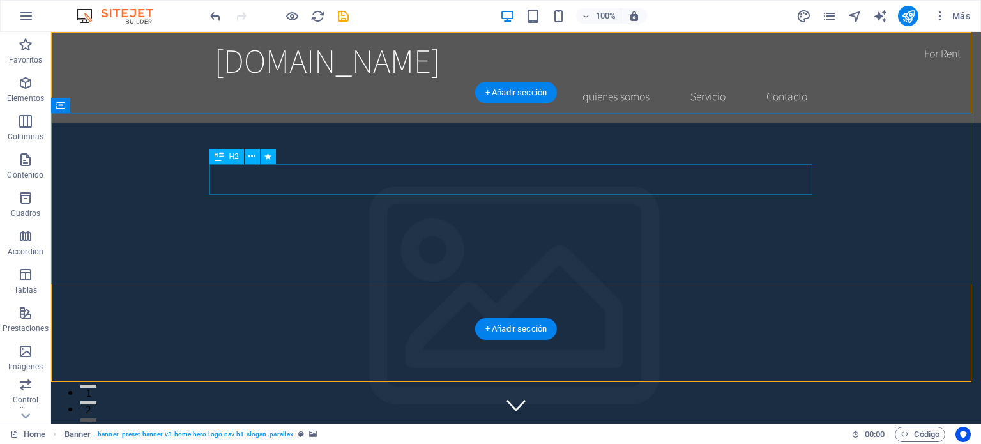
scroll to position [0, 0]
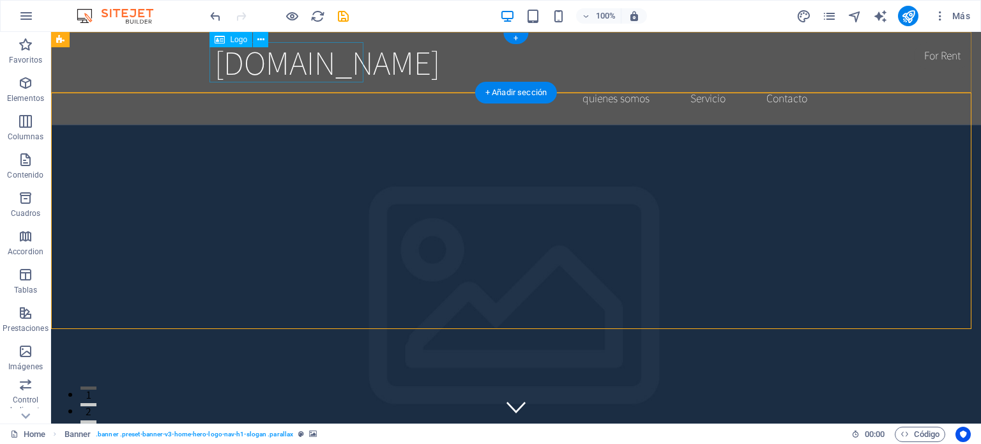
click at [278, 63] on div "[DOMAIN_NAME]" at bounding box center [516, 62] width 603 height 40
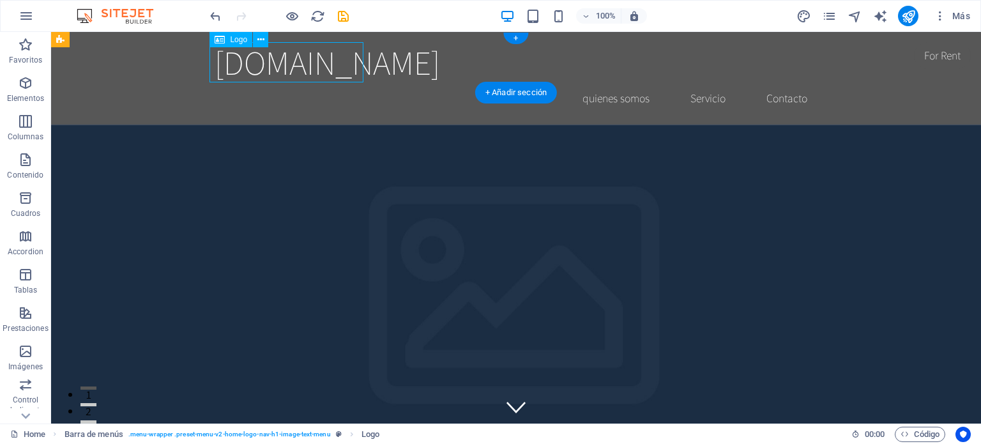
click at [261, 72] on div "[DOMAIN_NAME]" at bounding box center [516, 62] width 603 height 40
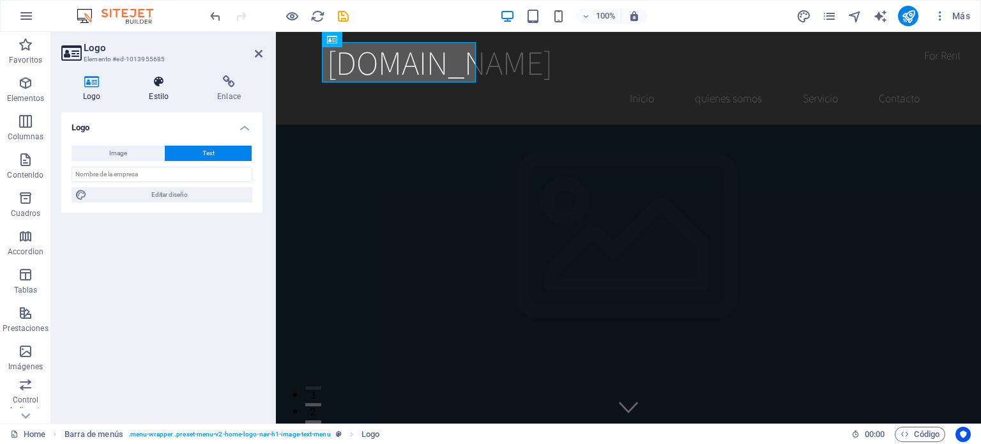
click at [158, 80] on icon at bounding box center [158, 81] width 63 height 13
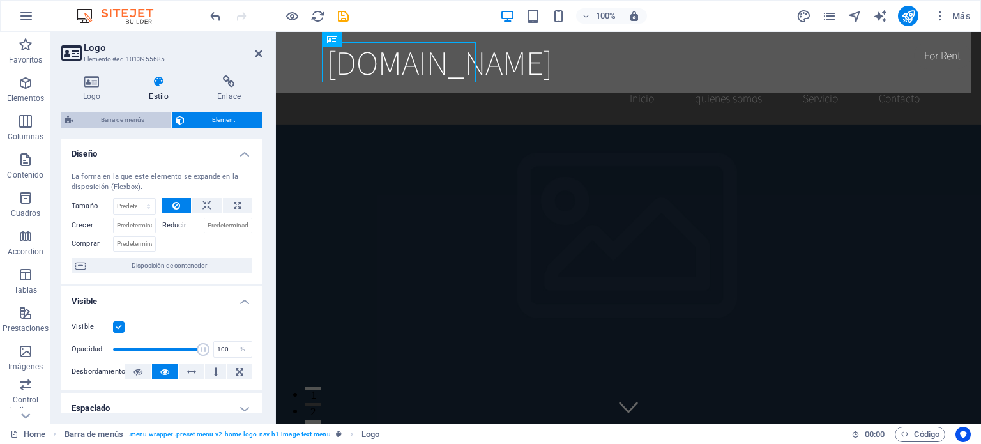
click at [118, 119] on span "Barra de menús" at bounding box center [122, 119] width 90 height 15
select select "rem"
select select "preset-menu-v2-home-logo-nav-h1-image-text-menu"
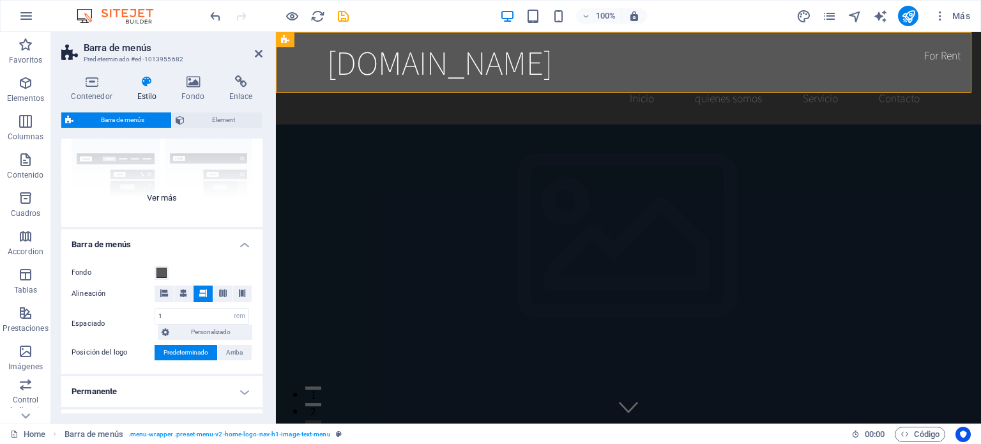
scroll to position [128, 0]
click at [166, 199] on div "Borde Centrado Predeterminado Fijo Loki Desencadenador Ancho XXL" at bounding box center [161, 130] width 201 height 192
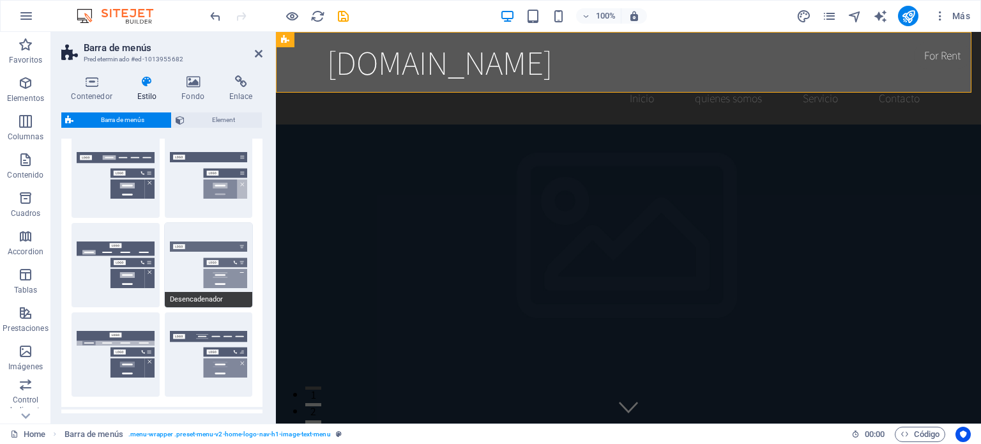
scroll to position [0, 0]
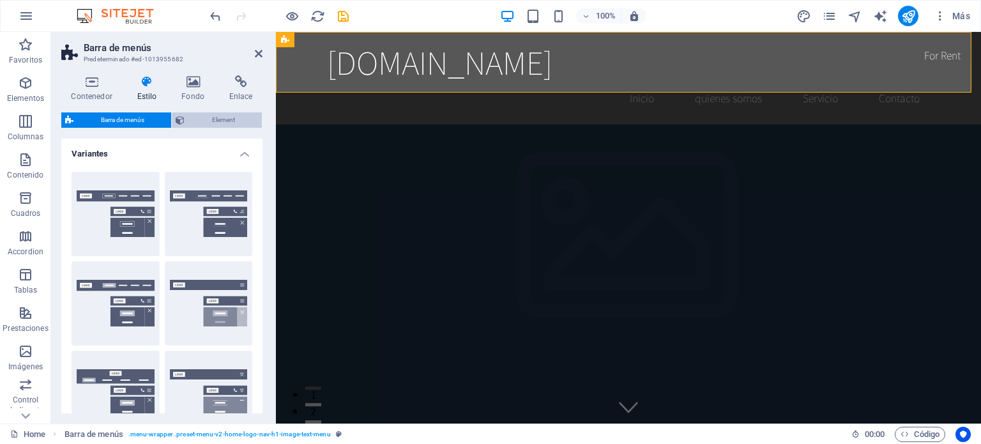
click at [212, 116] on span "Element" at bounding box center [223, 119] width 70 height 15
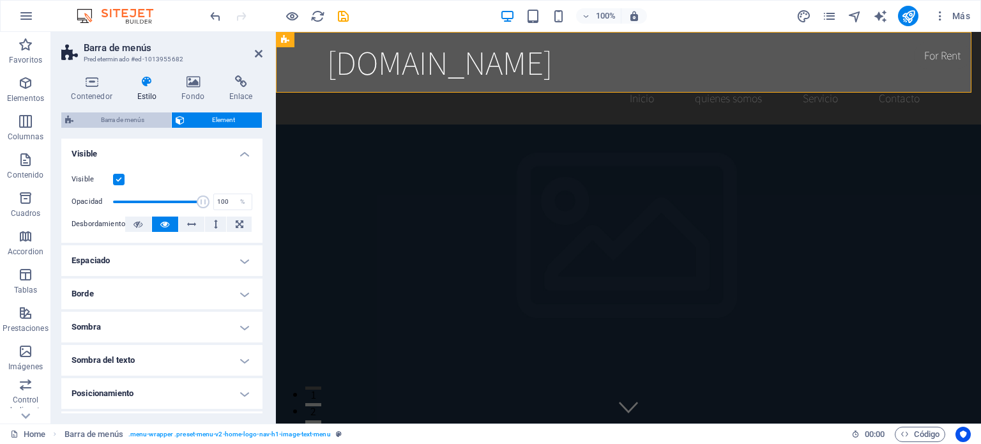
click at [105, 116] on span "Barra de menús" at bounding box center [122, 119] width 90 height 15
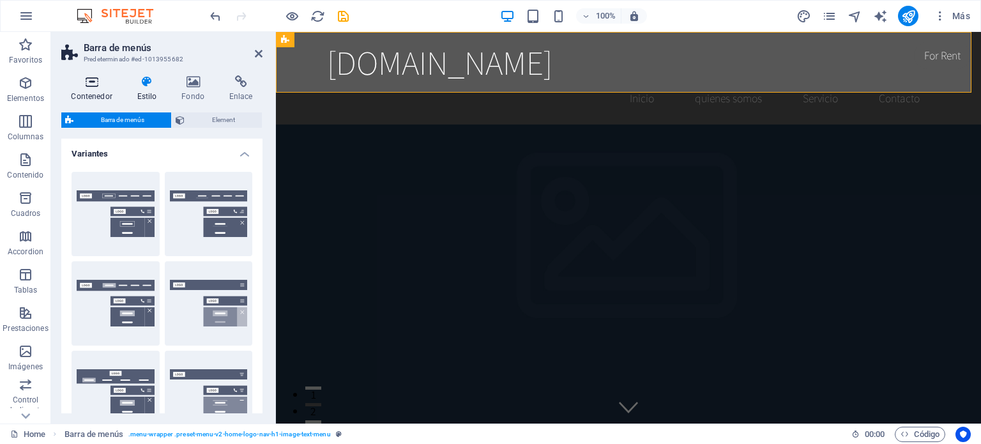
click at [88, 80] on icon at bounding box center [91, 81] width 61 height 13
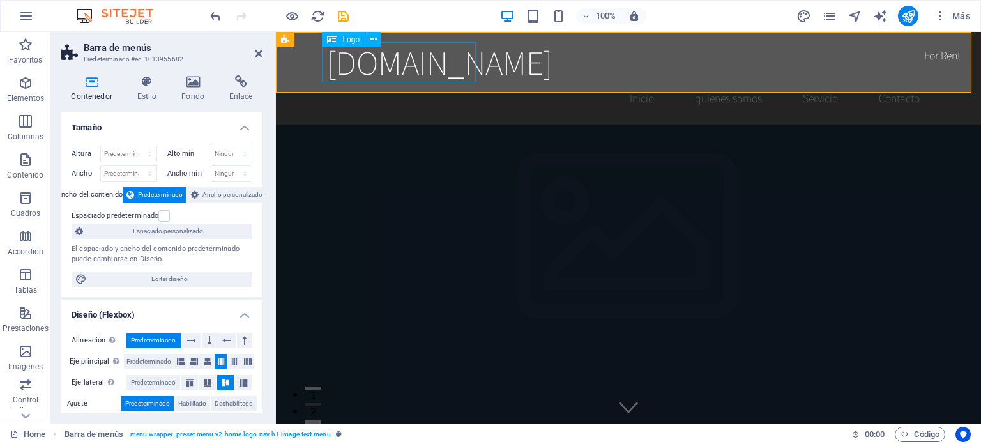
click at [393, 72] on div "[DOMAIN_NAME]" at bounding box center [628, 62] width 603 height 40
click at [385, 59] on div "[DOMAIN_NAME]" at bounding box center [628, 62] width 603 height 40
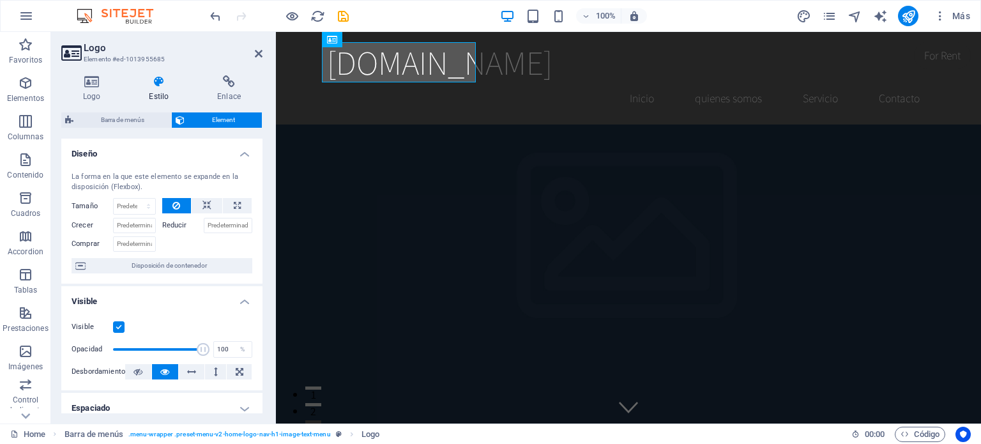
click at [161, 84] on icon at bounding box center [158, 81] width 63 height 13
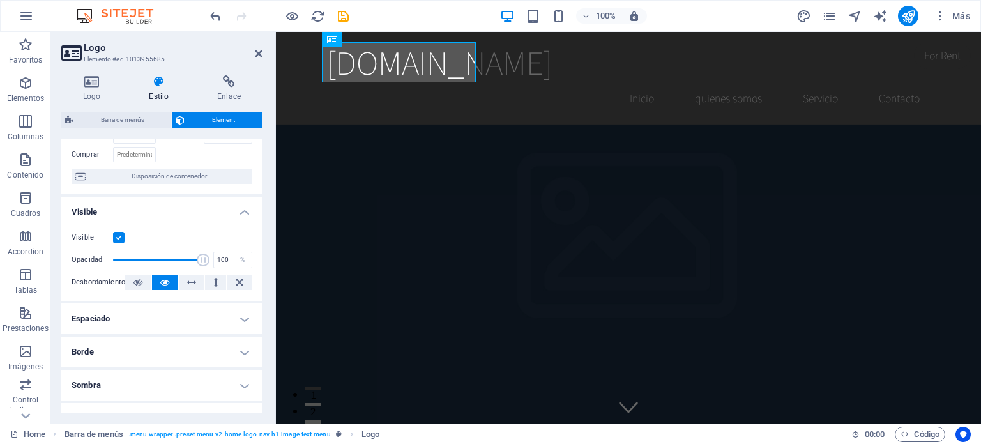
scroll to position [128, 0]
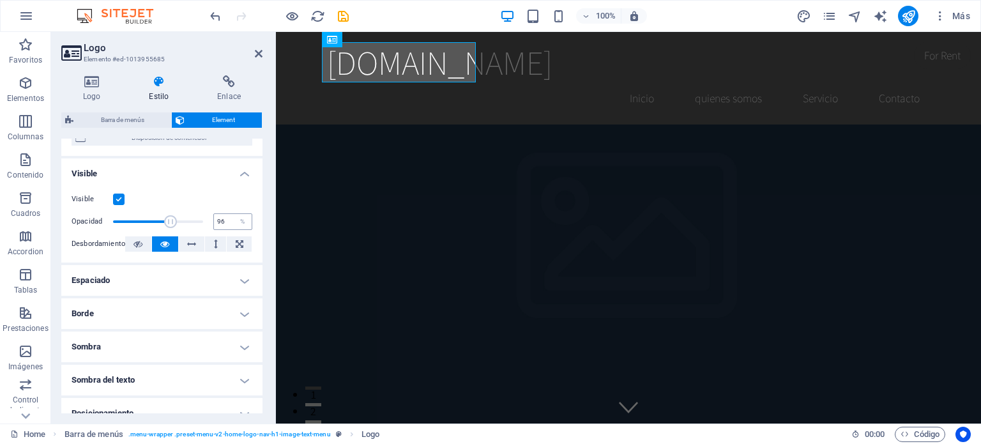
type input "100"
drag, startPoint x: 201, startPoint y: 219, endPoint x: 218, endPoint y: 222, distance: 17.4
click at [218, 222] on div "Opacidad 100 %" at bounding box center [162, 221] width 181 height 19
click at [189, 243] on icon at bounding box center [191, 243] width 9 height 15
click at [217, 243] on button at bounding box center [215, 243] width 21 height 15
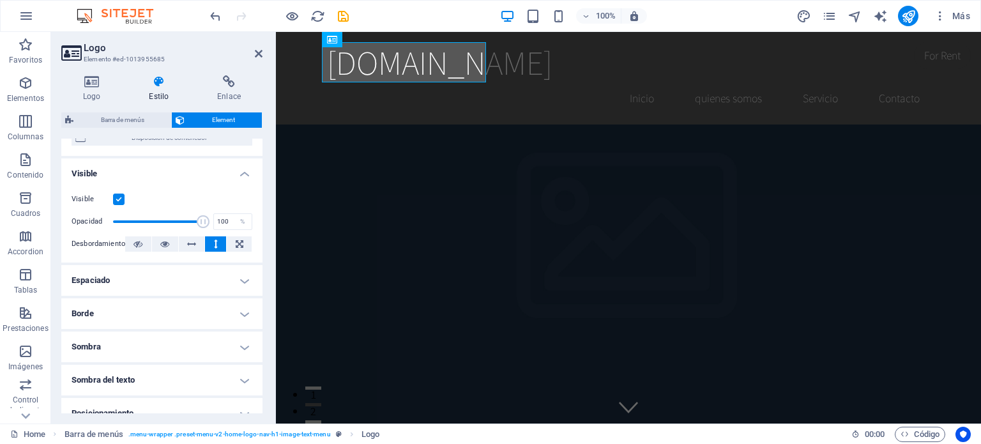
click at [217, 243] on button at bounding box center [215, 243] width 21 height 15
click at [192, 245] on icon at bounding box center [191, 243] width 9 height 15
click at [162, 245] on icon at bounding box center [164, 243] width 9 height 15
click at [137, 241] on icon at bounding box center [138, 243] width 9 height 15
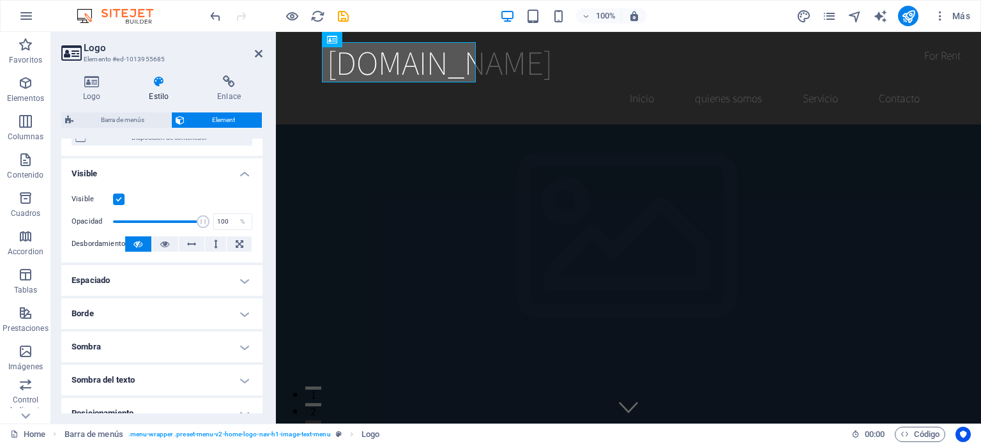
click at [137, 241] on icon at bounding box center [138, 243] width 9 height 15
click at [164, 242] on icon at bounding box center [164, 243] width 9 height 15
click at [128, 242] on button at bounding box center [138, 243] width 26 height 15
click at [160, 243] on icon at bounding box center [164, 243] width 9 height 15
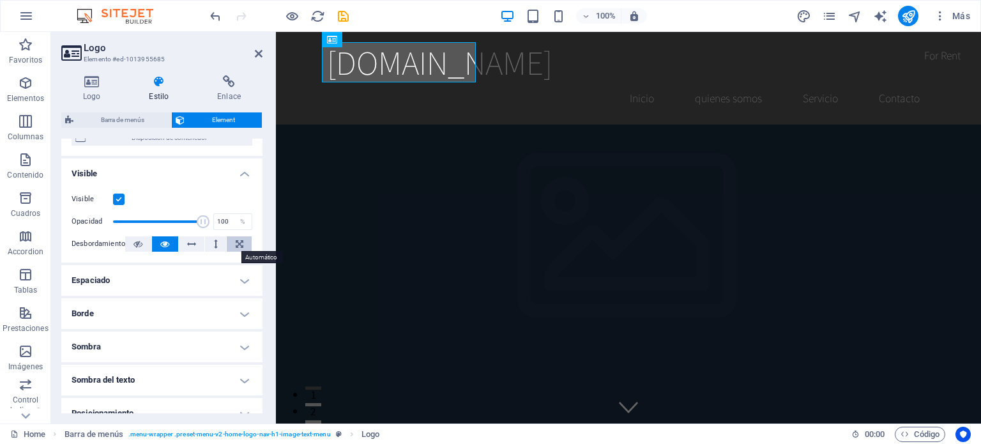
click at [230, 245] on button at bounding box center [239, 243] width 25 height 15
click at [143, 244] on button at bounding box center [138, 243] width 26 height 15
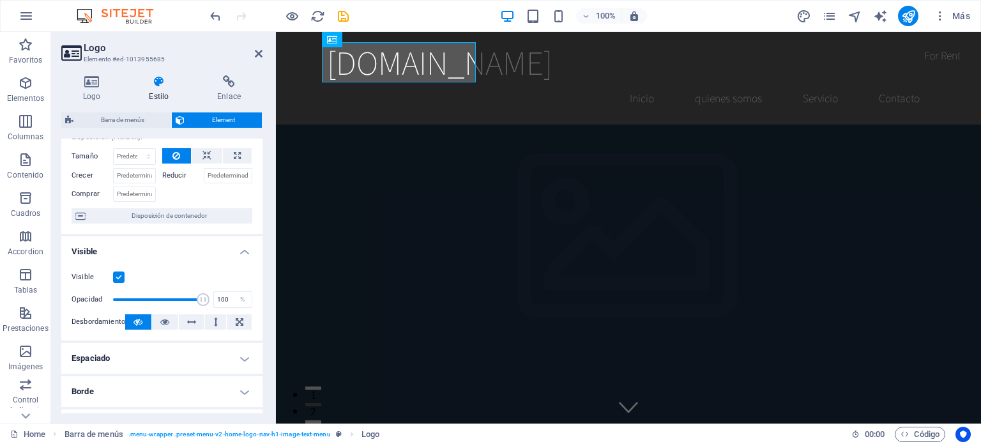
scroll to position [0, 0]
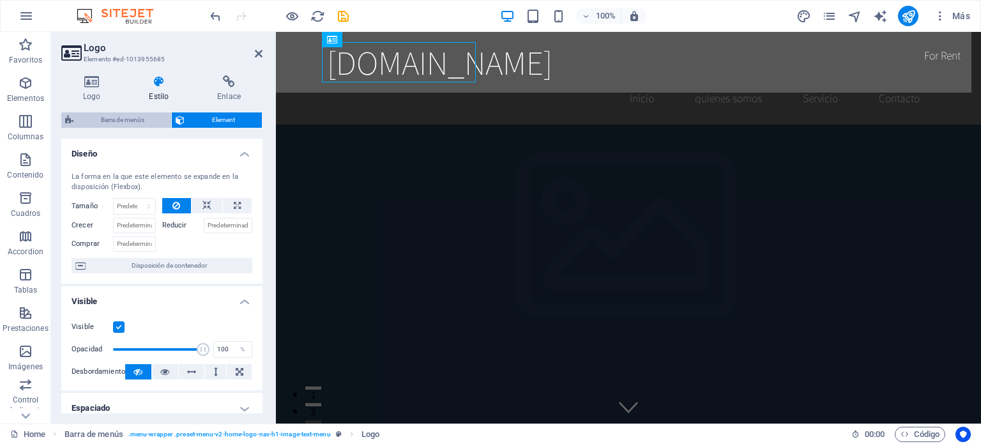
click at [138, 122] on span "Barra de menús" at bounding box center [122, 119] width 90 height 15
select select "rem"
select select "preset-menu-v2-home-logo-nav-h1-image-text-menu"
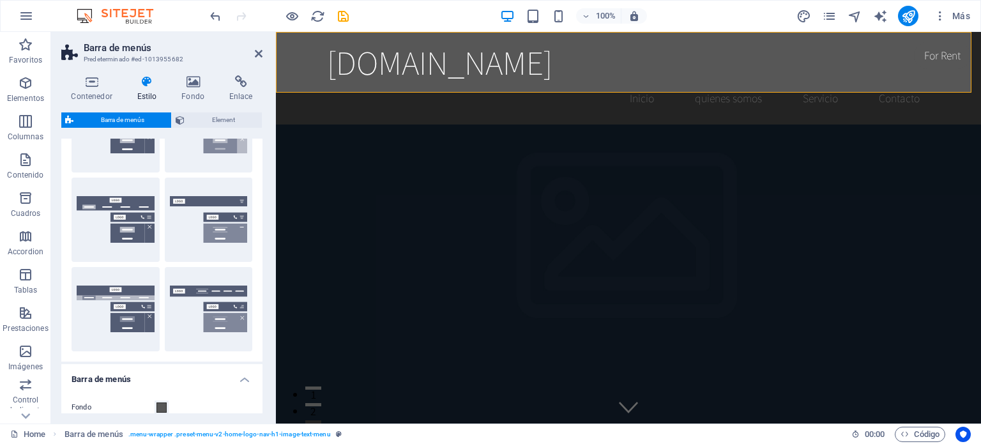
scroll to position [64, 0]
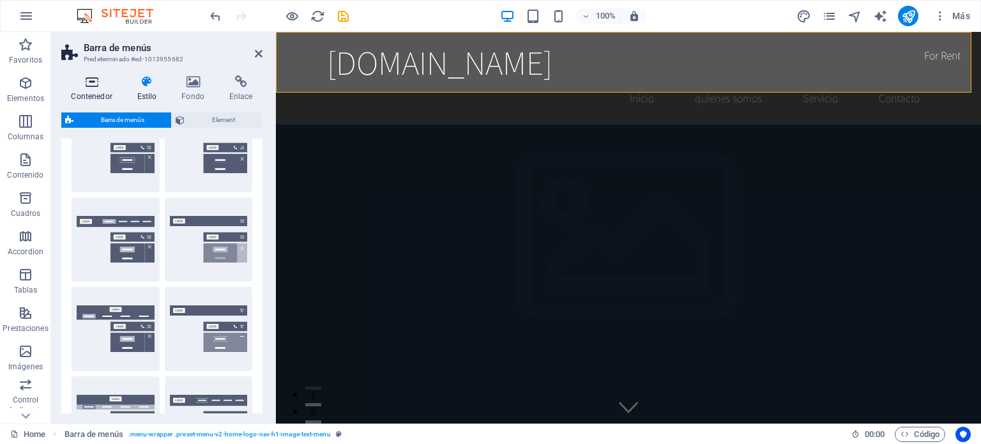
click at [92, 84] on icon at bounding box center [91, 81] width 61 height 13
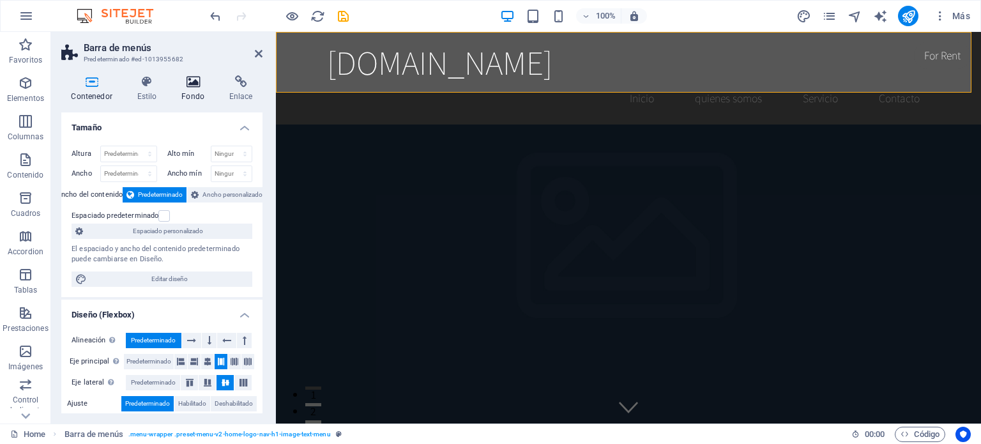
click at [193, 86] on icon at bounding box center [193, 81] width 43 height 13
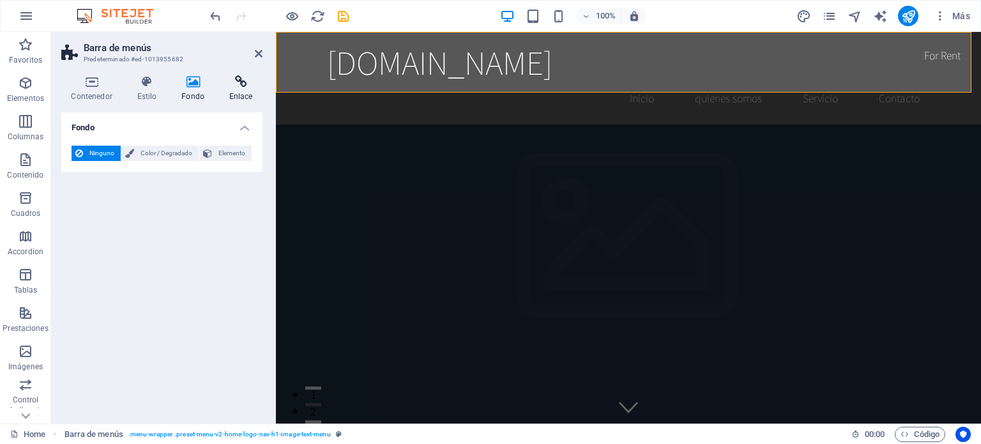
click at [243, 86] on icon at bounding box center [240, 81] width 43 height 13
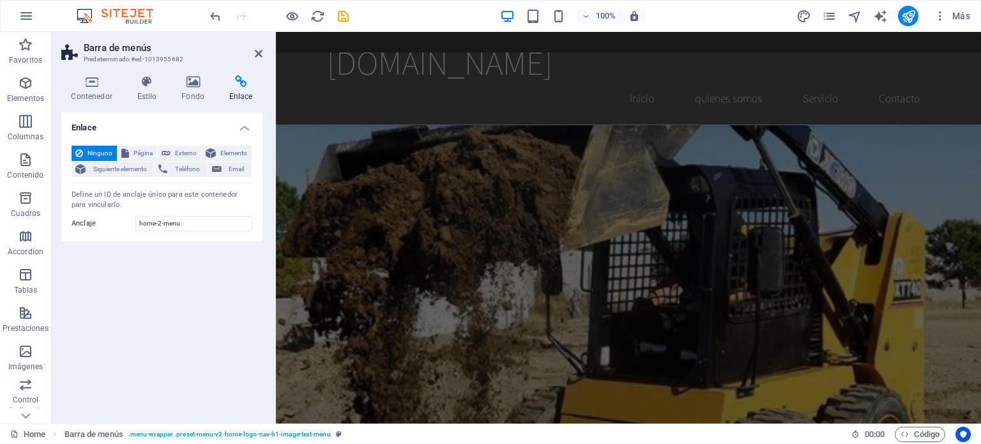
scroll to position [511, 0]
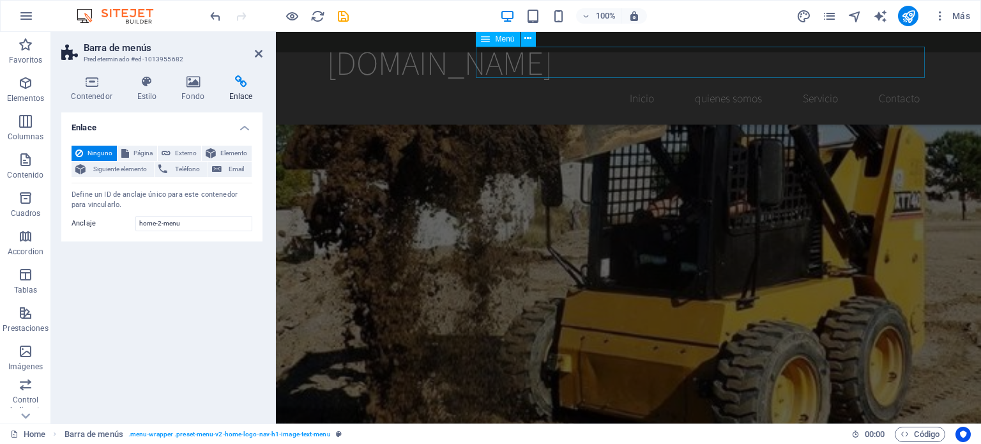
click at [719, 82] on nav "Inicio quienes somos Servicio Contacto" at bounding box center [628, 98] width 603 height 32
click at [196, 83] on icon at bounding box center [193, 81] width 43 height 13
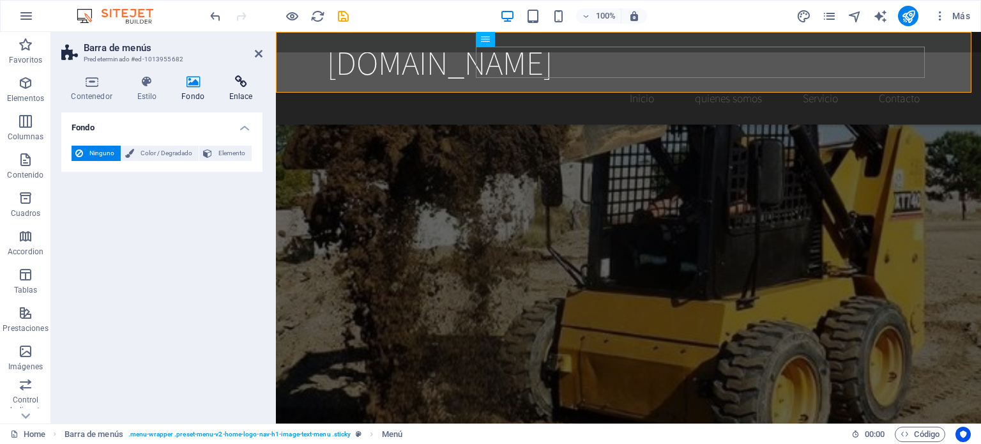
click at [238, 81] on icon at bounding box center [240, 81] width 43 height 13
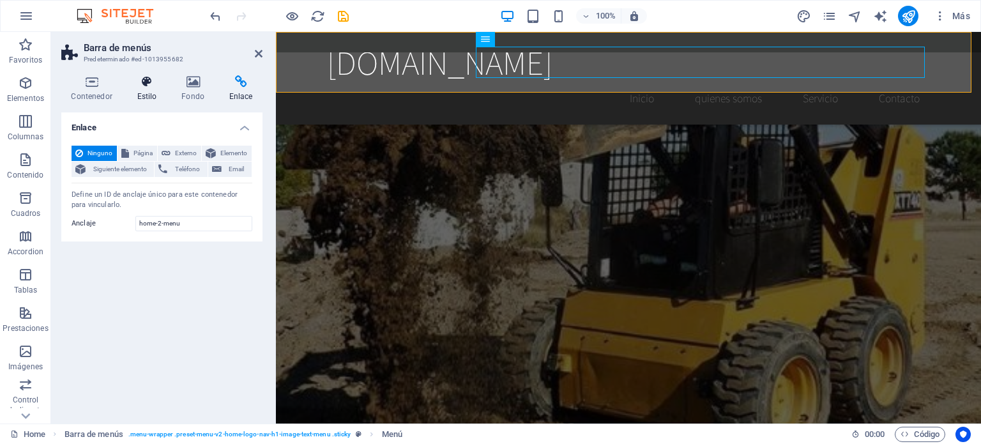
click at [139, 84] on icon at bounding box center [147, 81] width 40 height 13
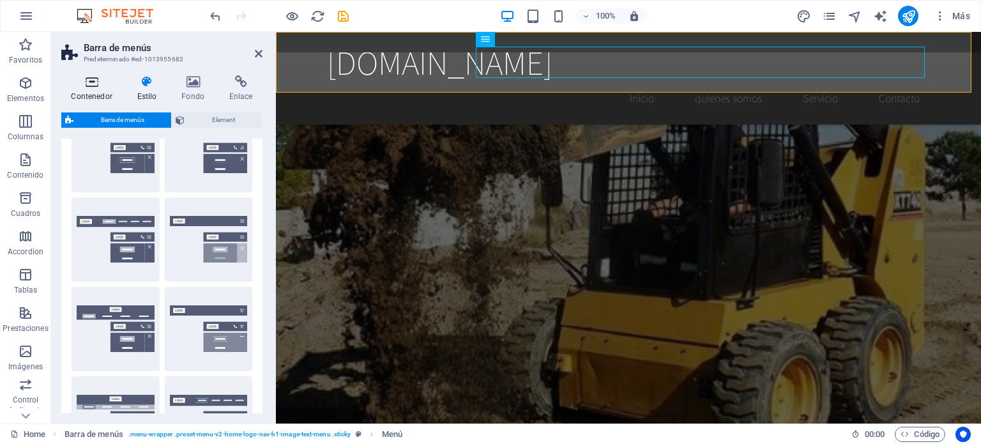
click at [95, 84] on icon at bounding box center [91, 81] width 61 height 13
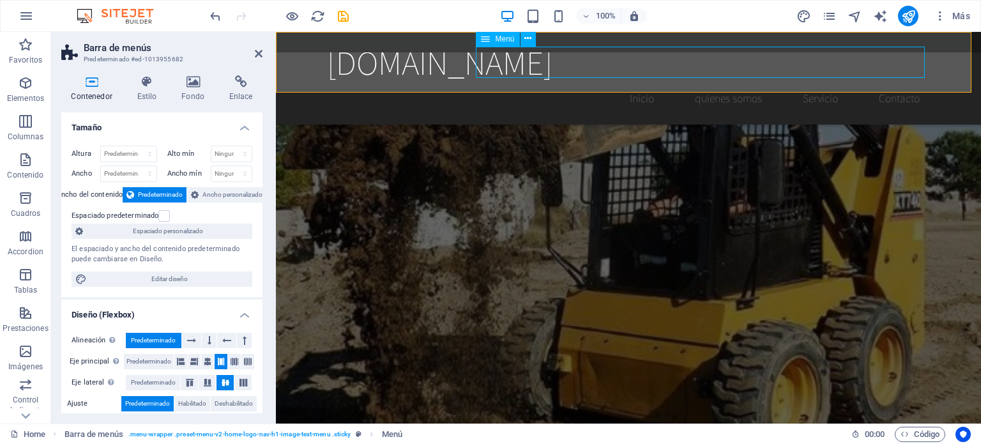
click at [629, 82] on nav "Inicio quienes somos Servicio Contacto" at bounding box center [628, 98] width 603 height 32
click at [523, 38] on button at bounding box center [528, 38] width 15 height 15
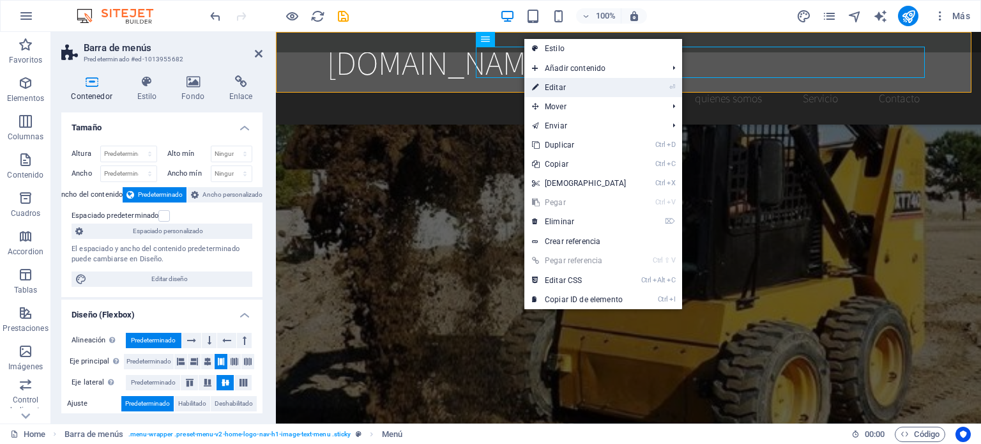
click at [570, 89] on link "⏎ Editar" at bounding box center [579, 87] width 110 height 19
select select
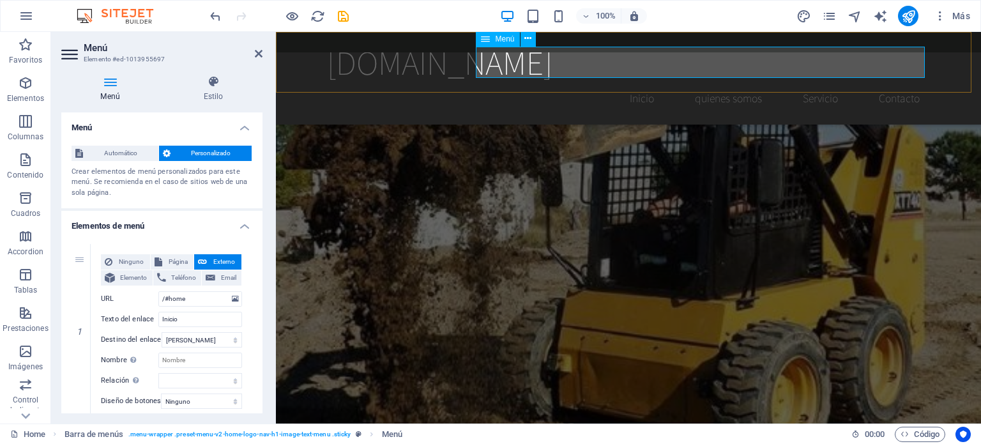
click at [632, 82] on nav "Inicio quienes somos Servicio Contacto" at bounding box center [628, 98] width 603 height 32
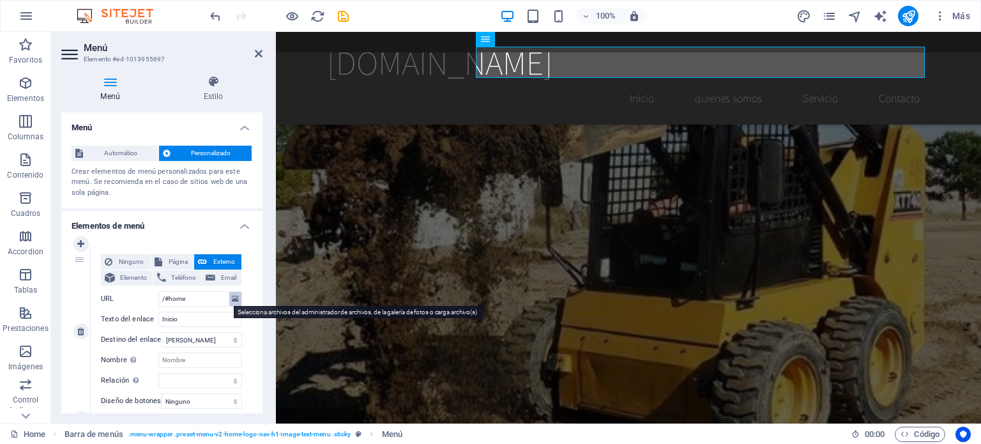
click at [233, 300] on icon at bounding box center [235, 299] width 7 height 14
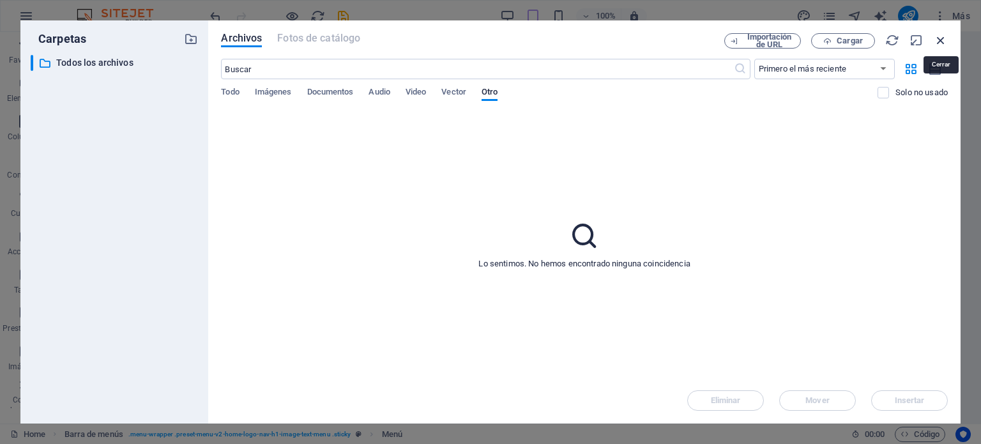
click at [939, 40] on icon "button" at bounding box center [941, 40] width 14 height 14
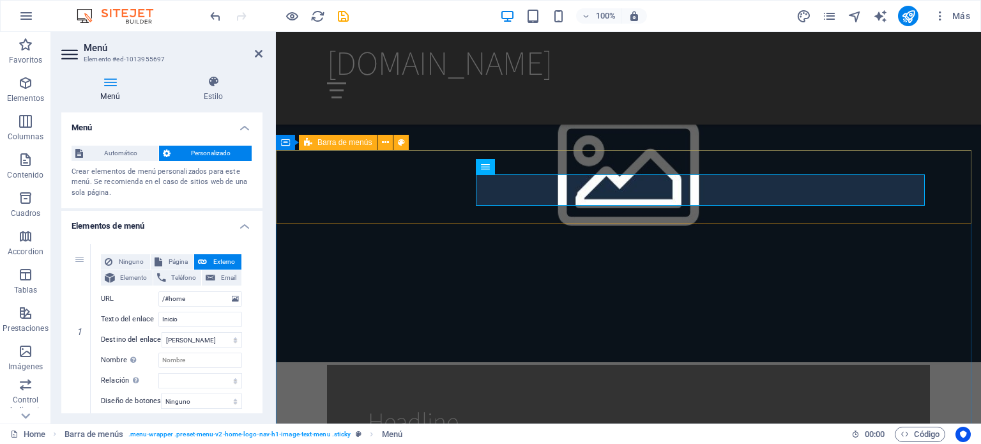
scroll to position [966, 0]
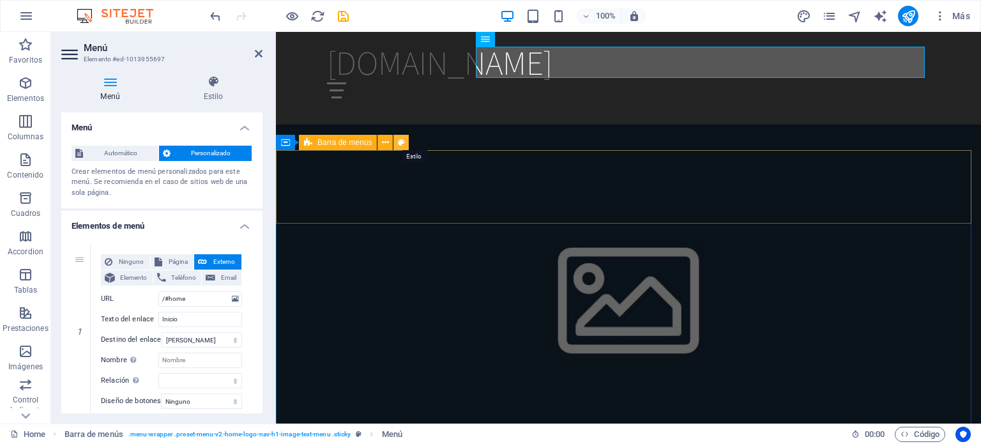
click at [401, 143] on icon at bounding box center [401, 142] width 7 height 13
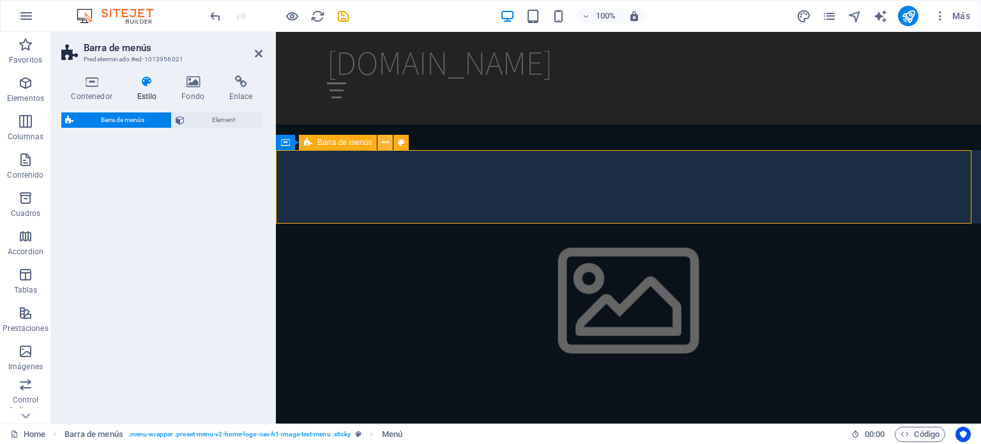
click at [383, 142] on icon at bounding box center [385, 142] width 7 height 13
select select "vw"
select select "rem"
select select "vw"
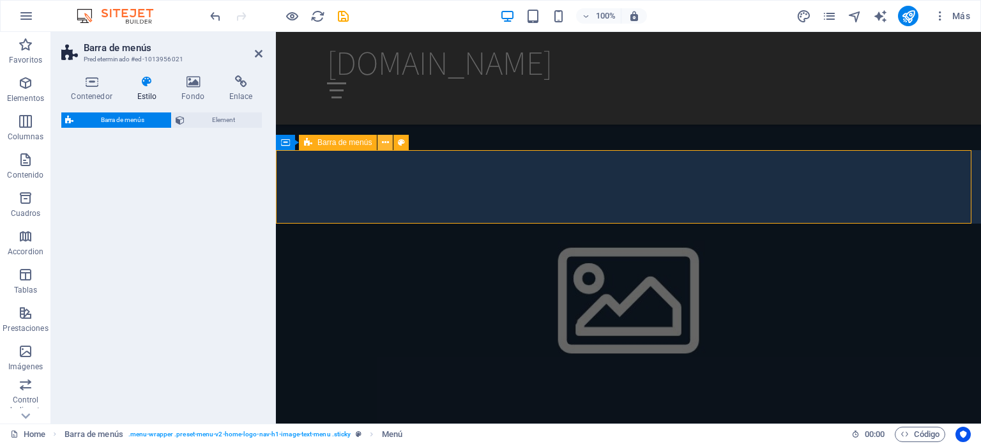
select select "preset-menu-v2-home-4"
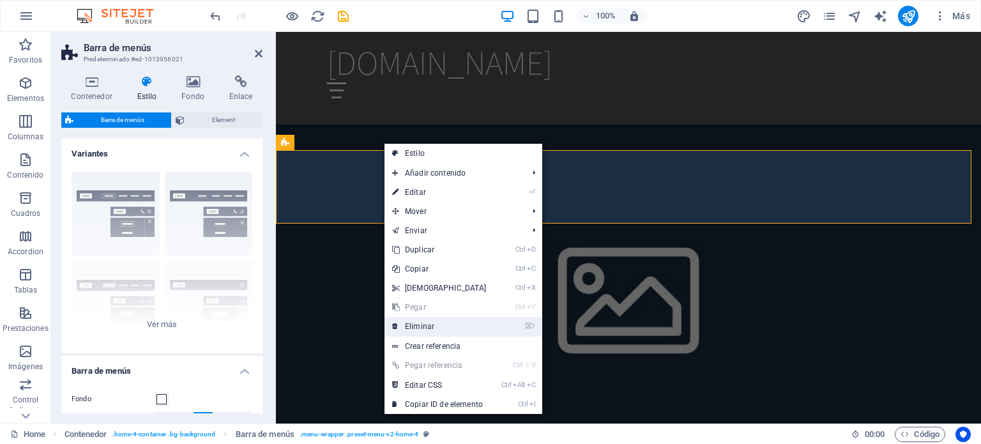
click at [438, 325] on link "⌦ Eliminar" at bounding box center [440, 326] width 110 height 19
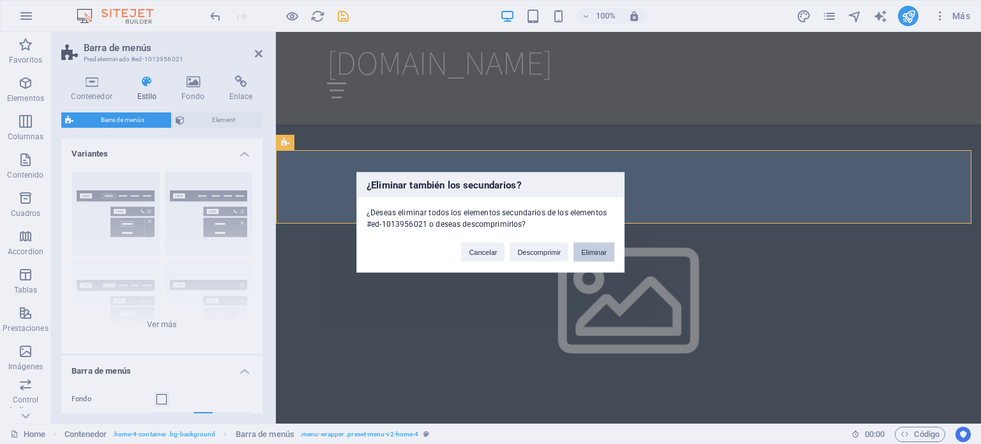
click at [592, 256] on button "Eliminar" at bounding box center [594, 251] width 41 height 19
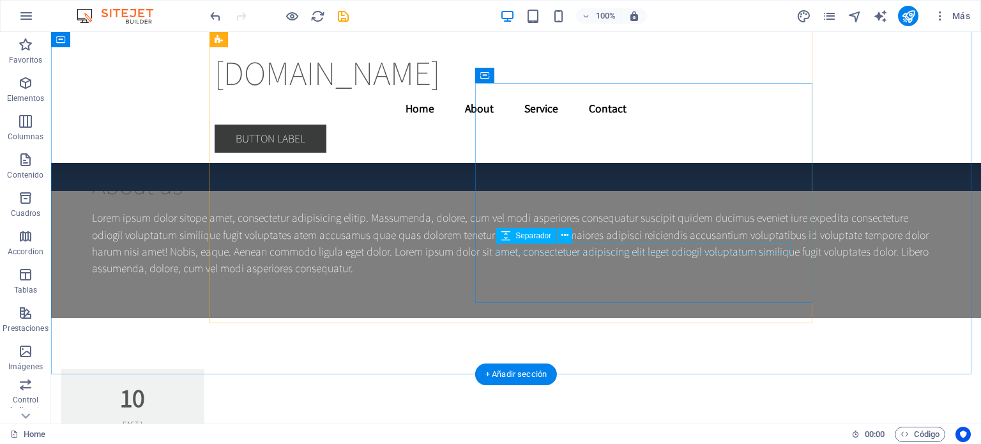
scroll to position [7521, 0]
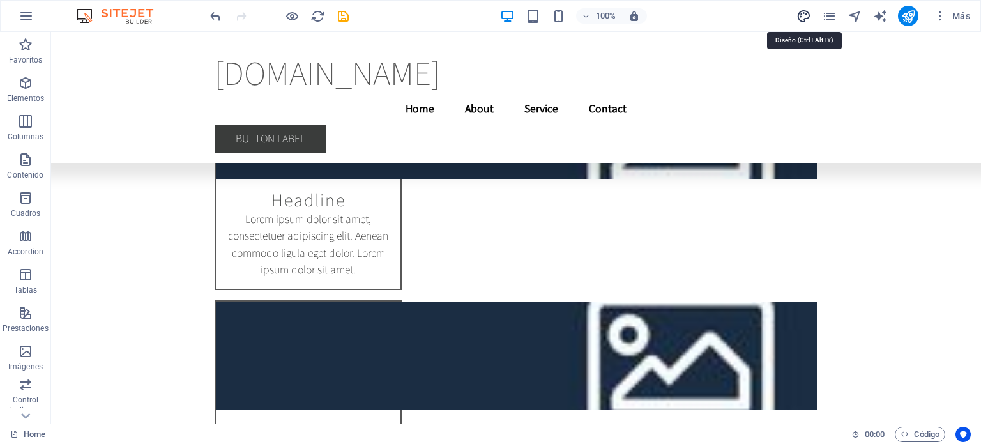
click at [806, 12] on icon "design" at bounding box center [804, 16] width 15 height 15
select select "rem"
select select "200"
select select "px"
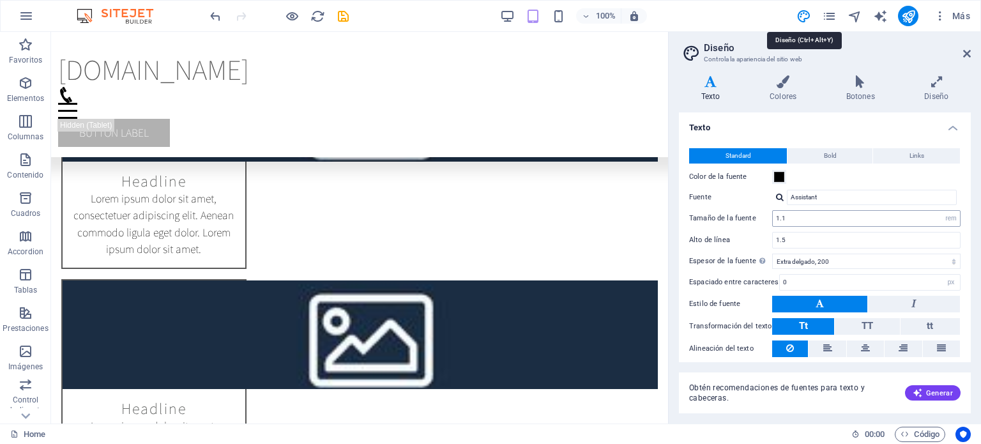
scroll to position [7515, 0]
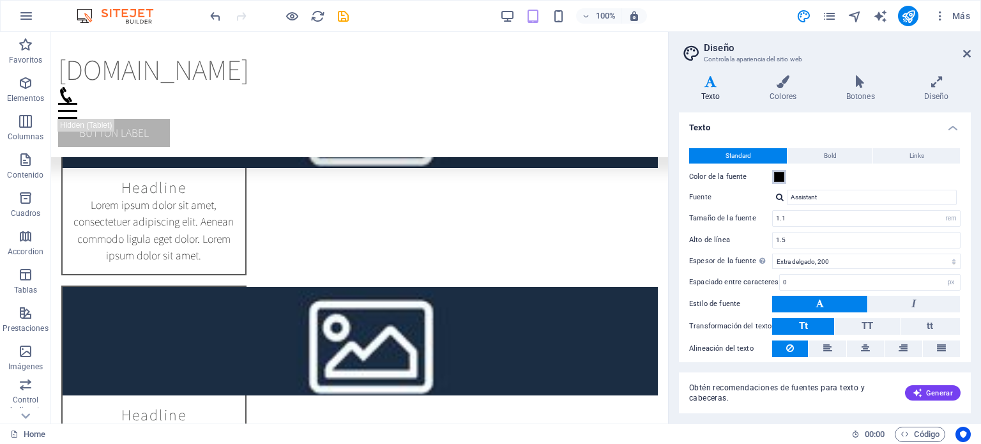
click at [779, 175] on span at bounding box center [779, 177] width 10 height 10
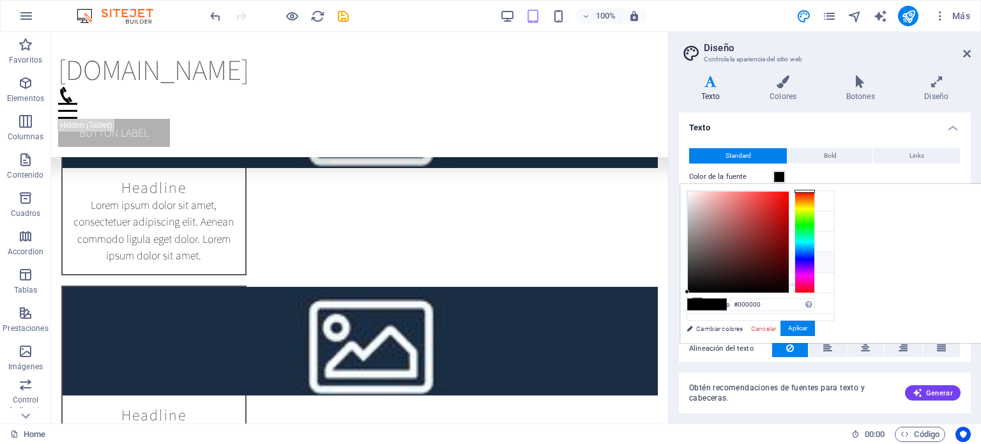
drag, startPoint x: 846, startPoint y: 288, endPoint x: 902, endPoint y: 234, distance: 77.7
click at [821, 234] on div "#000000 Formatos soportados #0852ed rgb(8, 82, 237) rgba(8, 82, 237, 90%) hsv(2…" at bounding box center [750, 357] width 141 height 344
drag, startPoint x: 855, startPoint y: 279, endPoint x: 882, endPoint y: 254, distance: 37.0
click at [789, 255] on div at bounding box center [738, 242] width 101 height 101
drag, startPoint x: 901, startPoint y: 237, endPoint x: 932, endPoint y: 196, distance: 51.1
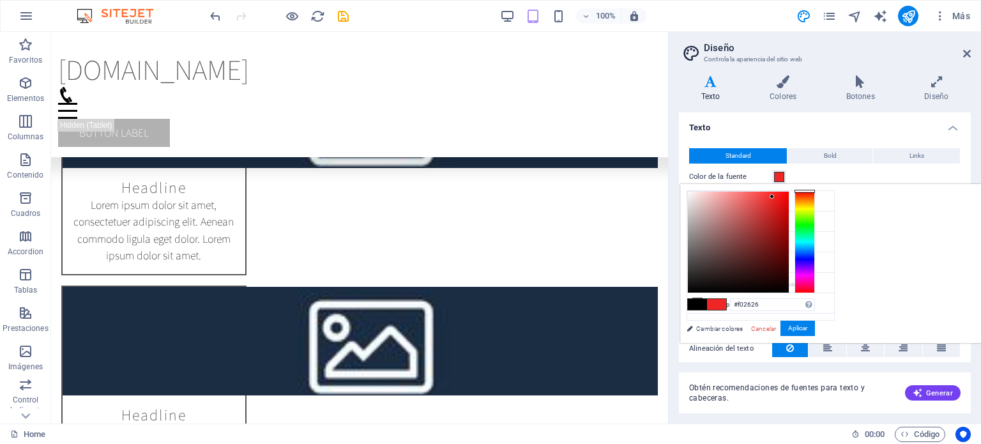
click at [789, 196] on div at bounding box center [738, 242] width 101 height 101
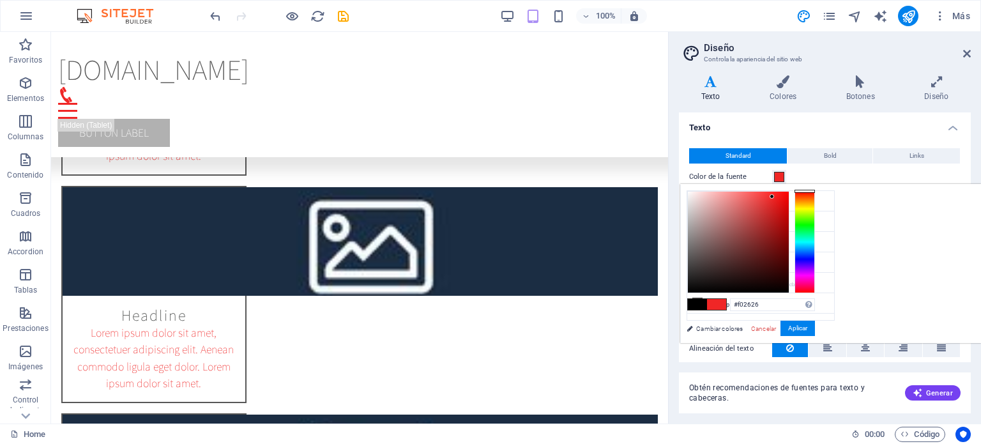
click at [726, 302] on span at bounding box center [716, 304] width 19 height 11
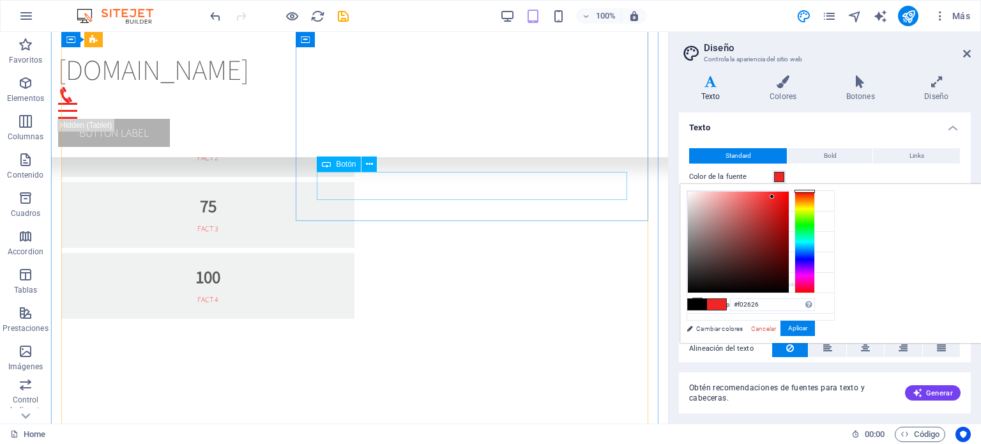
scroll to position [6046, 0]
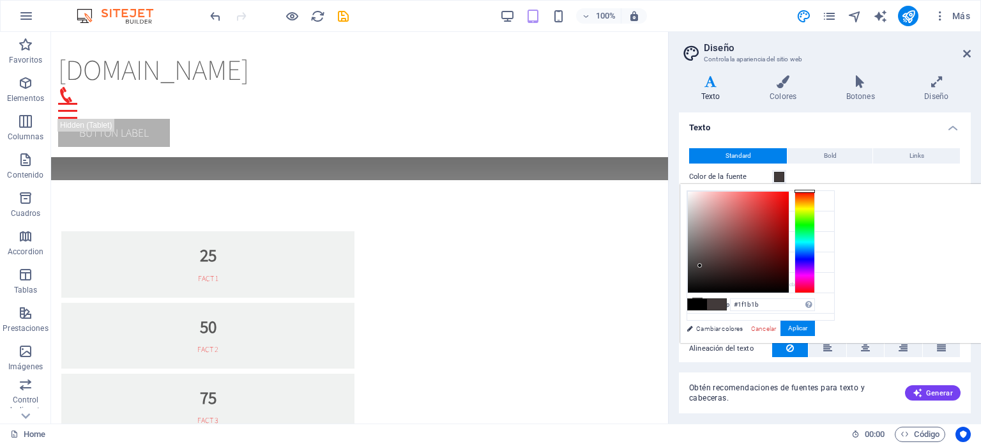
type input "#1b1919"
drag, startPoint x: 931, startPoint y: 194, endPoint x: 857, endPoint y: 280, distance: 114.2
click at [699, 280] on div at bounding box center [696, 281] width 4 height 4
click at [790, 86] on icon at bounding box center [783, 81] width 72 height 13
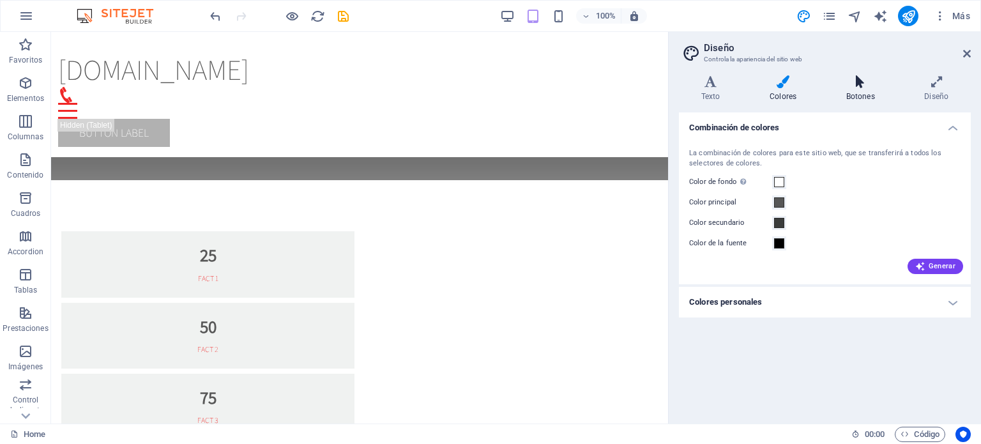
click at [862, 88] on icon at bounding box center [860, 81] width 73 height 13
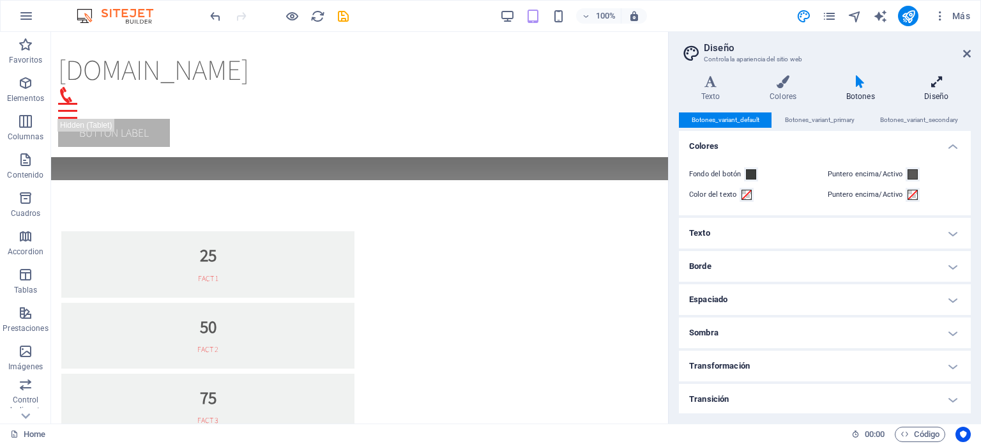
click at [935, 86] on icon at bounding box center [937, 81] width 68 height 13
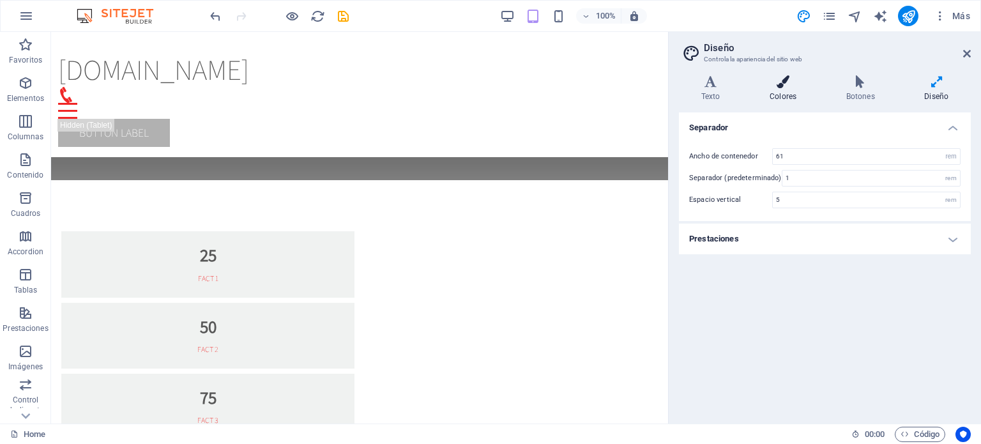
click at [777, 89] on h4 "Colores" at bounding box center [785, 88] width 77 height 27
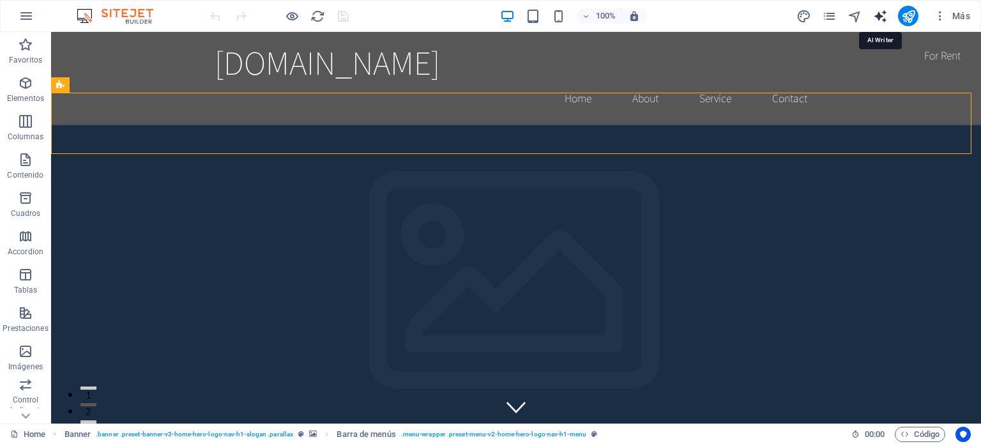
click at [876, 13] on icon "text_generator" at bounding box center [880, 16] width 15 height 15
select select "English"
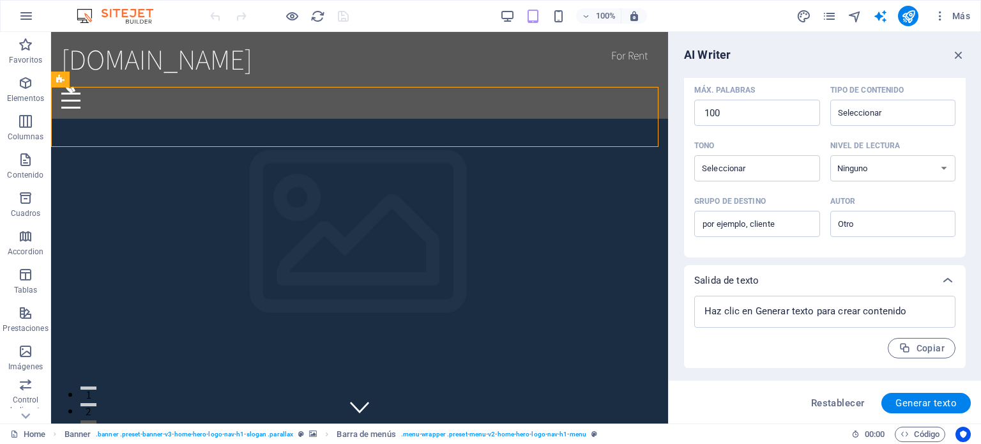
scroll to position [60, 0]
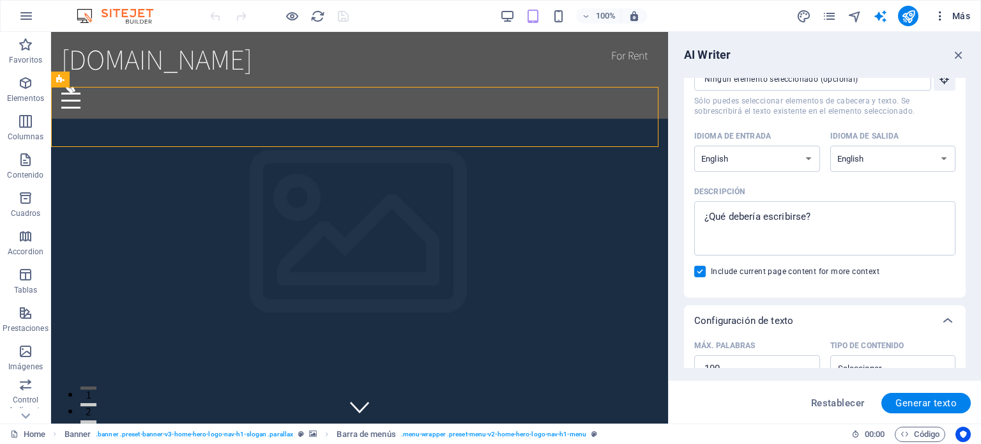
click at [954, 17] on span "Más" at bounding box center [952, 16] width 36 height 13
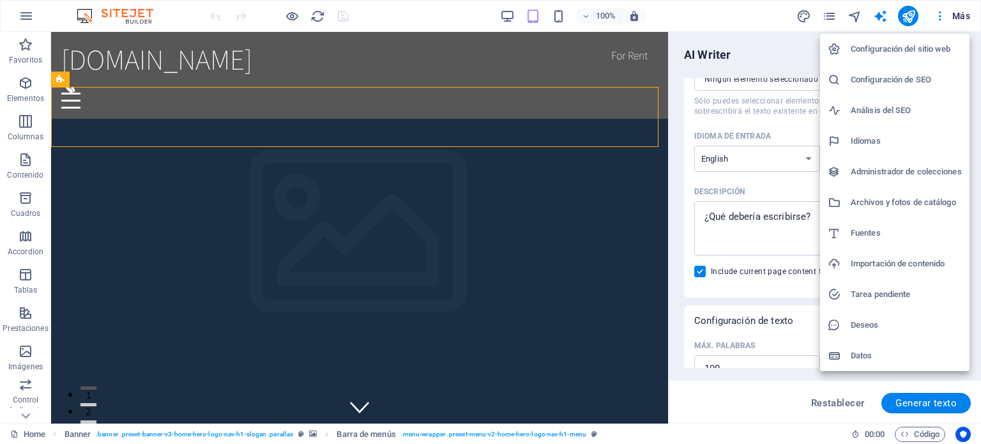
click at [797, 15] on div at bounding box center [490, 222] width 981 height 444
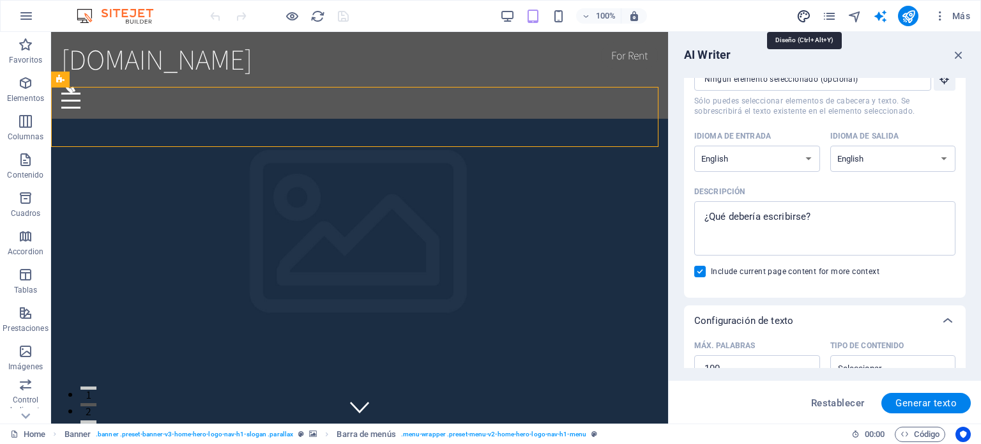
click at [800, 13] on icon "design" at bounding box center [804, 16] width 15 height 15
select select "rem"
select select "200"
select select "px"
